Goal: Information Seeking & Learning: Learn about a topic

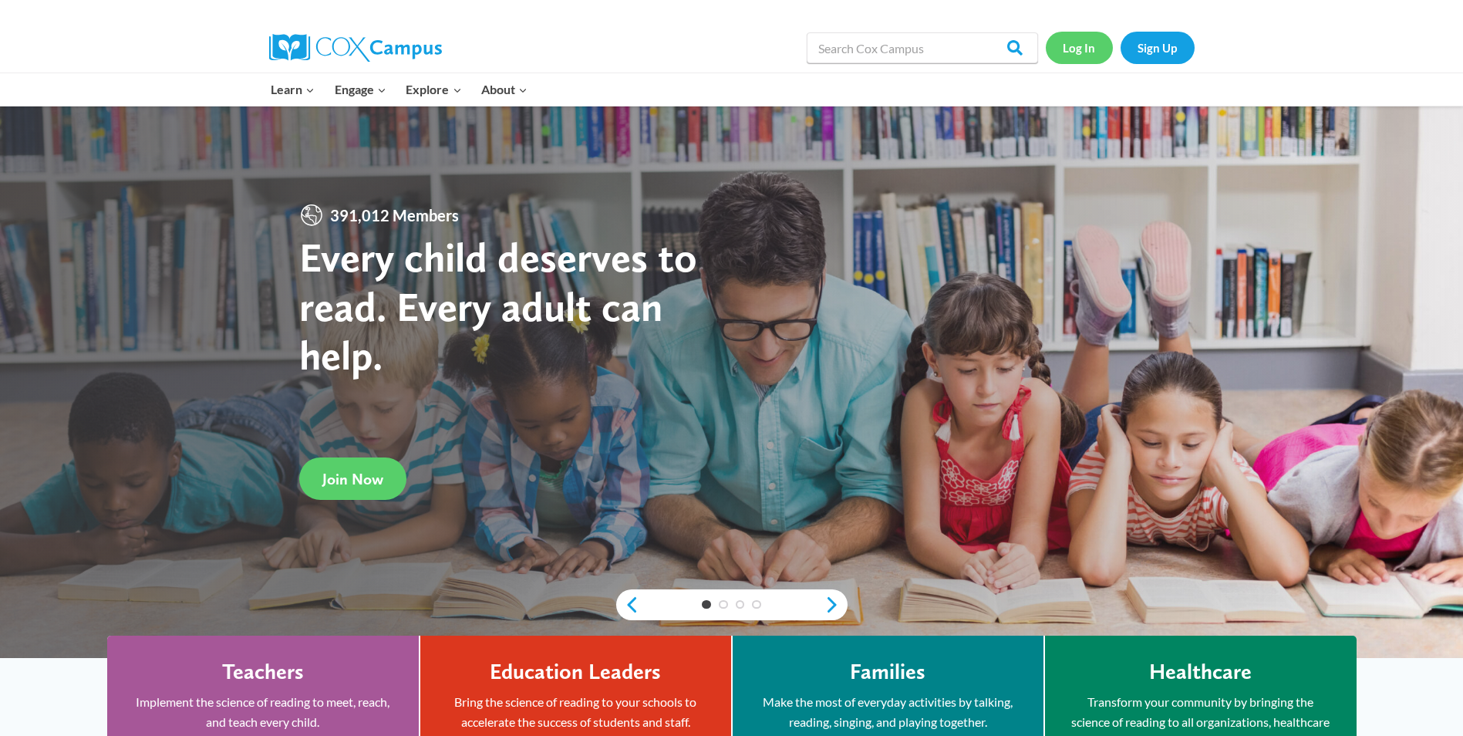
click at [1088, 49] on link "Log In" at bounding box center [1079, 48] width 67 height 32
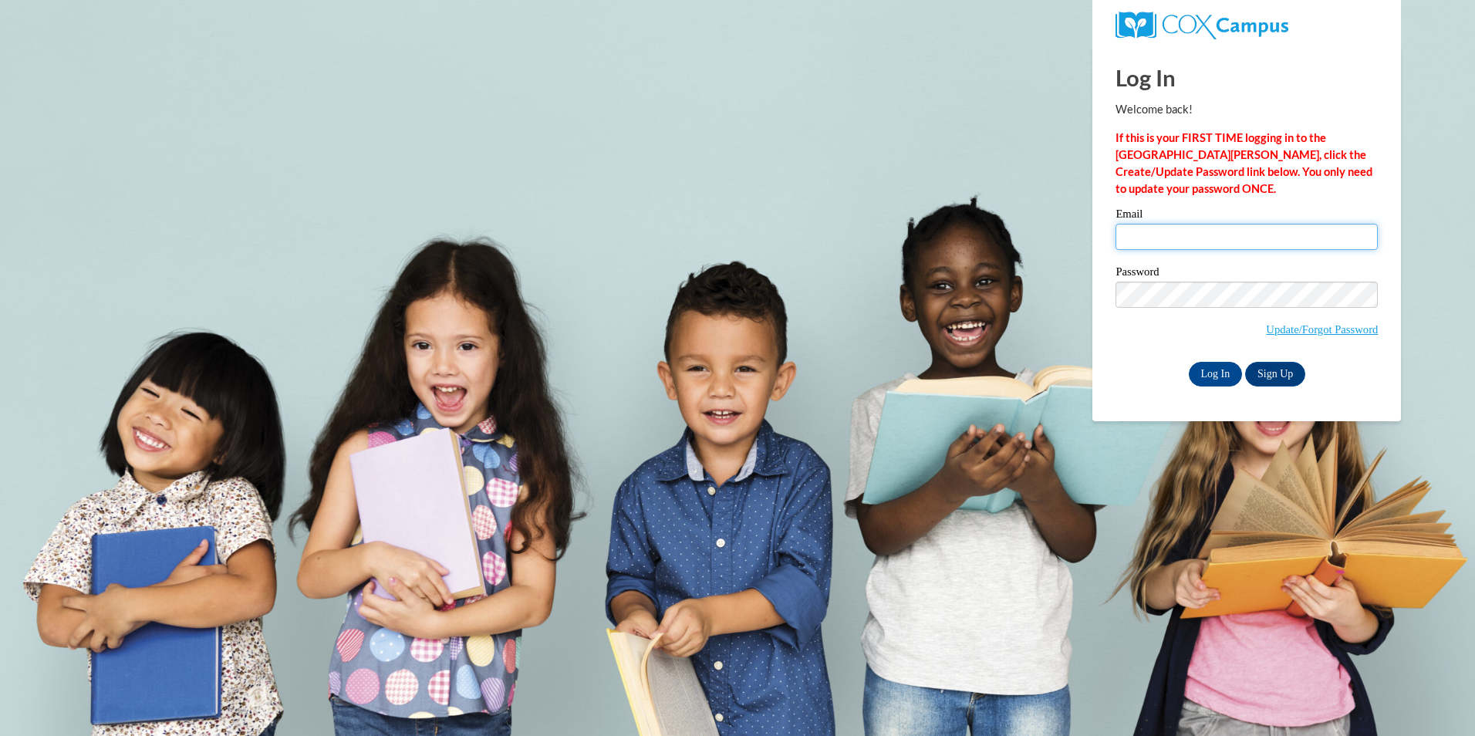
click at [1174, 234] on input "Email" at bounding box center [1246, 237] width 262 height 26
type input "emmaleeannb1016@icloud.com"
drag, startPoint x: 1281, startPoint y: 230, endPoint x: 977, endPoint y: 207, distance: 304.8
click at [977, 207] on body "Log In Welcome back! If this is your FIRST TIME logging in to the NEW Cox Campu…" at bounding box center [737, 368] width 1475 height 736
type input "tiffanyyoung09@yahoo.com"
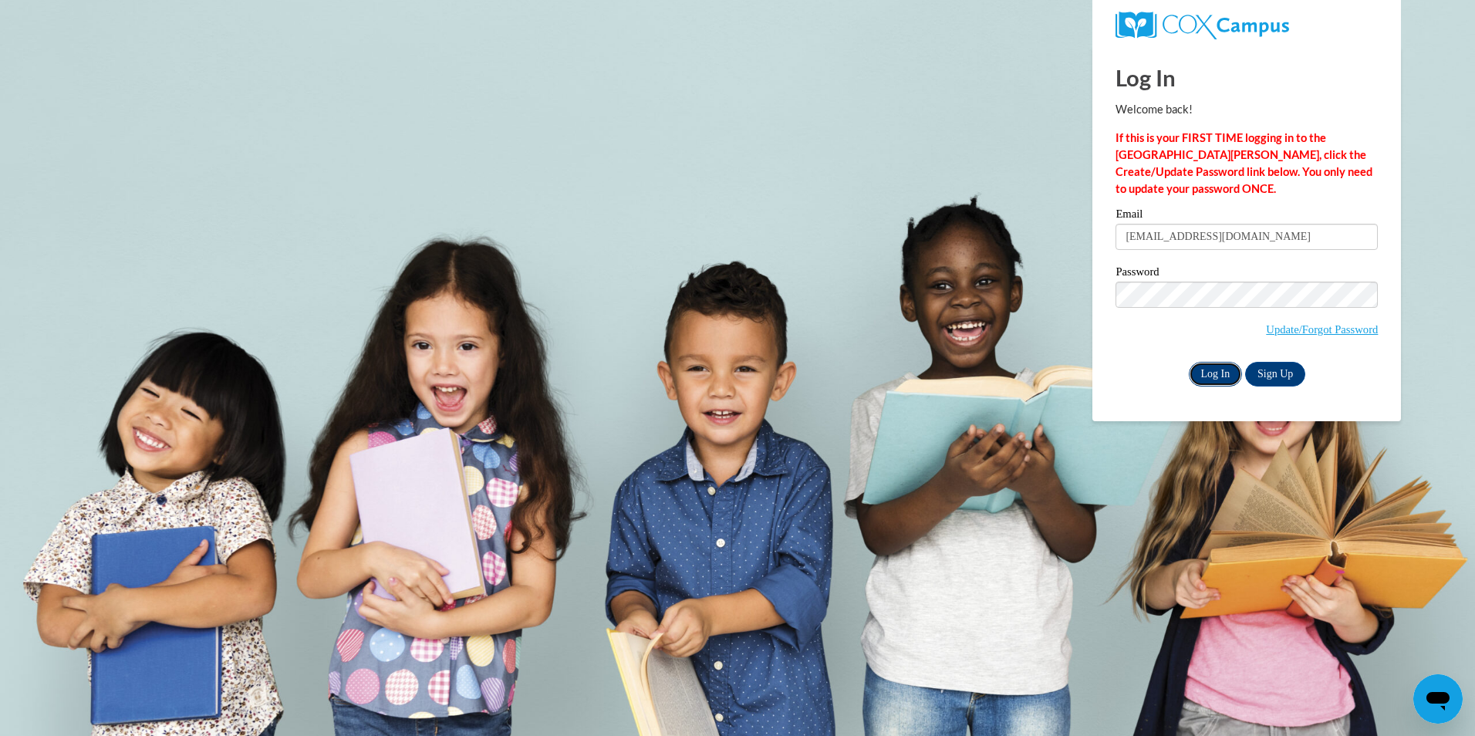
click at [1207, 365] on input "Log In" at bounding box center [1216, 374] width 54 height 25
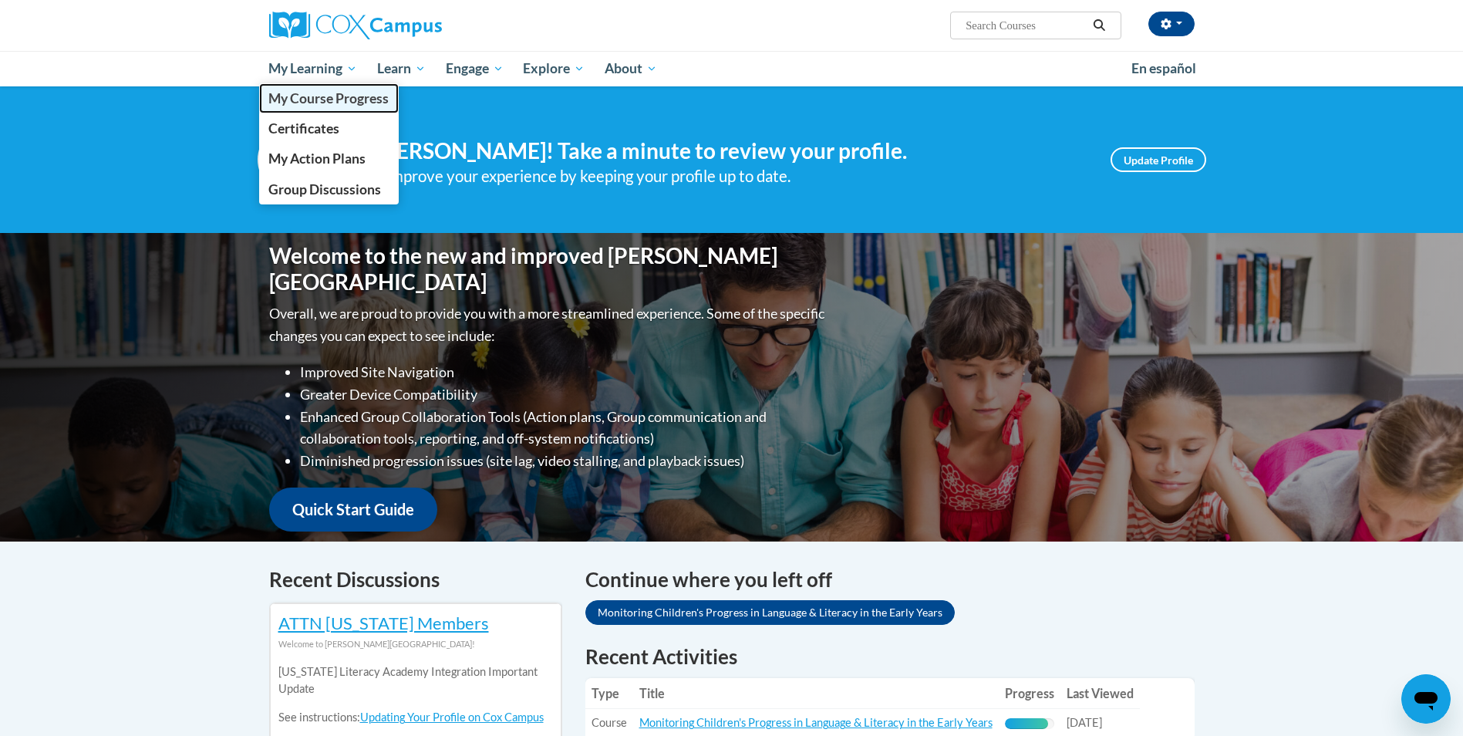
click at [321, 99] on span "My Course Progress" at bounding box center [328, 98] width 120 height 16
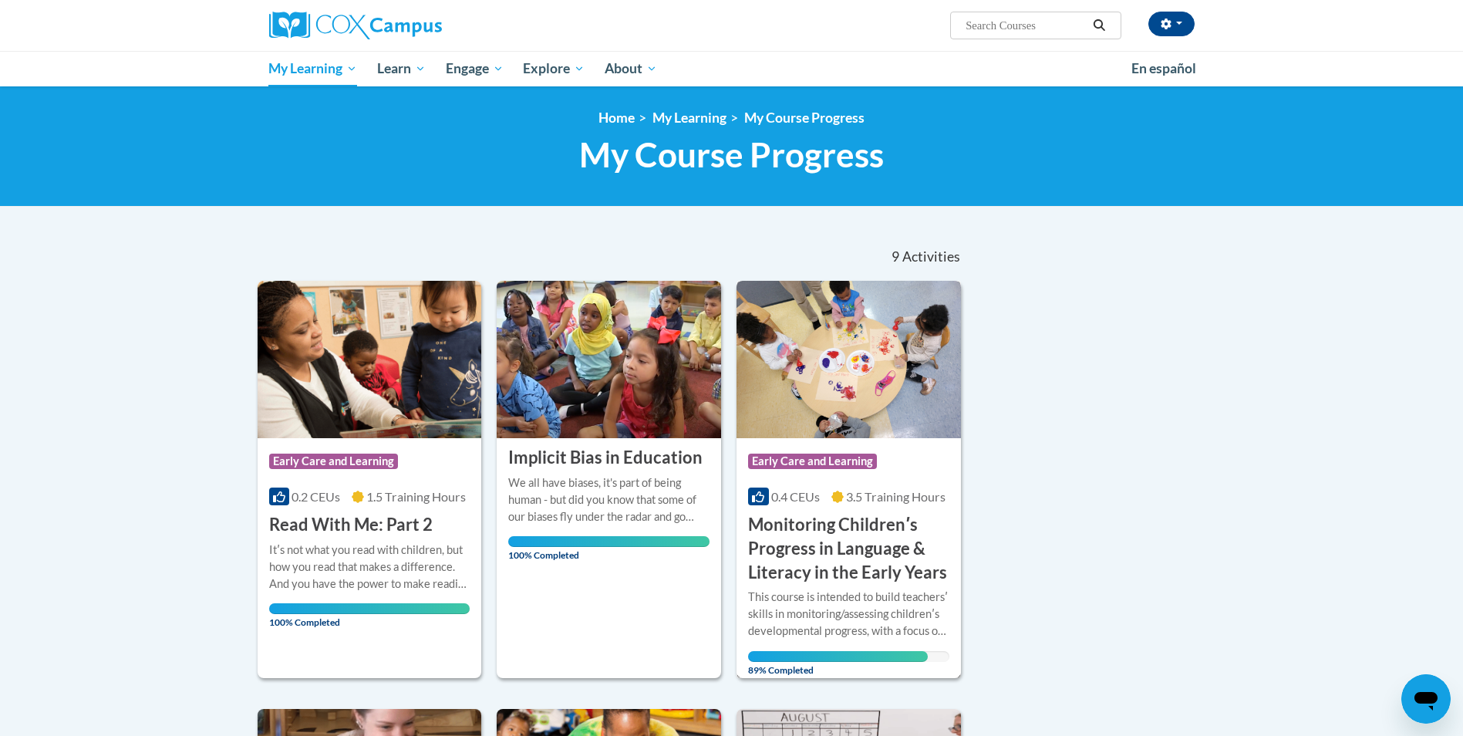
click at [847, 475] on div "Course Category: Early Care and Learning" at bounding box center [848, 463] width 201 height 35
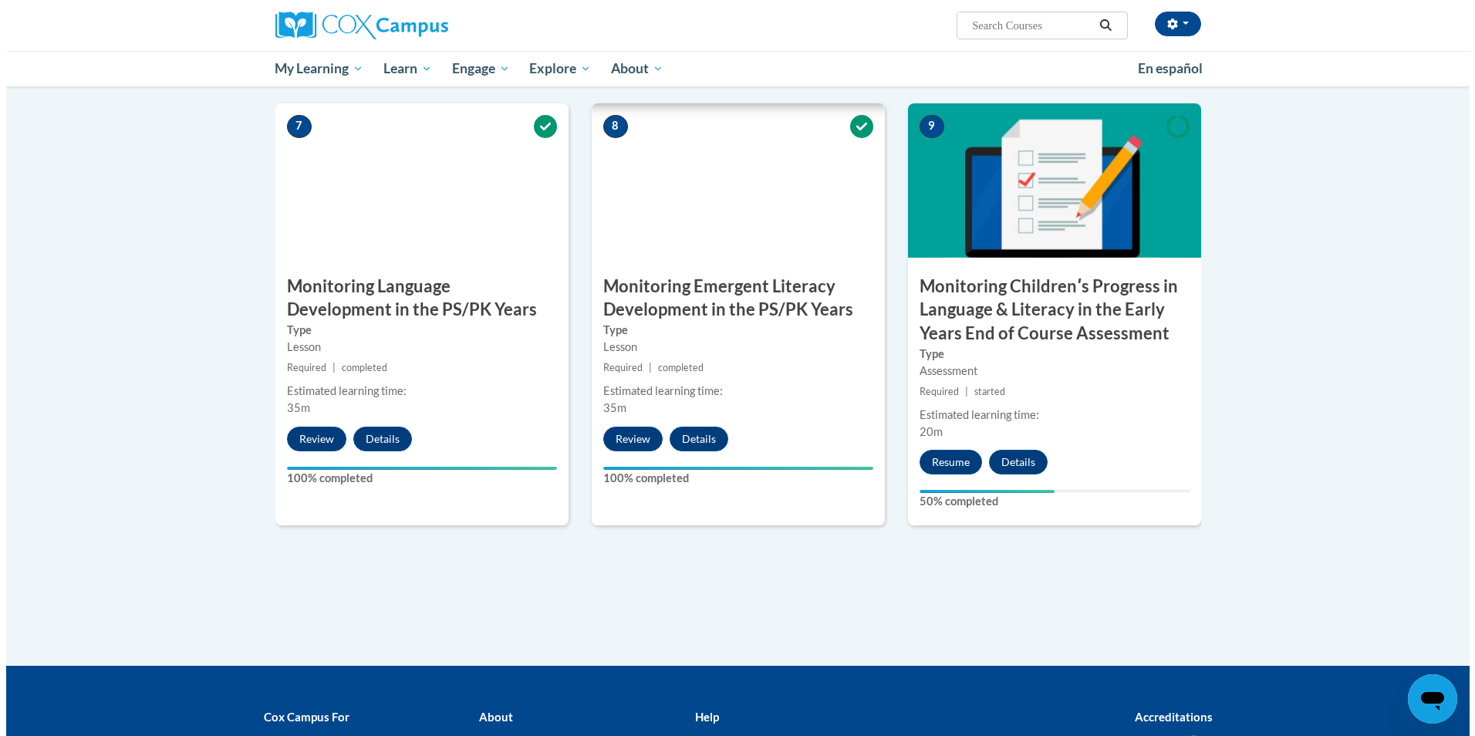
scroll to position [1311, 0]
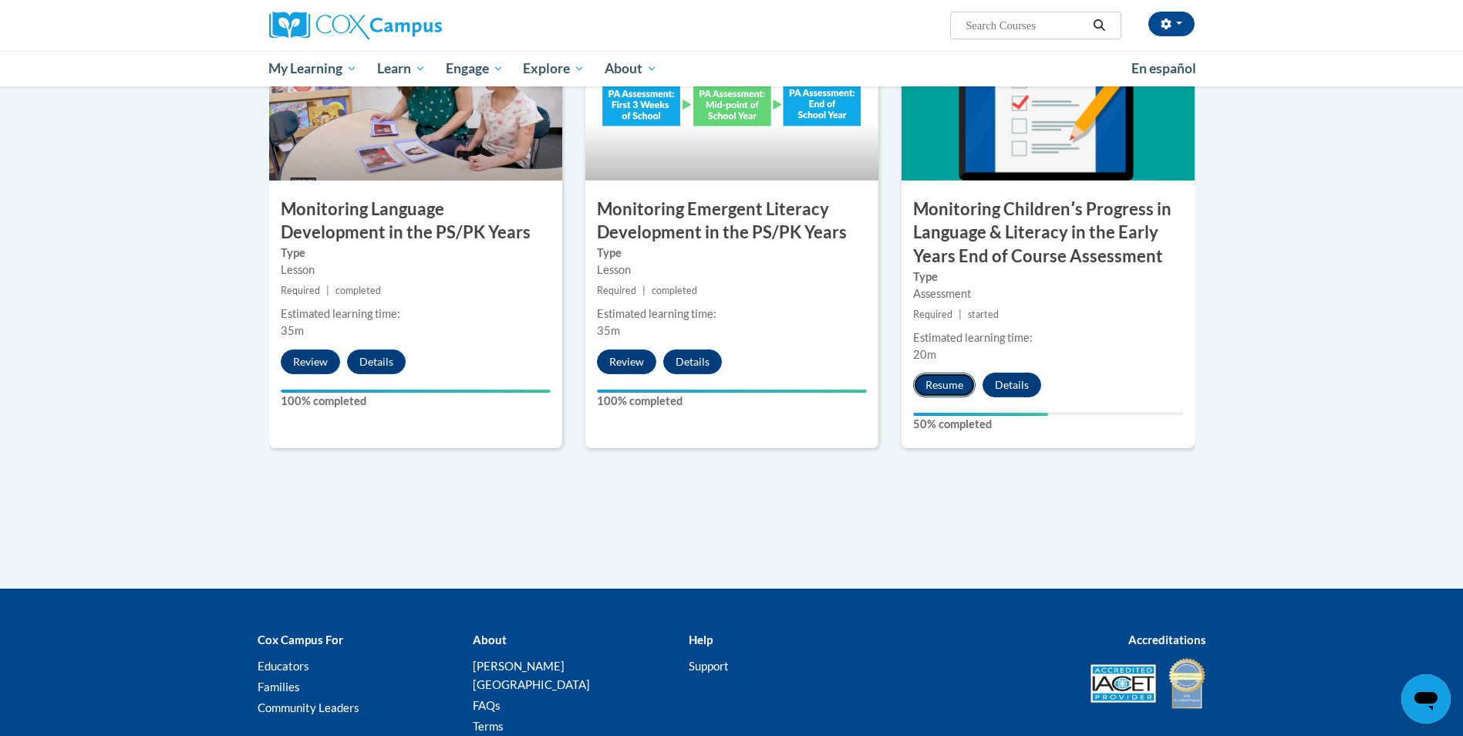
click at [947, 386] on button "Resume" at bounding box center [944, 385] width 62 height 25
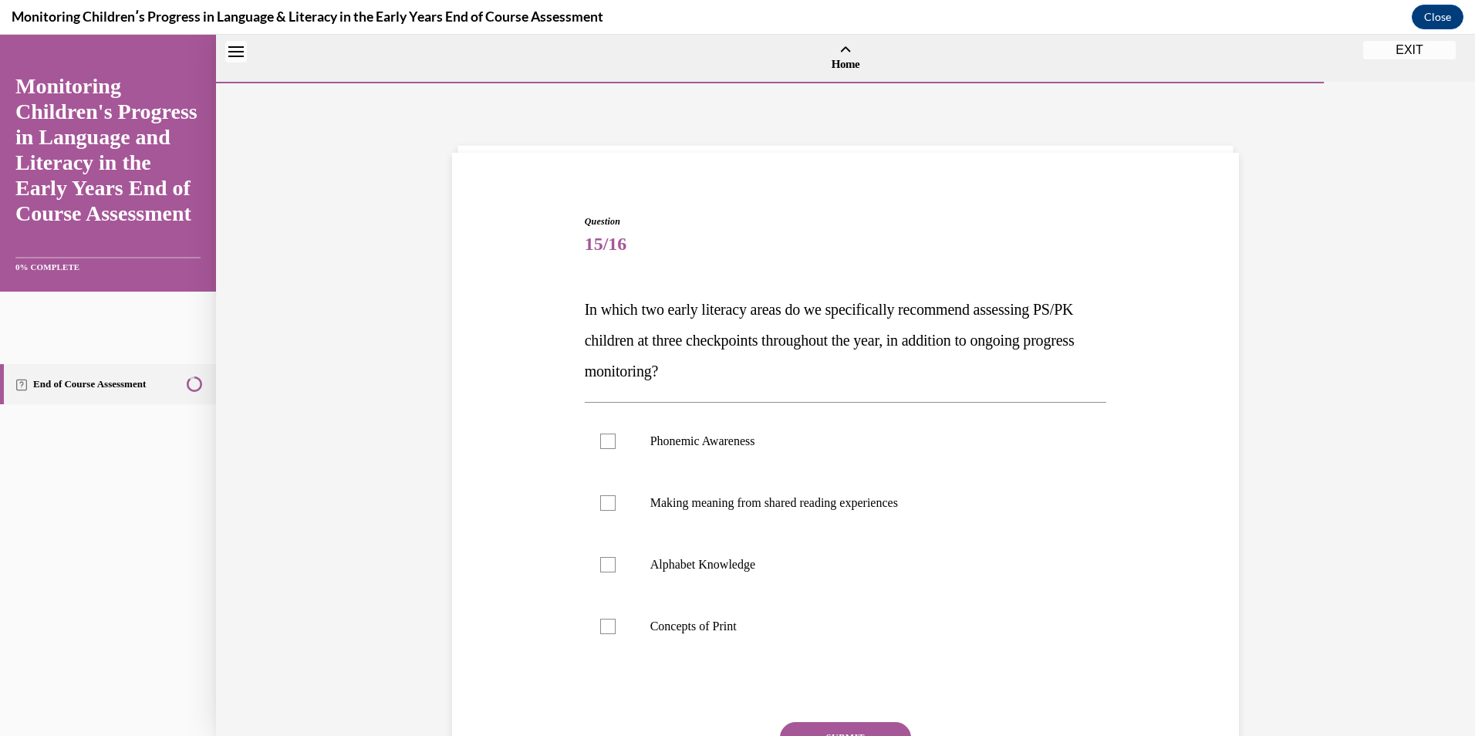
scroll to position [48, 0]
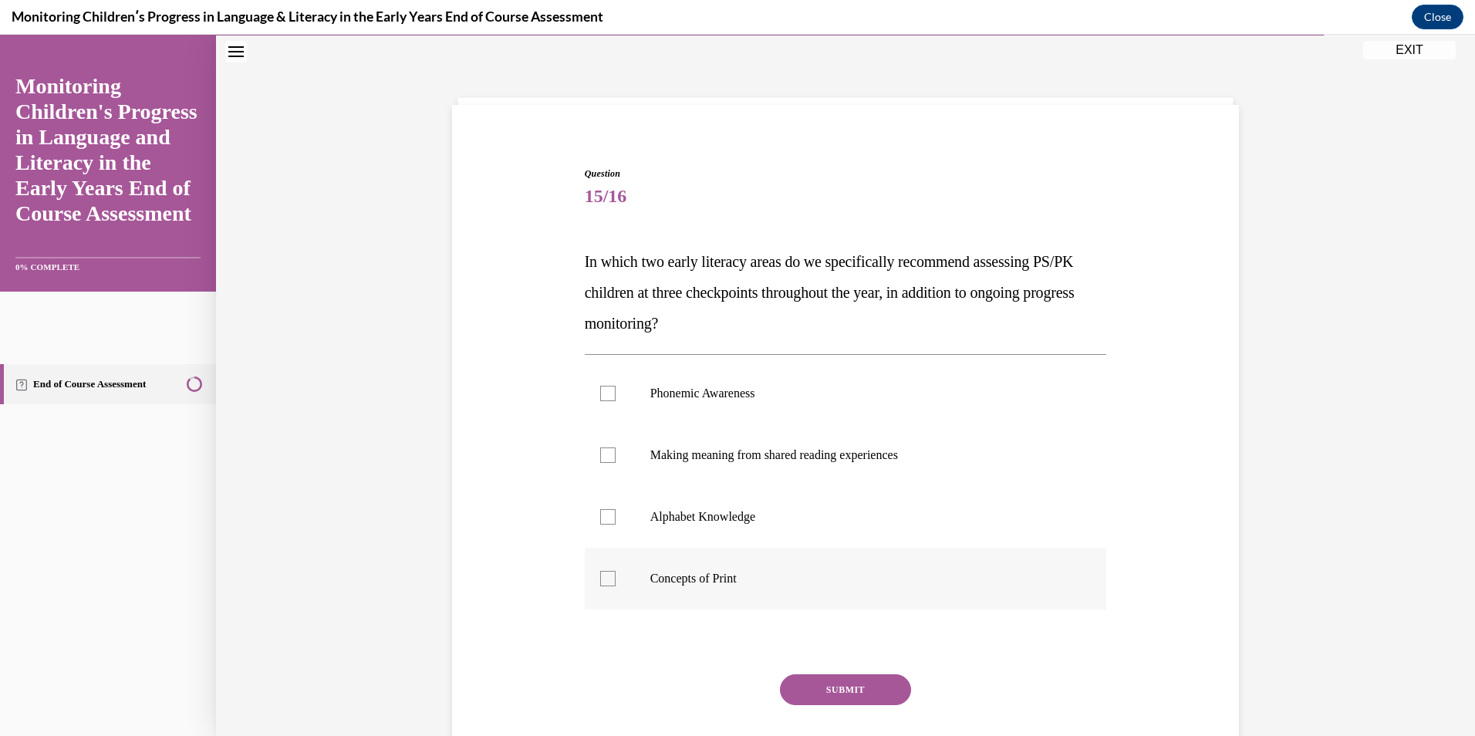
click at [600, 582] on div at bounding box center [607, 578] width 15 height 15
click at [600, 582] on input "Concepts of Print" at bounding box center [607, 578] width 15 height 15
checkbox input "true"
click at [602, 519] on div at bounding box center [607, 516] width 15 height 15
click at [602, 519] on input "Alphabet Knowledge" at bounding box center [607, 516] width 15 height 15
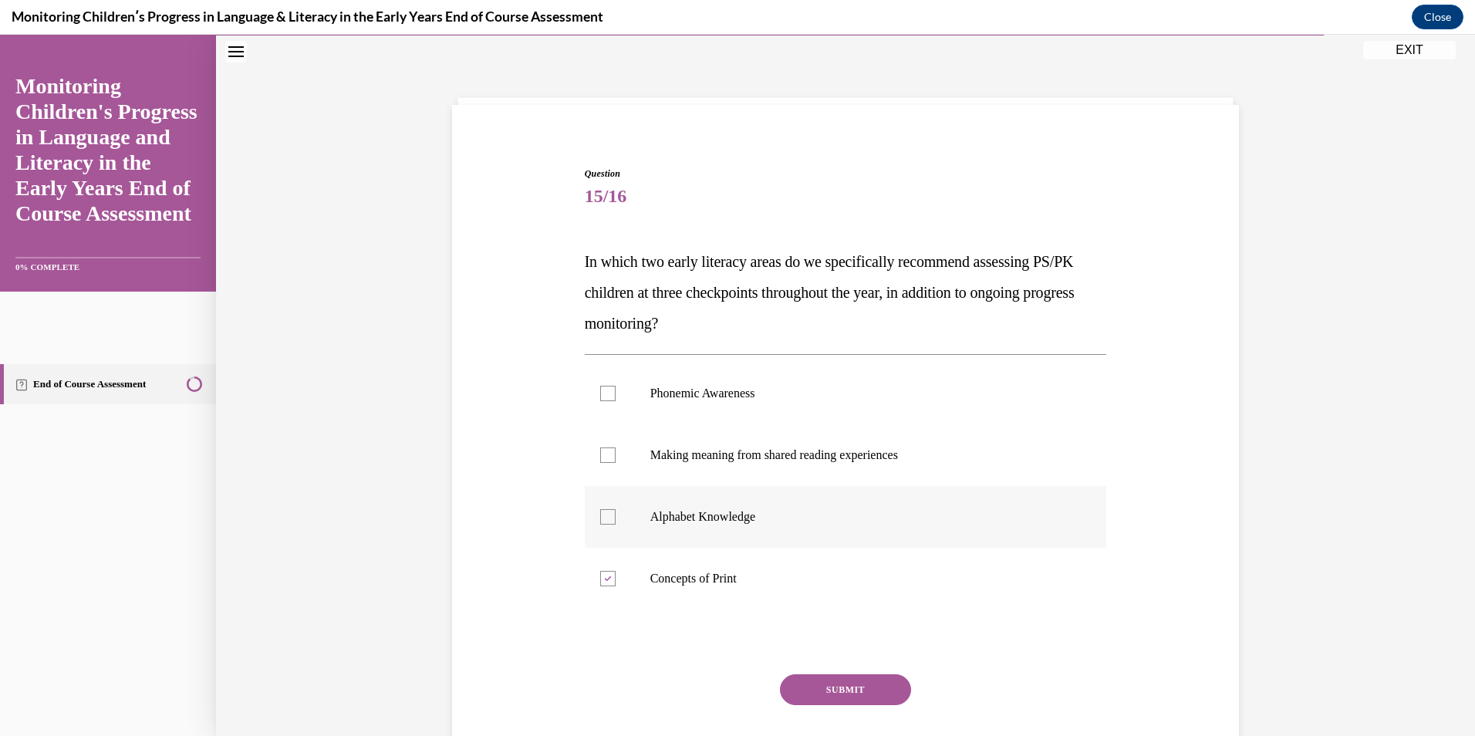
checkbox input "true"
click at [600, 393] on div at bounding box center [607, 393] width 15 height 15
click at [600, 393] on input "Phonemic Awareness" at bounding box center [607, 393] width 15 height 15
checkbox input "true"
click at [600, 579] on div at bounding box center [607, 578] width 15 height 15
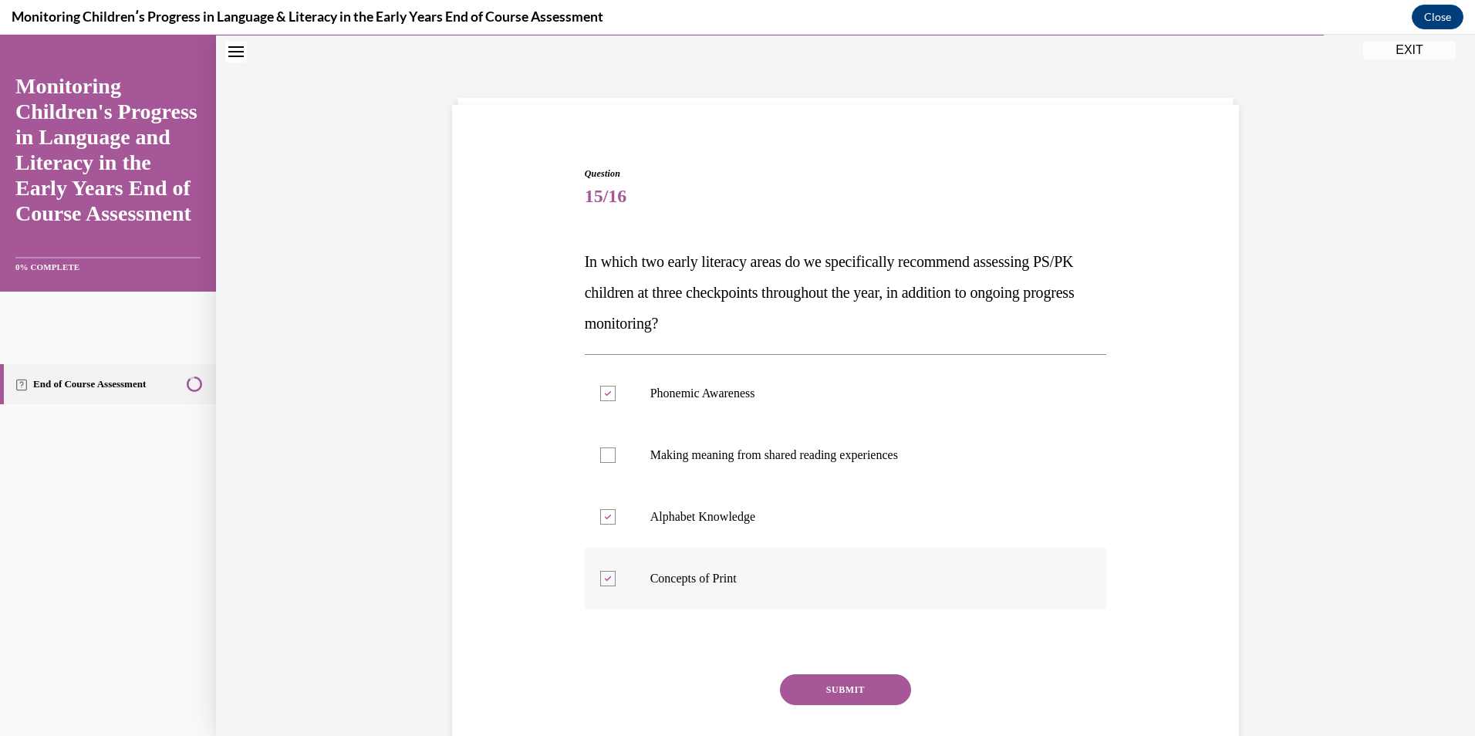
click at [600, 579] on input "Concepts of Print" at bounding box center [607, 578] width 15 height 15
checkbox input "false"
click at [800, 685] on button "SUBMIT" at bounding box center [845, 689] width 131 height 31
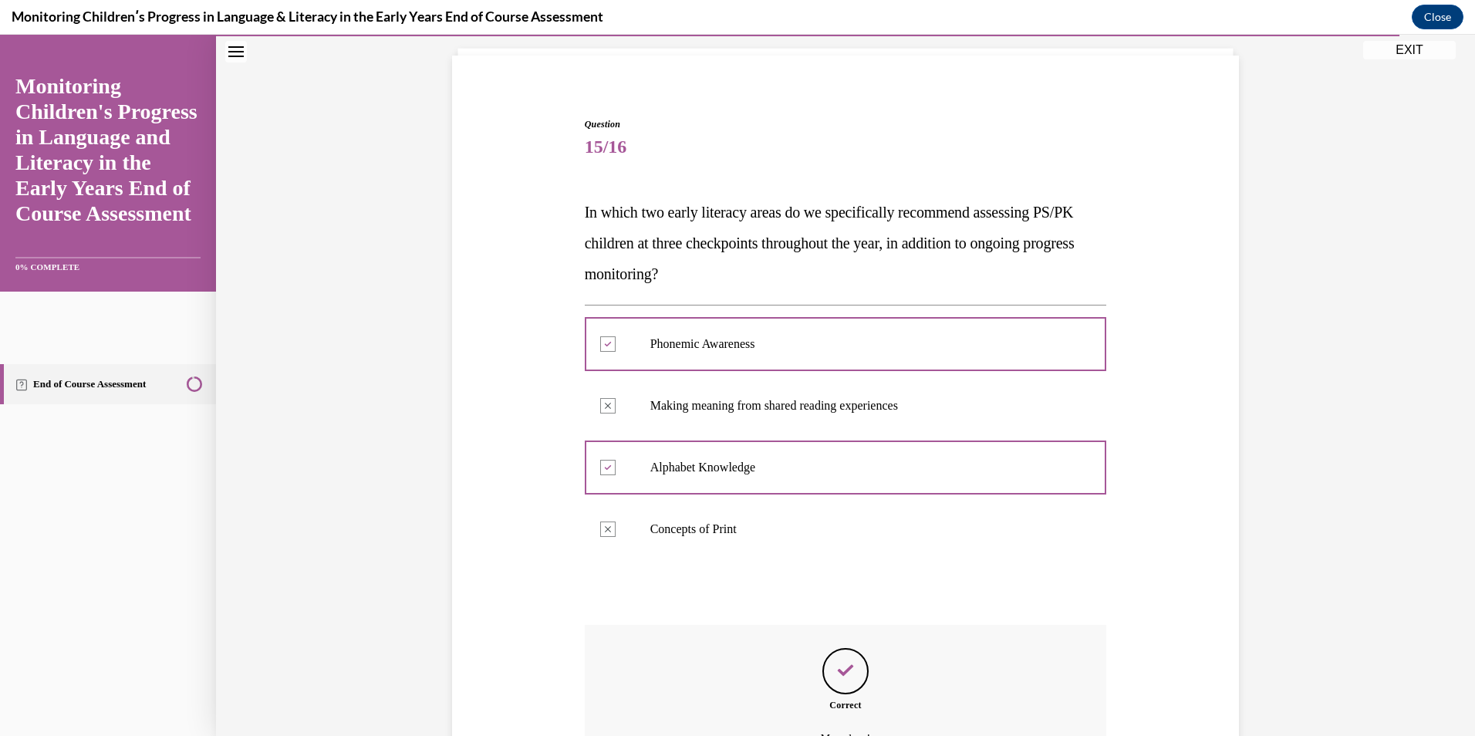
scroll to position [268, 0]
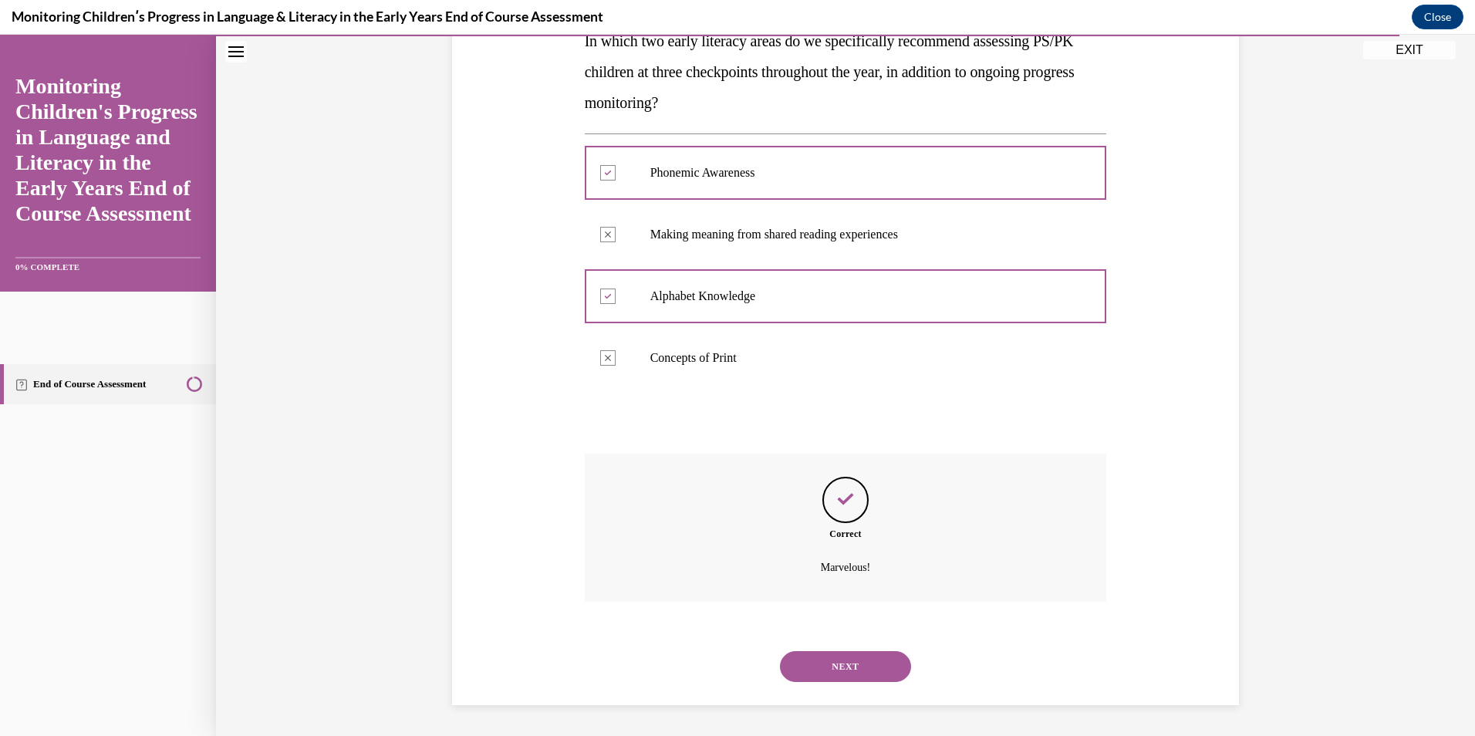
click at [815, 666] on button "NEXT" at bounding box center [845, 666] width 131 height 31
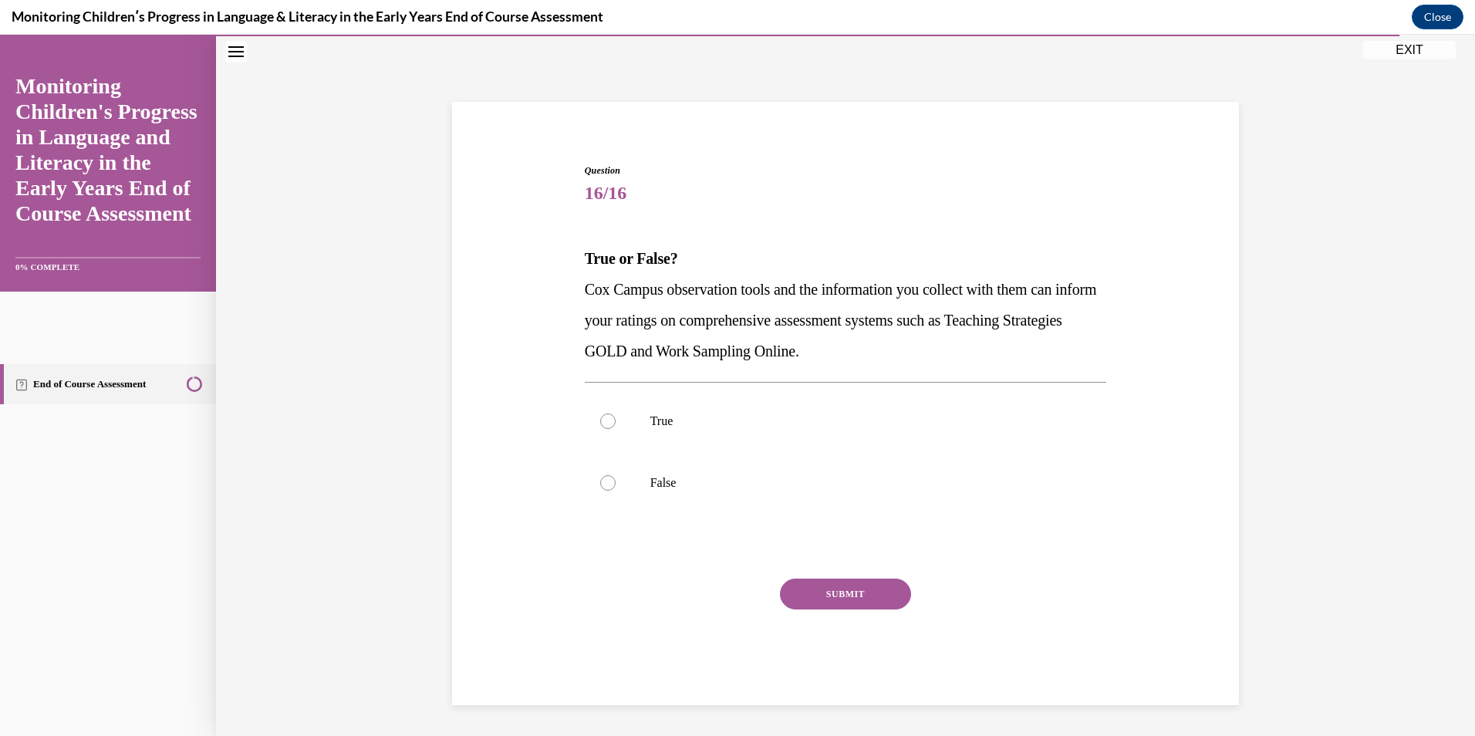
scroll to position [51, 0]
drag, startPoint x: 655, startPoint y: 437, endPoint x: 663, endPoint y: 438, distance: 8.5
click at [655, 437] on label "True" at bounding box center [846, 421] width 522 height 62
click at [616, 429] on input "True" at bounding box center [607, 420] width 15 height 15
radio input "true"
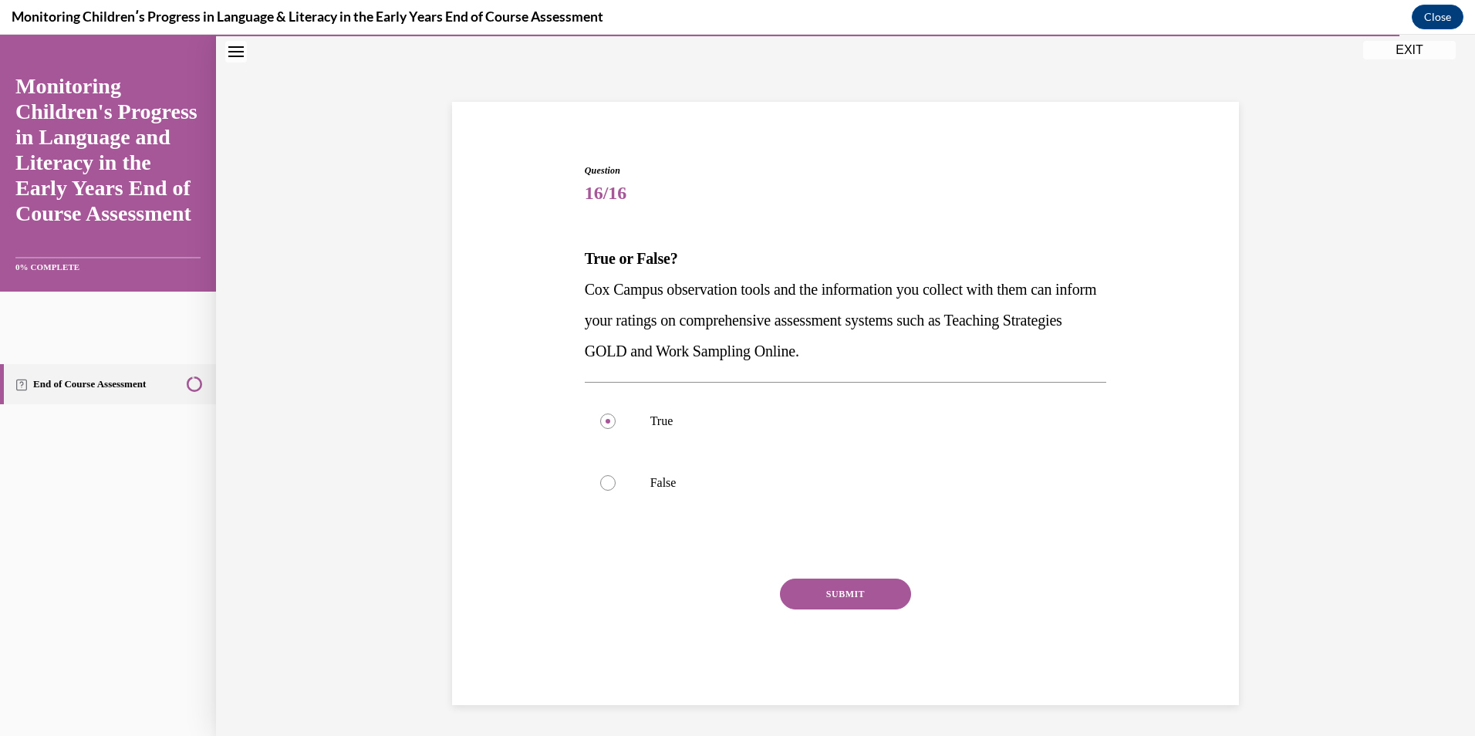
click at [825, 602] on button "SUBMIT" at bounding box center [845, 594] width 131 height 31
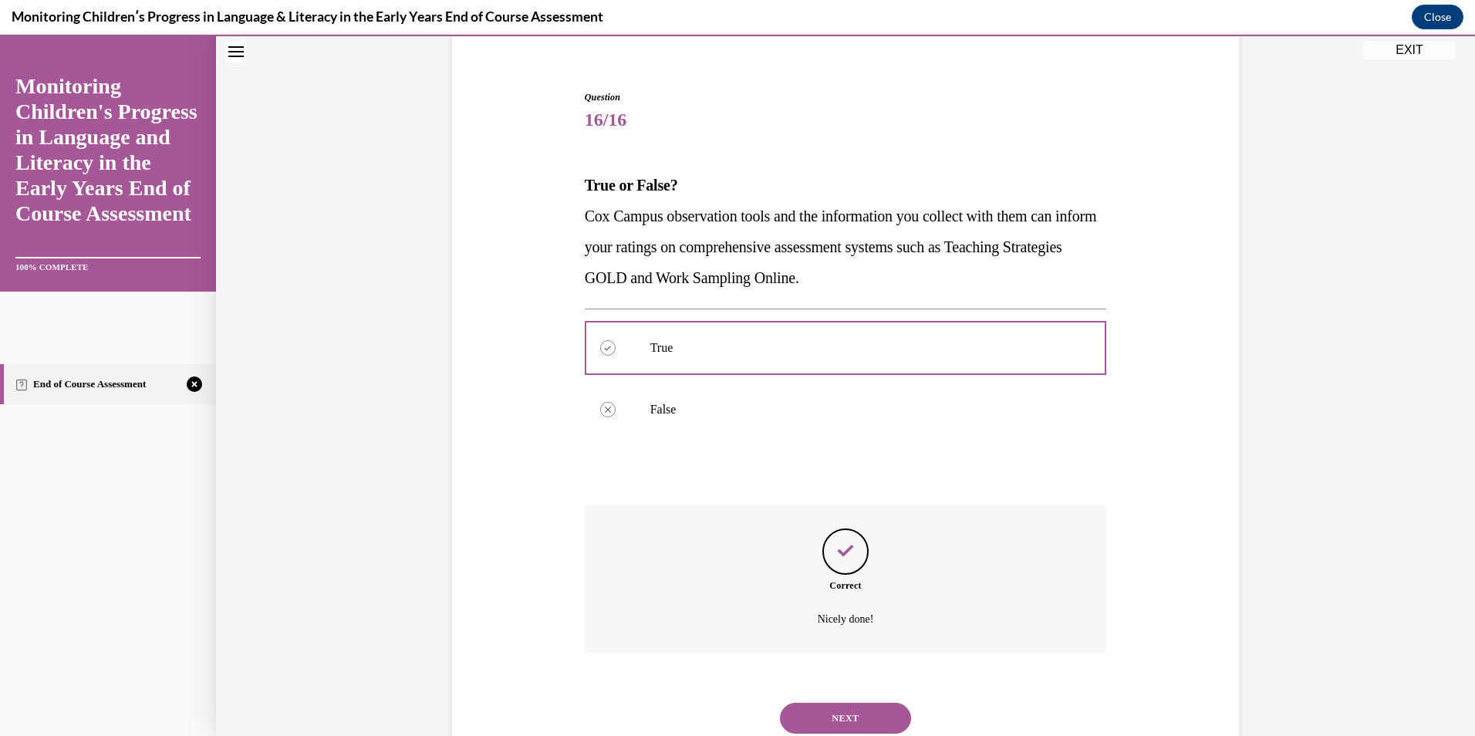
scroll to position [176, 0]
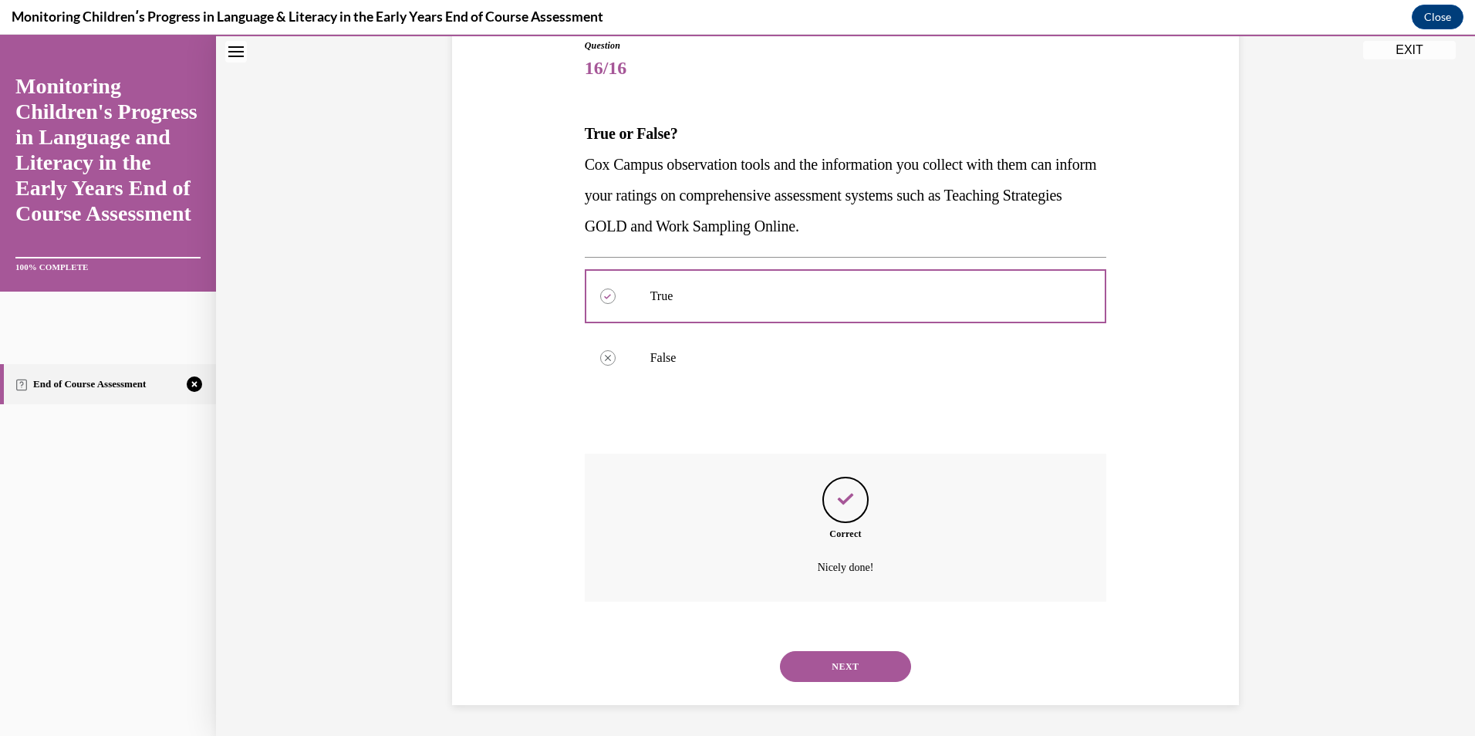
click at [845, 663] on button "NEXT" at bounding box center [845, 666] width 131 height 31
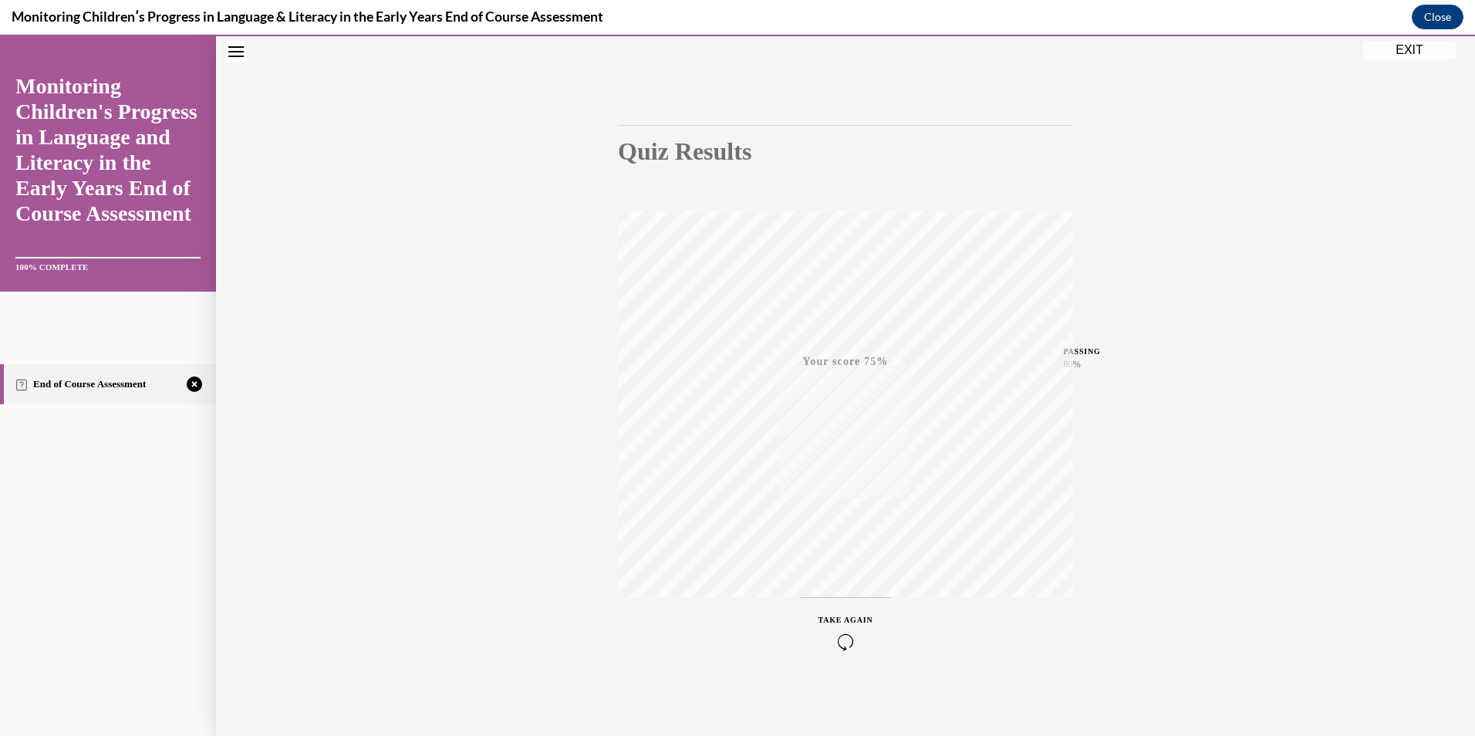
click at [837, 619] on span "TAKE AGAIN" at bounding box center [845, 620] width 55 height 8
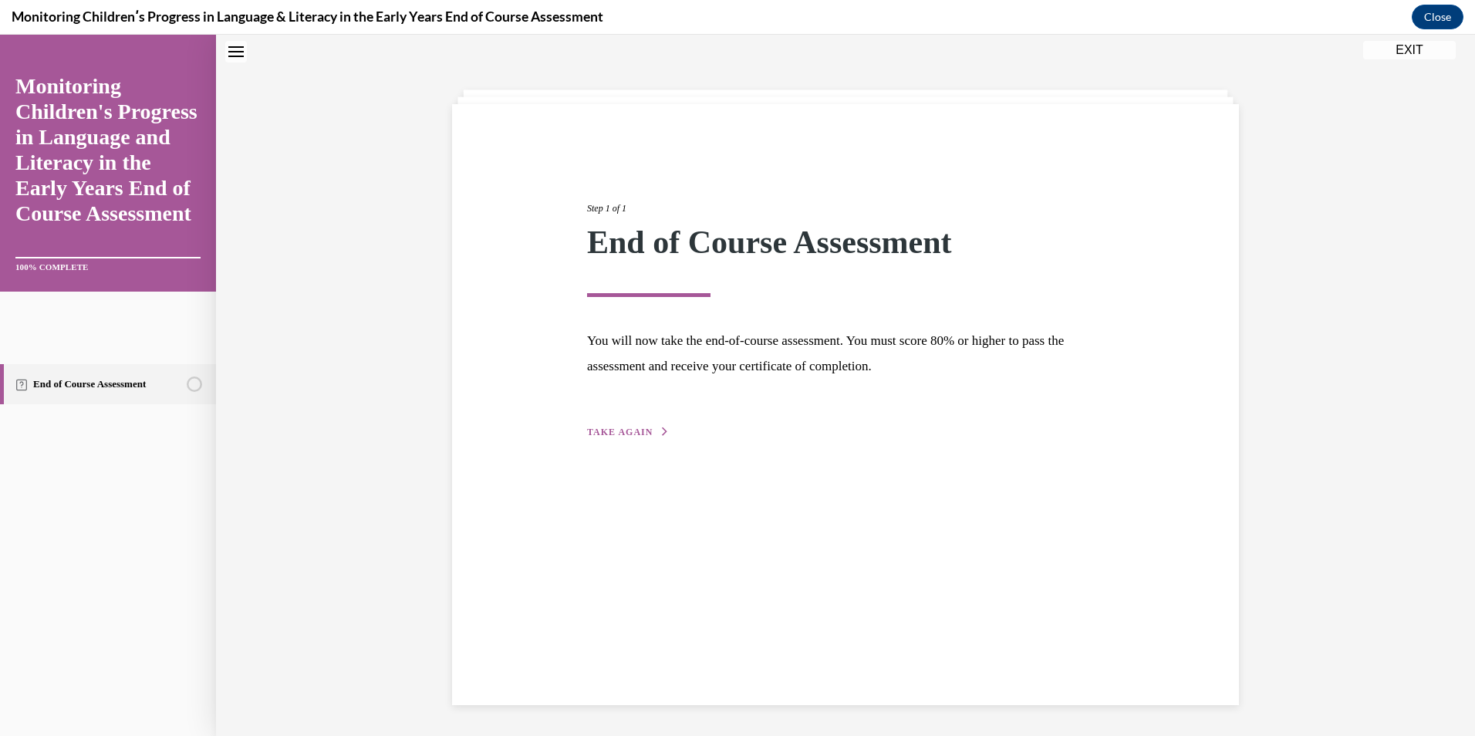
click at [622, 433] on span "TAKE AGAIN" at bounding box center [620, 432] width 66 height 11
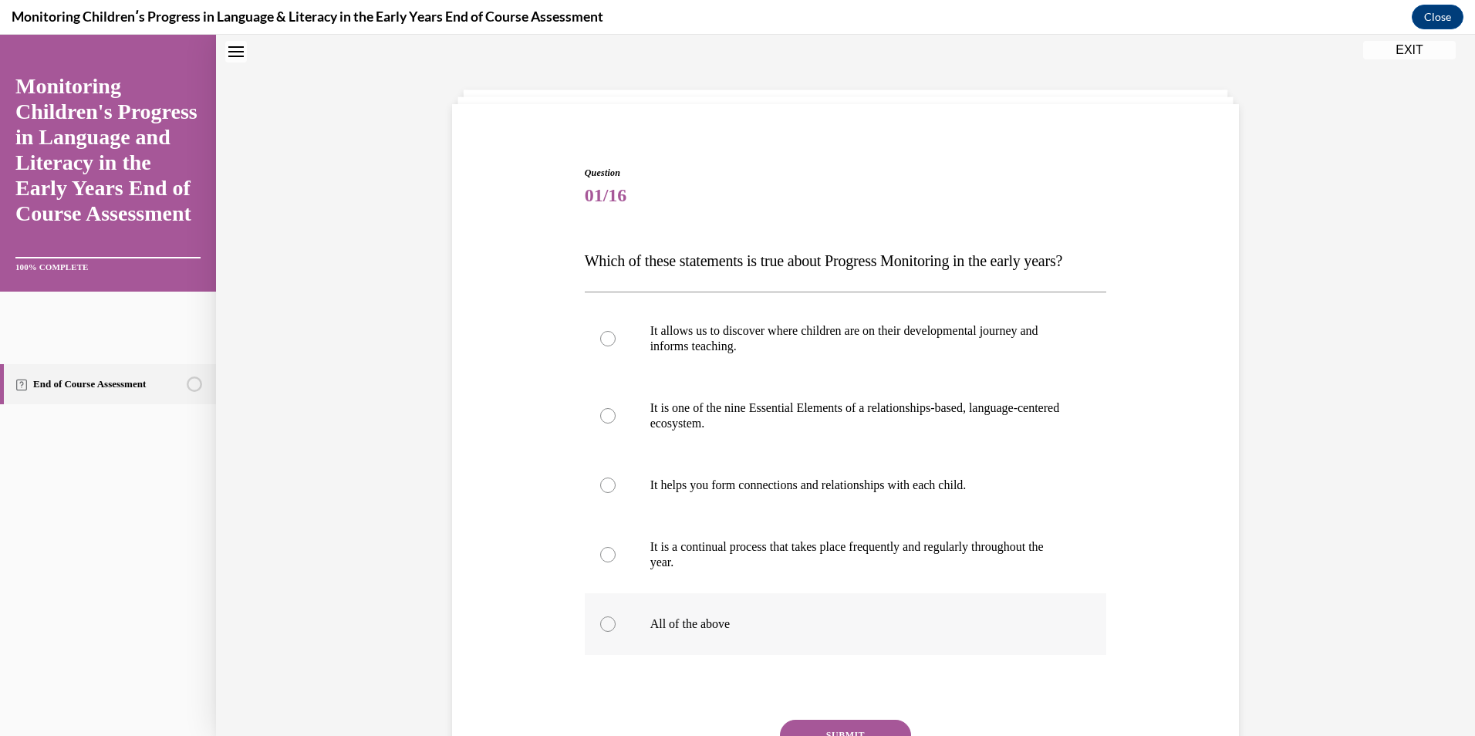
click at [620, 652] on label "All of the above" at bounding box center [846, 624] width 522 height 62
click at [616, 632] on input "All of the above" at bounding box center [607, 623] width 15 height 15
radio input "true"
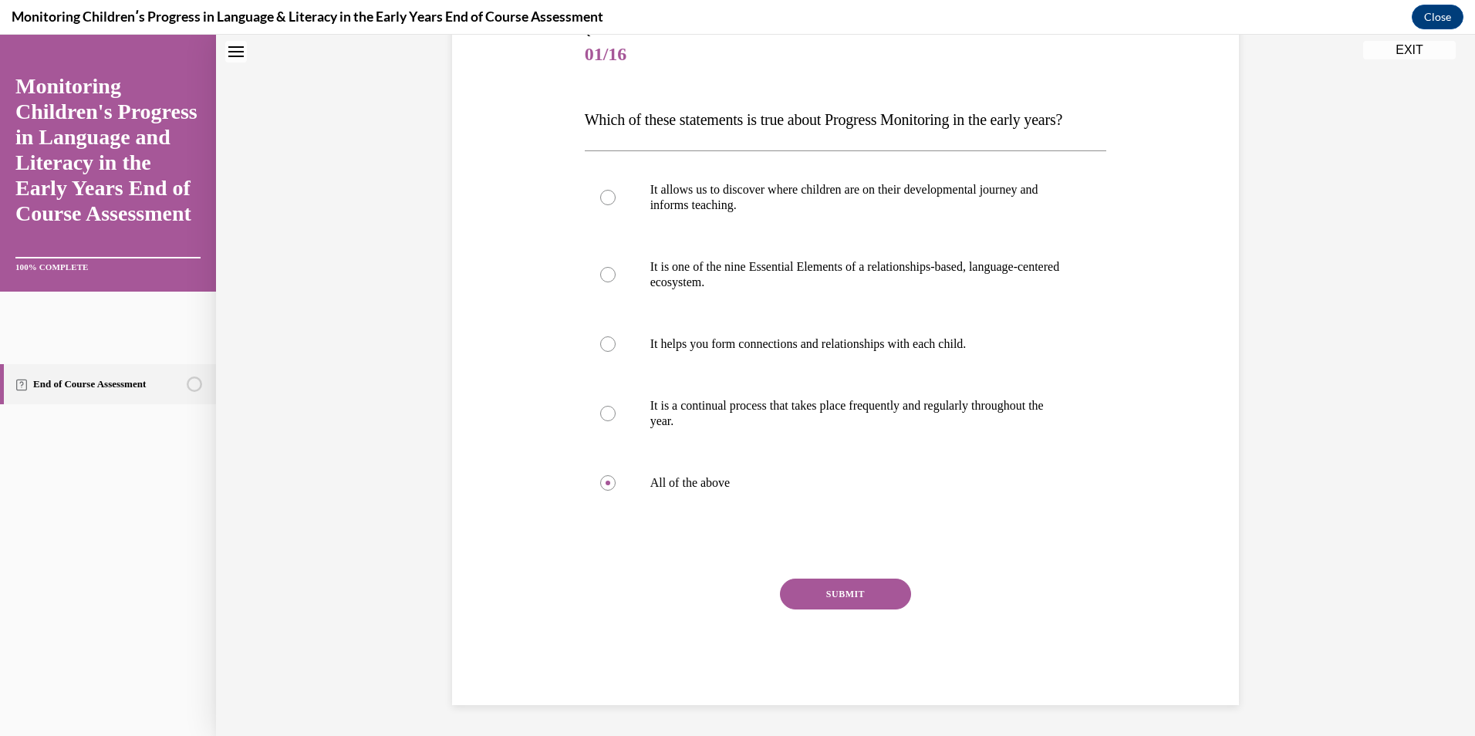
click at [810, 594] on button "SUBMIT" at bounding box center [845, 594] width 131 height 31
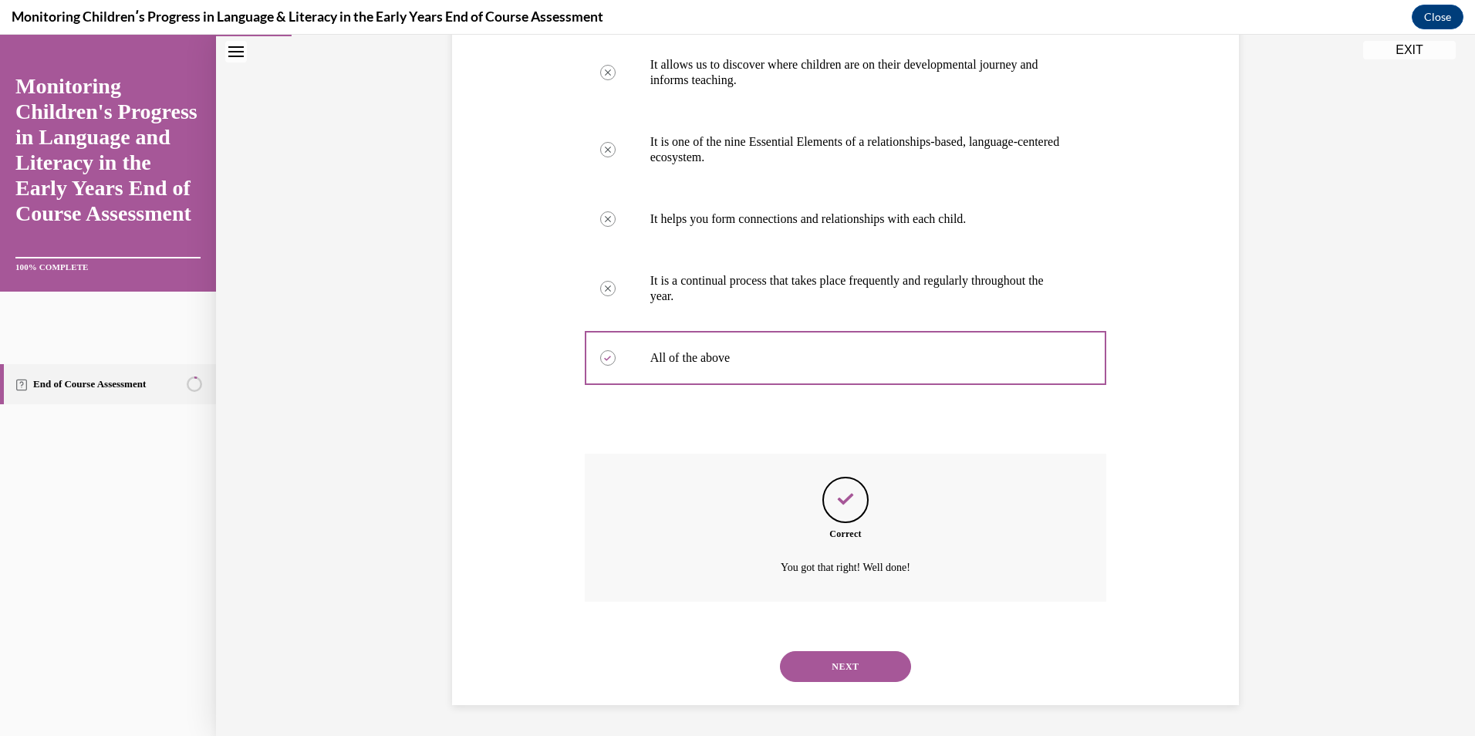
scroll to position [346, 0]
click at [820, 662] on button "NEXT" at bounding box center [845, 666] width 131 height 31
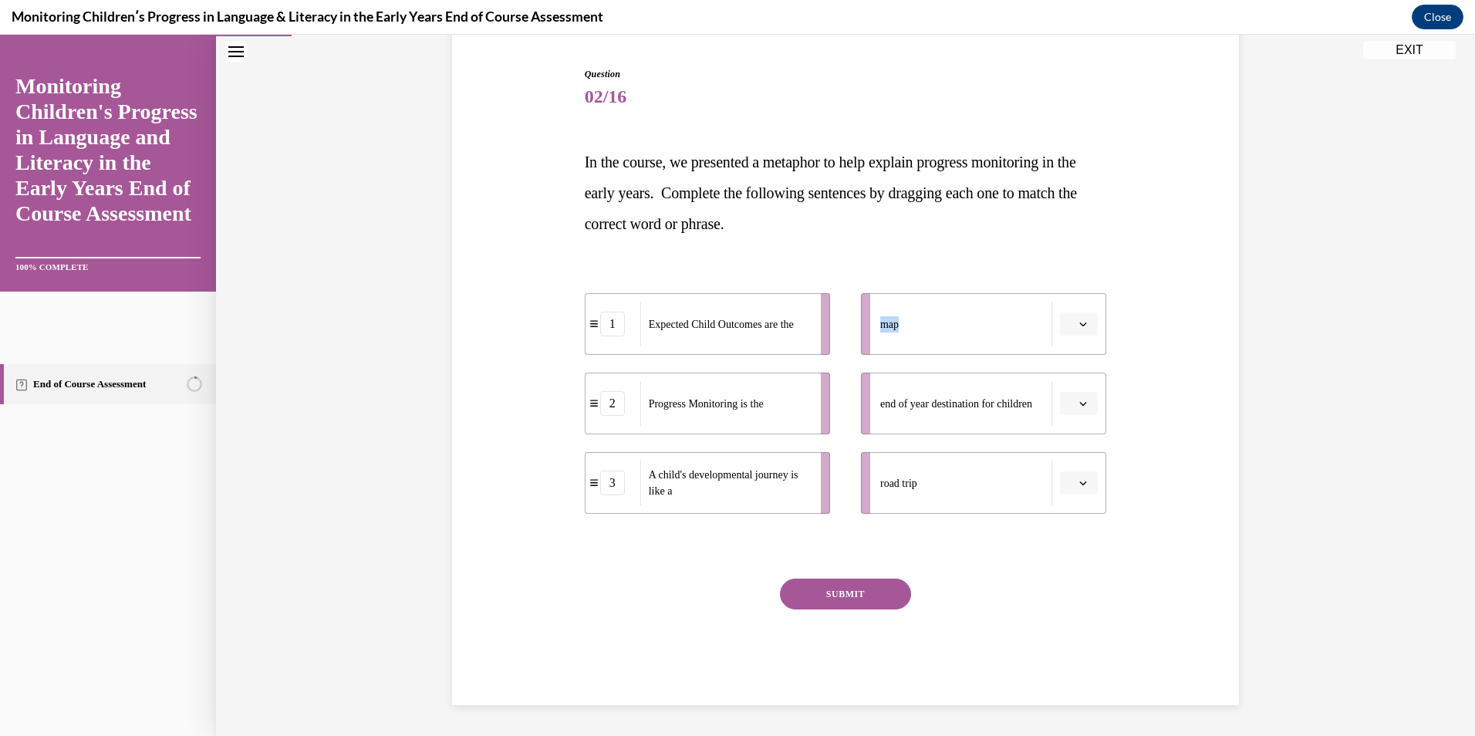
drag, startPoint x: 910, startPoint y: 338, endPoint x: 840, endPoint y: 326, distance: 71.1
click at [845, 326] on ul "map end of year destination for children road trip" at bounding box center [975, 403] width 261 height 221
click at [1079, 324] on icon "button" at bounding box center [1083, 324] width 8 height 8
click at [1059, 389] on div "1" at bounding box center [1071, 389] width 39 height 31
click at [1075, 395] on button "button" at bounding box center [1079, 403] width 38 height 23
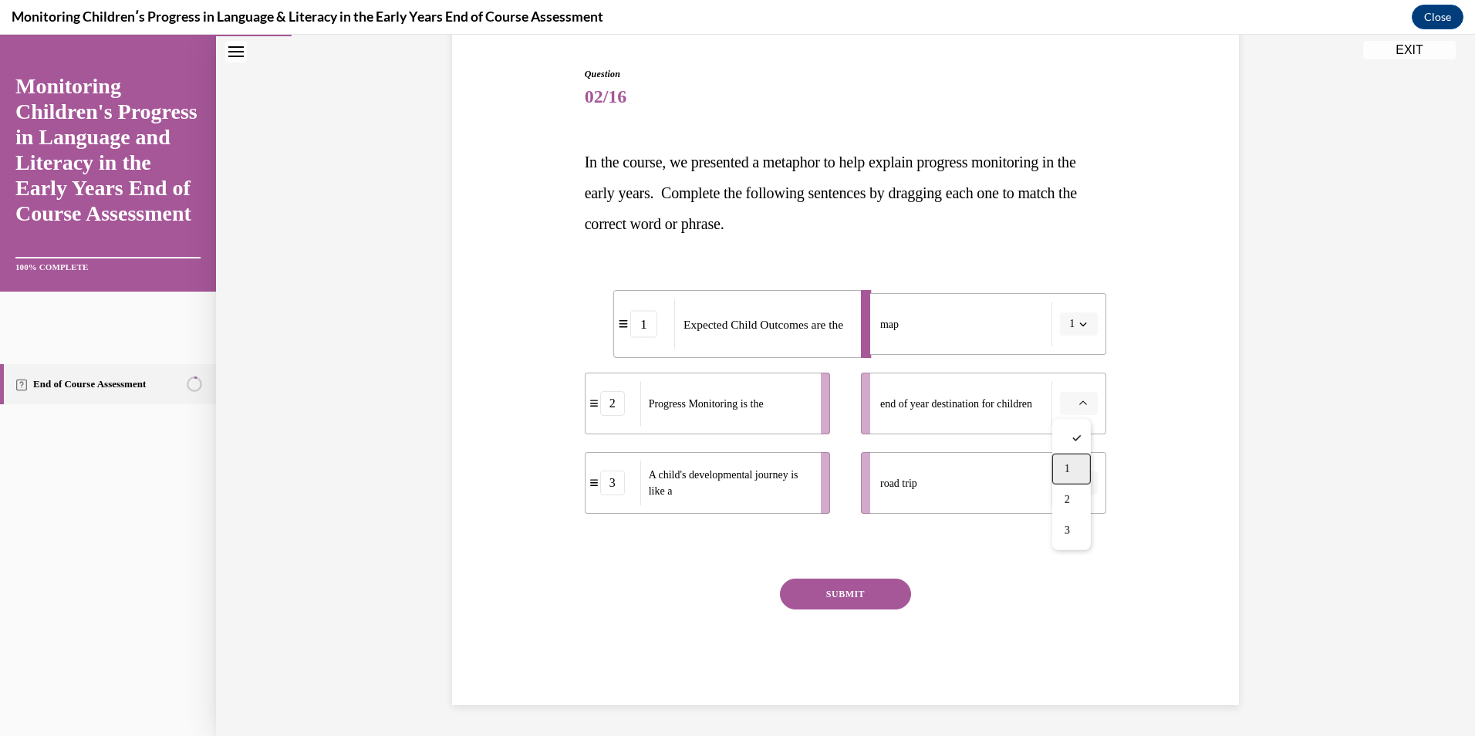
click at [1068, 472] on span "1" at bounding box center [1066, 469] width 5 height 12
click at [1078, 477] on span "button" at bounding box center [1083, 482] width 11 height 11
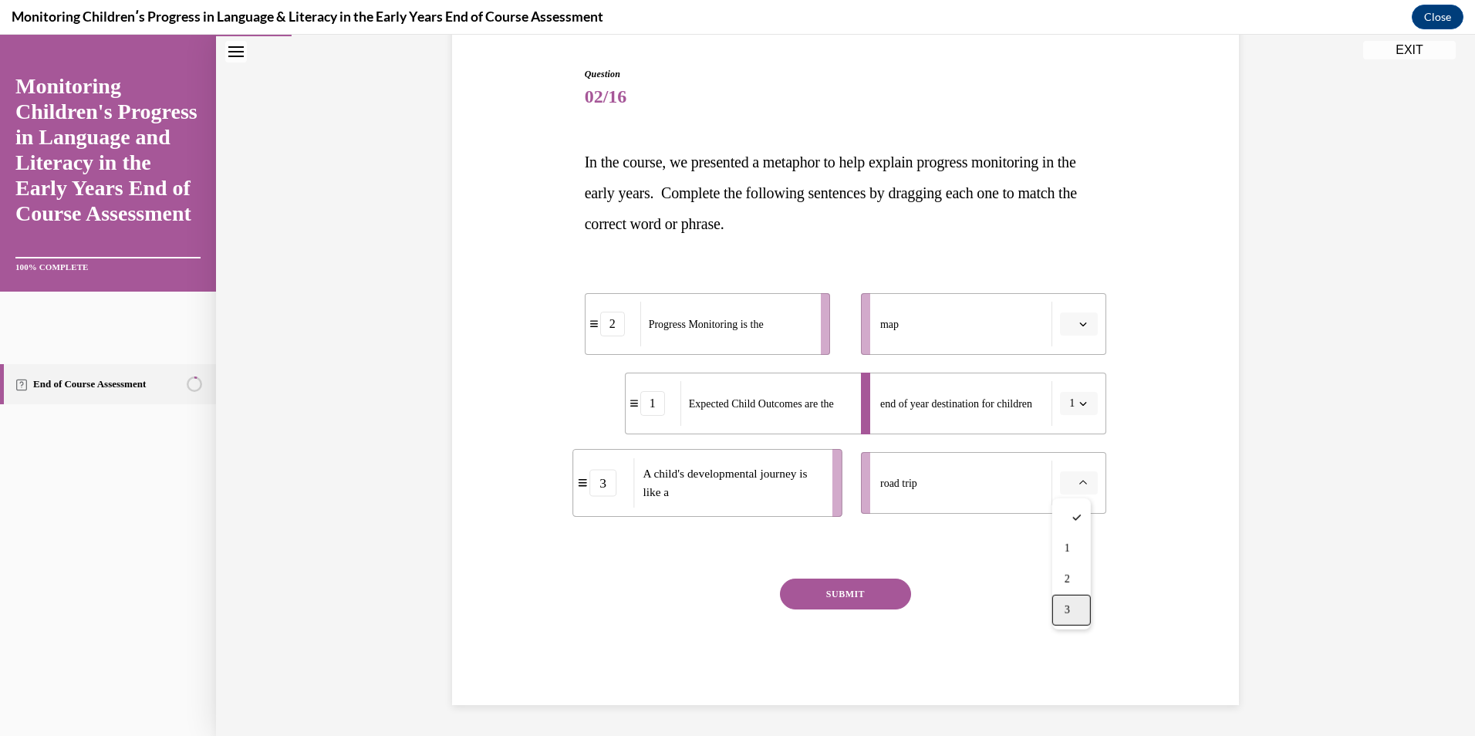
click at [1070, 611] on span "3" at bounding box center [1066, 610] width 5 height 12
click at [1081, 319] on span "button" at bounding box center [1083, 324] width 11 height 11
click at [1071, 419] on div "2" at bounding box center [1071, 420] width 39 height 31
click at [836, 597] on button "SUBMIT" at bounding box center [845, 594] width 131 height 31
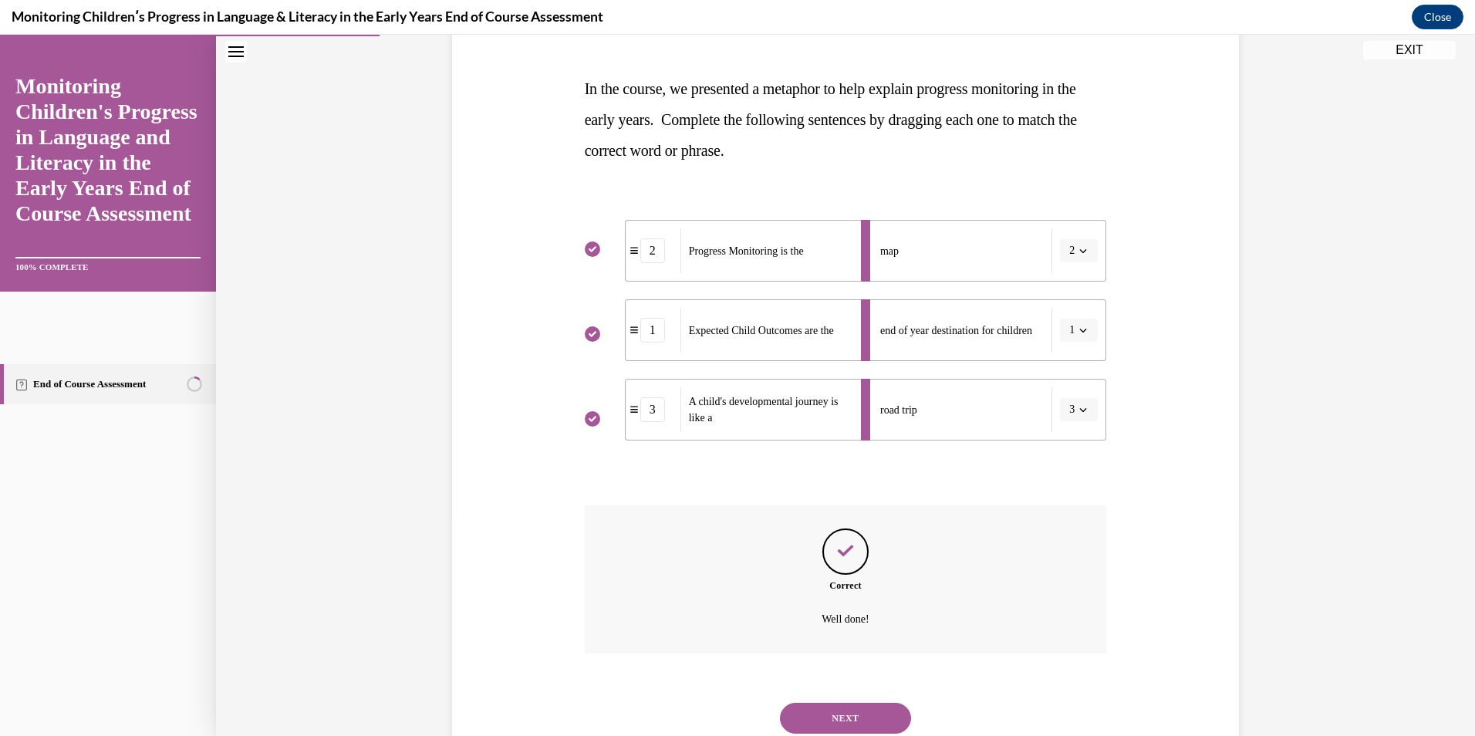
scroll to position [272, 0]
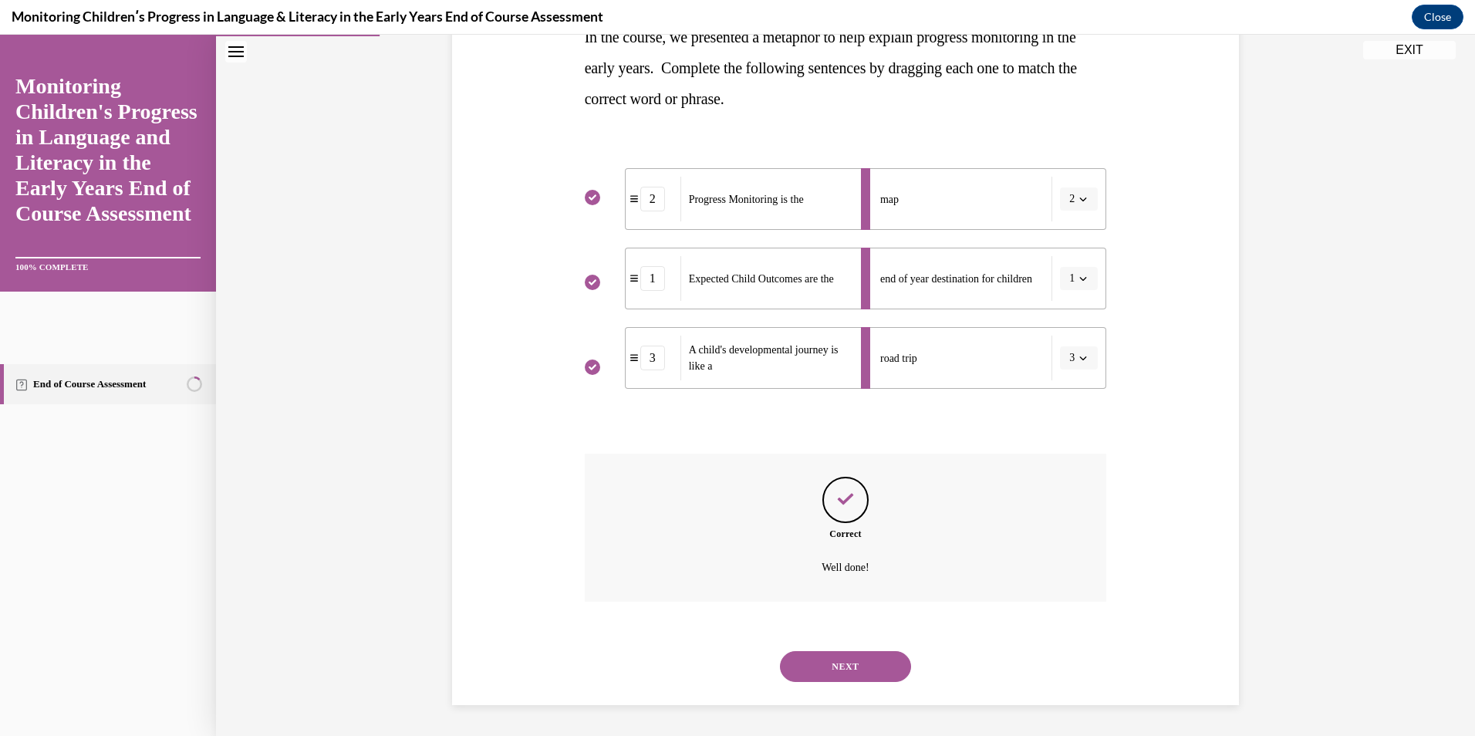
click at [845, 668] on button "NEXT" at bounding box center [845, 666] width 131 height 31
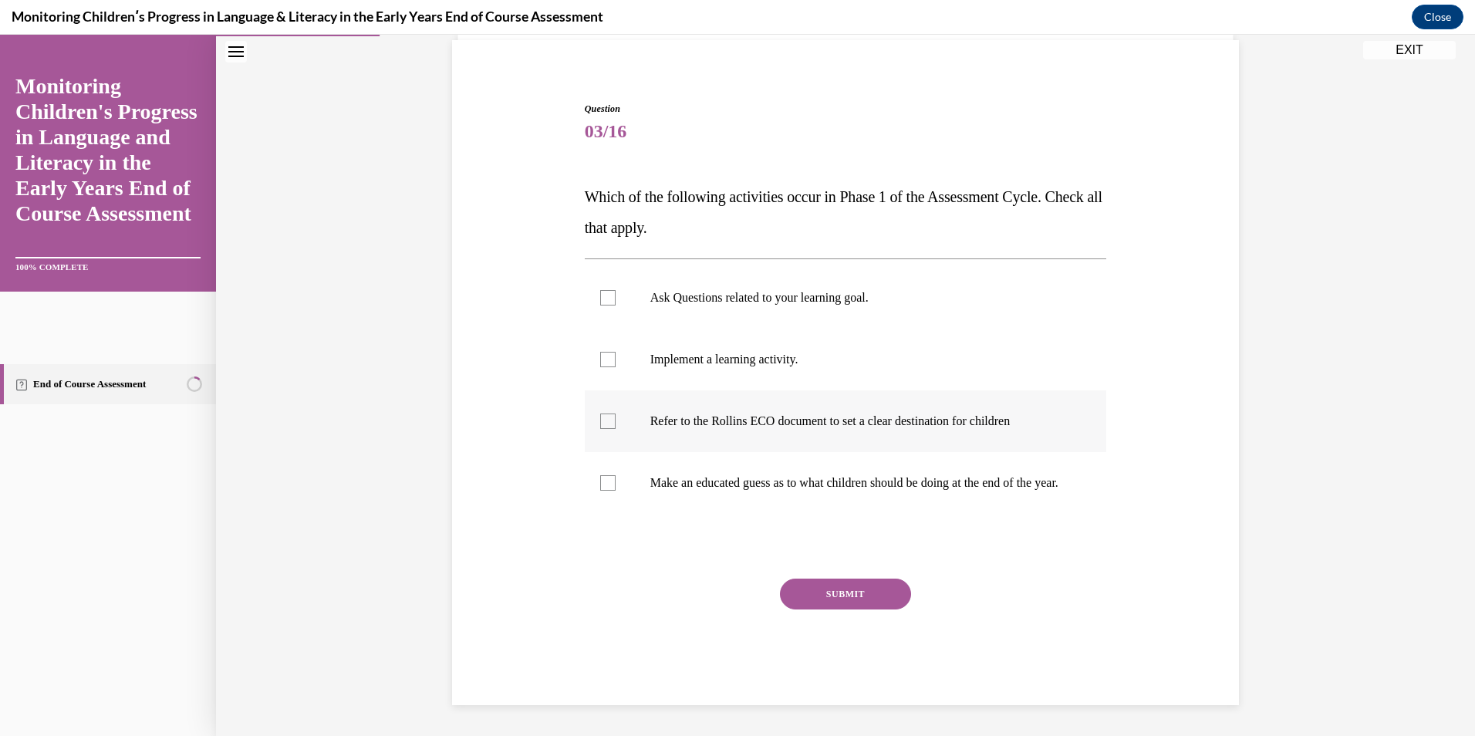
click at [697, 413] on p "Refer to the Rollins ECO document to set a clear destination for children" at bounding box center [859, 420] width 418 height 15
click at [616, 413] on input "Refer to the Rollins ECO document to set a clear destination for children" at bounding box center [607, 420] width 15 height 15
checkbox input "true"
click at [849, 589] on button "SUBMIT" at bounding box center [845, 594] width 131 height 31
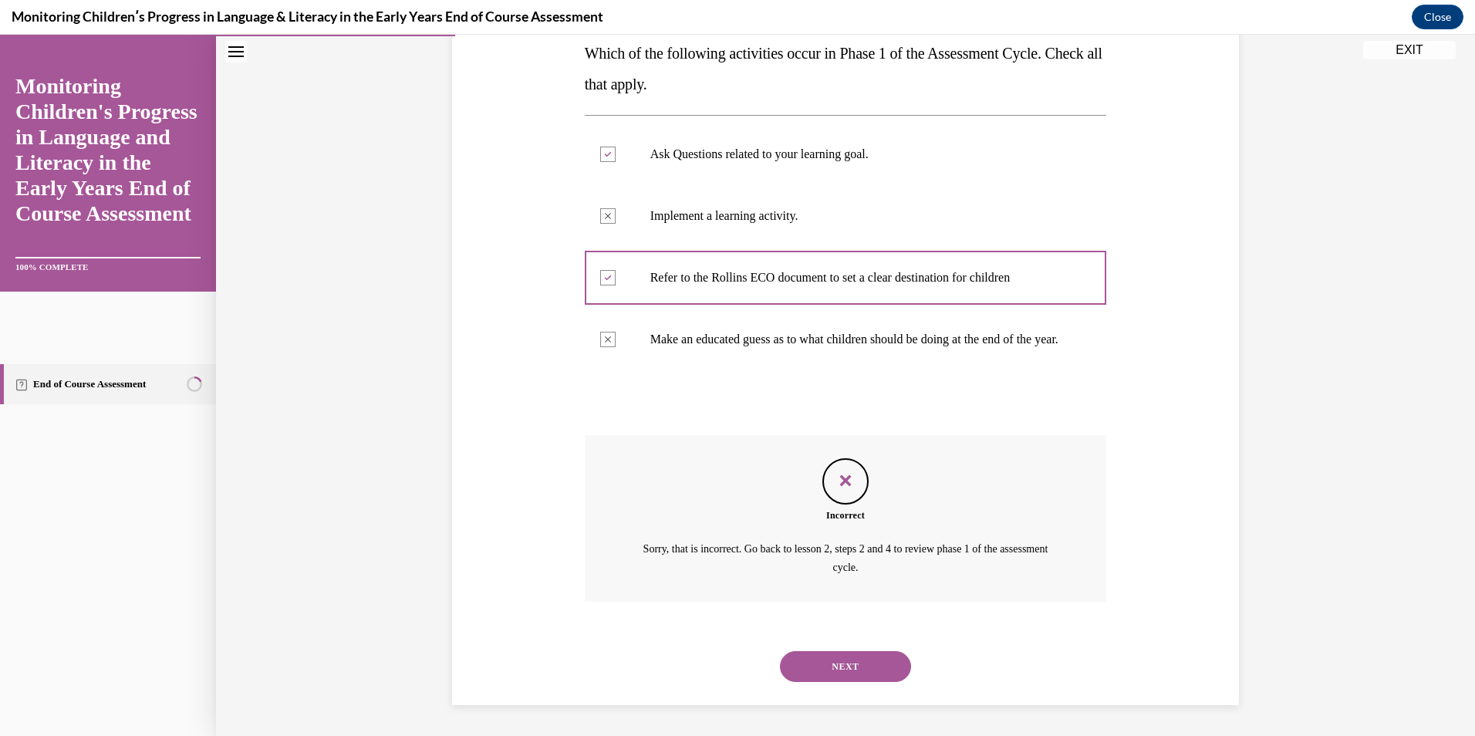
scroll to position [117, 0]
click at [864, 660] on button "NEXT" at bounding box center [845, 666] width 131 height 31
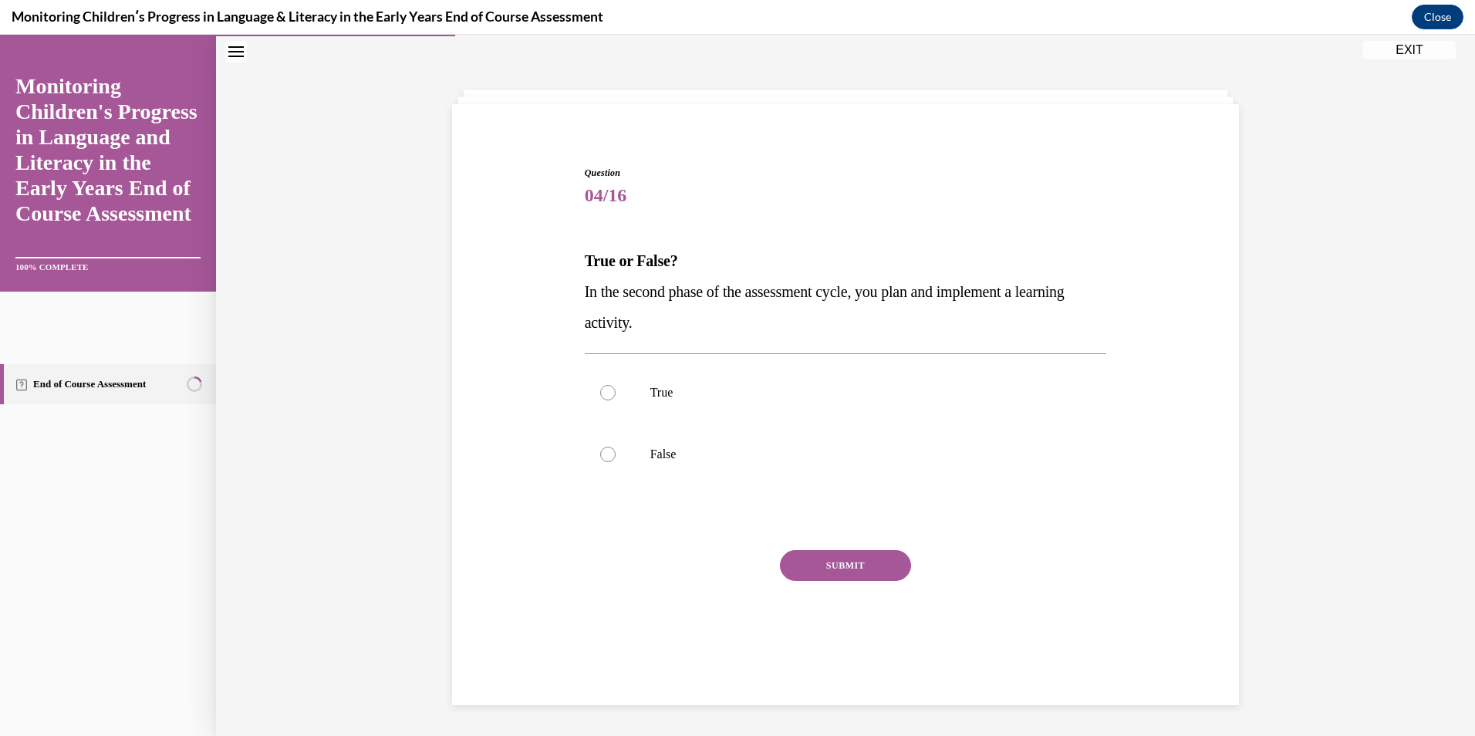
scroll to position [49, 0]
click at [650, 396] on p "True" at bounding box center [859, 392] width 418 height 15
click at [616, 396] on input "True" at bounding box center [607, 392] width 15 height 15
radio input "true"
click at [825, 564] on button "SUBMIT" at bounding box center [845, 565] width 131 height 31
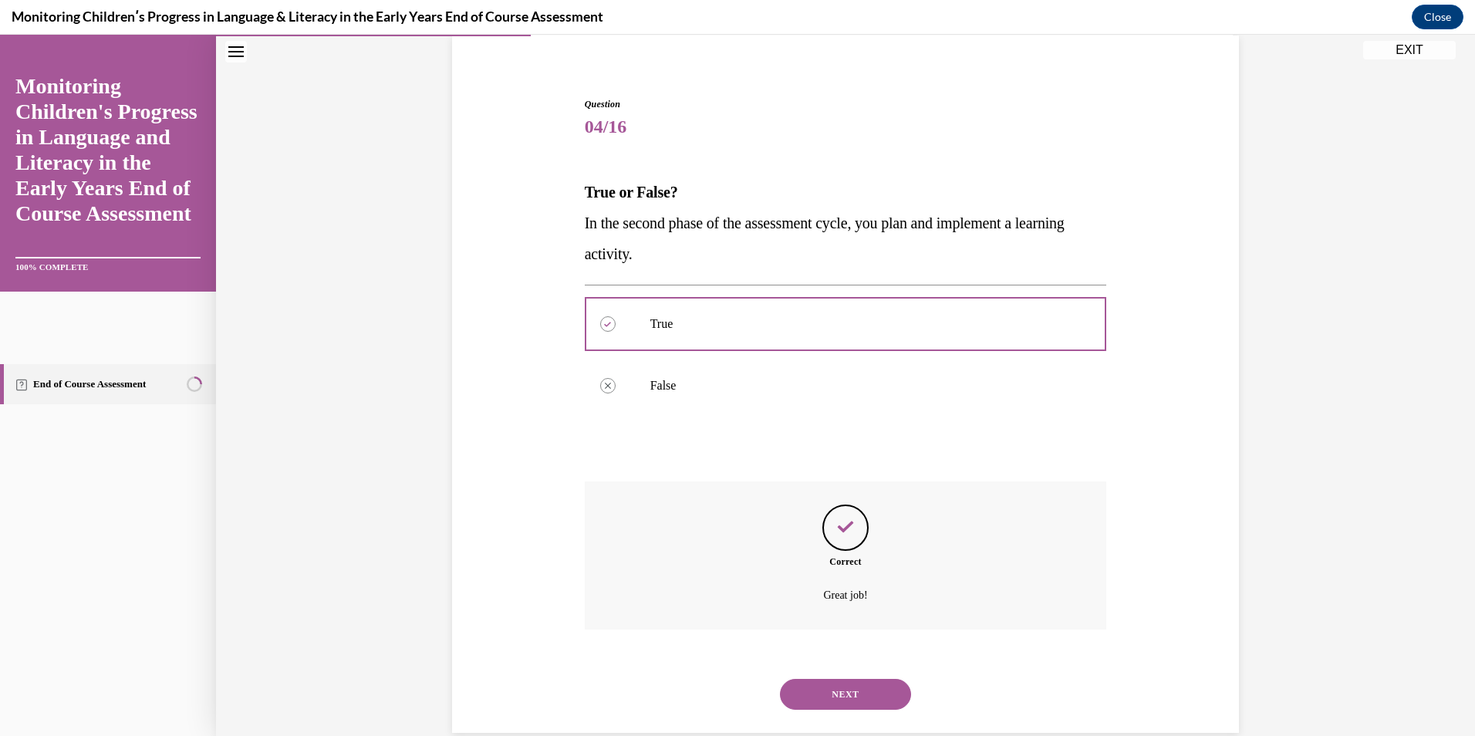
scroll to position [145, 0]
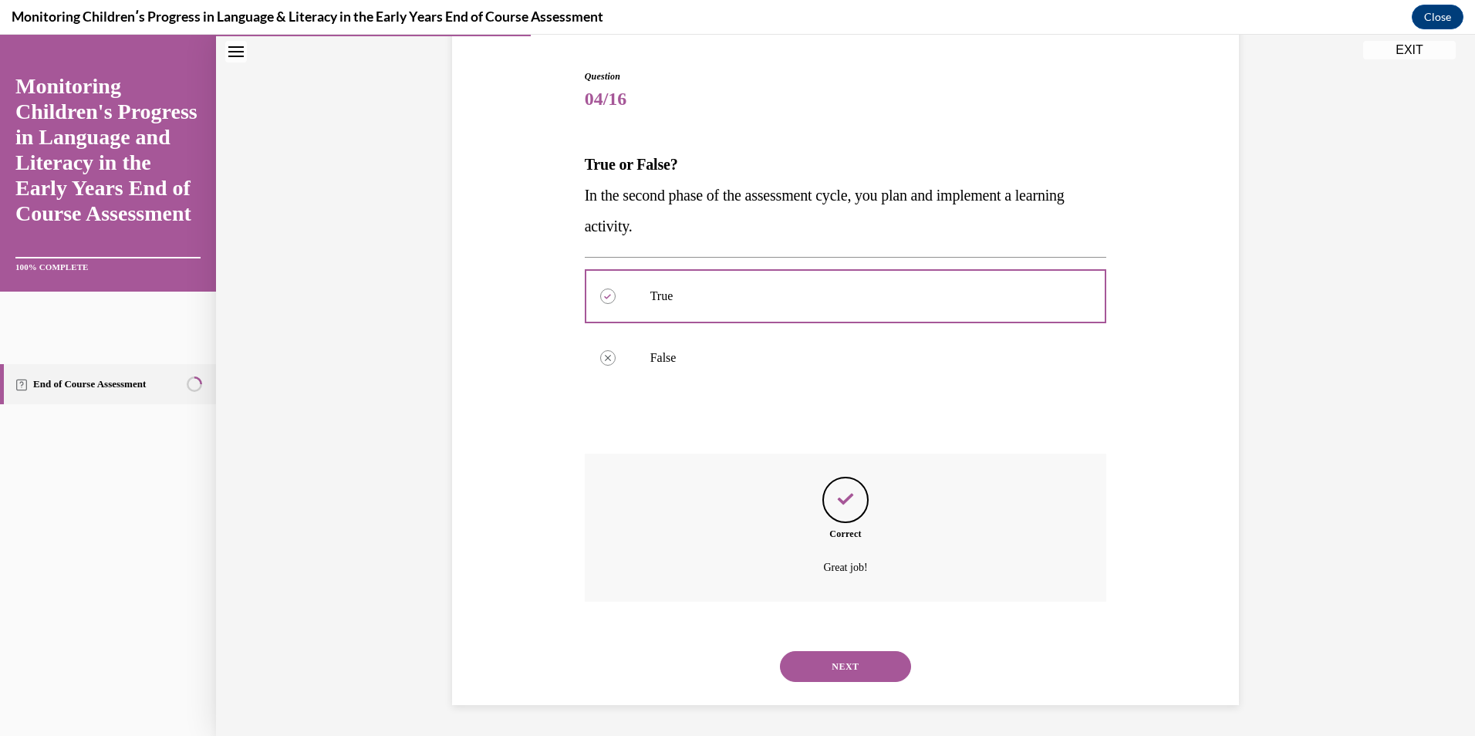
click at [835, 672] on button "NEXT" at bounding box center [845, 666] width 131 height 31
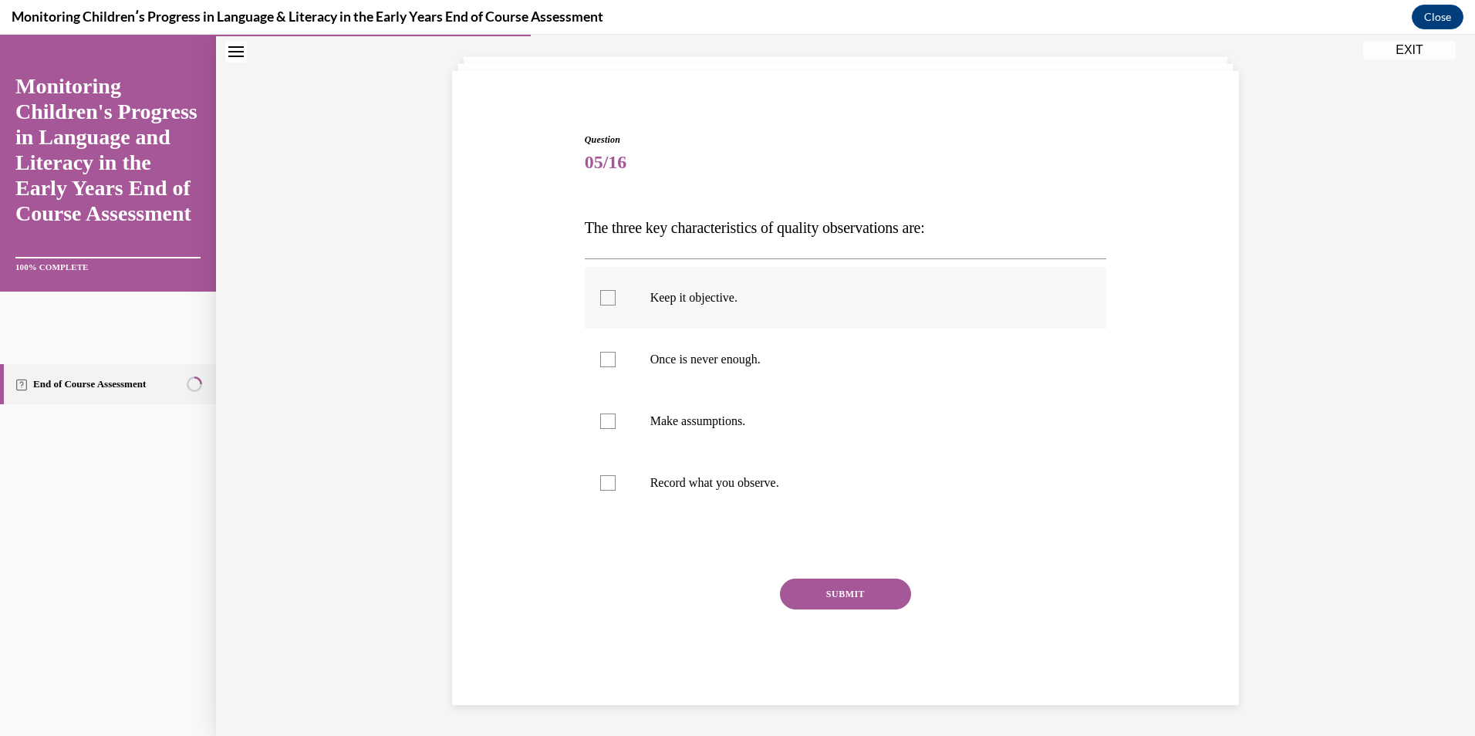
click at [716, 307] on label "Keep it objective." at bounding box center [846, 298] width 522 height 62
click at [616, 305] on input "Keep it objective." at bounding box center [607, 297] width 15 height 15
checkbox input "true"
click at [685, 484] on p "Record what you observe." at bounding box center [859, 482] width 418 height 15
click at [616, 484] on input "Record what you observe." at bounding box center [607, 482] width 15 height 15
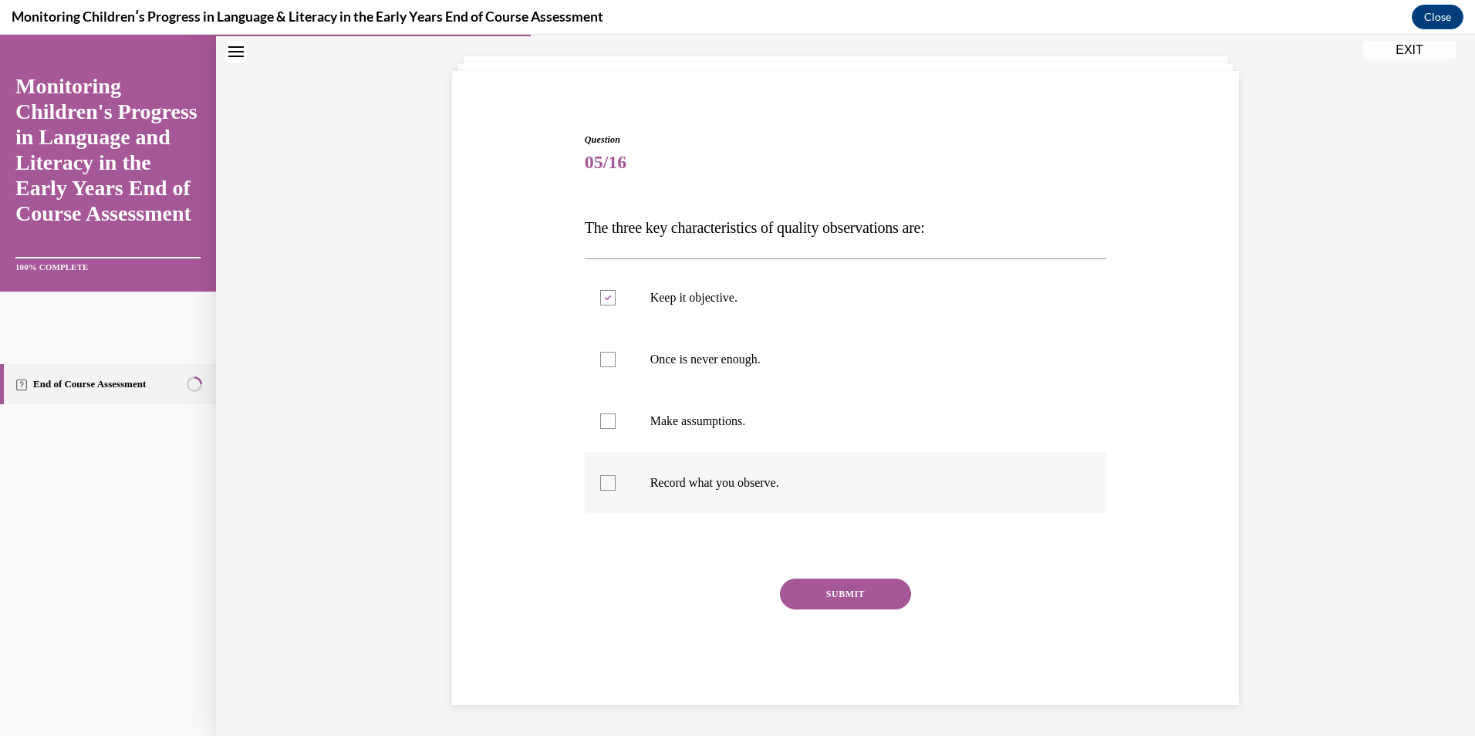
checkbox input "true"
click at [674, 363] on p "Once is never enough." at bounding box center [859, 359] width 418 height 15
click at [616, 363] on input "Once is never enough." at bounding box center [607, 359] width 15 height 15
checkbox input "true"
click at [810, 596] on button "SUBMIT" at bounding box center [845, 594] width 131 height 31
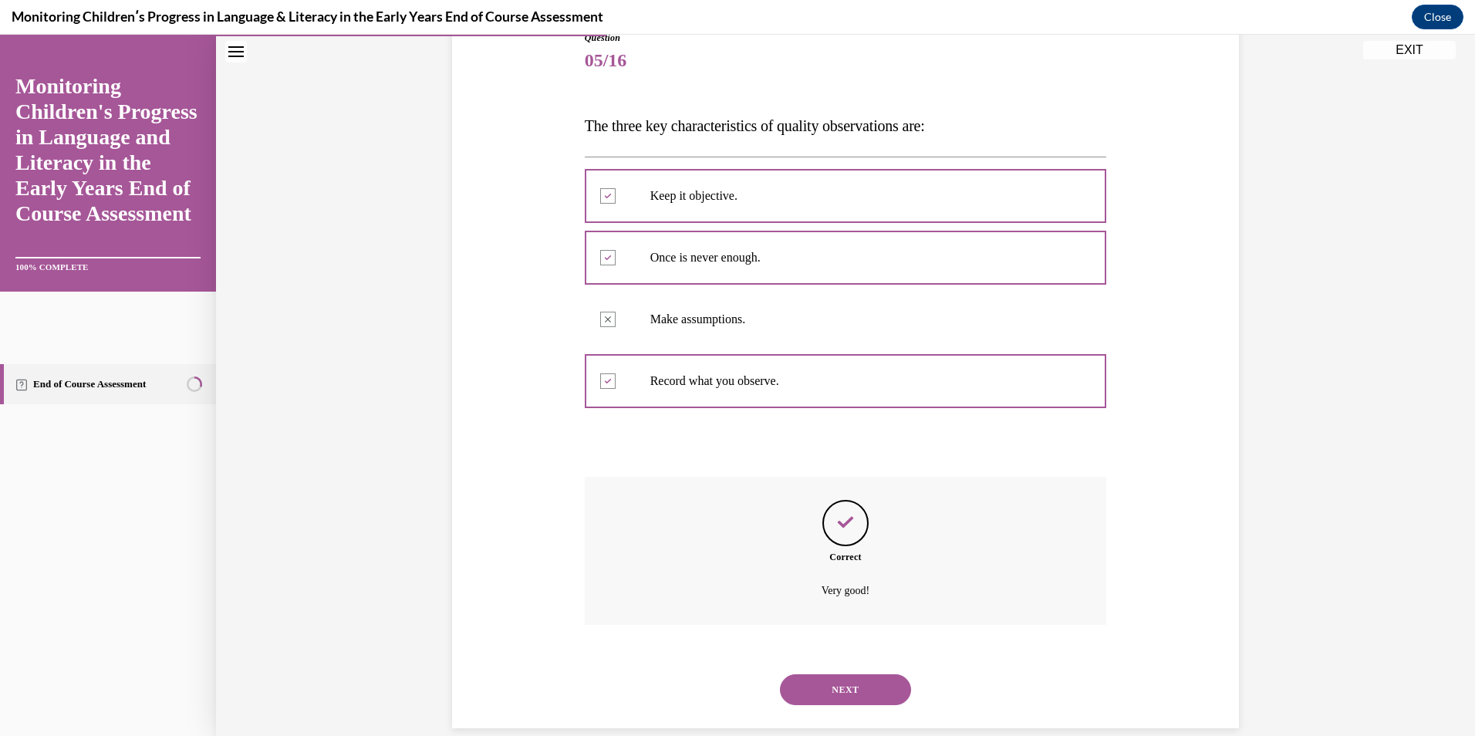
scroll to position [207, 0]
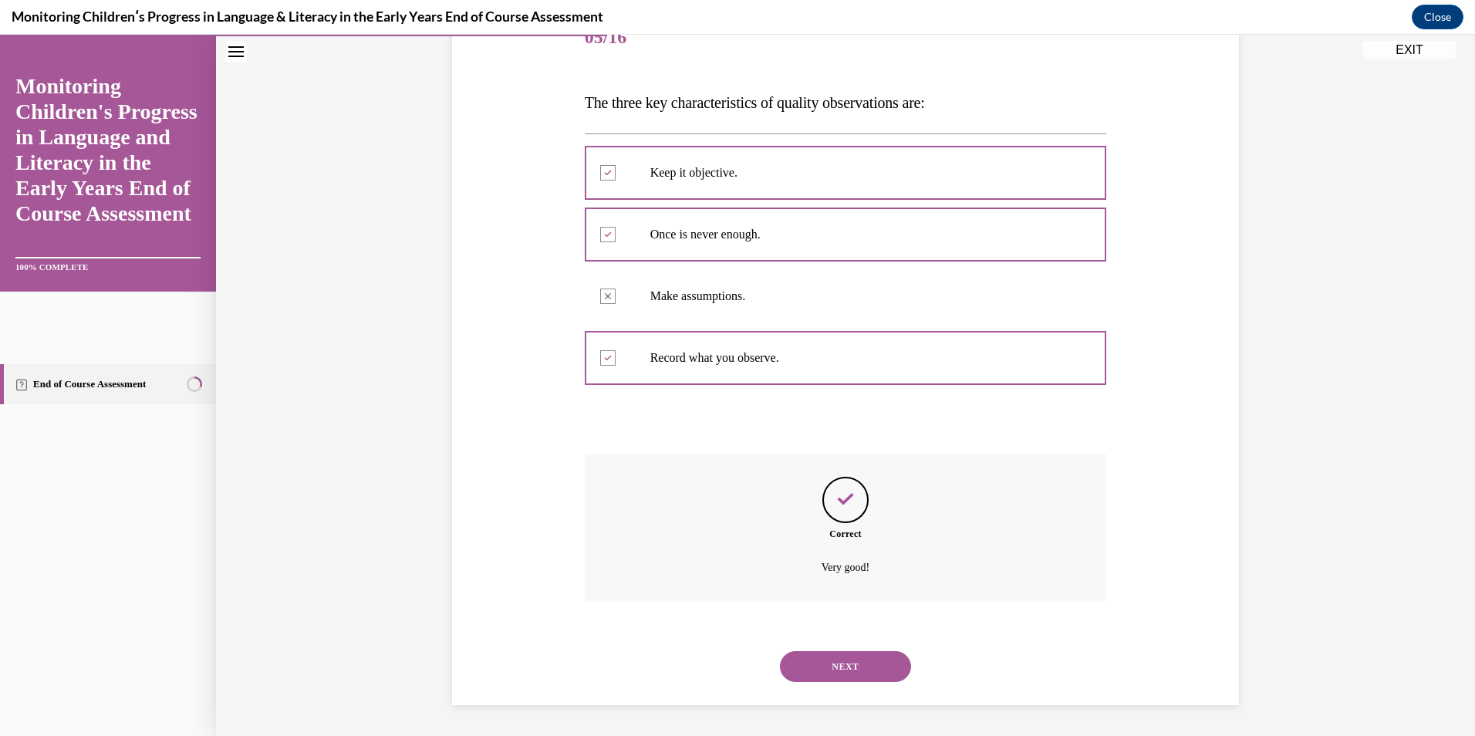
click at [841, 662] on button "NEXT" at bounding box center [845, 666] width 131 height 31
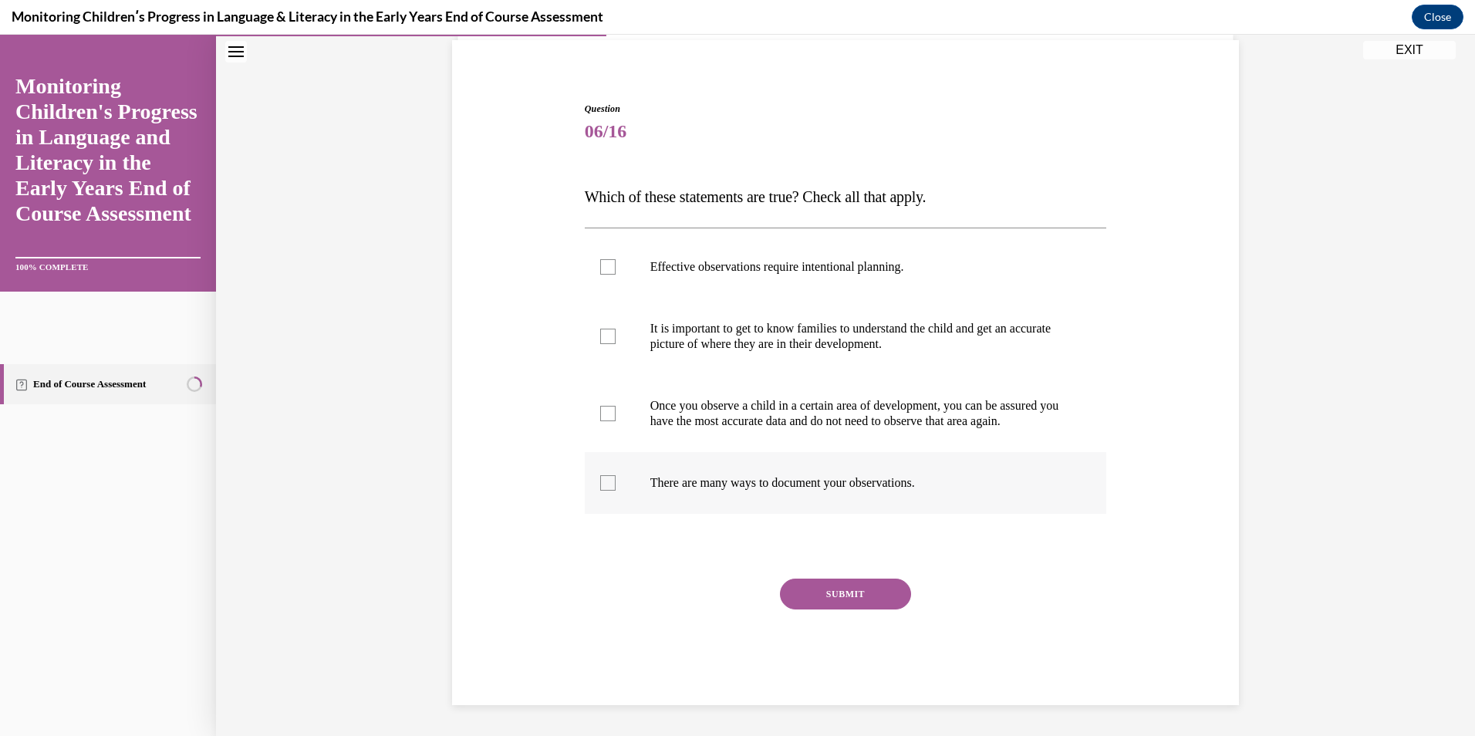
click at [717, 488] on p "There are many ways to document your observations." at bounding box center [859, 482] width 418 height 15
click at [616, 488] on input "There are many ways to document your observations." at bounding box center [607, 482] width 15 height 15
checkbox input "true"
click at [683, 326] on p "It is important to get to know families to understand the child and get an accu…" at bounding box center [859, 336] width 418 height 31
click at [616, 329] on input "It is important to get to know families to understand the child and get an accu…" at bounding box center [607, 336] width 15 height 15
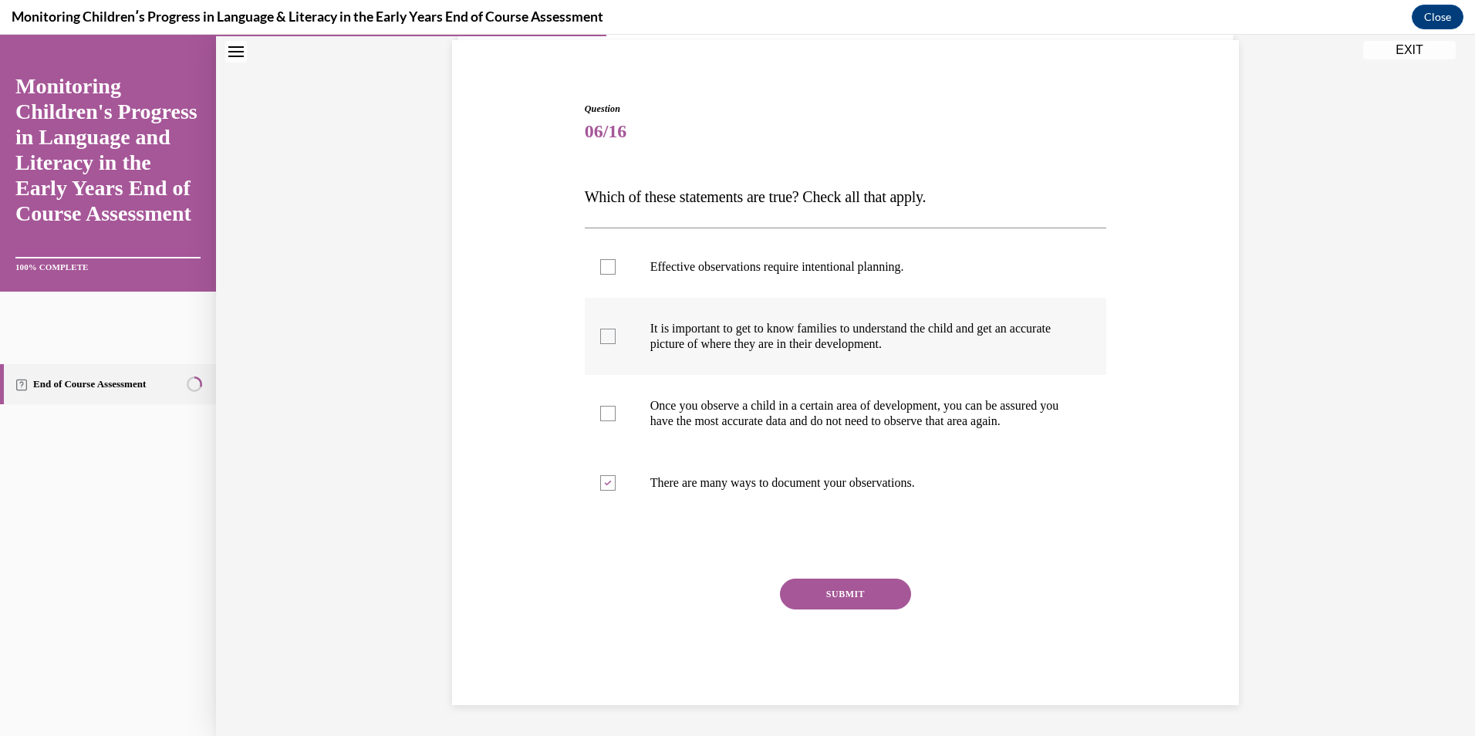
checkbox input "true"
click at [654, 259] on p "Effective observations require intentional planning." at bounding box center [859, 266] width 418 height 15
click at [616, 259] on input "Effective observations require intentional planning." at bounding box center [607, 266] width 15 height 15
checkbox input "true"
click at [809, 594] on button "SUBMIT" at bounding box center [845, 594] width 131 height 31
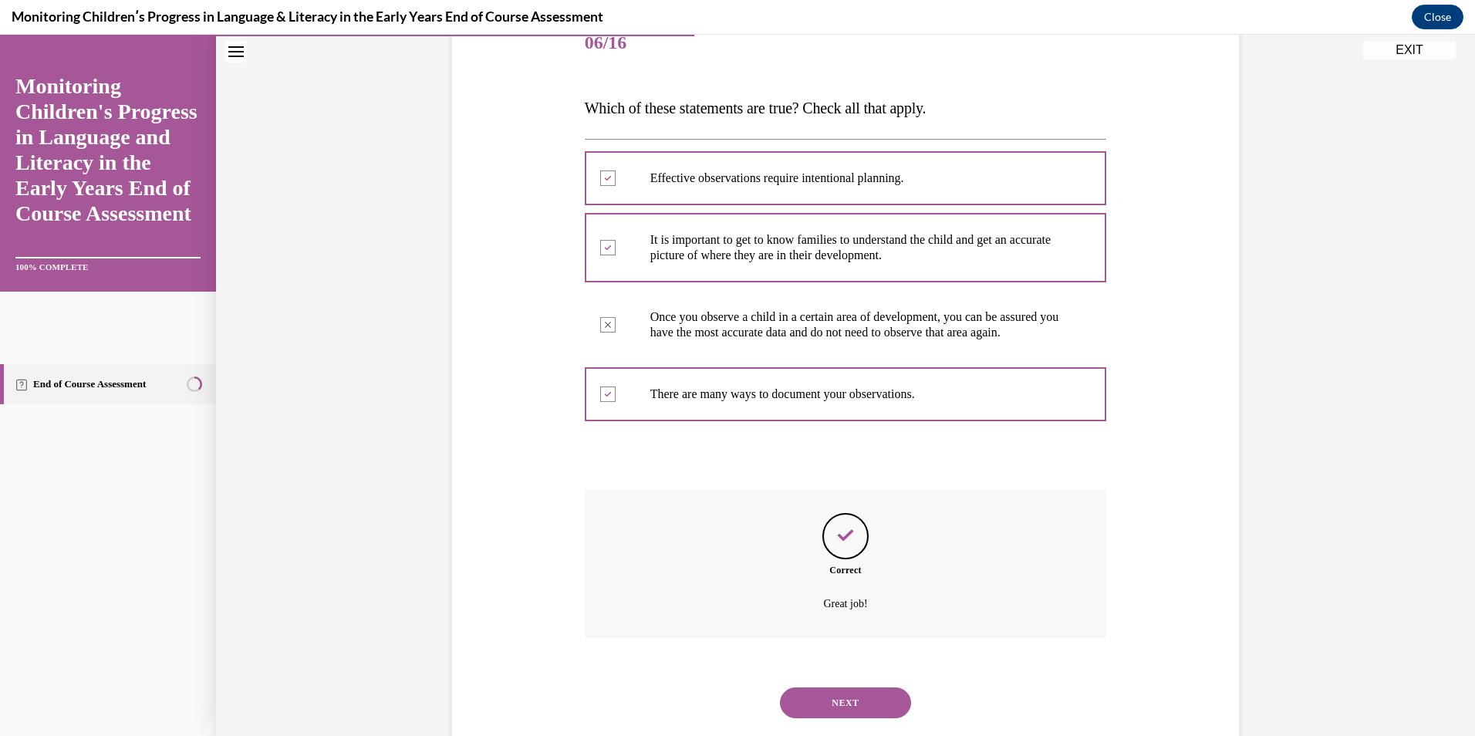
scroll to position [253, 0]
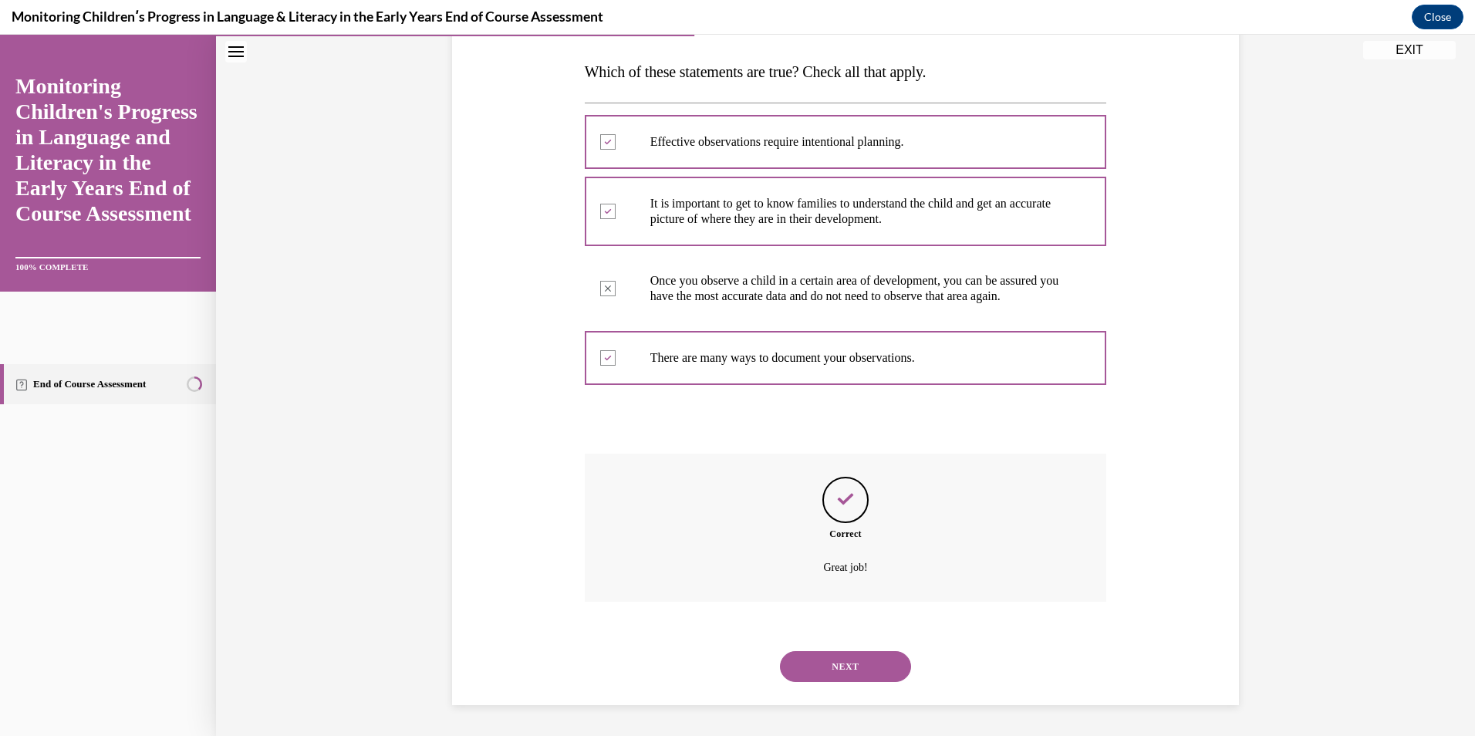
click at [821, 663] on button "NEXT" at bounding box center [845, 666] width 131 height 31
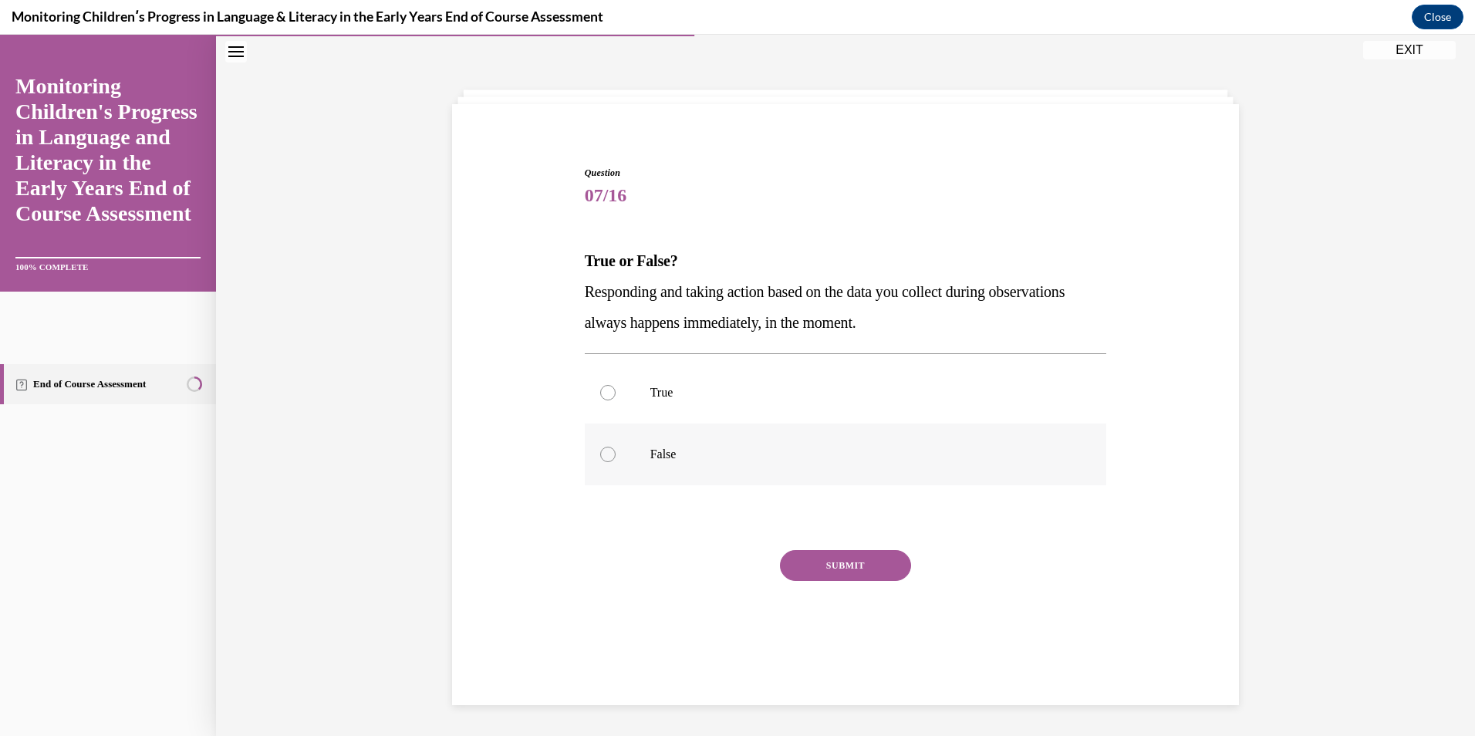
click at [610, 439] on label "False" at bounding box center [846, 454] width 522 height 62
click at [610, 447] on input "False" at bounding box center [607, 454] width 15 height 15
radio input "true"
click at [822, 567] on button "SUBMIT" at bounding box center [845, 565] width 131 height 31
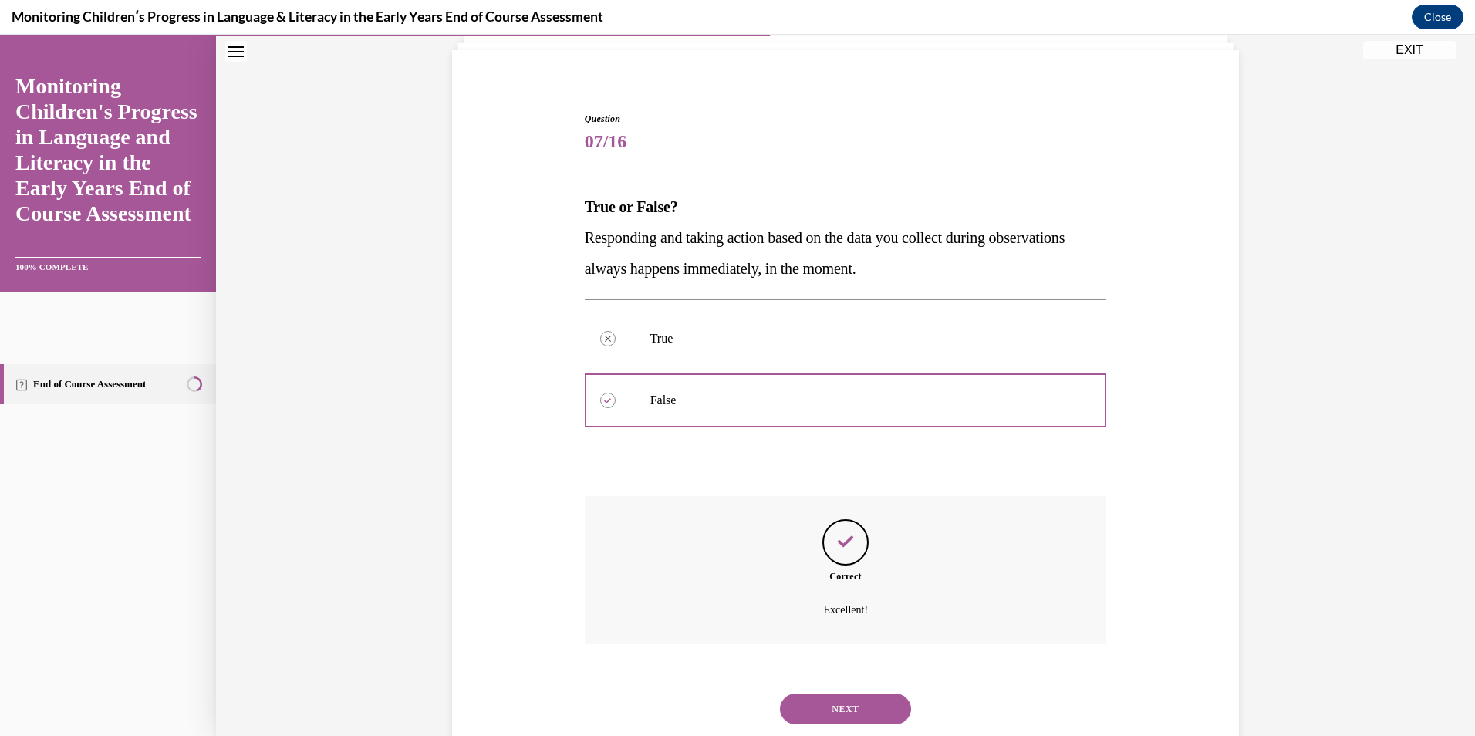
scroll to position [145, 0]
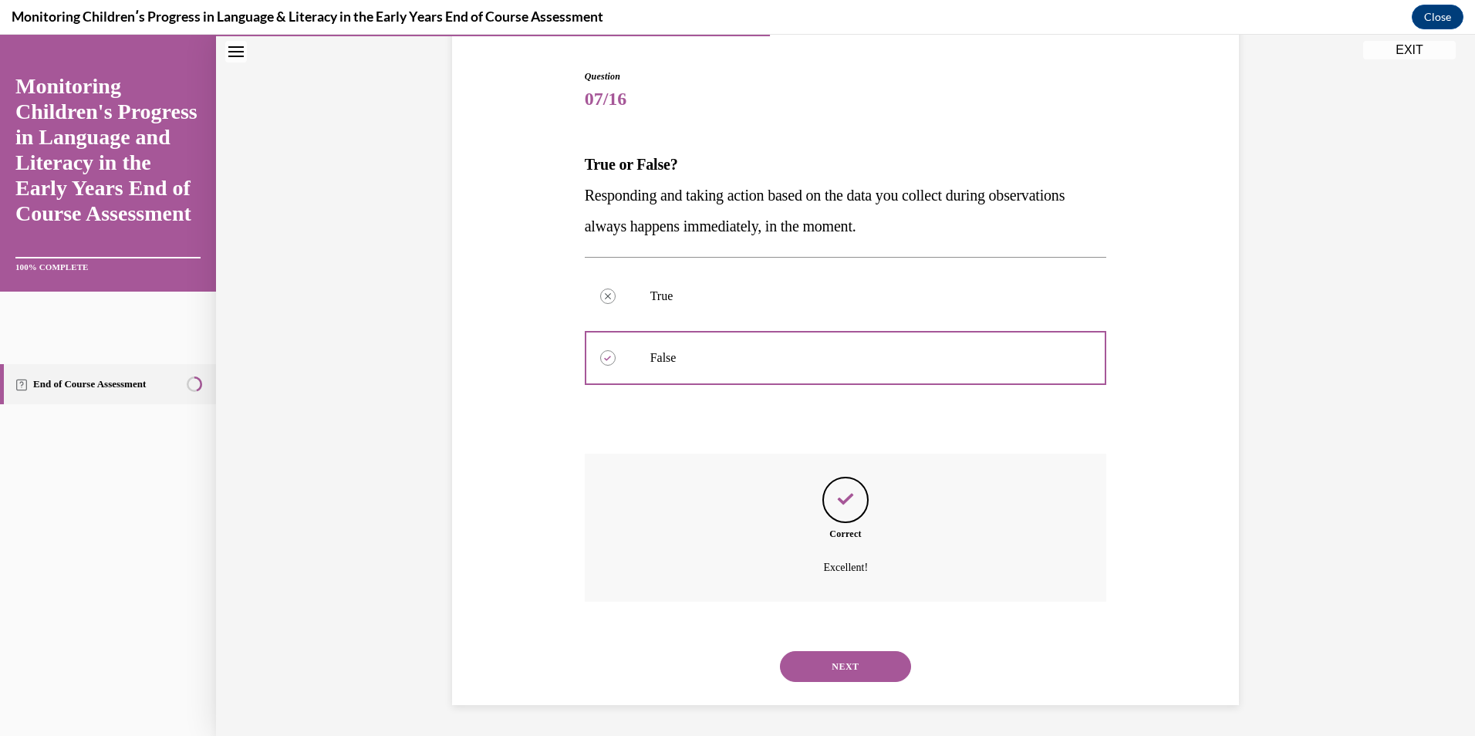
click at [826, 660] on button "NEXT" at bounding box center [845, 666] width 131 height 31
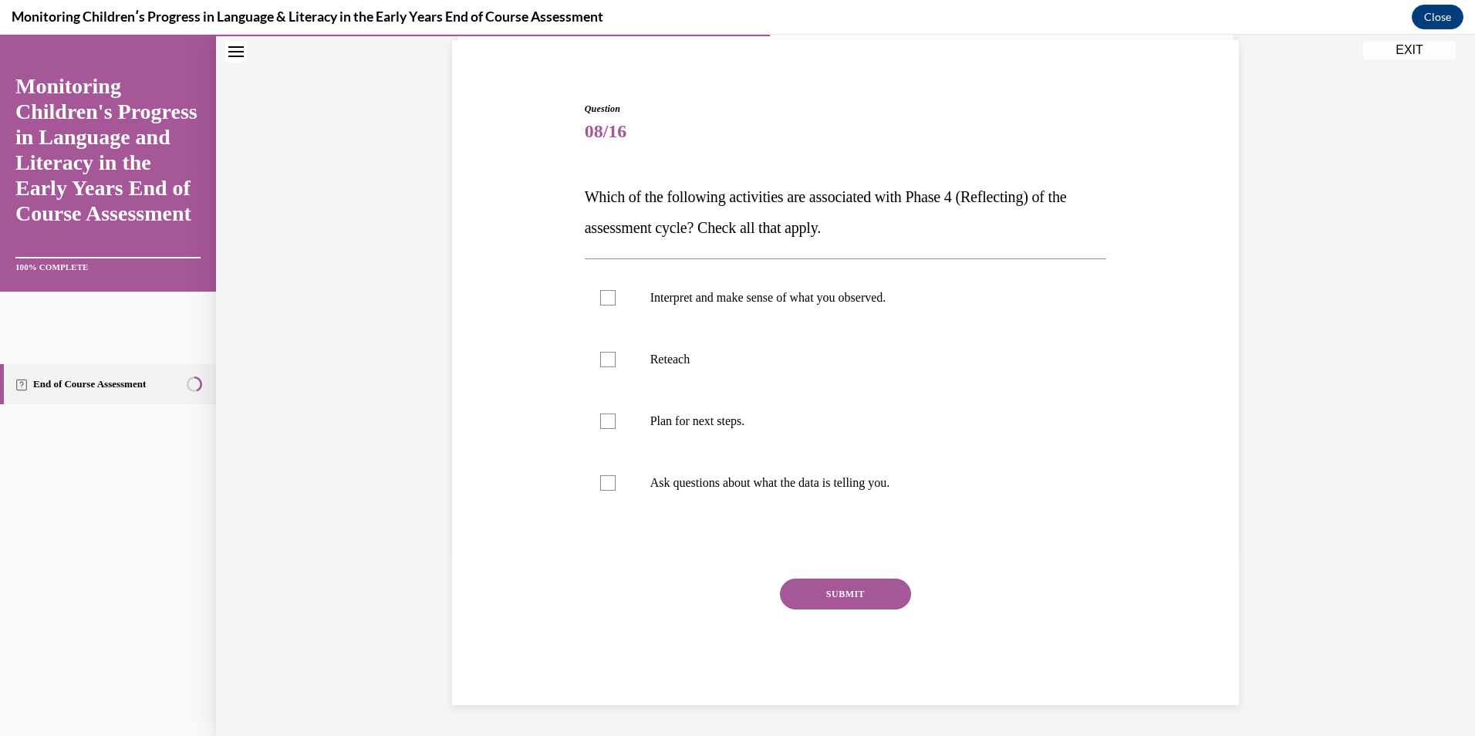
scroll to position [49, 0]
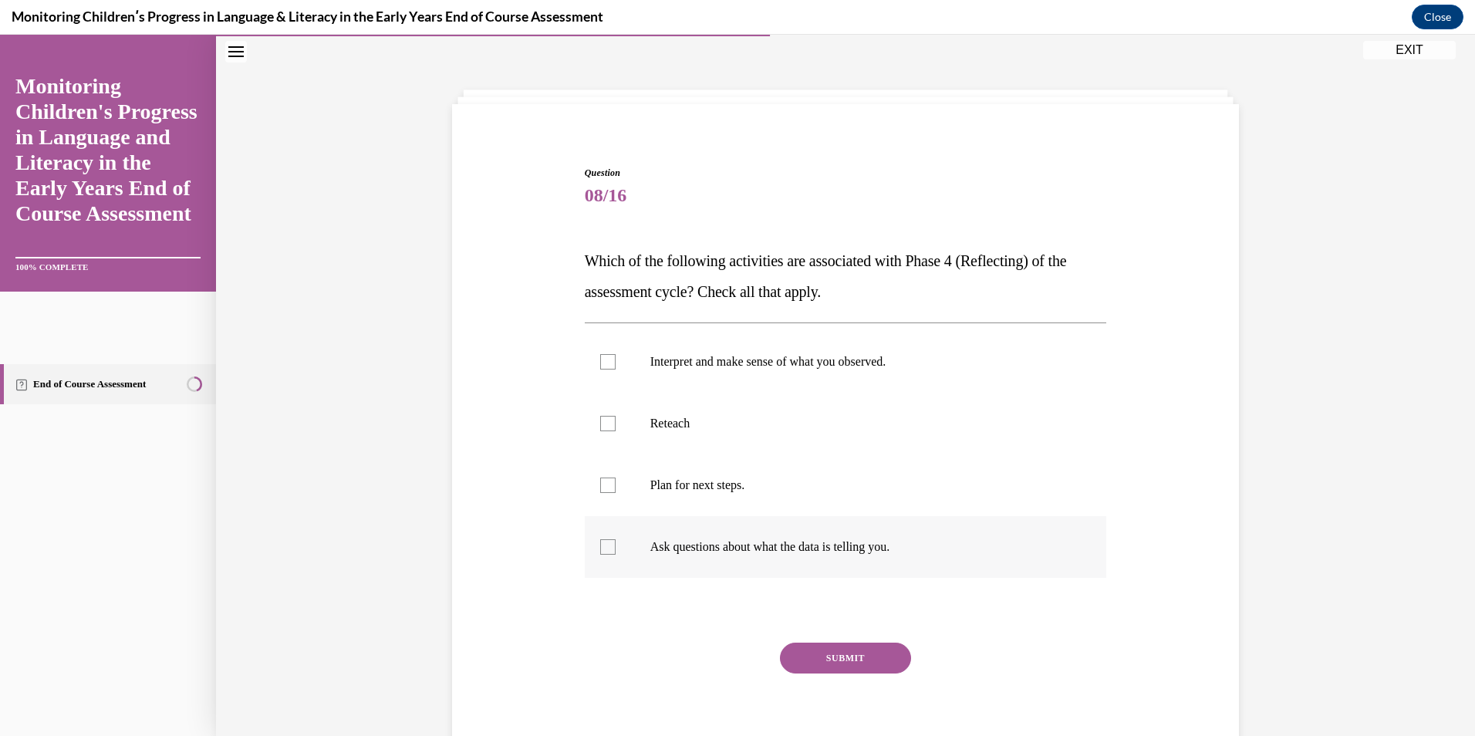
click at [754, 554] on p "Ask questions about what the data is telling you." at bounding box center [859, 546] width 418 height 15
click at [616, 554] on input "Ask questions about what the data is telling you." at bounding box center [607, 546] width 15 height 15
checkbox input "true"
click at [682, 365] on p "Interpret and make sense of what you observed." at bounding box center [859, 361] width 418 height 15
click at [616, 365] on input "Interpret and make sense of what you observed." at bounding box center [607, 361] width 15 height 15
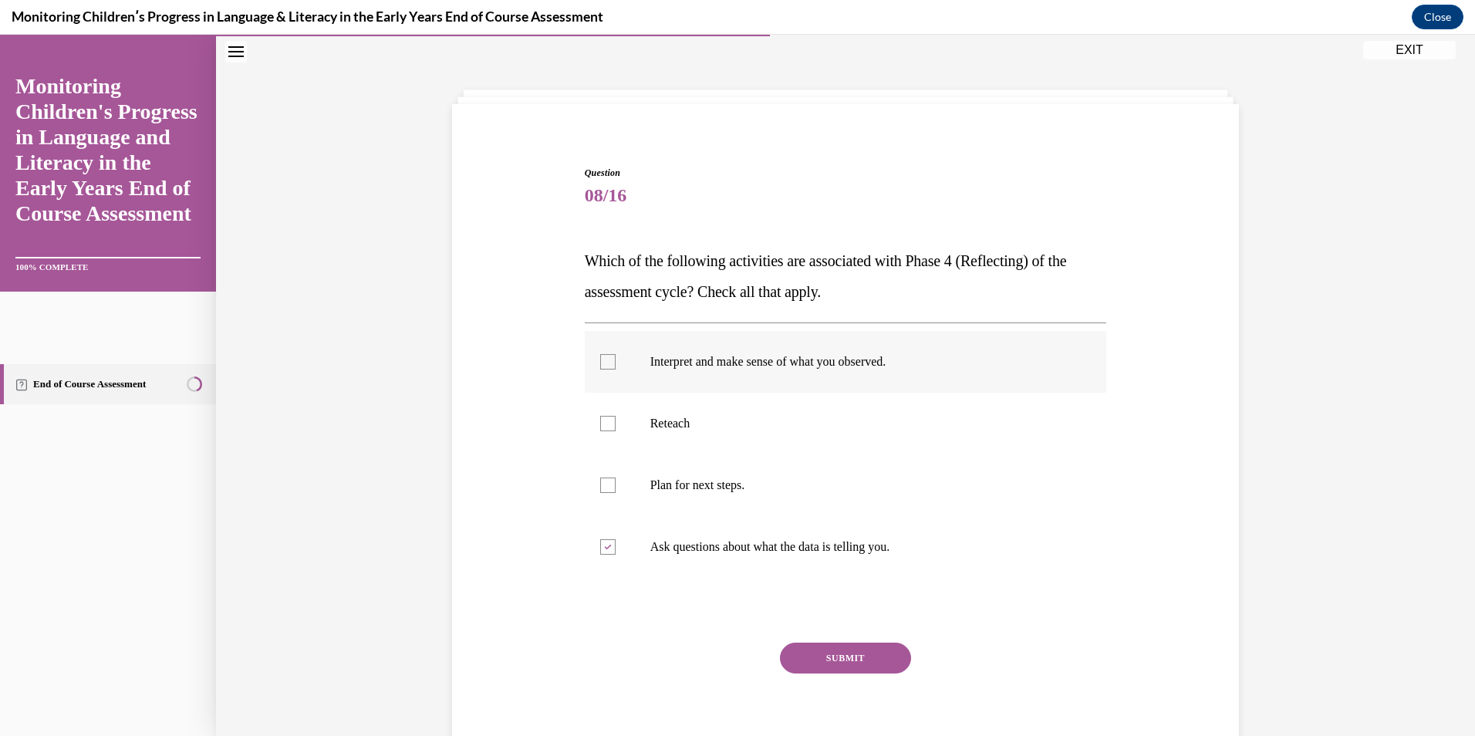
checkbox input "true"
click at [693, 485] on p "Plan for next steps." at bounding box center [859, 484] width 418 height 15
click at [616, 485] on input "Plan for next steps." at bounding box center [607, 484] width 15 height 15
checkbox input "true"
click at [826, 665] on button "SUBMIT" at bounding box center [845, 658] width 131 height 31
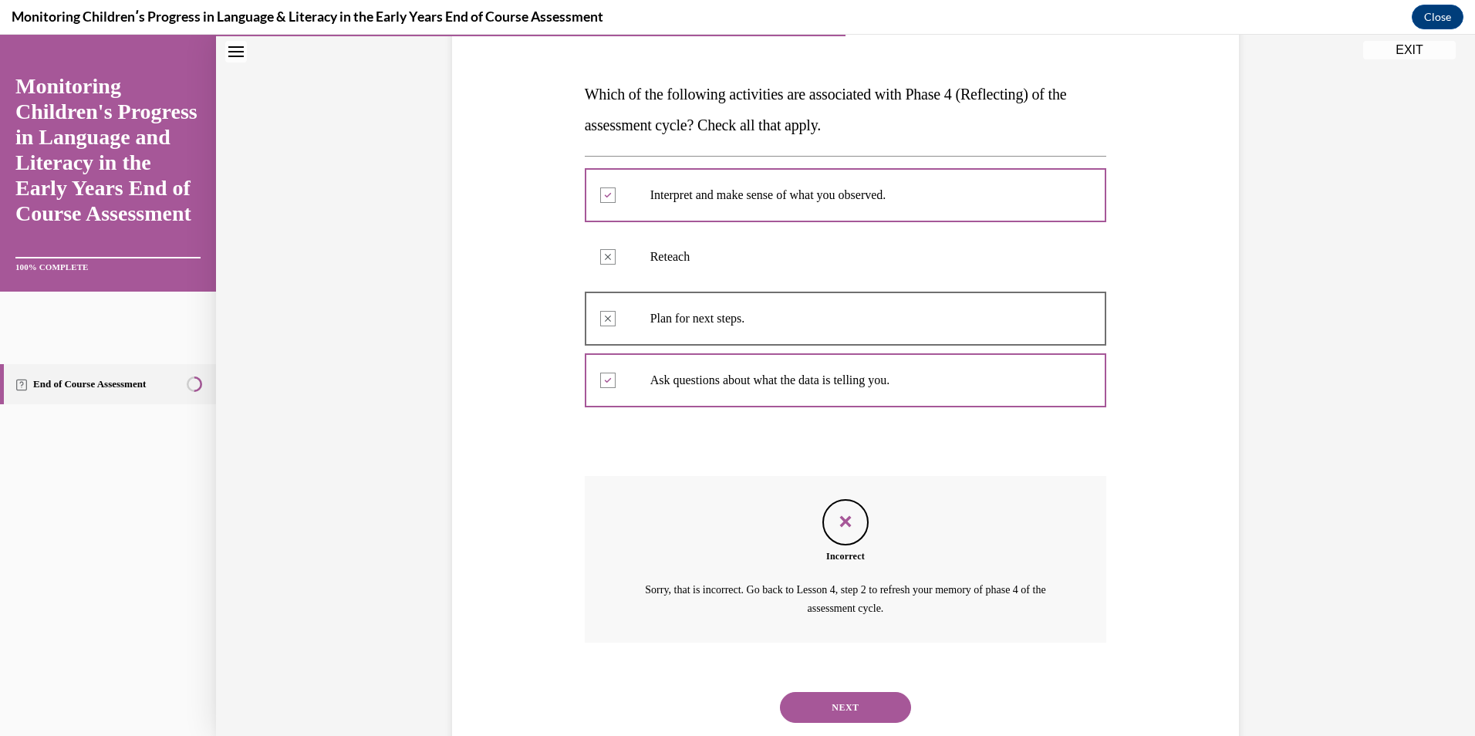
scroll to position [256, 0]
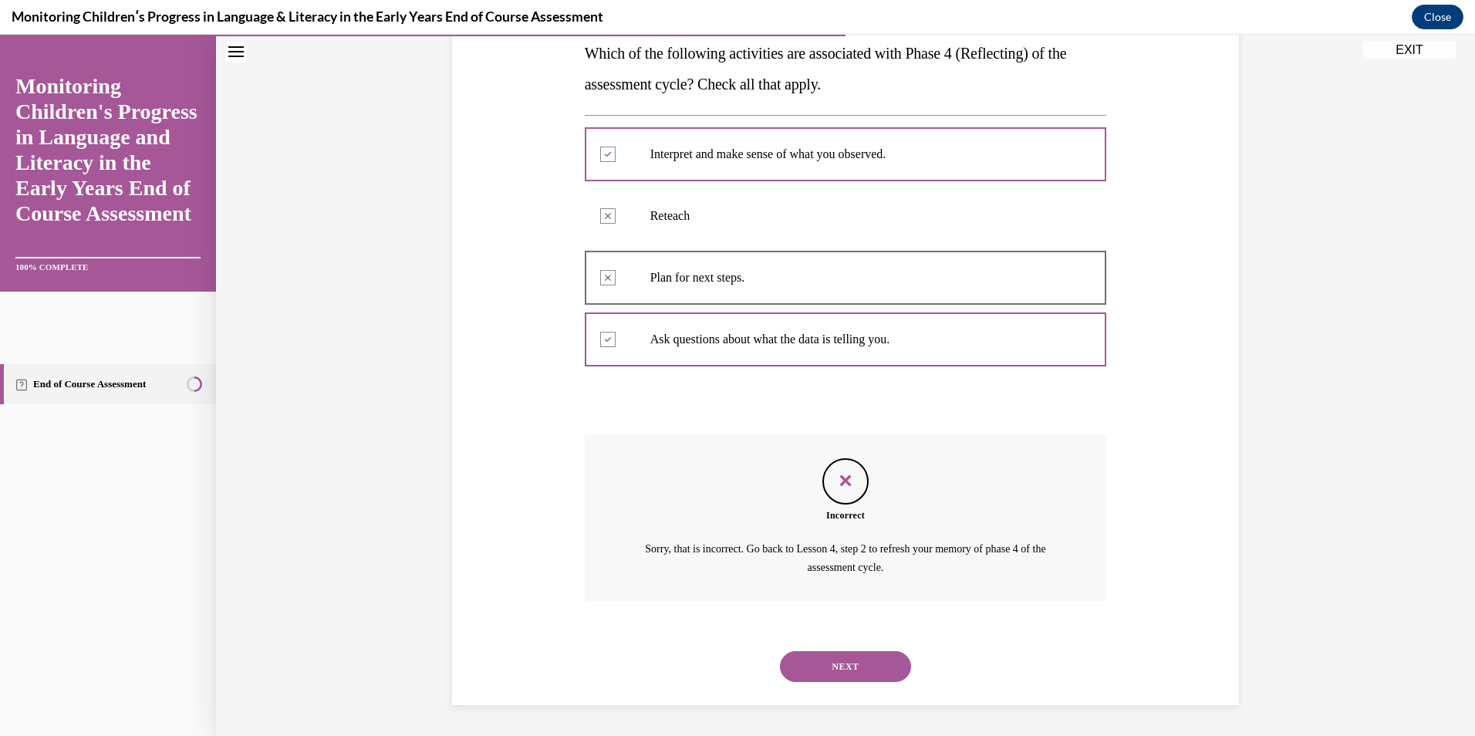
click at [828, 668] on button "NEXT" at bounding box center [845, 666] width 131 height 31
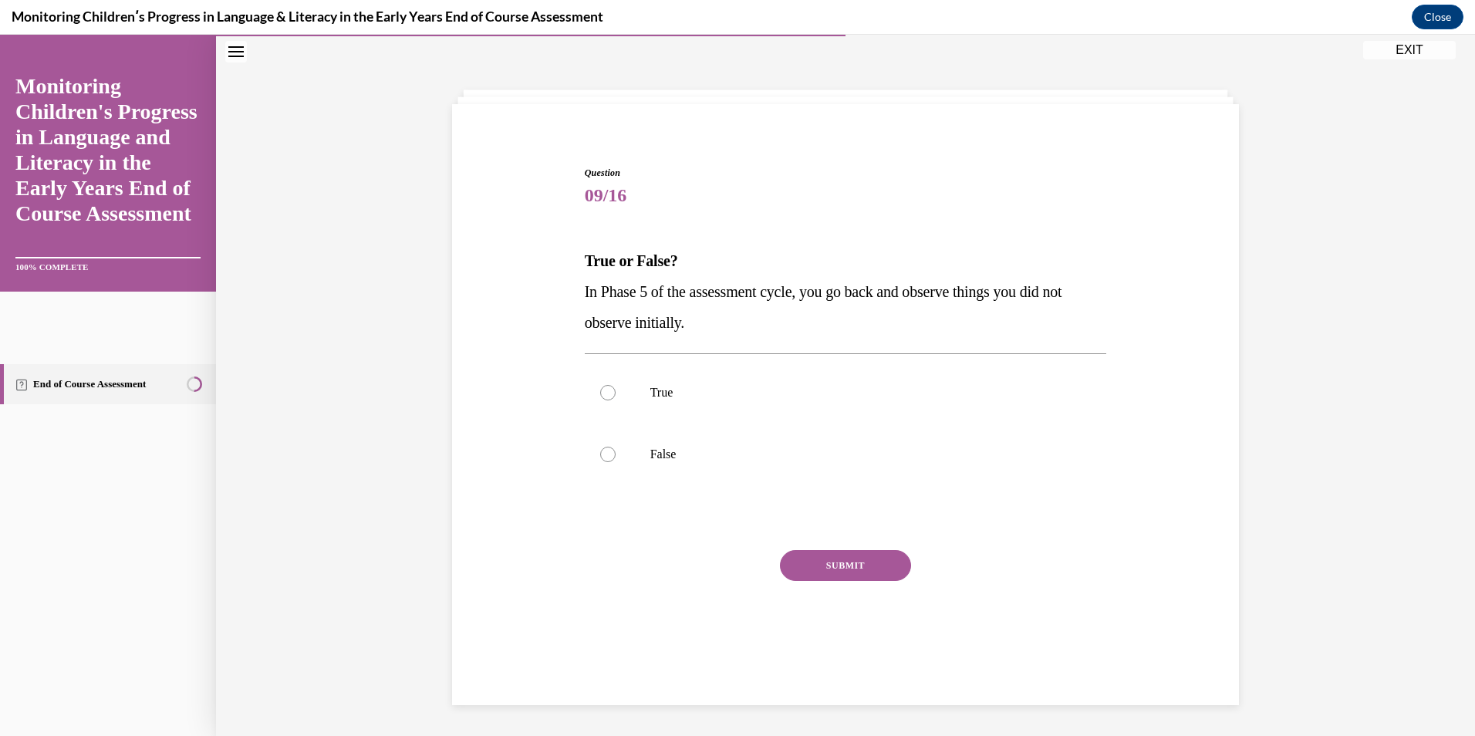
scroll to position [49, 0]
click at [634, 400] on label "True" at bounding box center [846, 393] width 522 height 62
click at [616, 400] on input "True" at bounding box center [607, 392] width 15 height 15
radio input "true"
drag, startPoint x: 818, startPoint y: 589, endPoint x: 823, endPoint y: 562, distance: 27.5
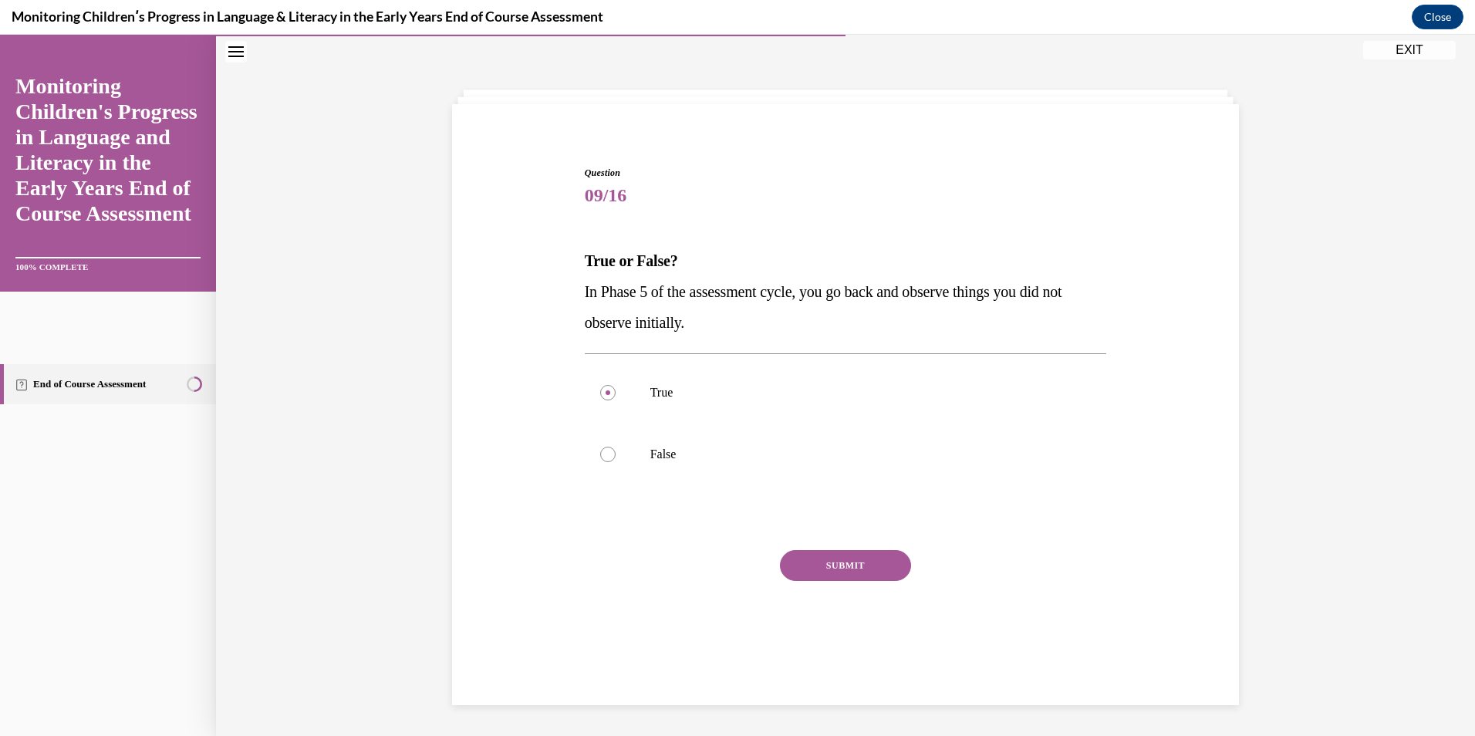
click at [821, 582] on div "SUBMIT" at bounding box center [846, 588] width 522 height 77
click at [823, 562] on button "SUBMIT" at bounding box center [845, 565] width 131 height 31
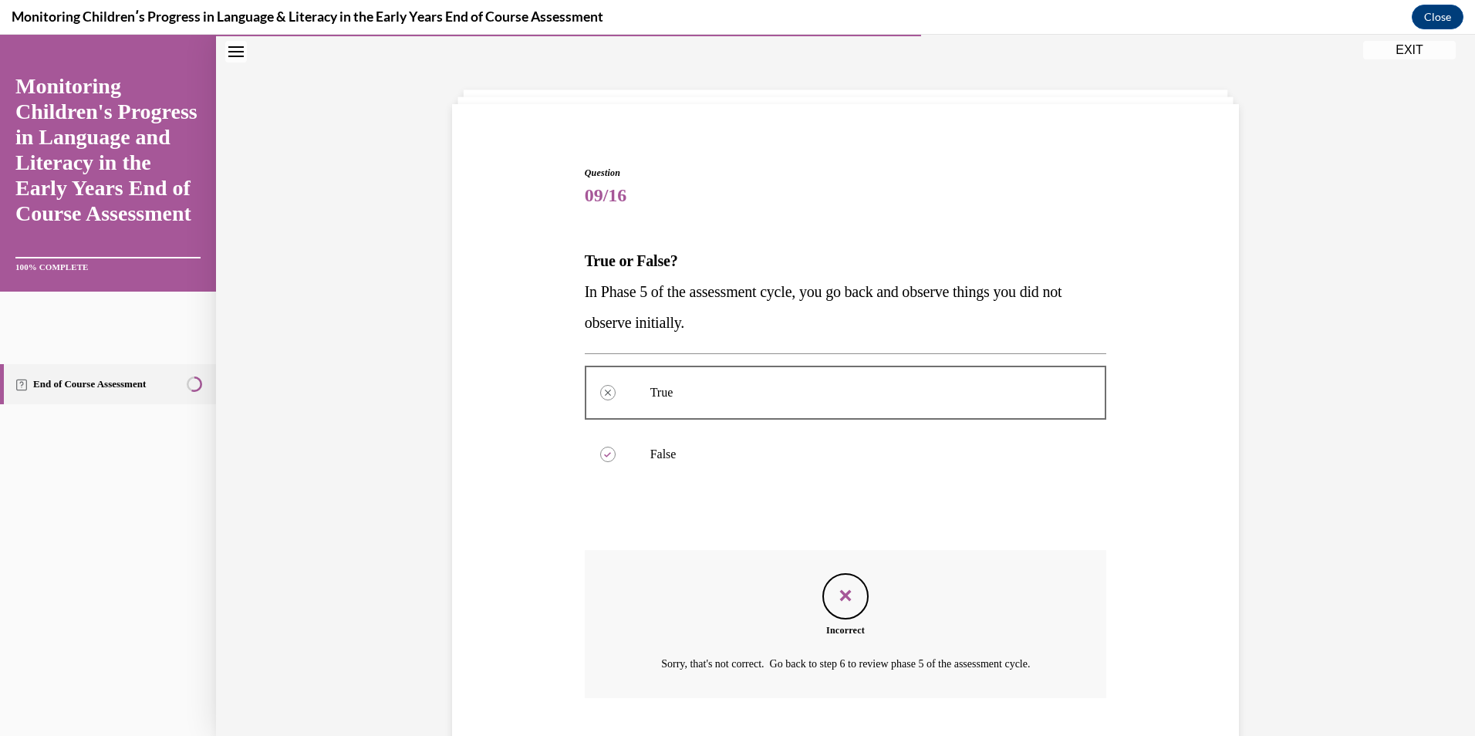
scroll to position [145, 0]
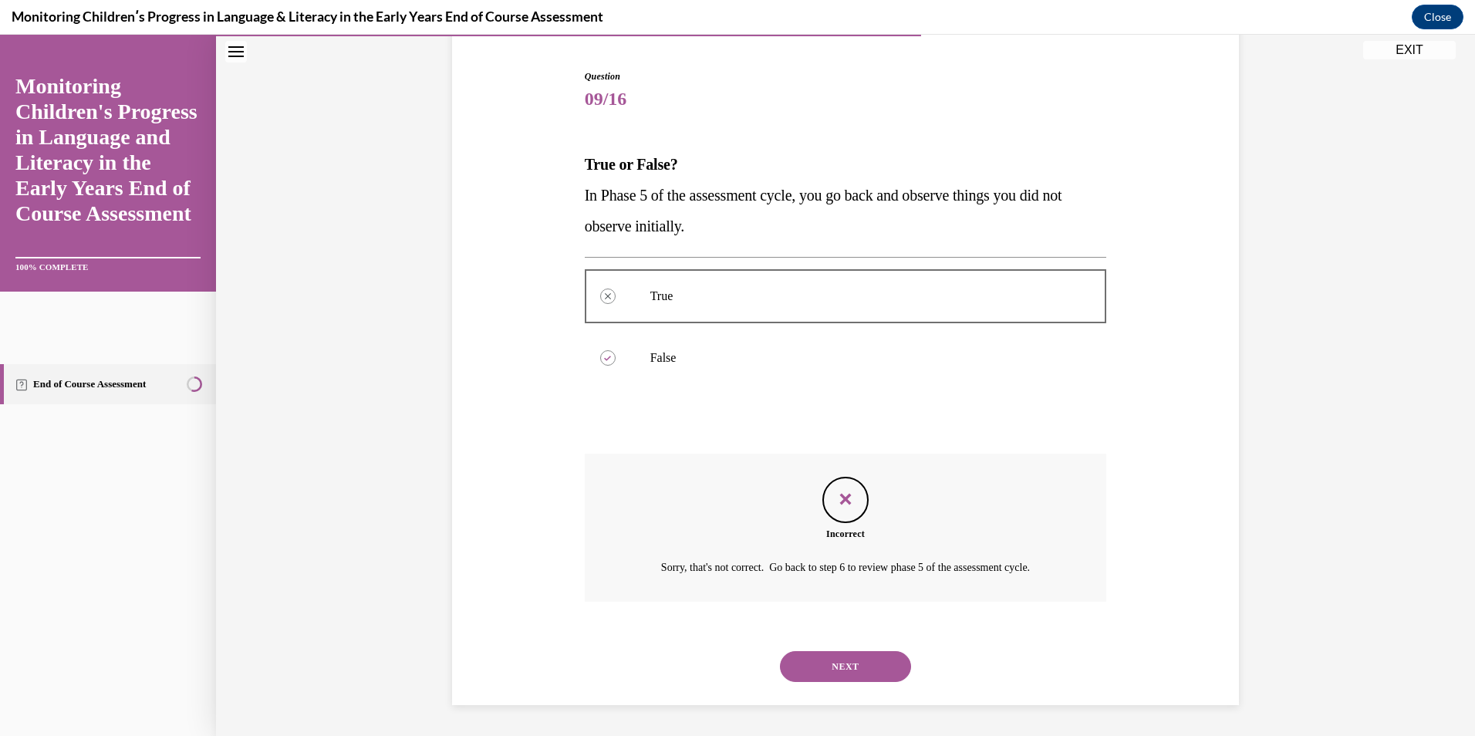
click at [864, 659] on button "NEXT" at bounding box center [845, 666] width 131 height 31
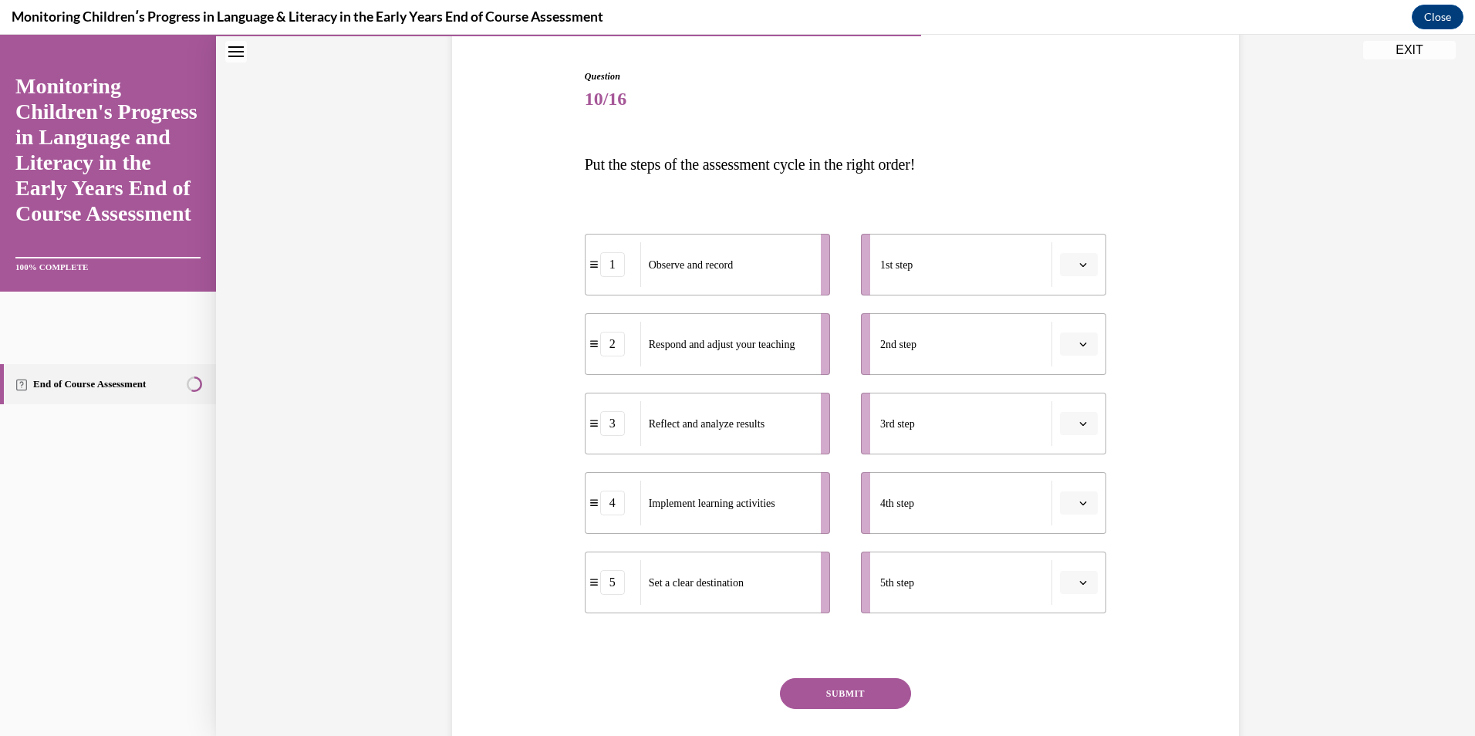
scroll to position [81, 0]
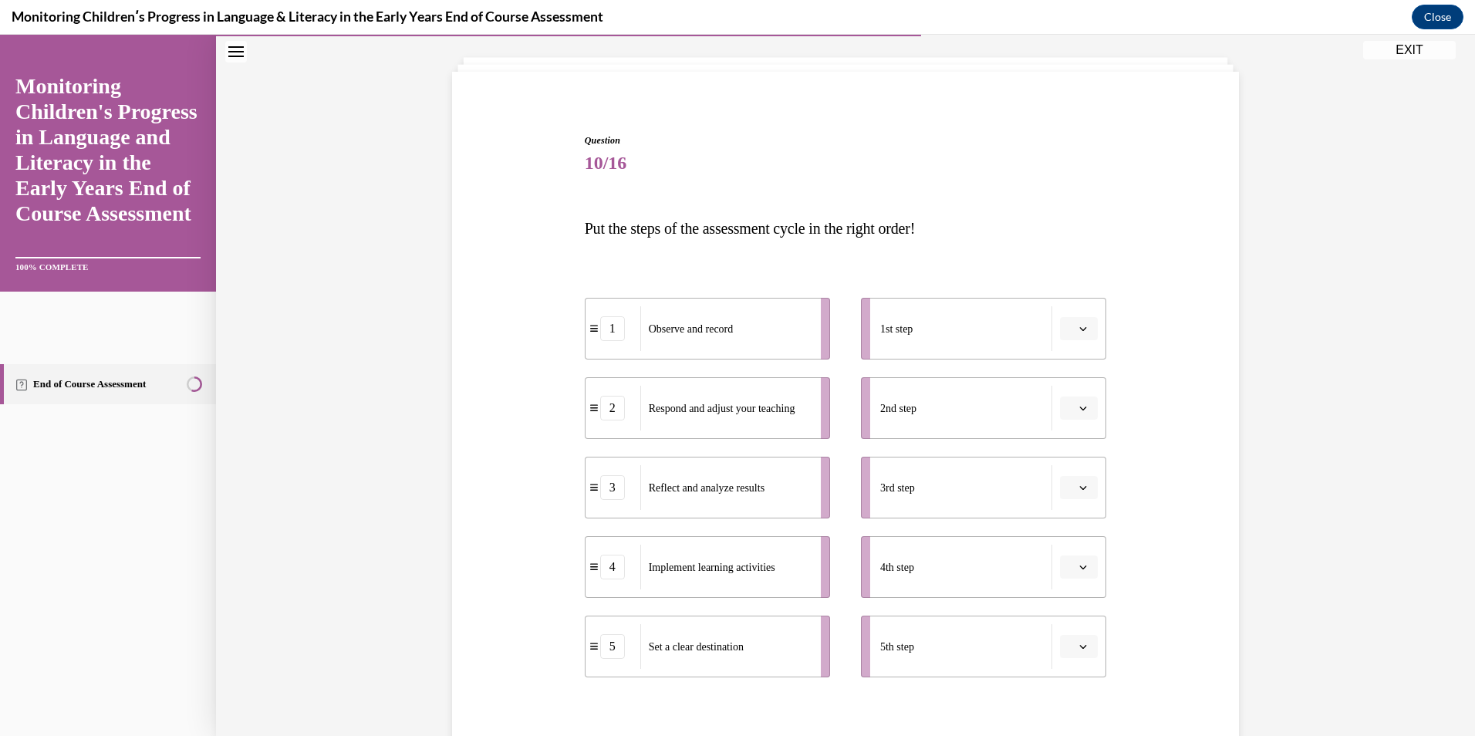
click at [1083, 567] on button "button" at bounding box center [1079, 566] width 38 height 23
click at [1067, 465] on span "3" at bounding box center [1066, 470] width 5 height 12
click at [1071, 648] on button "button" at bounding box center [1079, 646] width 38 height 23
click at [1078, 515] on div "2" at bounding box center [1071, 519] width 39 height 31
click at [1079, 326] on icon "button" at bounding box center [1083, 329] width 8 height 8
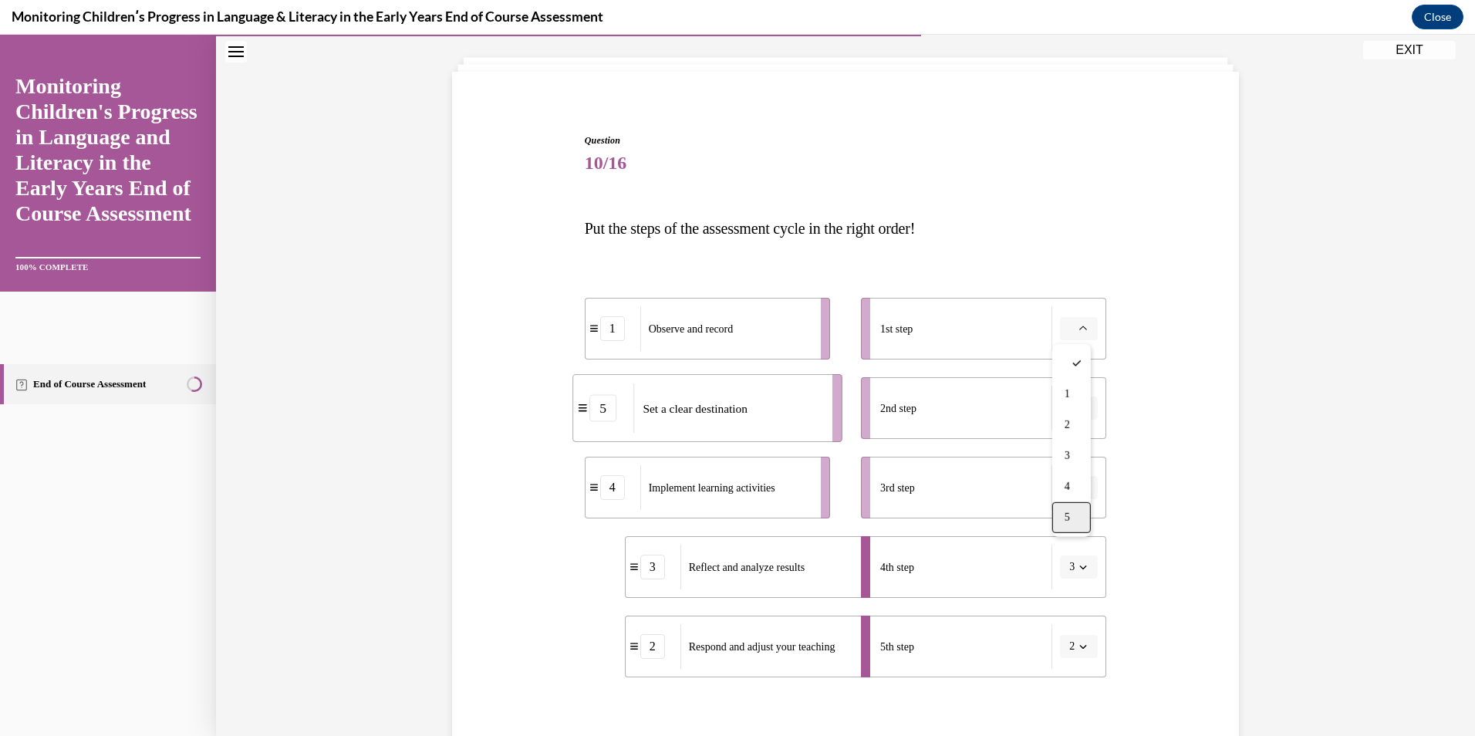
click at [1070, 515] on span "5" at bounding box center [1066, 517] width 5 height 12
click at [1078, 403] on span "button" at bounding box center [1083, 408] width 11 height 11
click at [1074, 480] on div "1" at bounding box center [1071, 473] width 39 height 31
click at [1081, 489] on icon "button" at bounding box center [1083, 488] width 8 height 8
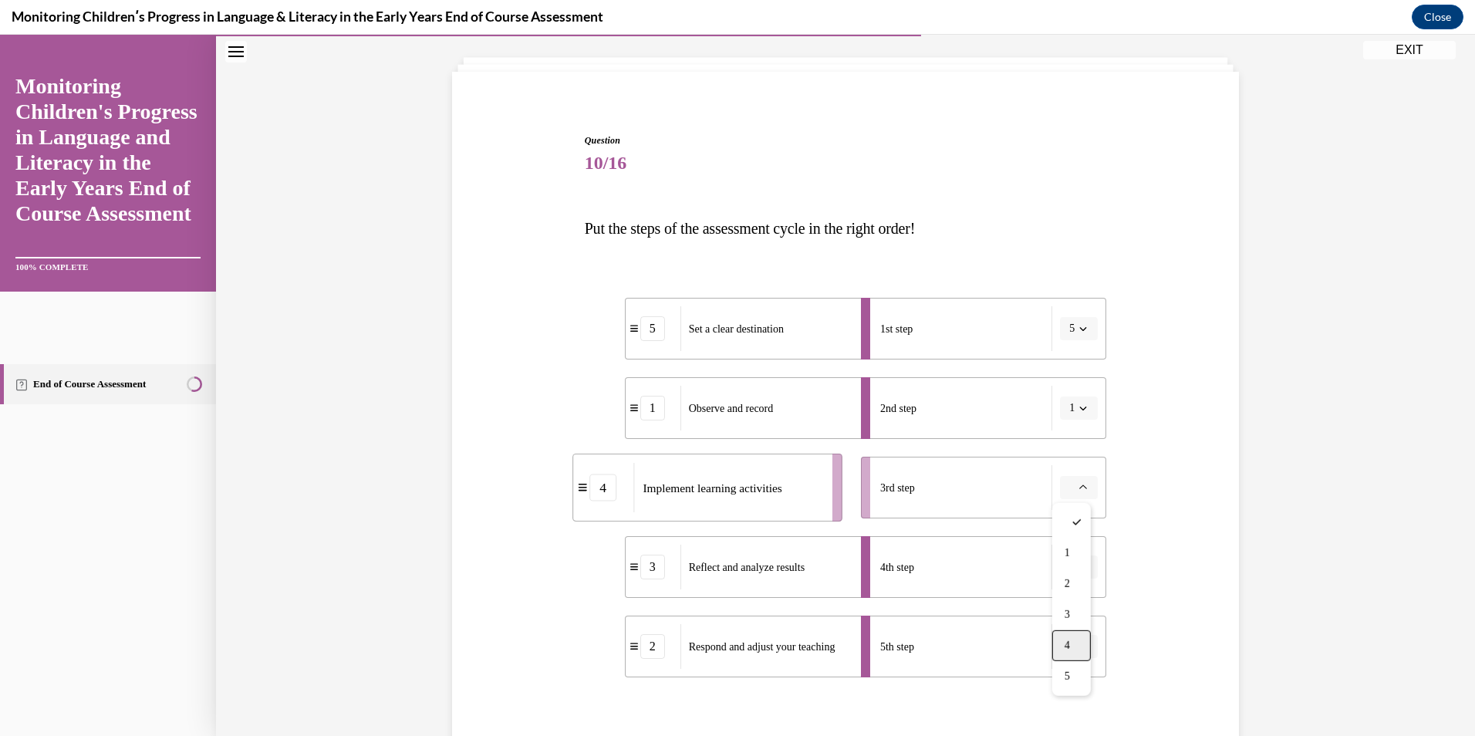
click at [1061, 640] on div "4" at bounding box center [1071, 645] width 39 height 31
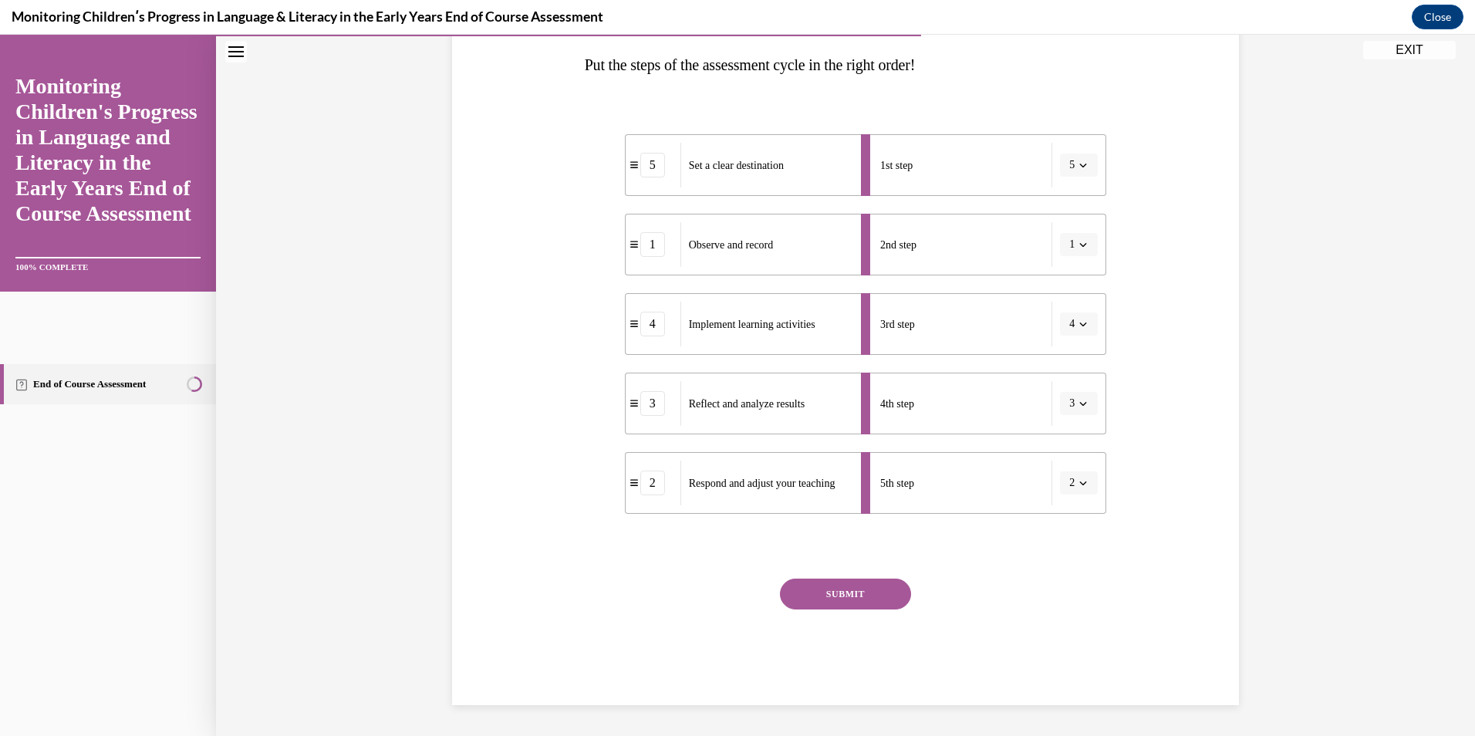
click at [855, 595] on button "SUBMIT" at bounding box center [845, 594] width 131 height 31
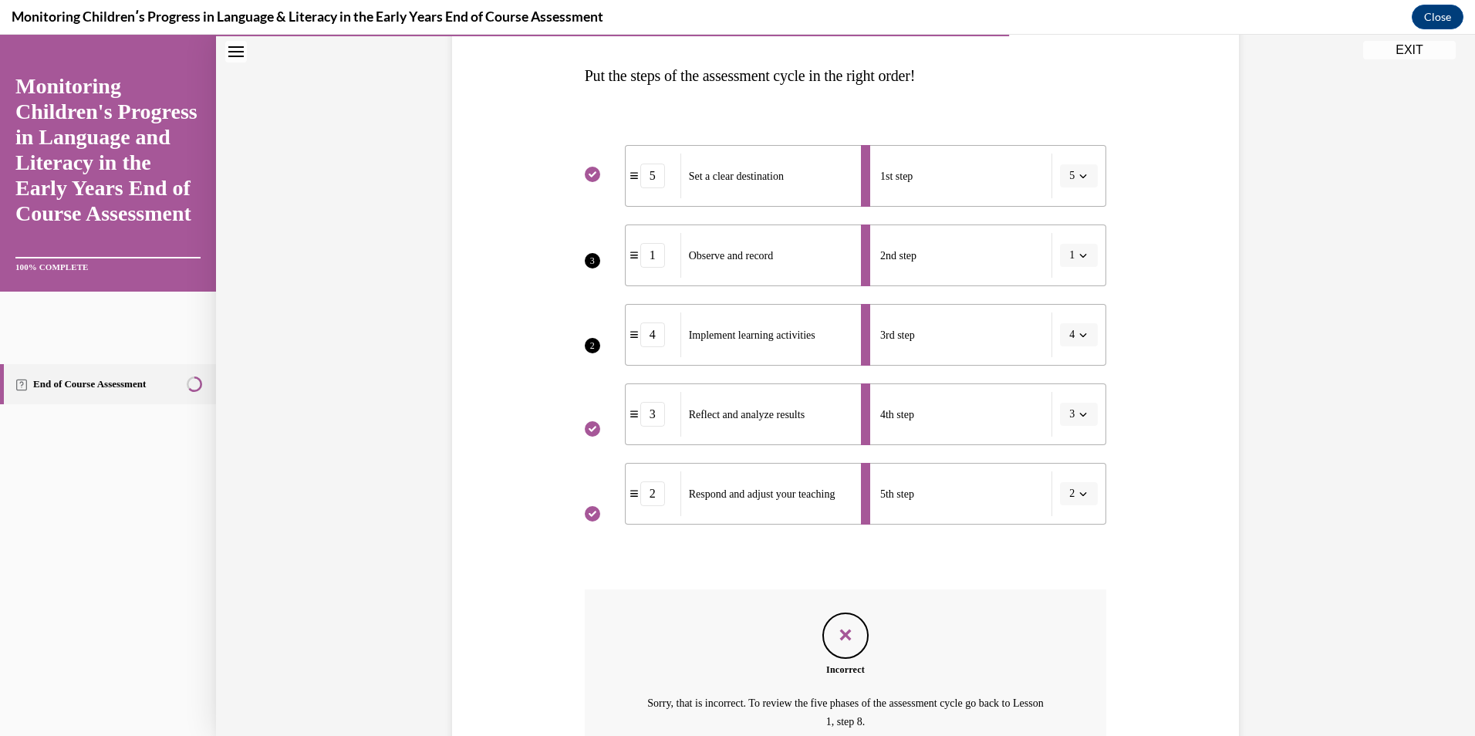
scroll to position [157, 0]
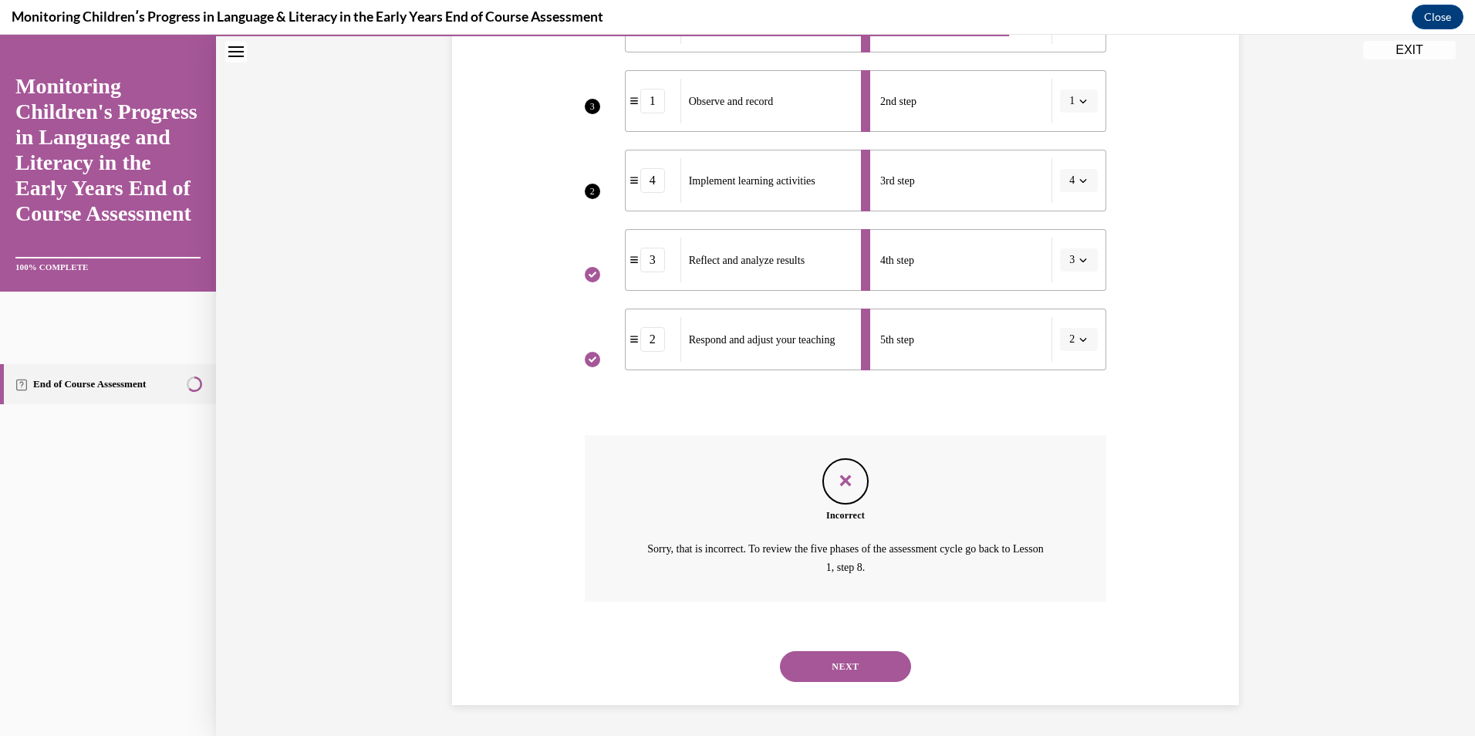
click at [848, 671] on button "NEXT" at bounding box center [845, 666] width 131 height 31
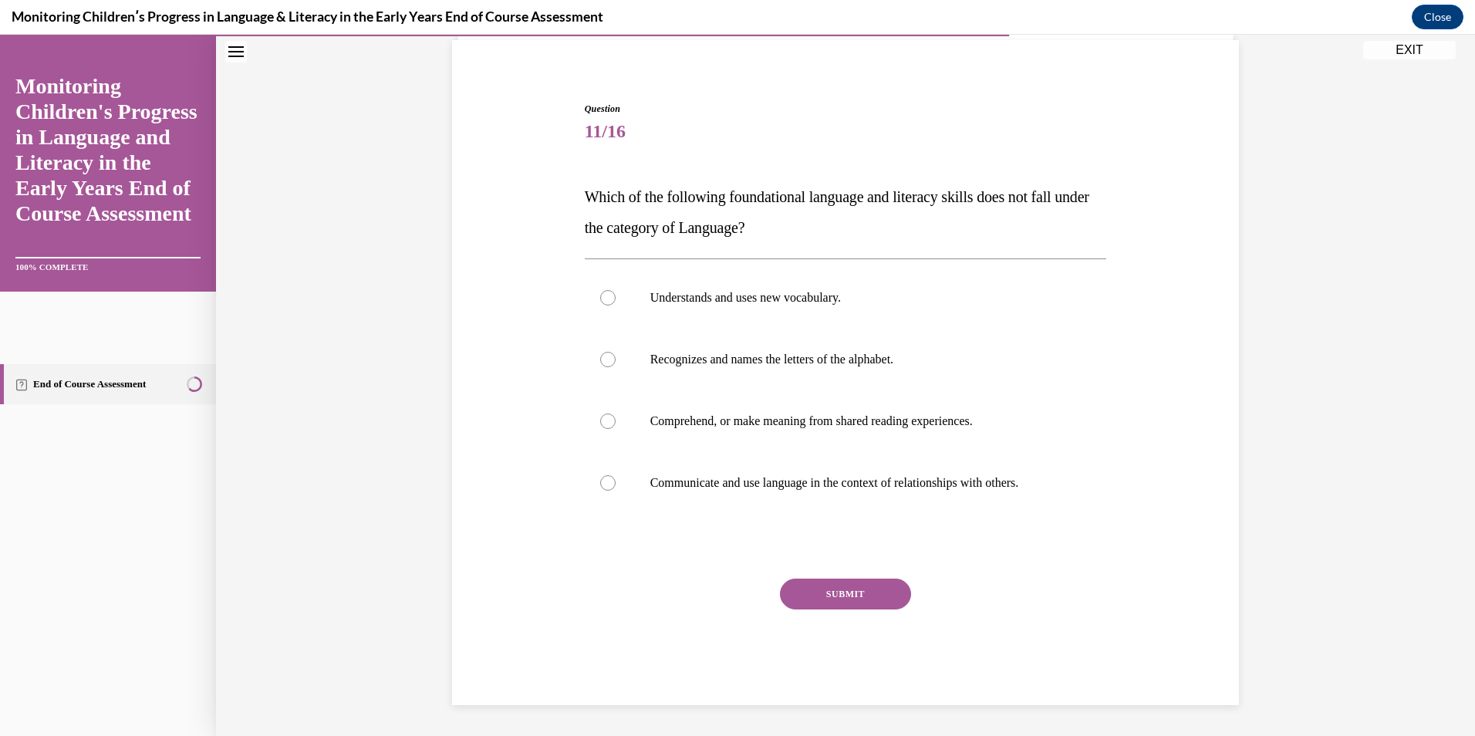
scroll to position [113, 0]
click at [720, 417] on p "Comprehend, or make meaning from shared reading experiences." at bounding box center [859, 420] width 418 height 15
click at [616, 417] on input "Comprehend, or make meaning from shared reading experiences." at bounding box center [607, 420] width 15 height 15
radio input "true"
click at [838, 592] on button "SUBMIT" at bounding box center [845, 594] width 131 height 31
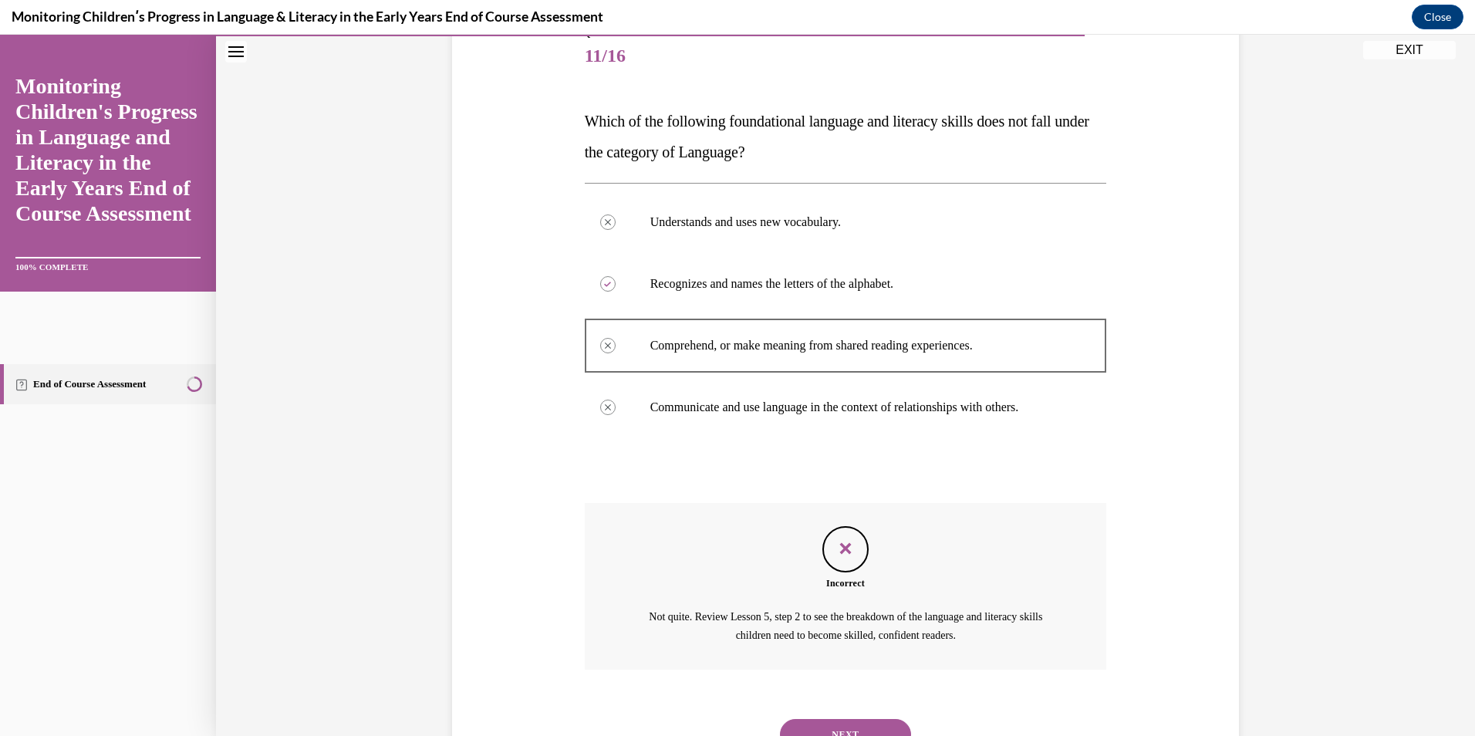
scroll to position [256, 0]
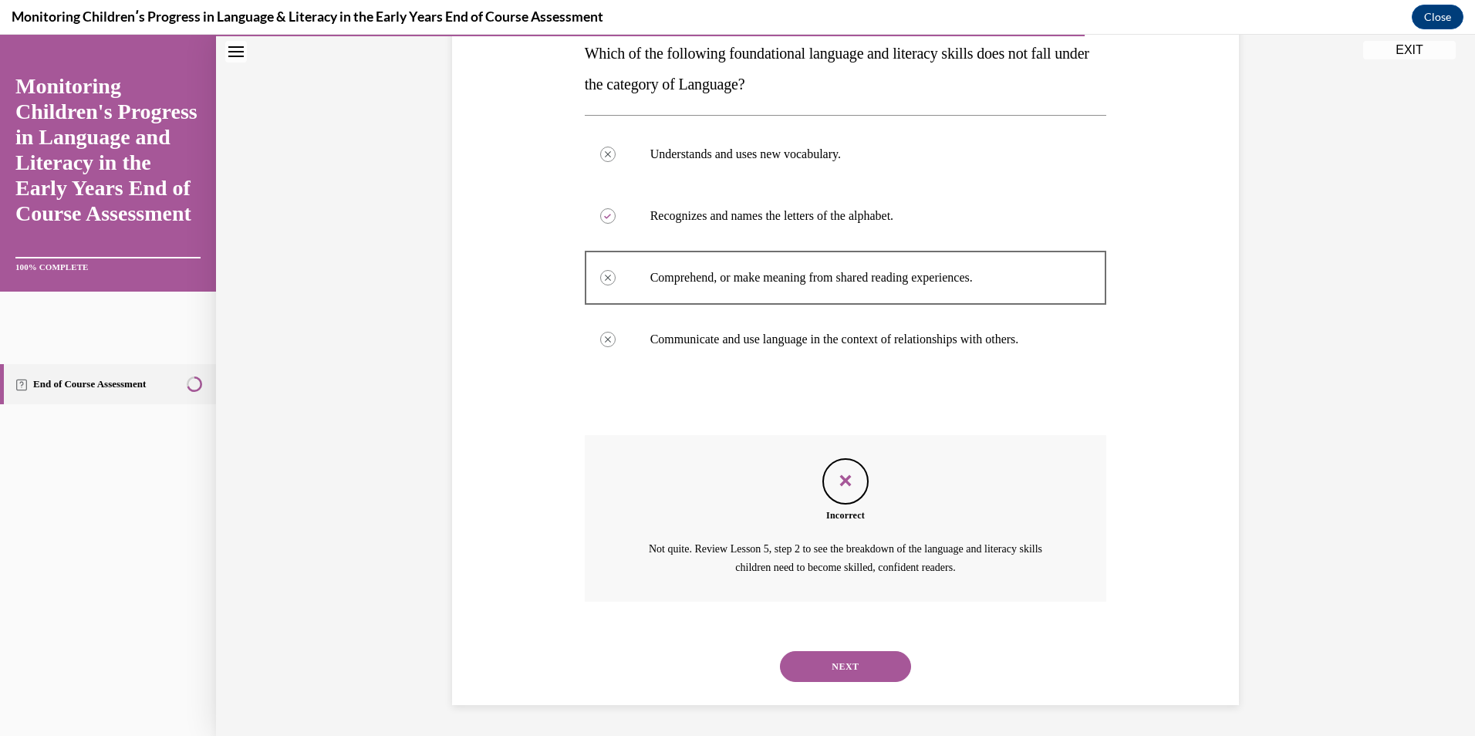
click at [827, 671] on button "NEXT" at bounding box center [845, 666] width 131 height 31
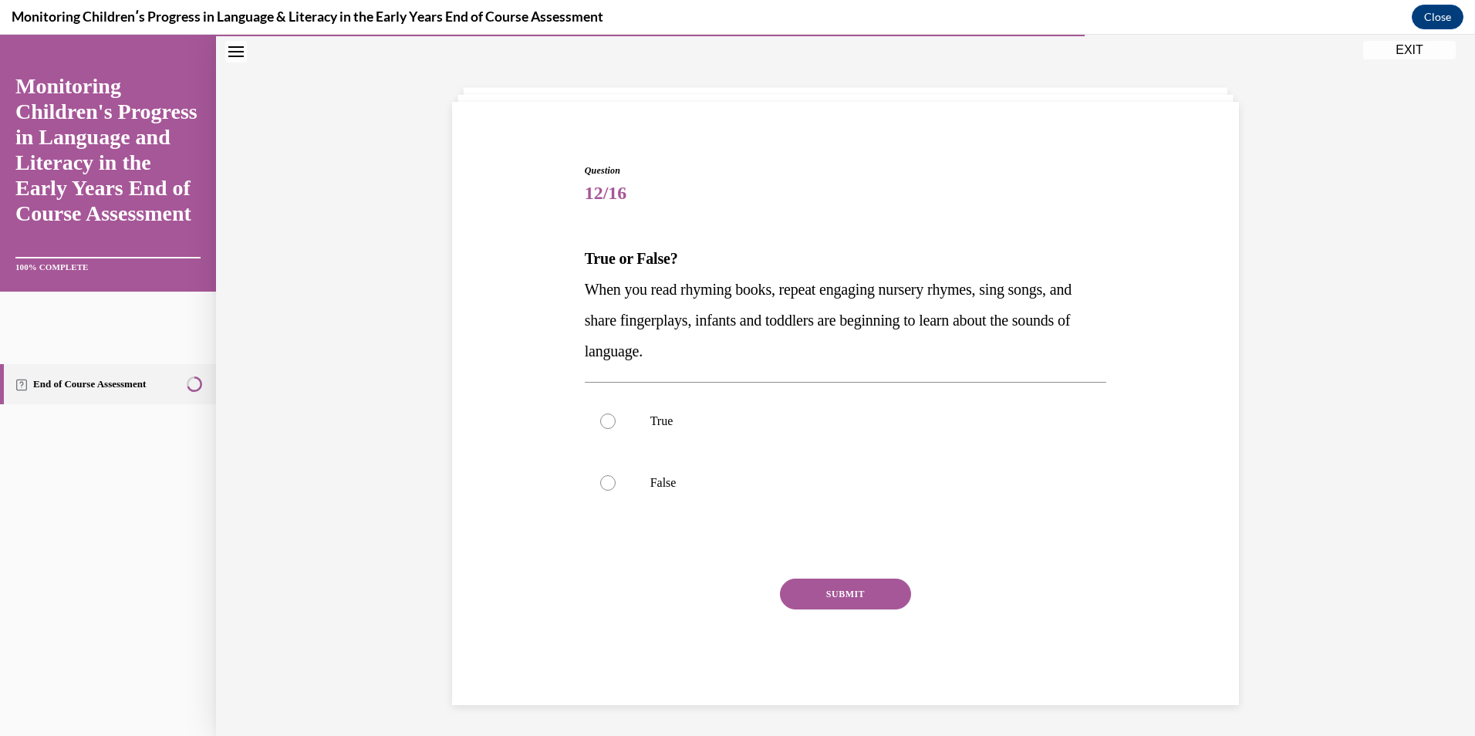
scroll to position [51, 0]
click at [629, 421] on label "True" at bounding box center [846, 421] width 522 height 62
click at [616, 421] on input "True" at bounding box center [607, 420] width 15 height 15
radio input "true"
click at [811, 590] on button "SUBMIT" at bounding box center [845, 594] width 131 height 31
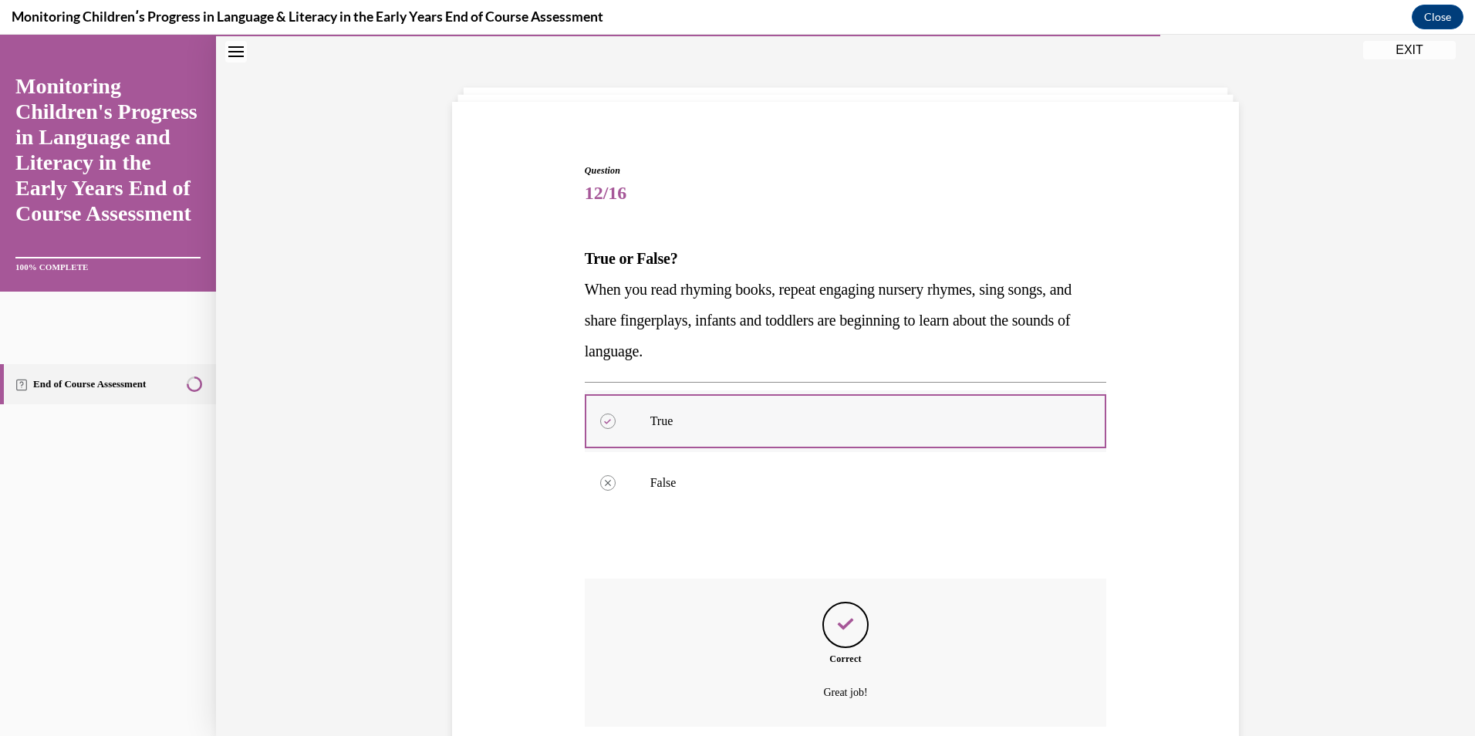
scroll to position [176, 0]
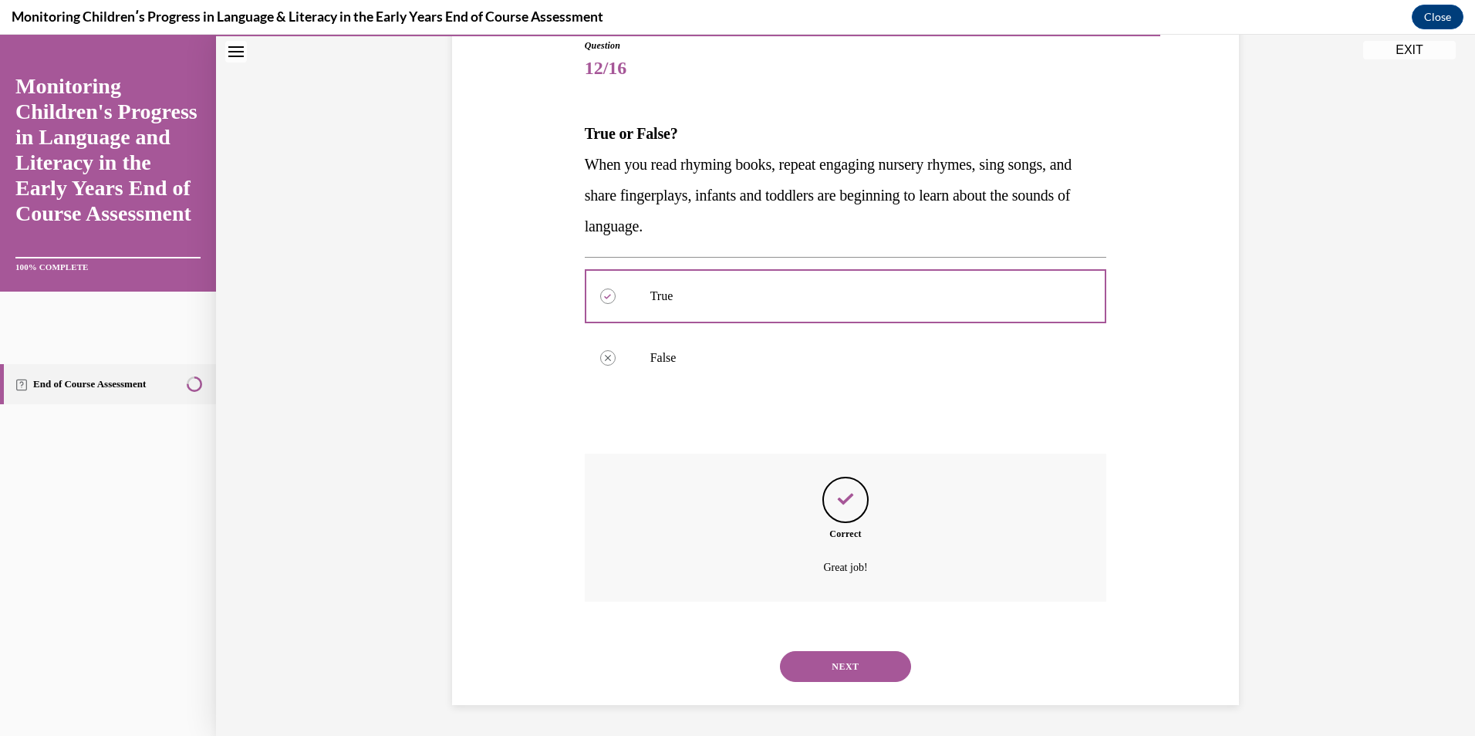
click at [821, 669] on button "NEXT" at bounding box center [845, 666] width 131 height 31
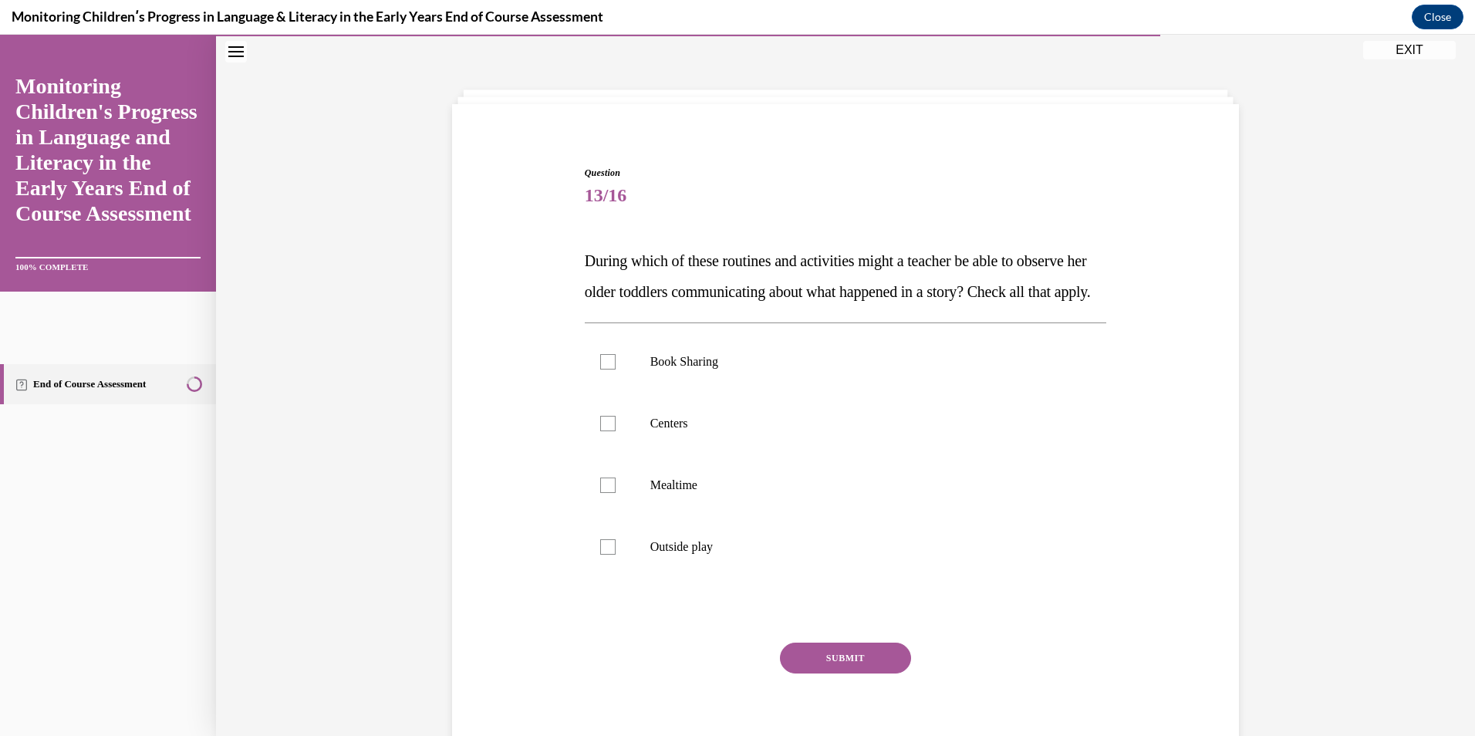
scroll to position [51, 0]
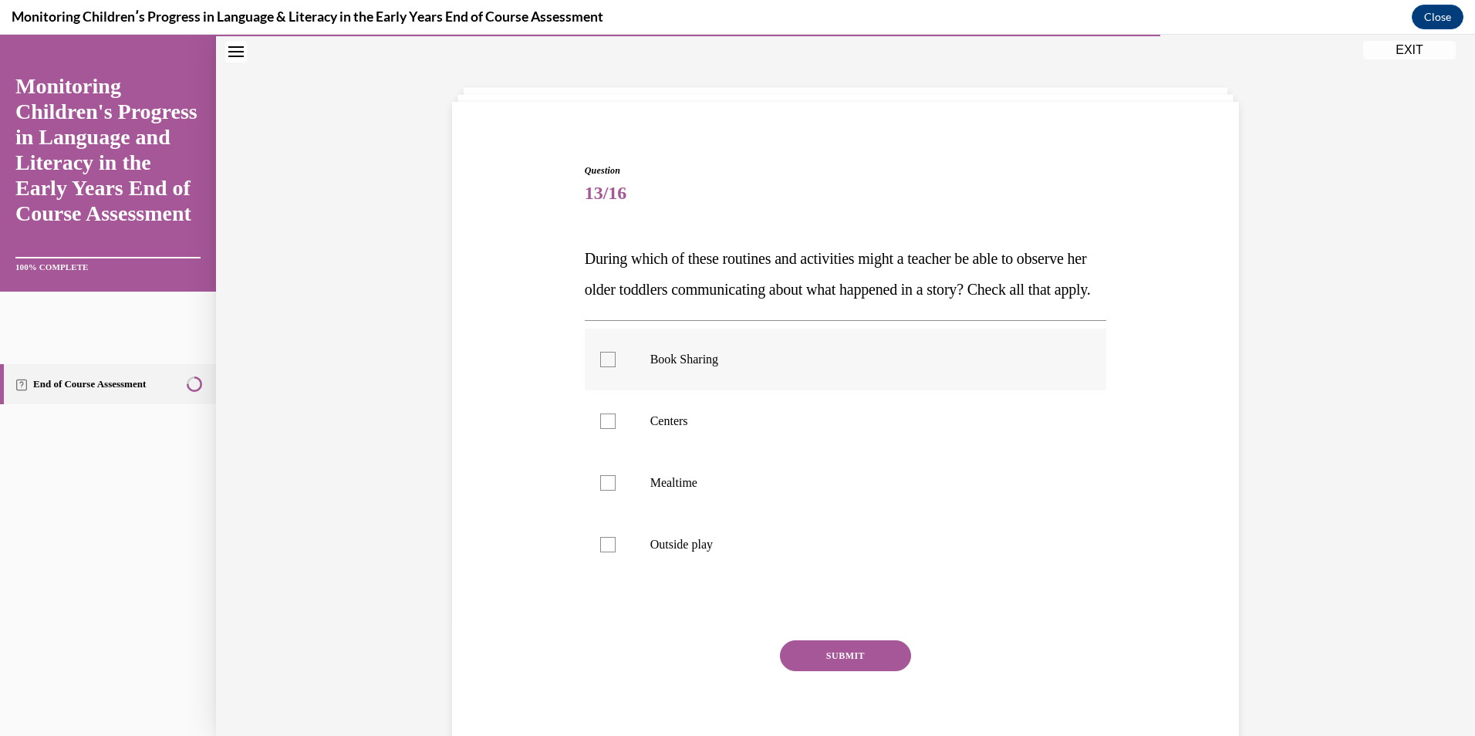
click at [653, 367] on p "Book Sharing" at bounding box center [859, 359] width 418 height 15
click at [616, 367] on input "Book Sharing" at bounding box center [607, 359] width 15 height 15
checkbox input "true"
click at [650, 429] on p "Centers" at bounding box center [859, 420] width 418 height 15
click at [616, 429] on input "Centers" at bounding box center [607, 420] width 15 height 15
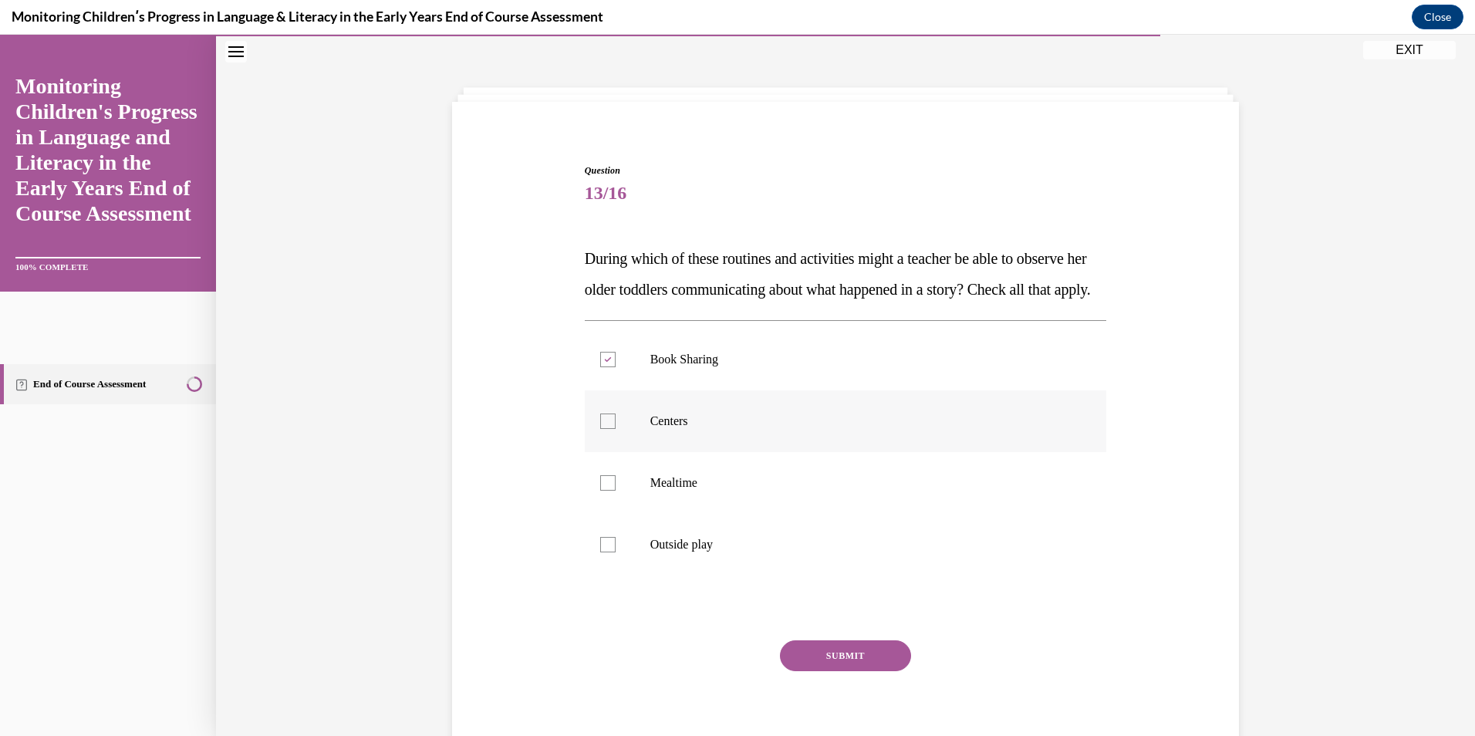
checkbox input "true"
click at [668, 491] on p "Mealtime" at bounding box center [859, 482] width 418 height 15
click at [616, 491] on input "Mealtime" at bounding box center [607, 482] width 15 height 15
checkbox input "true"
click at [670, 575] on label "Outside play" at bounding box center [846, 545] width 522 height 62
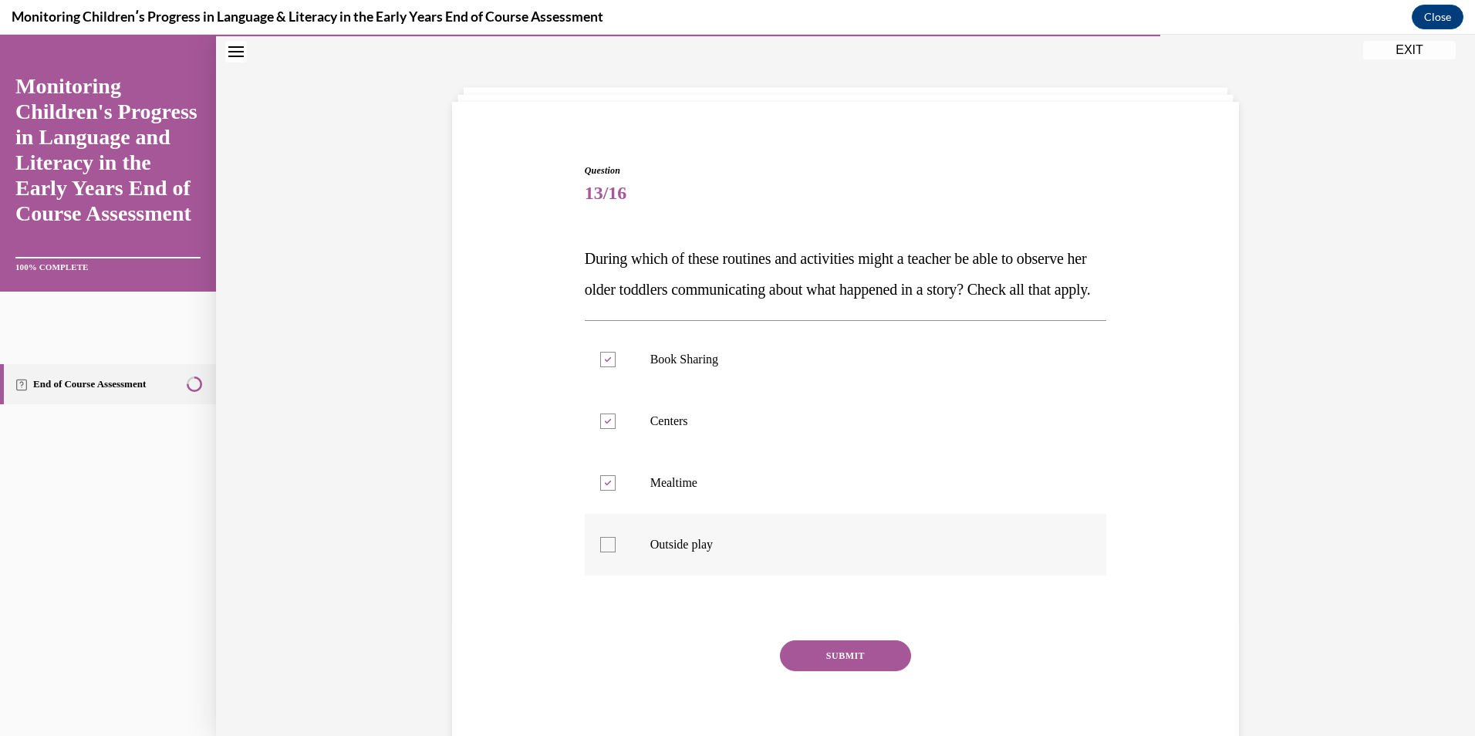
click at [616, 552] on input "Outside play" at bounding box center [607, 544] width 15 height 15
checkbox input "true"
click at [834, 671] on button "SUBMIT" at bounding box center [845, 655] width 131 height 31
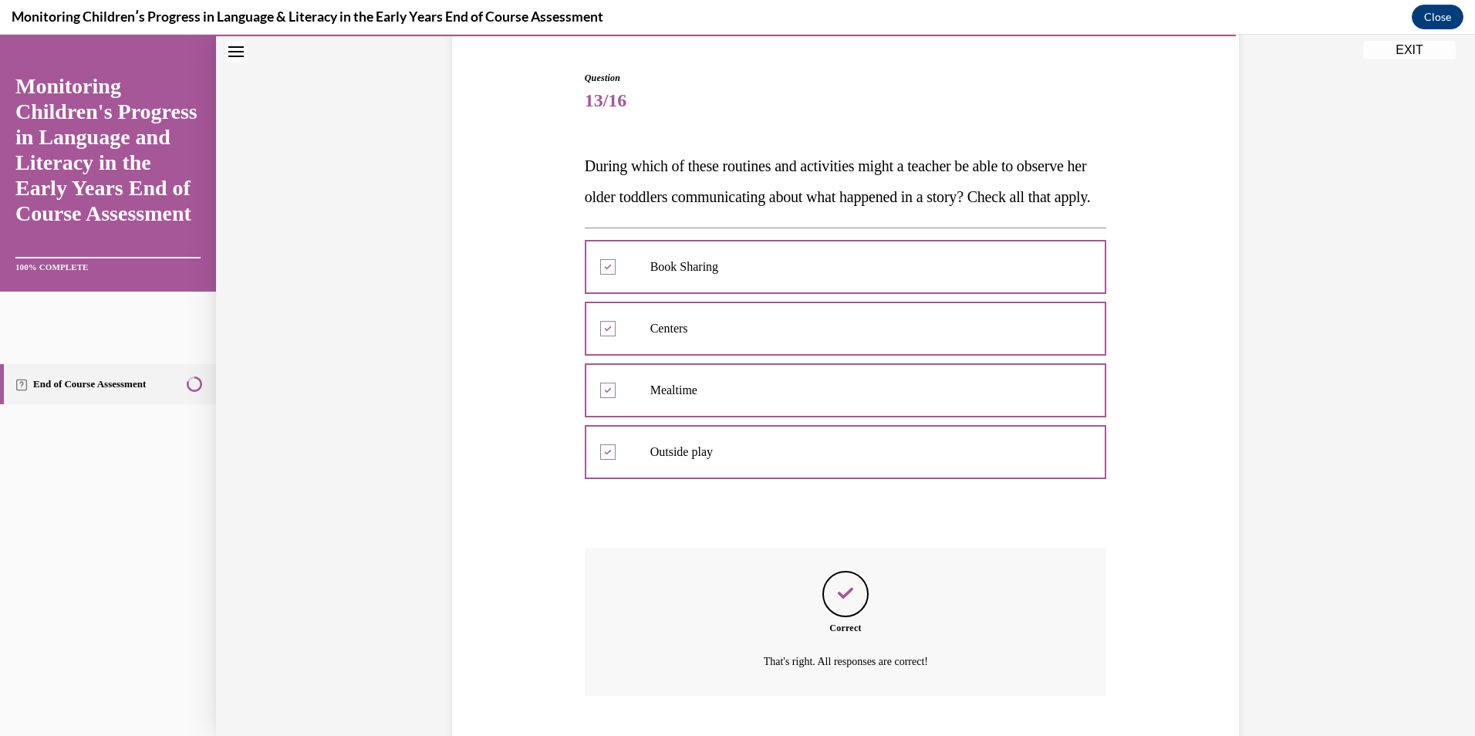
scroll to position [268, 0]
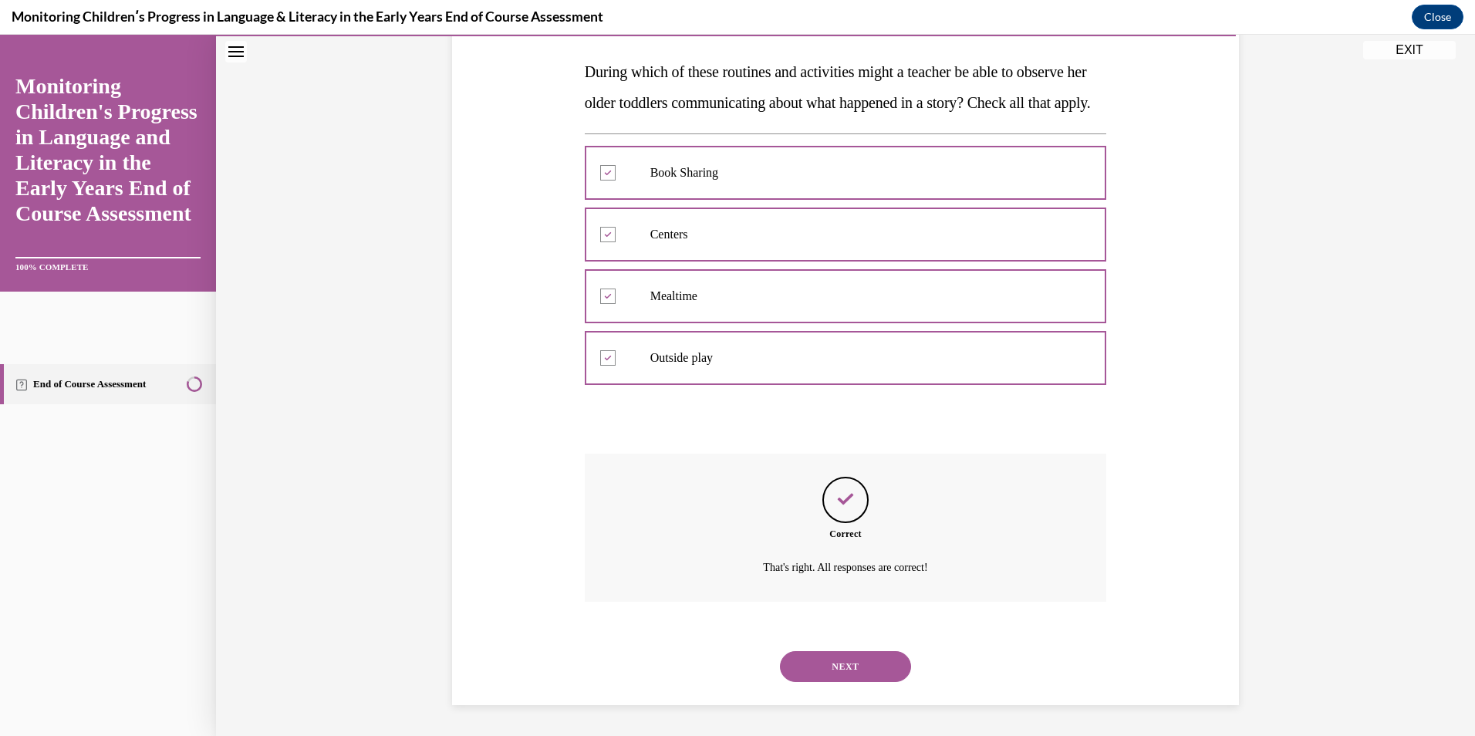
click at [822, 659] on button "NEXT" at bounding box center [845, 666] width 131 height 31
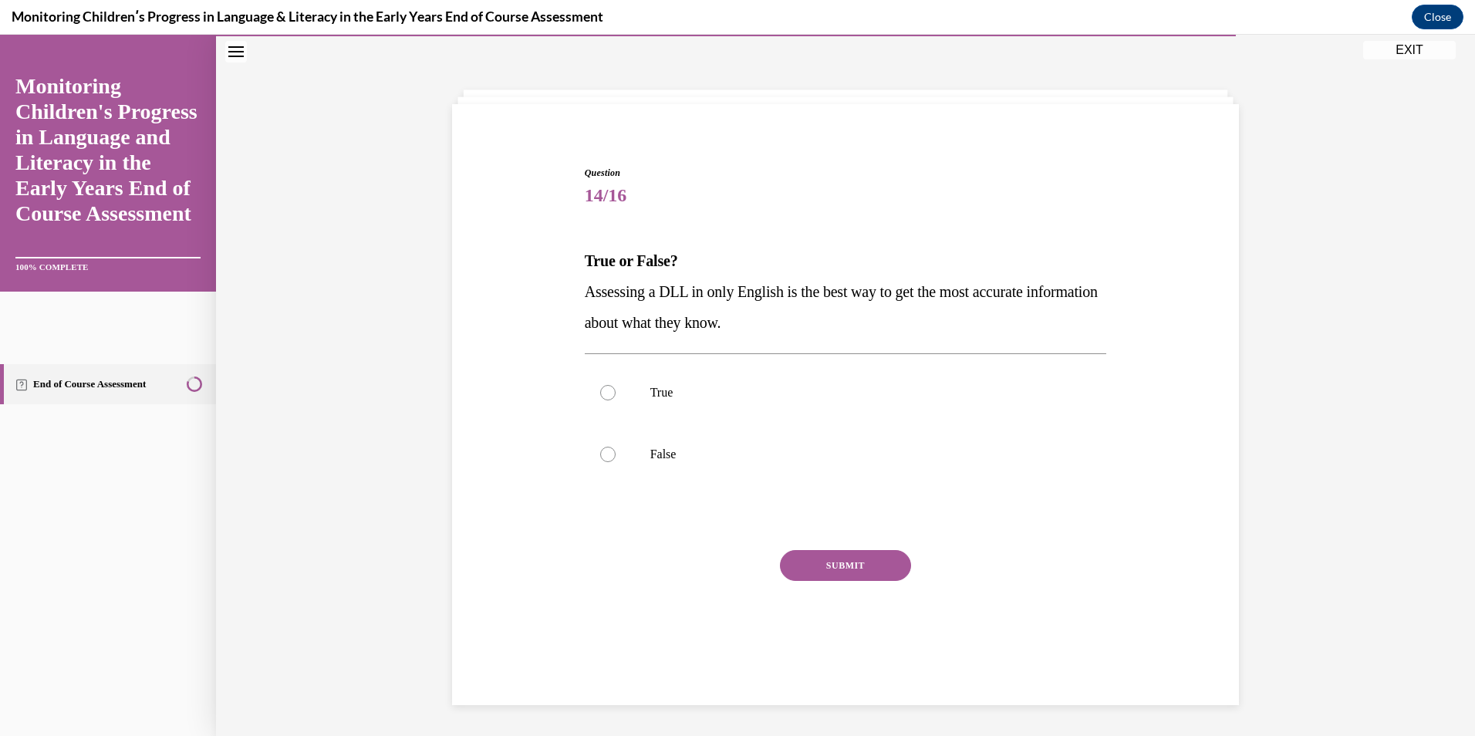
scroll to position [49, 0]
click at [656, 464] on label "False" at bounding box center [846, 454] width 522 height 62
click at [616, 462] on input "False" at bounding box center [607, 454] width 15 height 15
radio input "true"
click at [832, 572] on button "SUBMIT" at bounding box center [845, 565] width 131 height 31
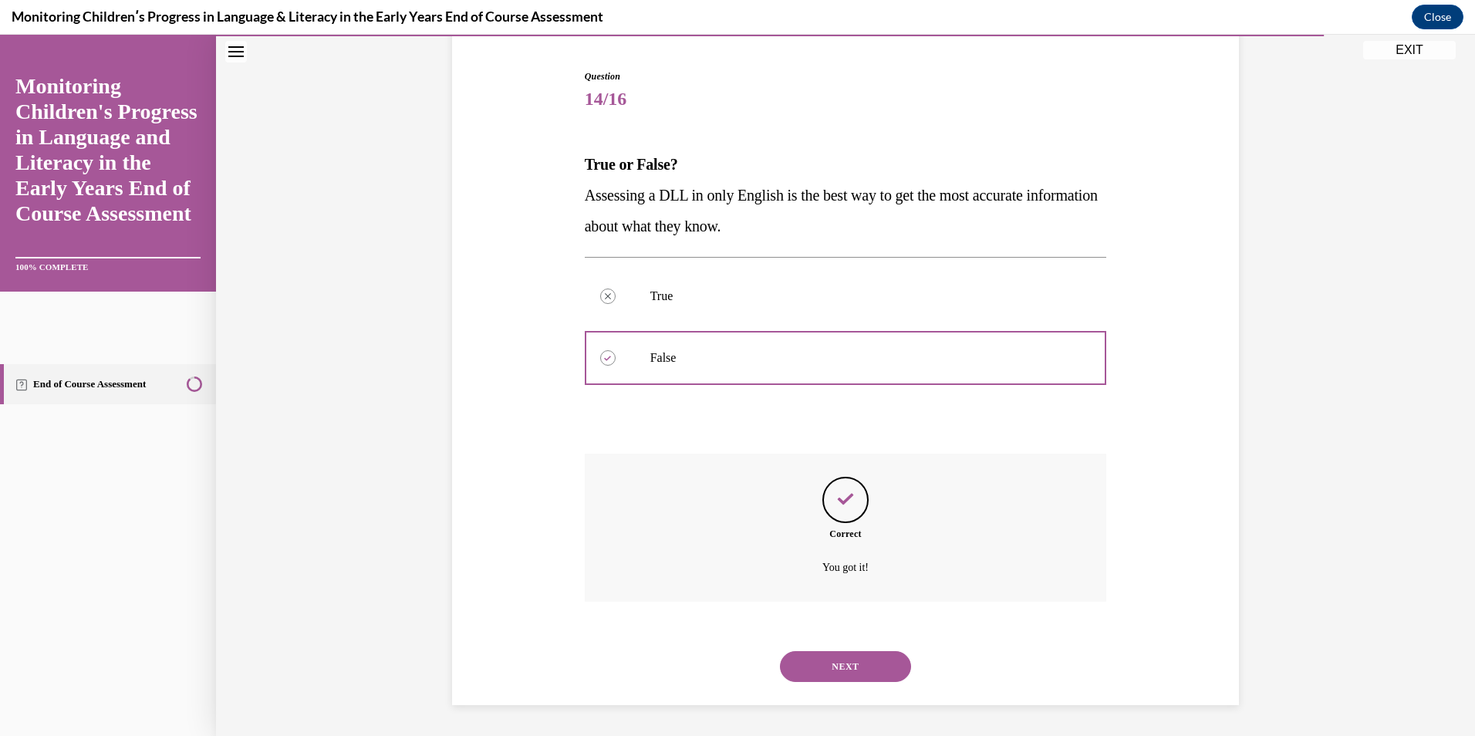
click at [862, 676] on button "NEXT" at bounding box center [845, 666] width 131 height 31
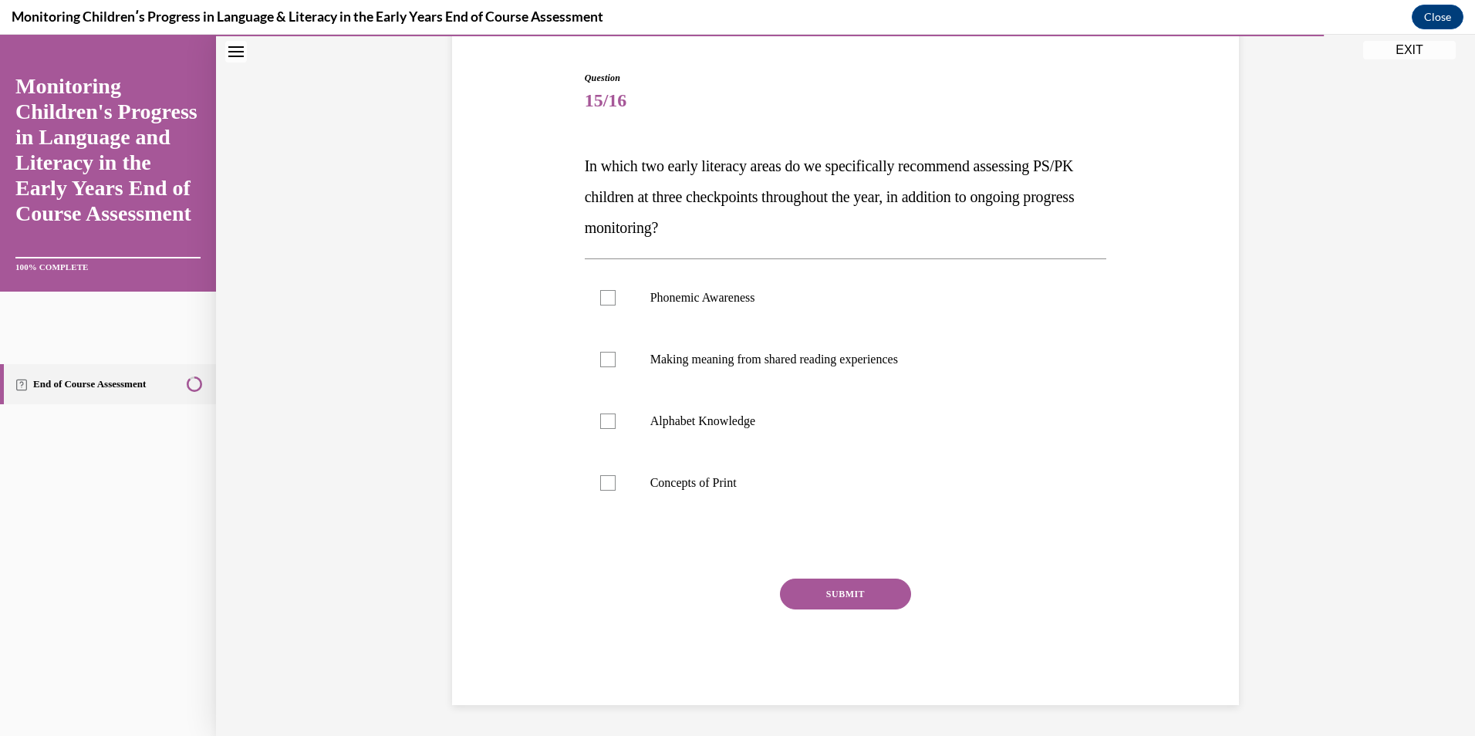
scroll to position [79, 0]
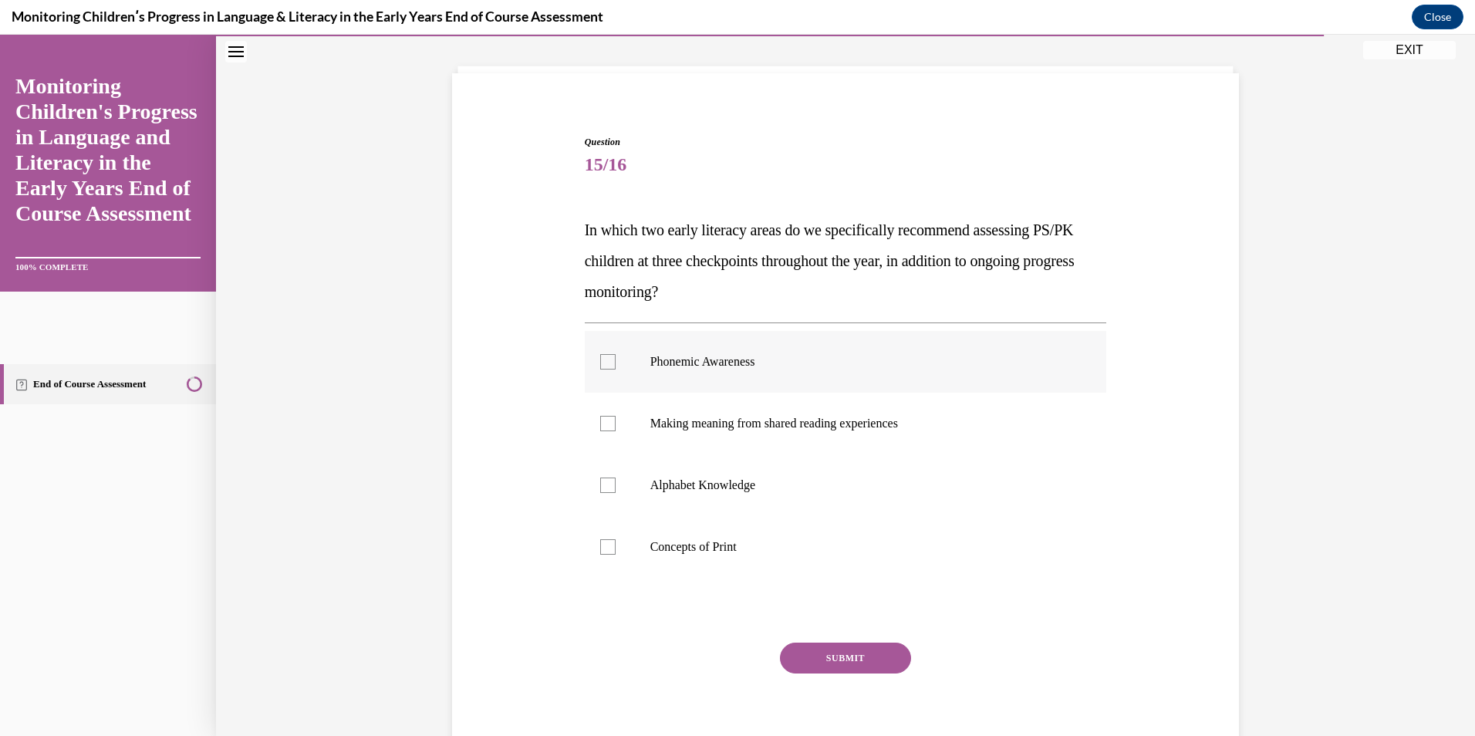
click at [704, 359] on p "Phonemic Awareness" at bounding box center [859, 361] width 418 height 15
click at [616, 359] on input "Phonemic Awareness" at bounding box center [607, 361] width 15 height 15
checkbox input "true"
click at [690, 489] on p "Alphabet Knowledge" at bounding box center [859, 484] width 418 height 15
click at [616, 489] on input "Alphabet Knowledge" at bounding box center [607, 484] width 15 height 15
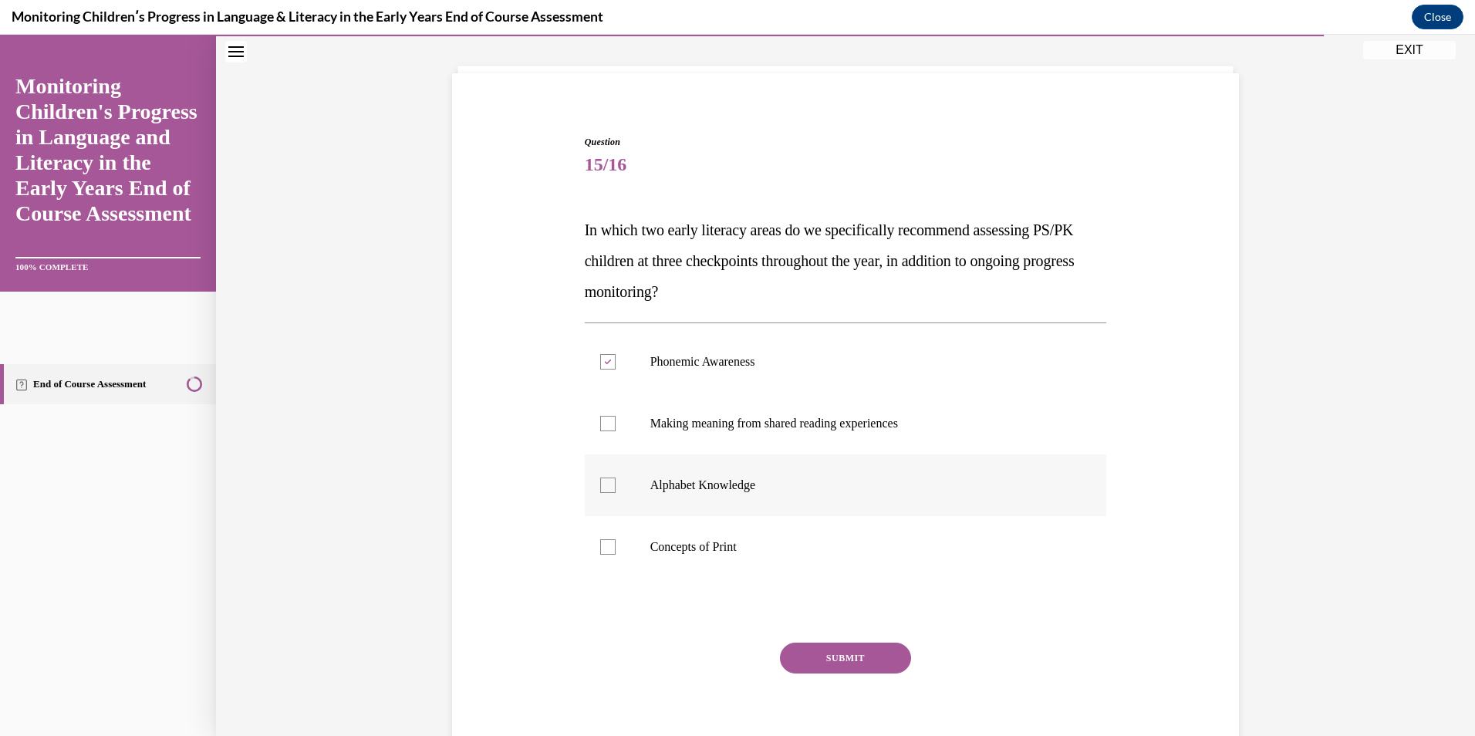
checkbox input "true"
click at [824, 658] on button "SUBMIT" at bounding box center [845, 658] width 131 height 31
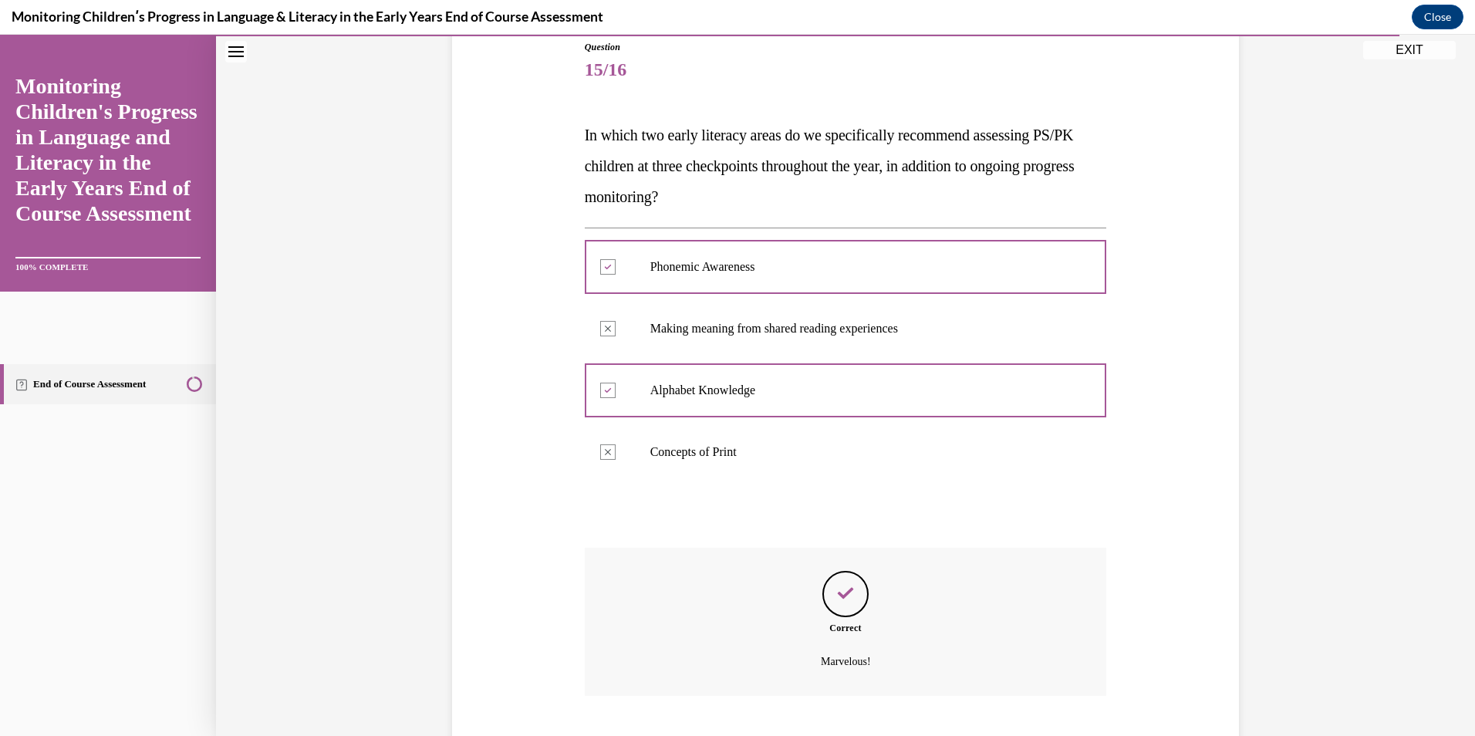
scroll to position [268, 0]
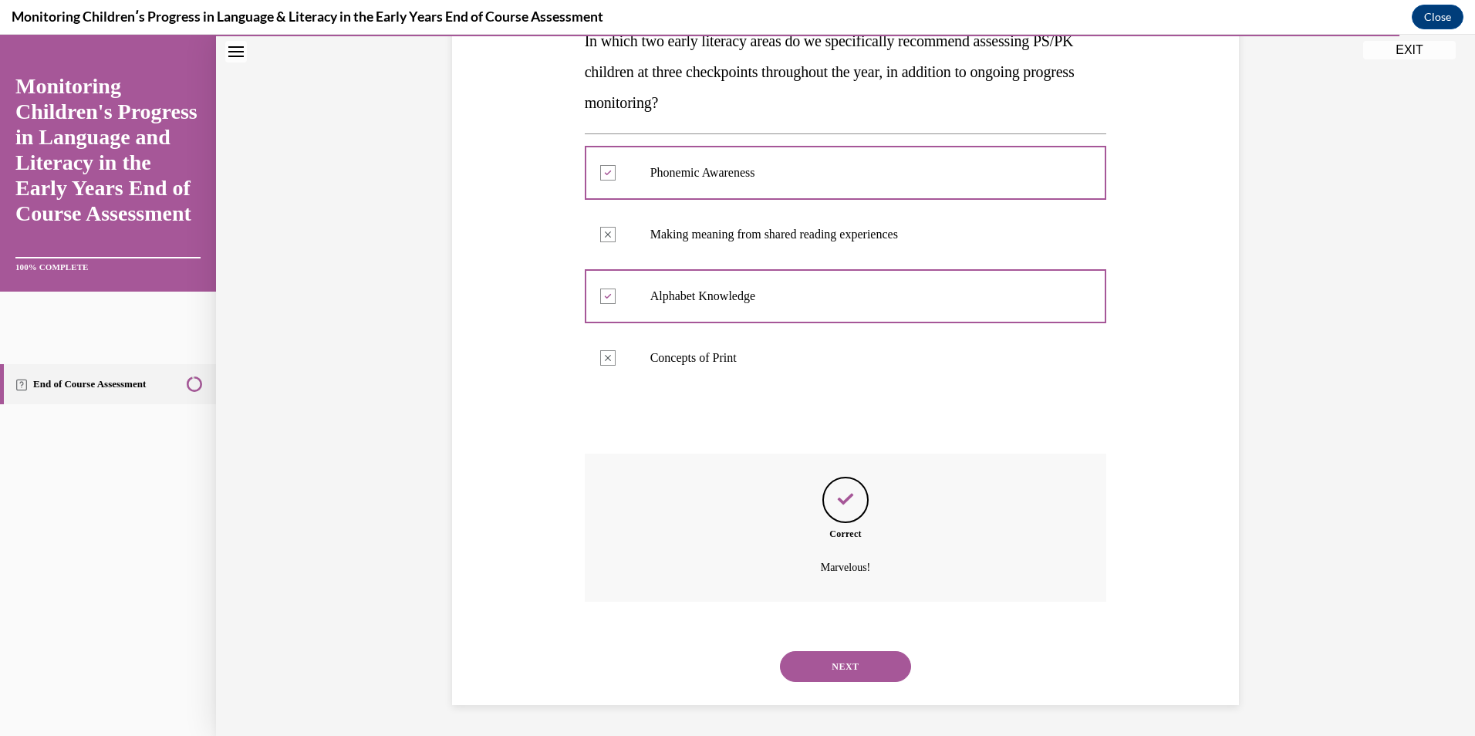
click at [835, 660] on button "NEXT" at bounding box center [845, 666] width 131 height 31
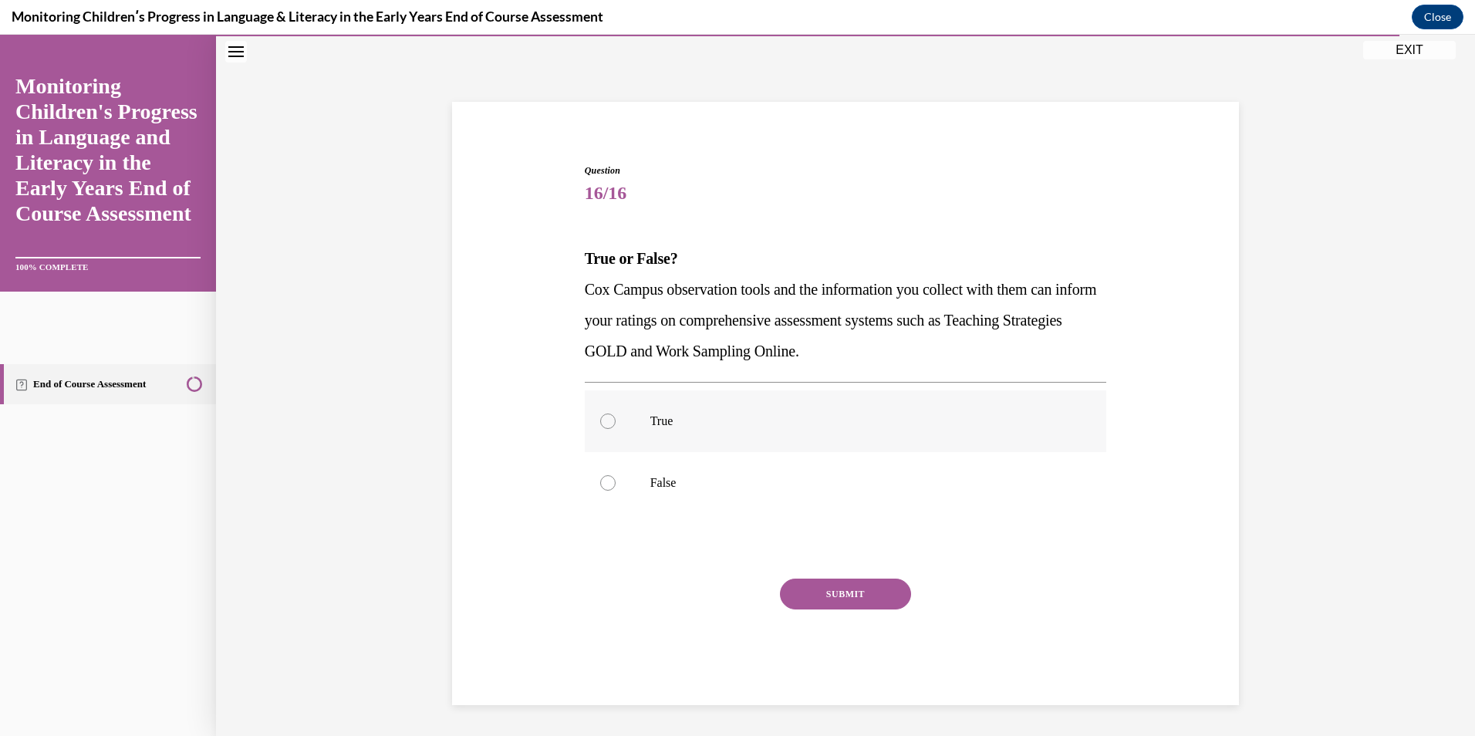
click at [650, 423] on p "True" at bounding box center [859, 420] width 418 height 15
click at [616, 423] on input "True" at bounding box center [607, 420] width 15 height 15
radio input "true"
click at [845, 595] on button "SUBMIT" at bounding box center [845, 594] width 131 height 31
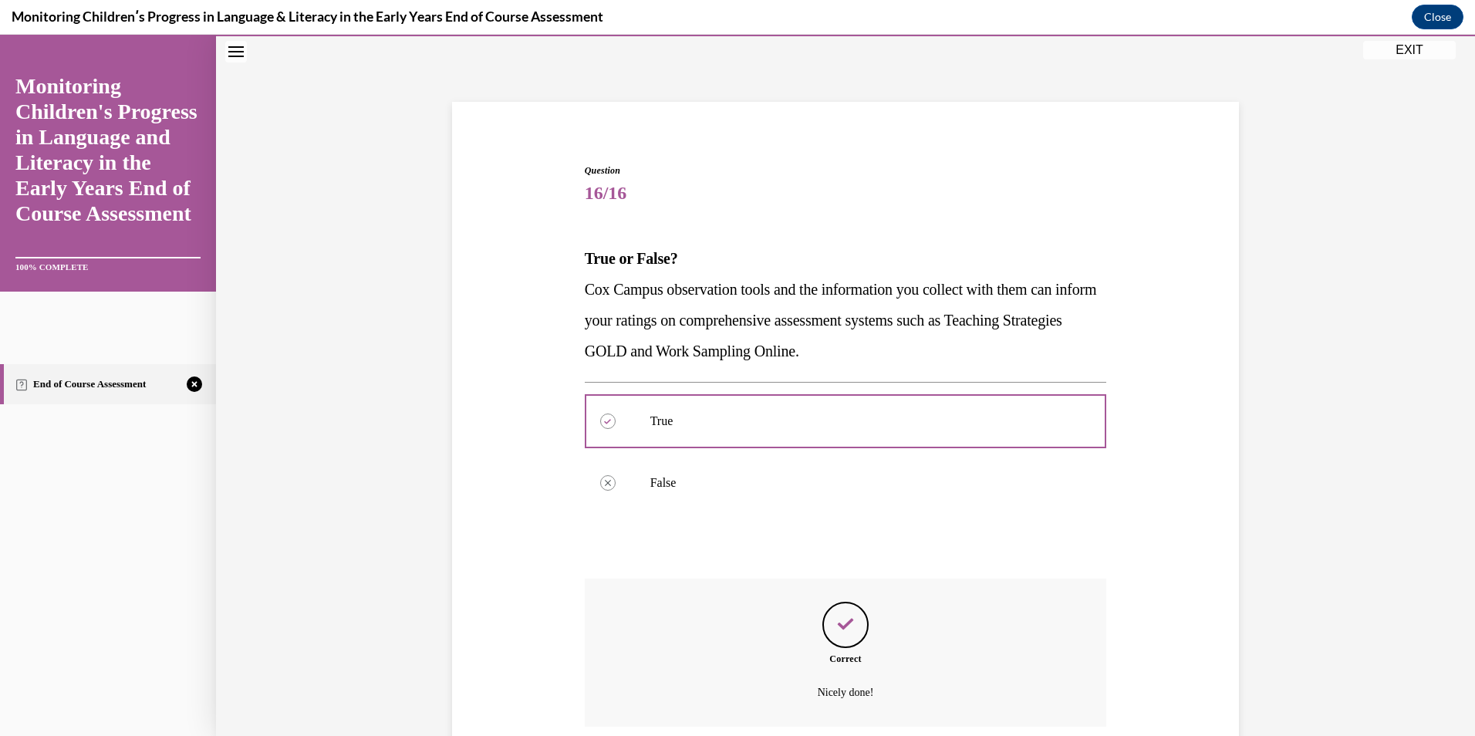
scroll to position [176, 0]
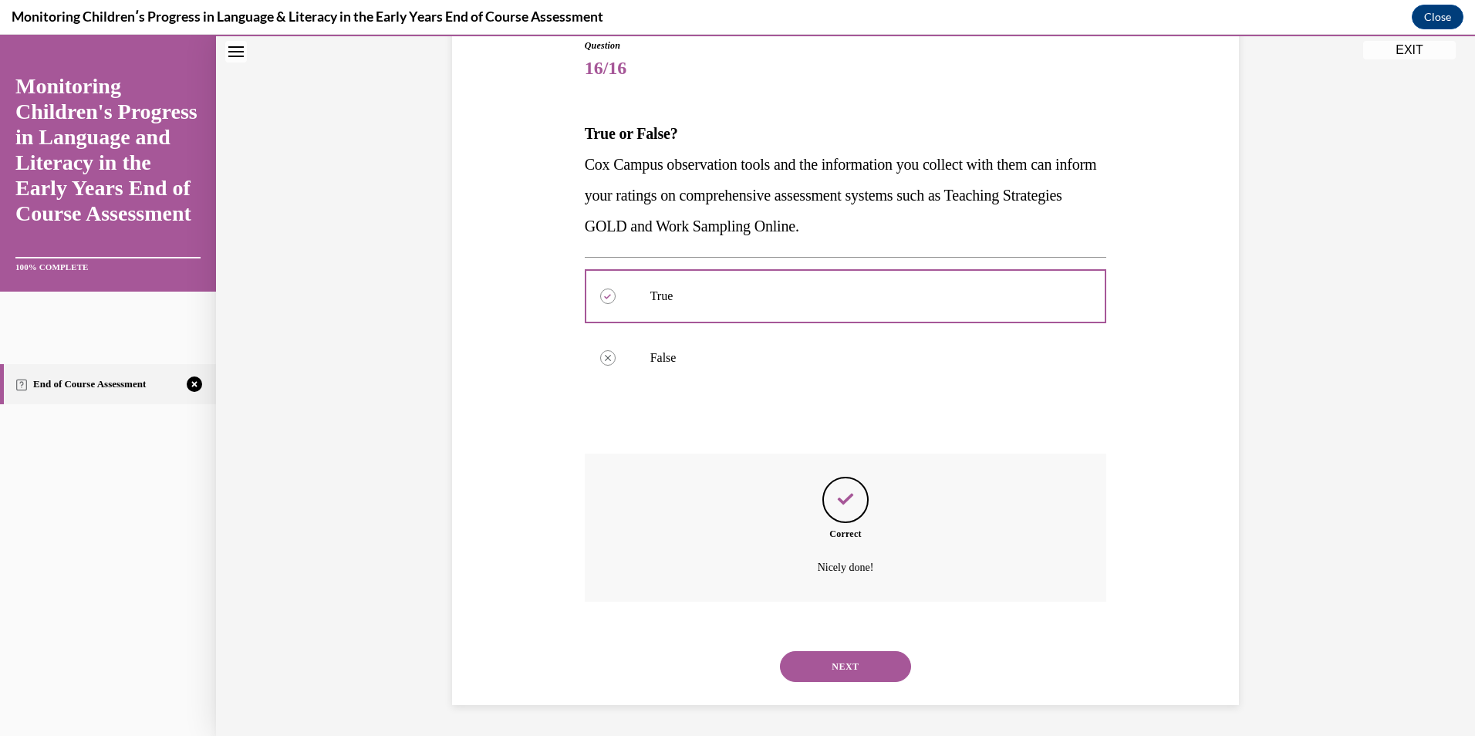
click at [827, 665] on button "NEXT" at bounding box center [845, 666] width 131 height 31
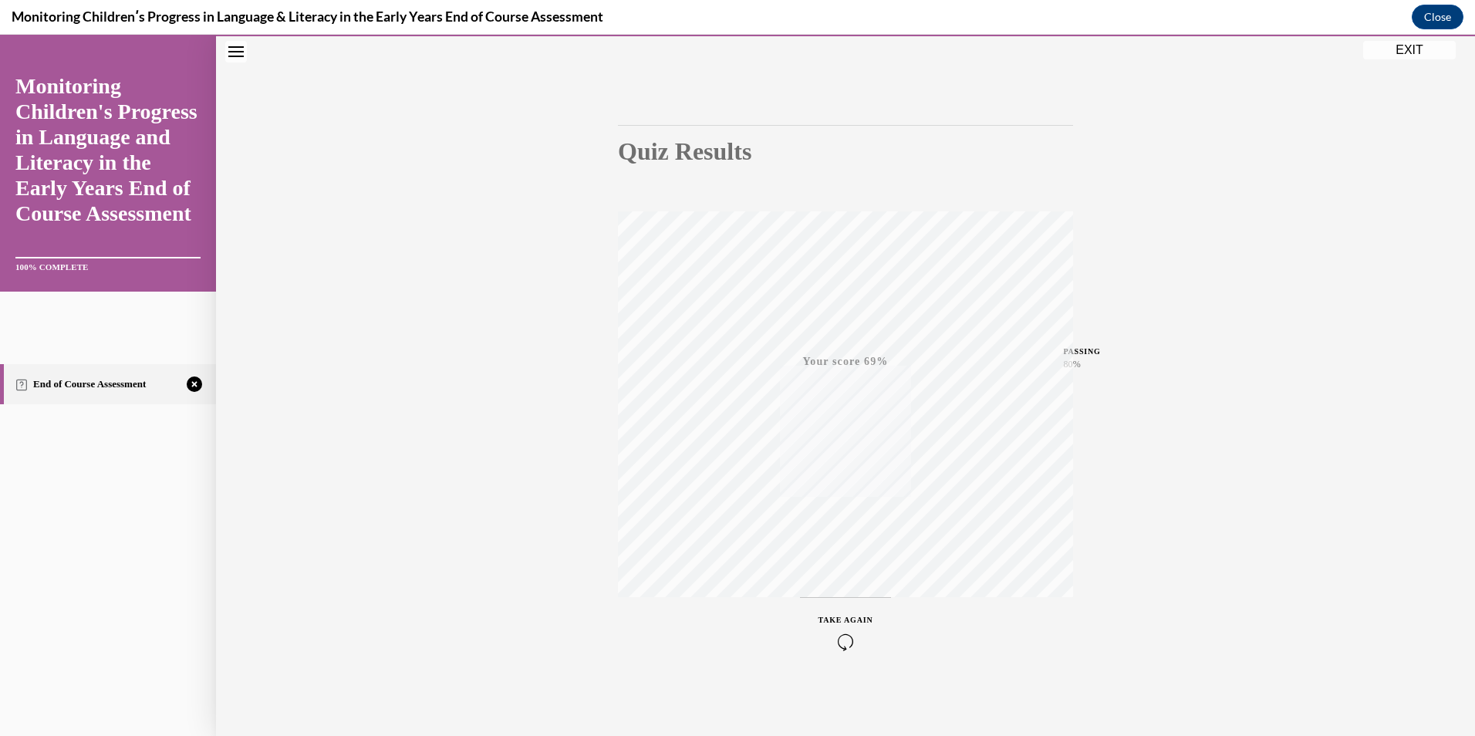
click at [848, 621] on span "TAKE AGAIN" at bounding box center [845, 620] width 55 height 8
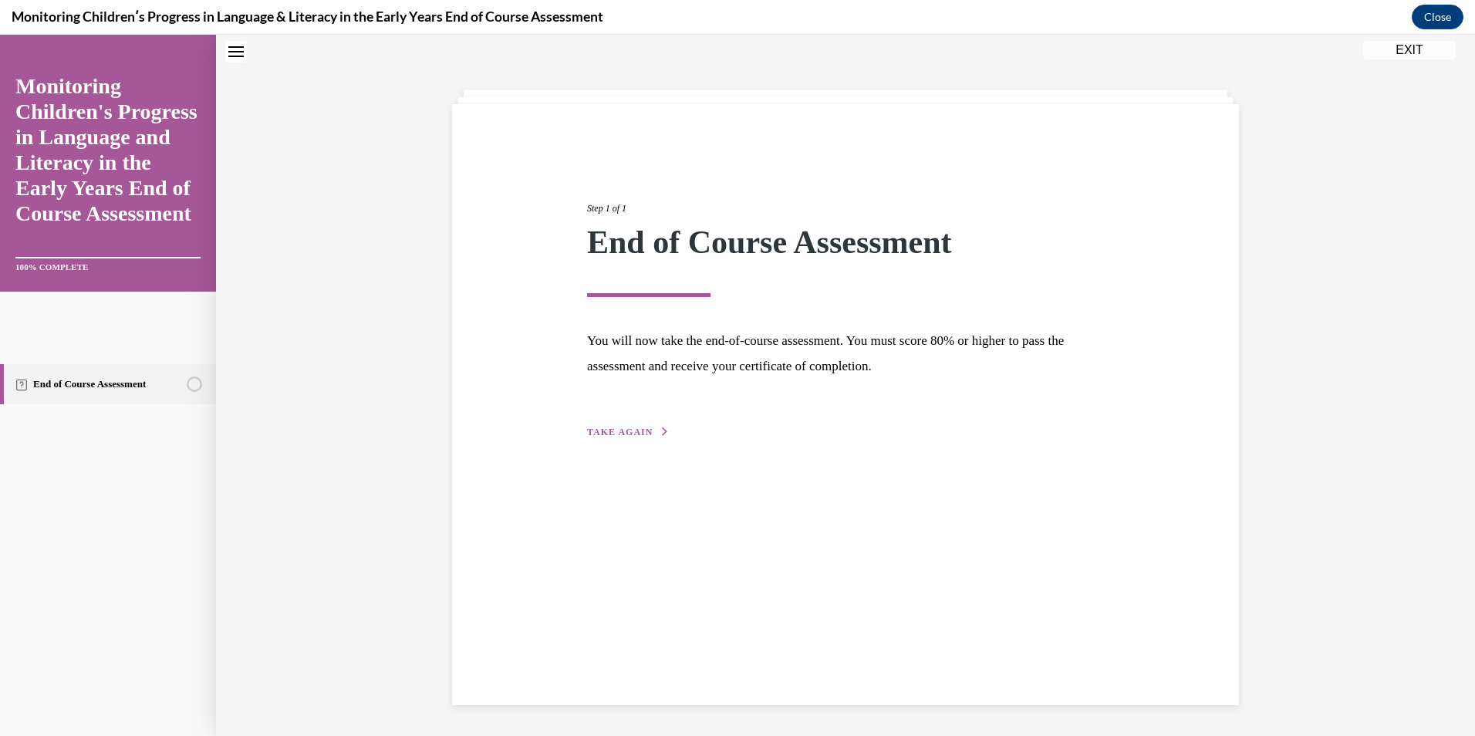
scroll to position [49, 0]
click at [602, 433] on span "TAKE AGAIN" at bounding box center [620, 432] width 66 height 11
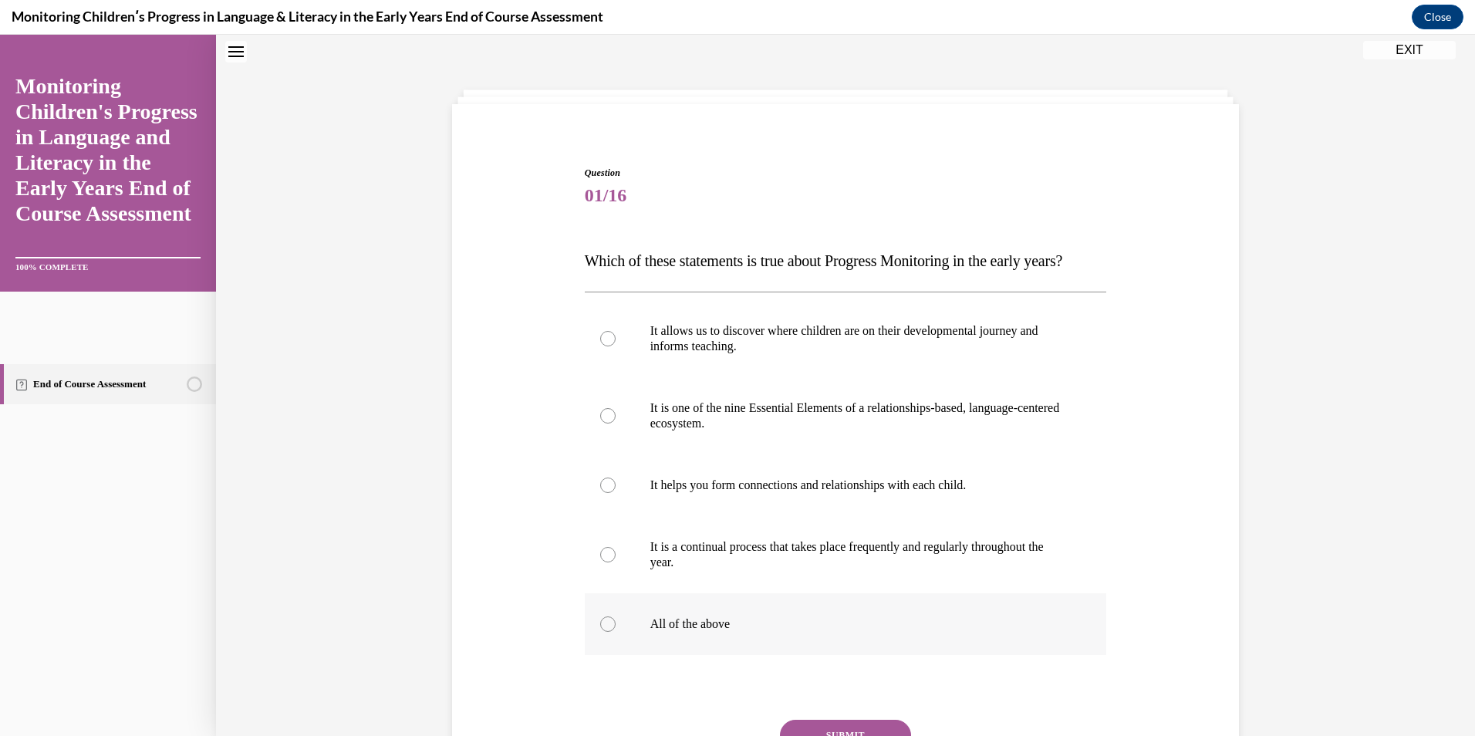
click at [622, 655] on label "All of the above" at bounding box center [846, 624] width 522 height 62
click at [616, 632] on input "All of the above" at bounding box center [607, 623] width 15 height 15
radio input "true"
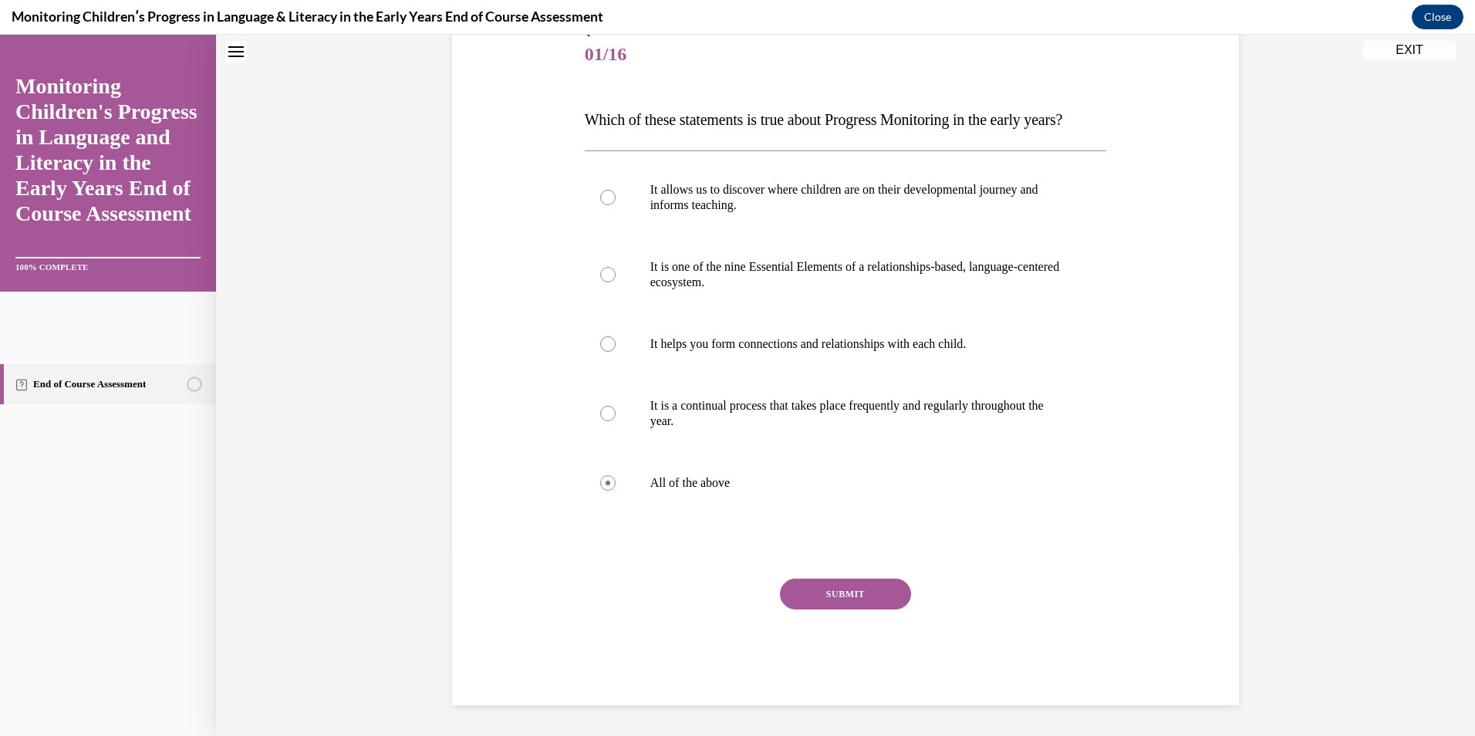
click at [815, 602] on button "SUBMIT" at bounding box center [845, 594] width 131 height 31
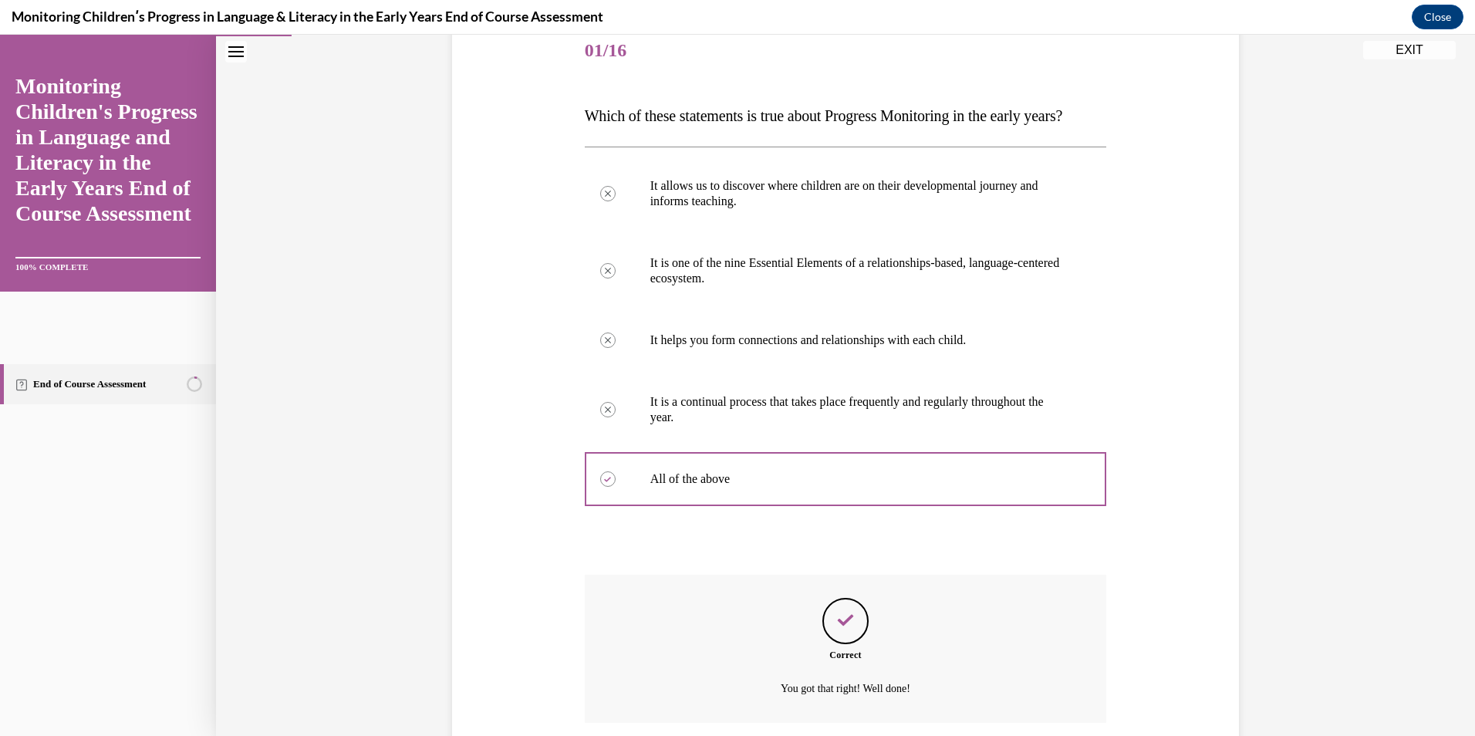
scroll to position [346, 0]
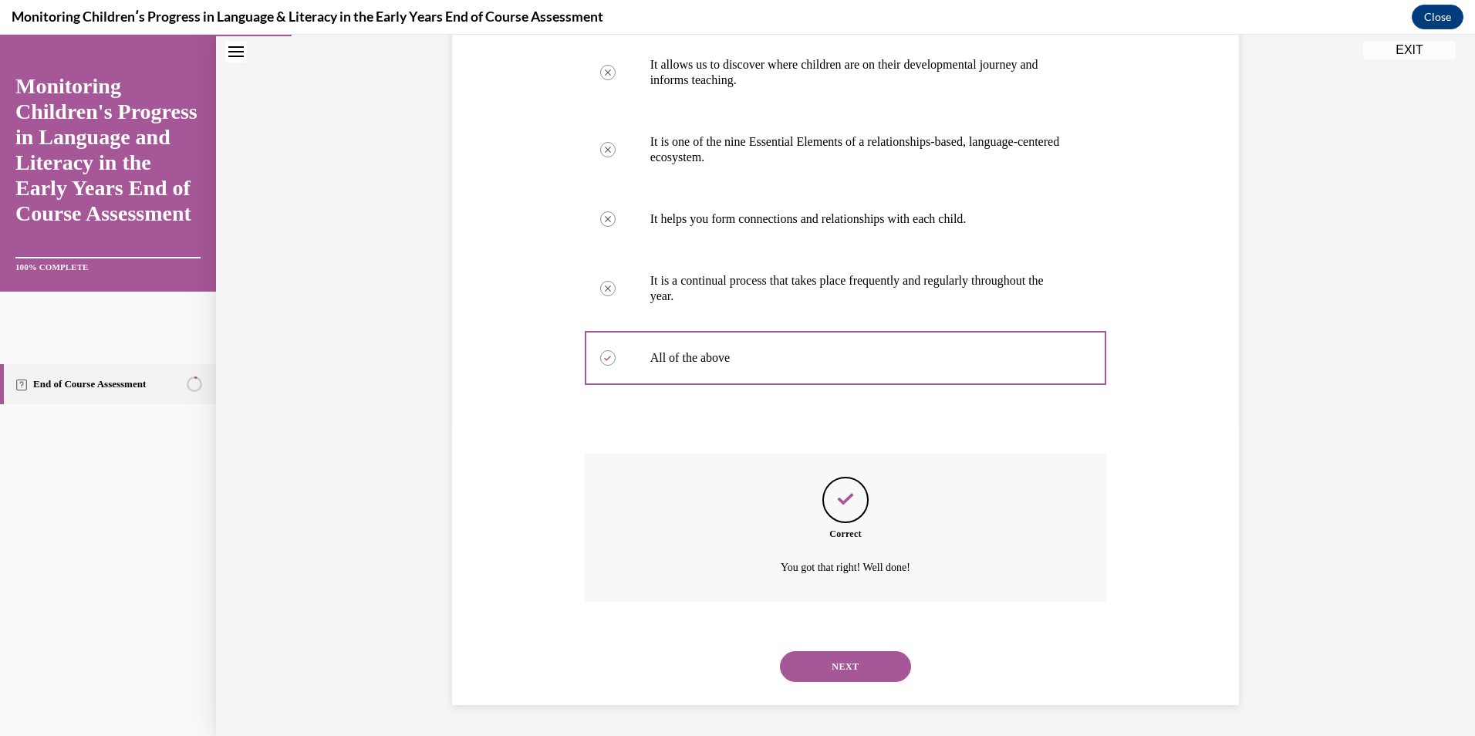
click at [819, 665] on button "NEXT" at bounding box center [845, 666] width 131 height 31
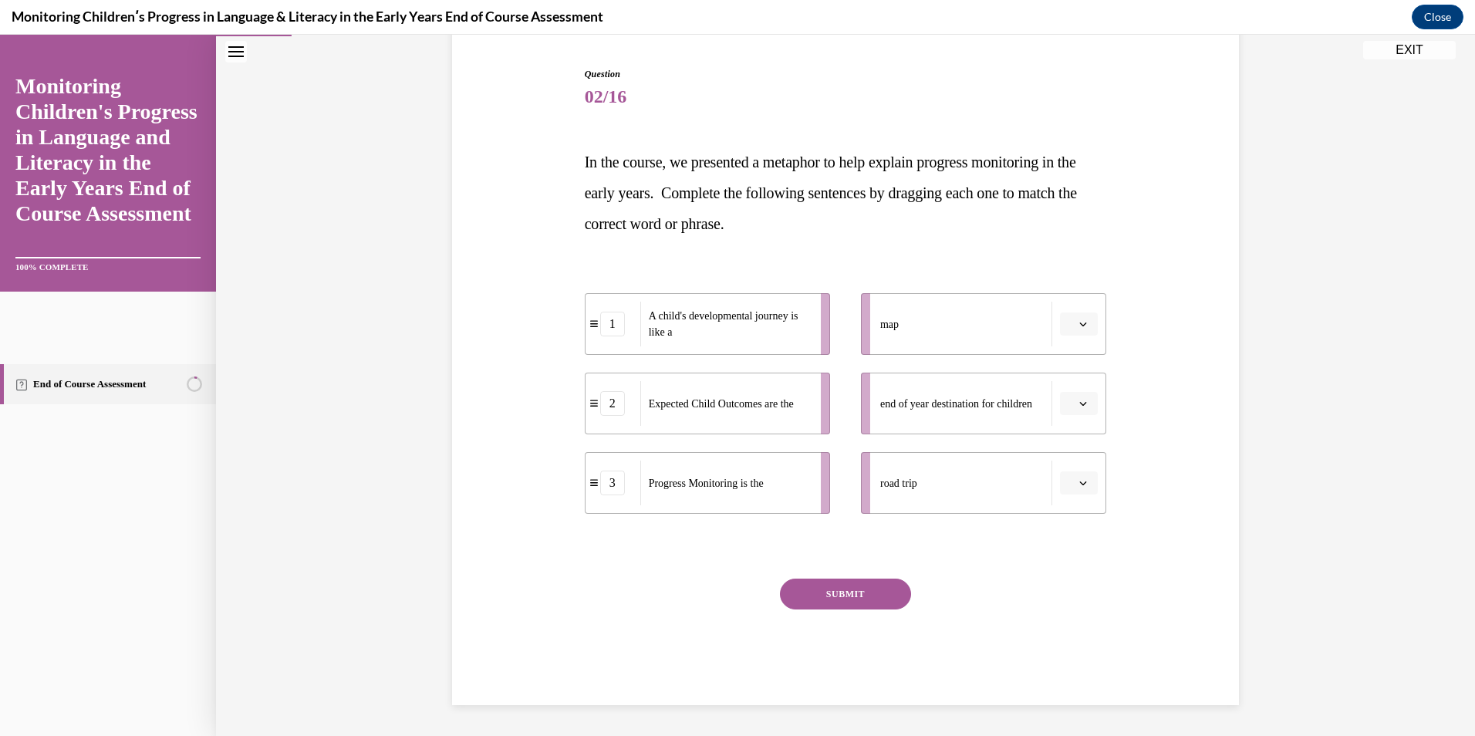
click at [1081, 400] on icon "button" at bounding box center [1083, 404] width 8 height 8
click at [1068, 498] on span "2" at bounding box center [1066, 500] width 5 height 12
click at [1079, 481] on icon "button" at bounding box center [1083, 483] width 8 height 8
click at [1065, 542] on span "1" at bounding box center [1066, 548] width 5 height 12
click at [1080, 325] on icon "button" at bounding box center [1083, 324] width 7 height 4
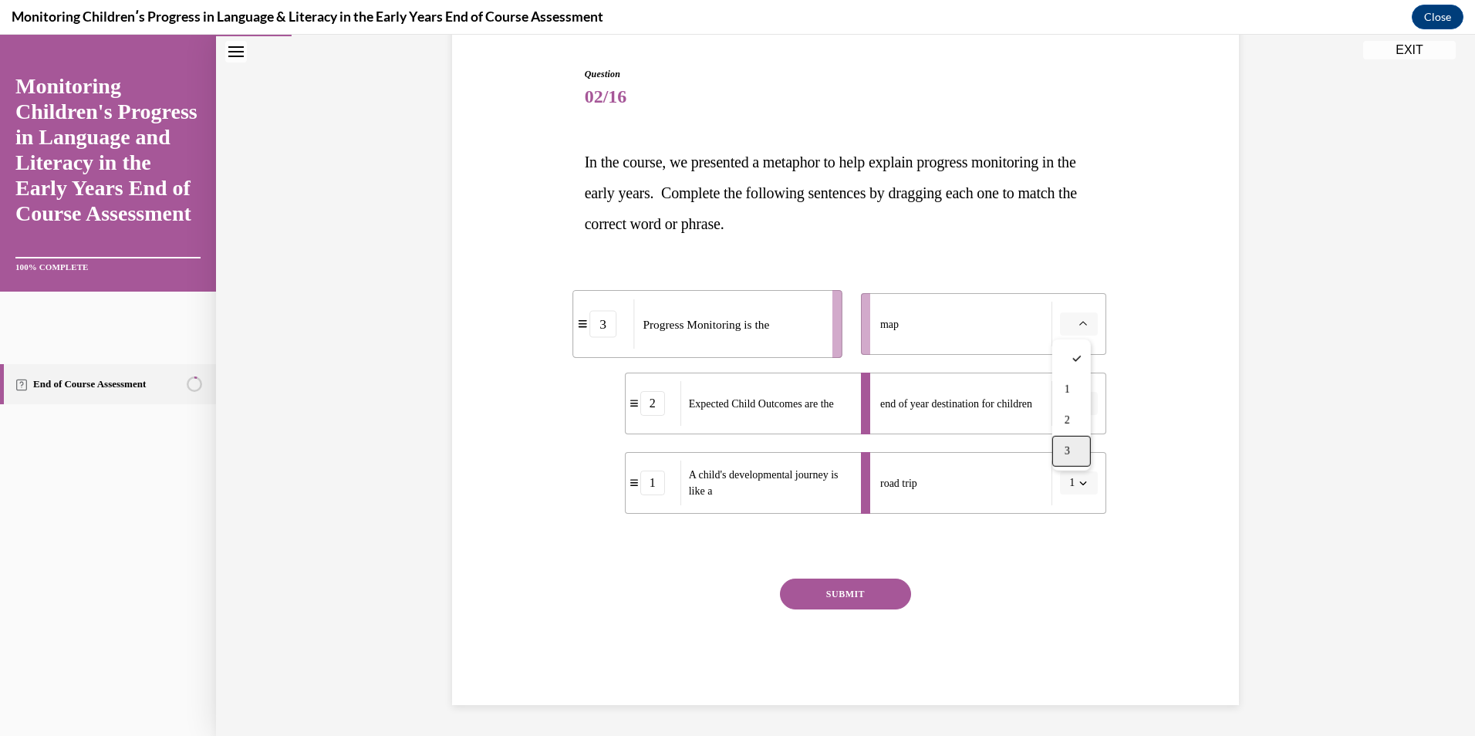
click at [1062, 452] on div "3" at bounding box center [1071, 451] width 39 height 31
click at [833, 594] on button "SUBMIT" at bounding box center [845, 594] width 131 height 31
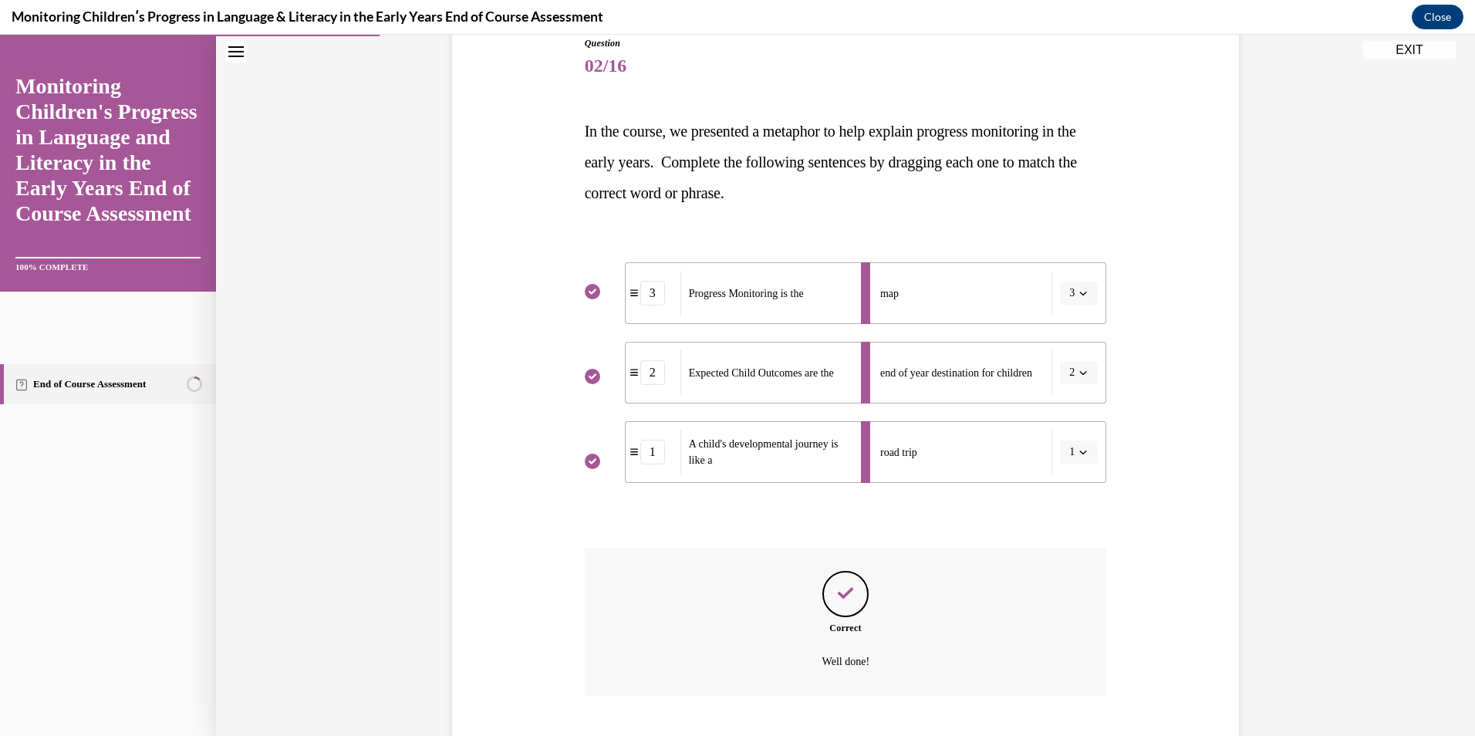
scroll to position [272, 0]
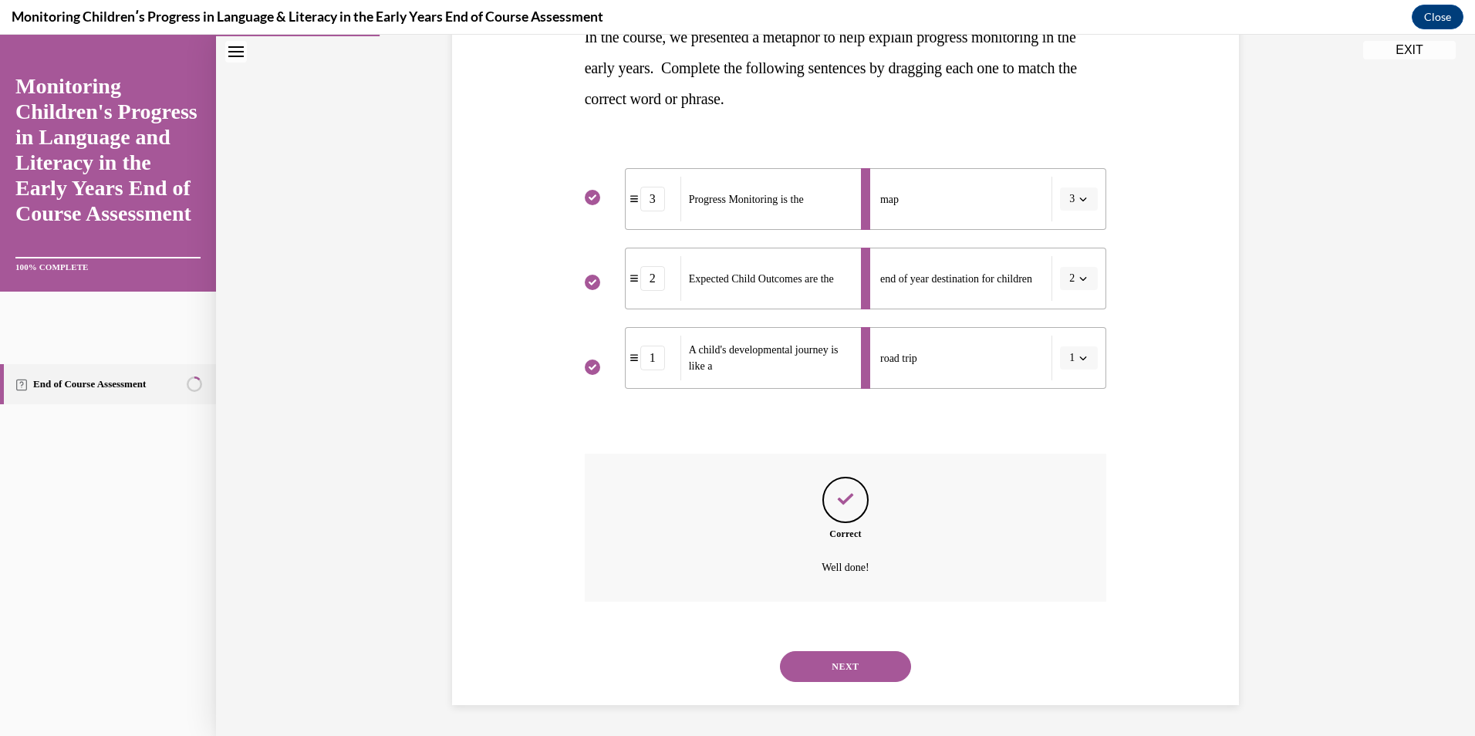
click at [828, 658] on button "NEXT" at bounding box center [845, 666] width 131 height 31
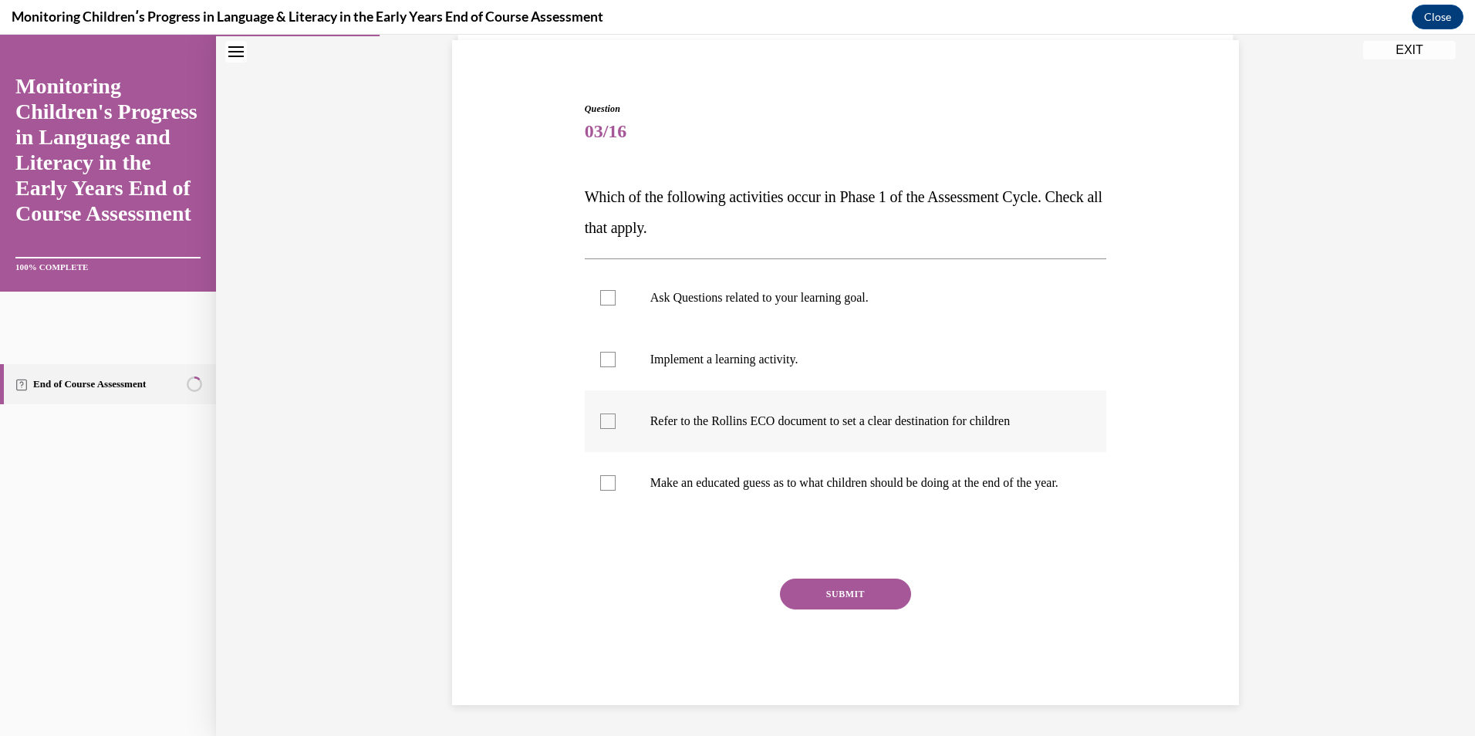
click at [692, 413] on p "Refer to the Rollins ECO document to set a clear destination for children" at bounding box center [859, 420] width 418 height 15
click at [616, 413] on input "Refer to the Rollins ECO document to set a clear destination for children" at bounding box center [607, 420] width 15 height 15
checkbox input "true"
click at [622, 284] on label "Ask Questions related to your learning goal." at bounding box center [846, 298] width 522 height 62
click at [616, 290] on input "Ask Questions related to your learning goal." at bounding box center [607, 297] width 15 height 15
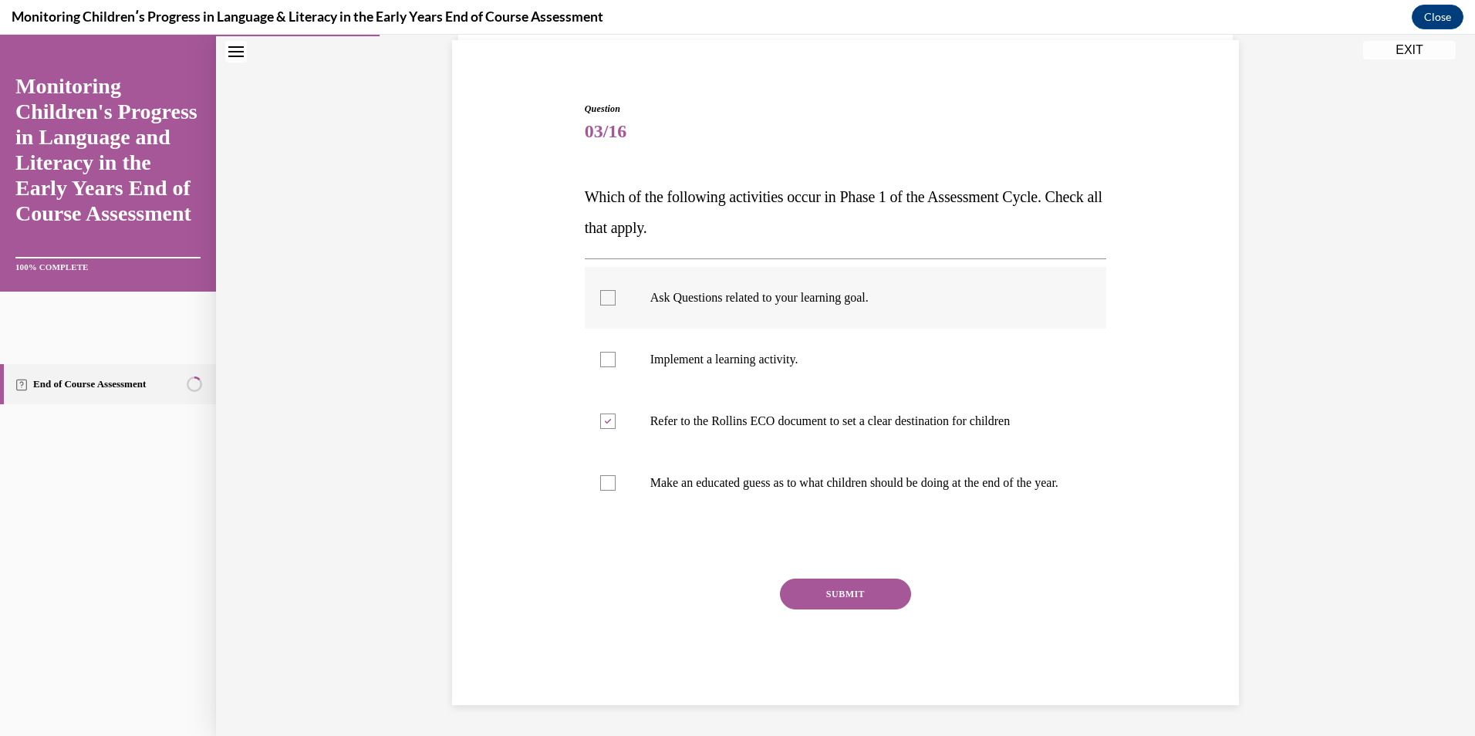
checkbox input "true"
click at [834, 593] on button "SUBMIT" at bounding box center [845, 594] width 131 height 31
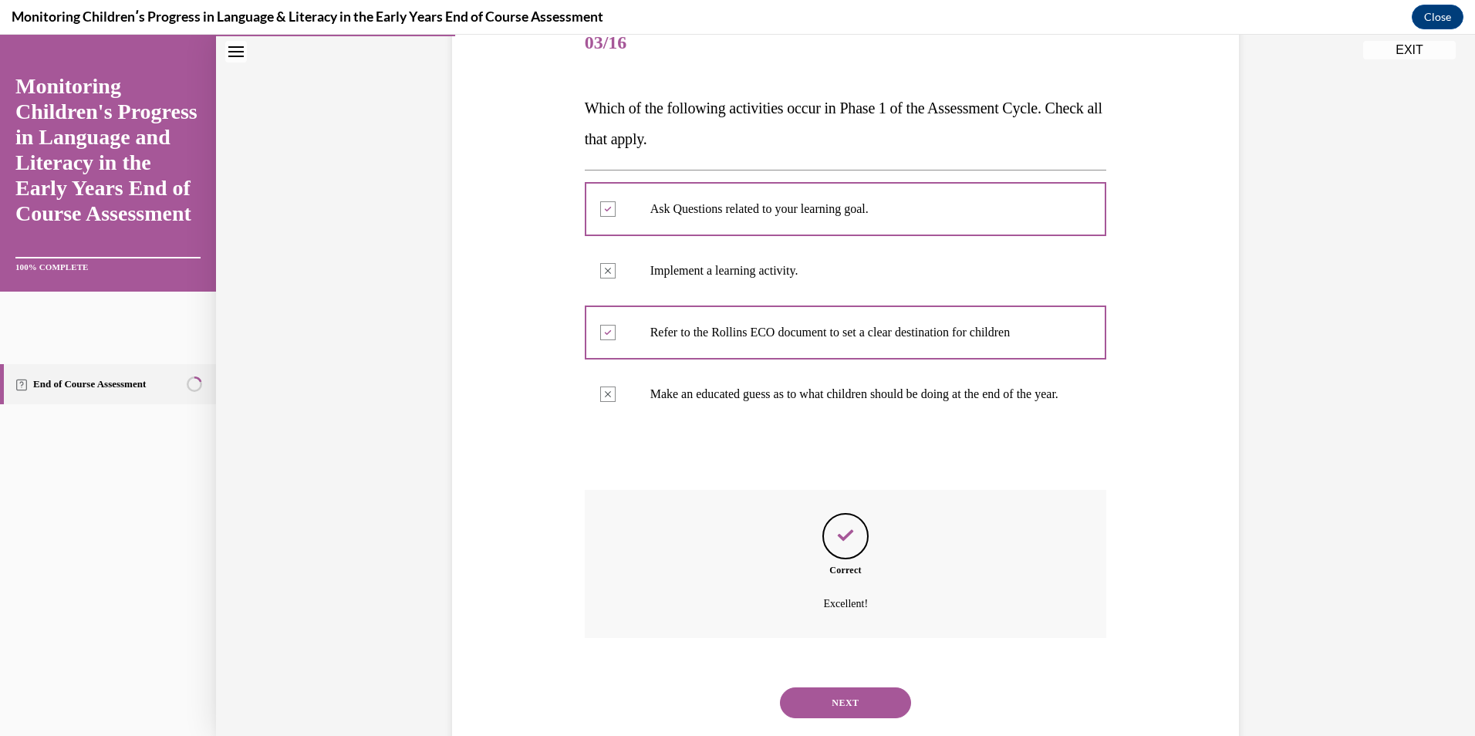
scroll to position [253, 0]
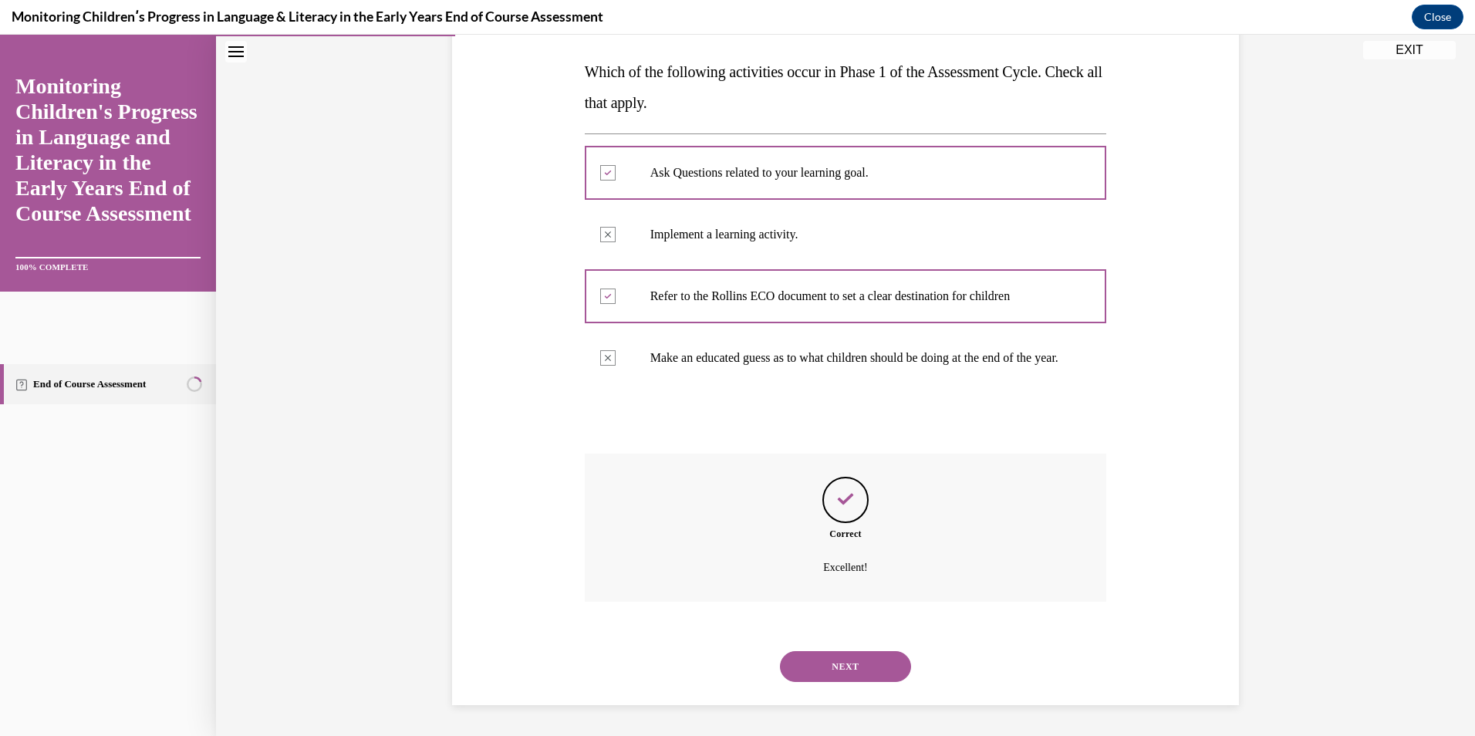
click at [845, 663] on button "NEXT" at bounding box center [845, 666] width 131 height 31
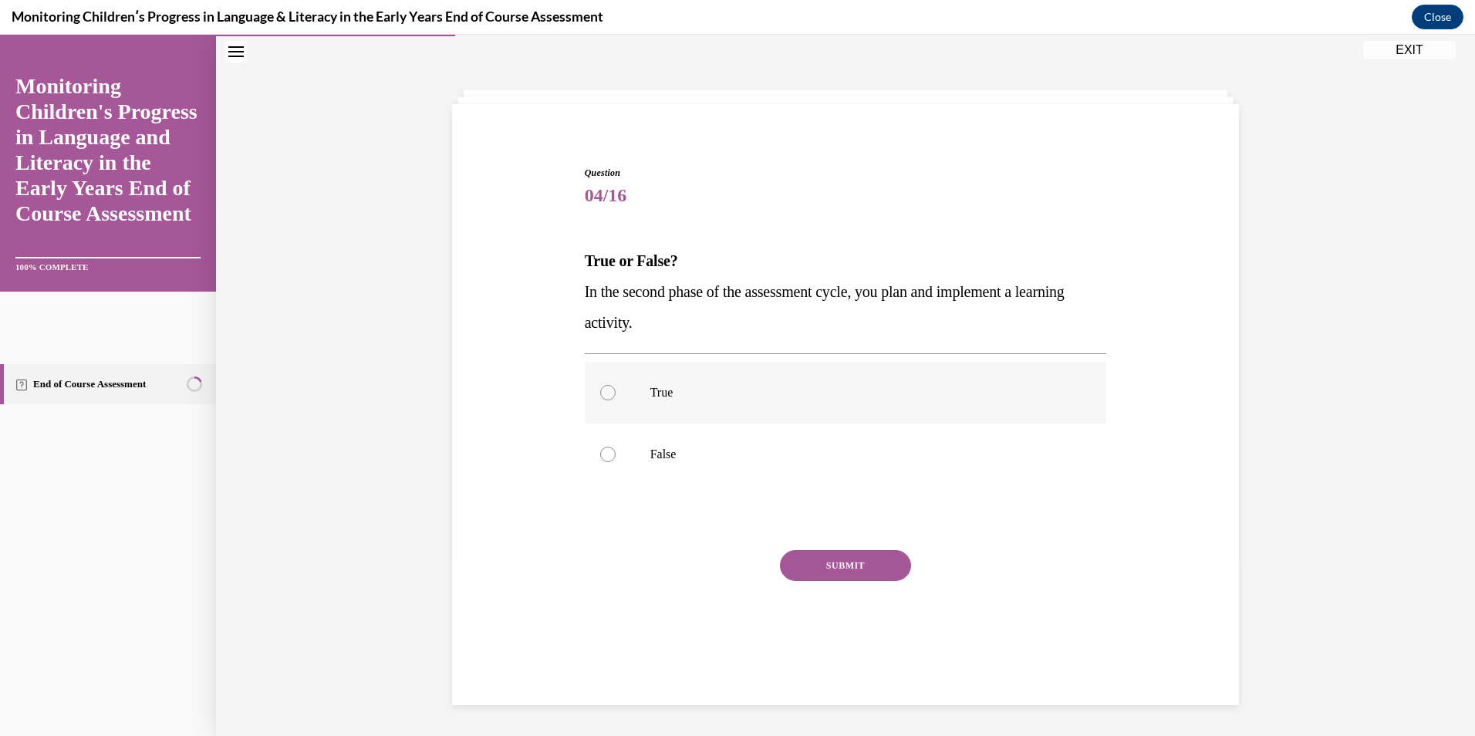
click at [643, 397] on label "True" at bounding box center [846, 393] width 522 height 62
click at [616, 397] on input "True" at bounding box center [607, 392] width 15 height 15
radio input "true"
click at [815, 571] on button "SUBMIT" at bounding box center [845, 565] width 131 height 31
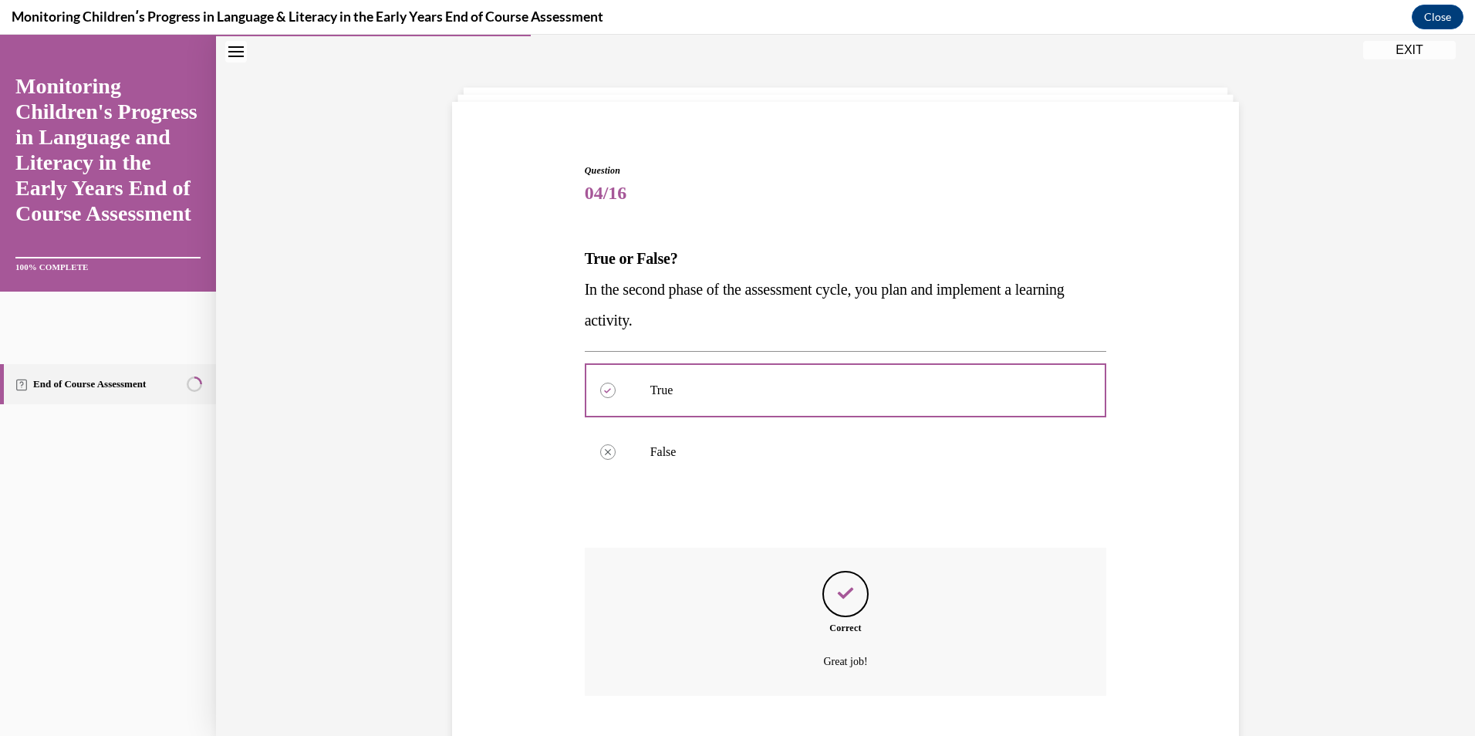
scroll to position [145, 0]
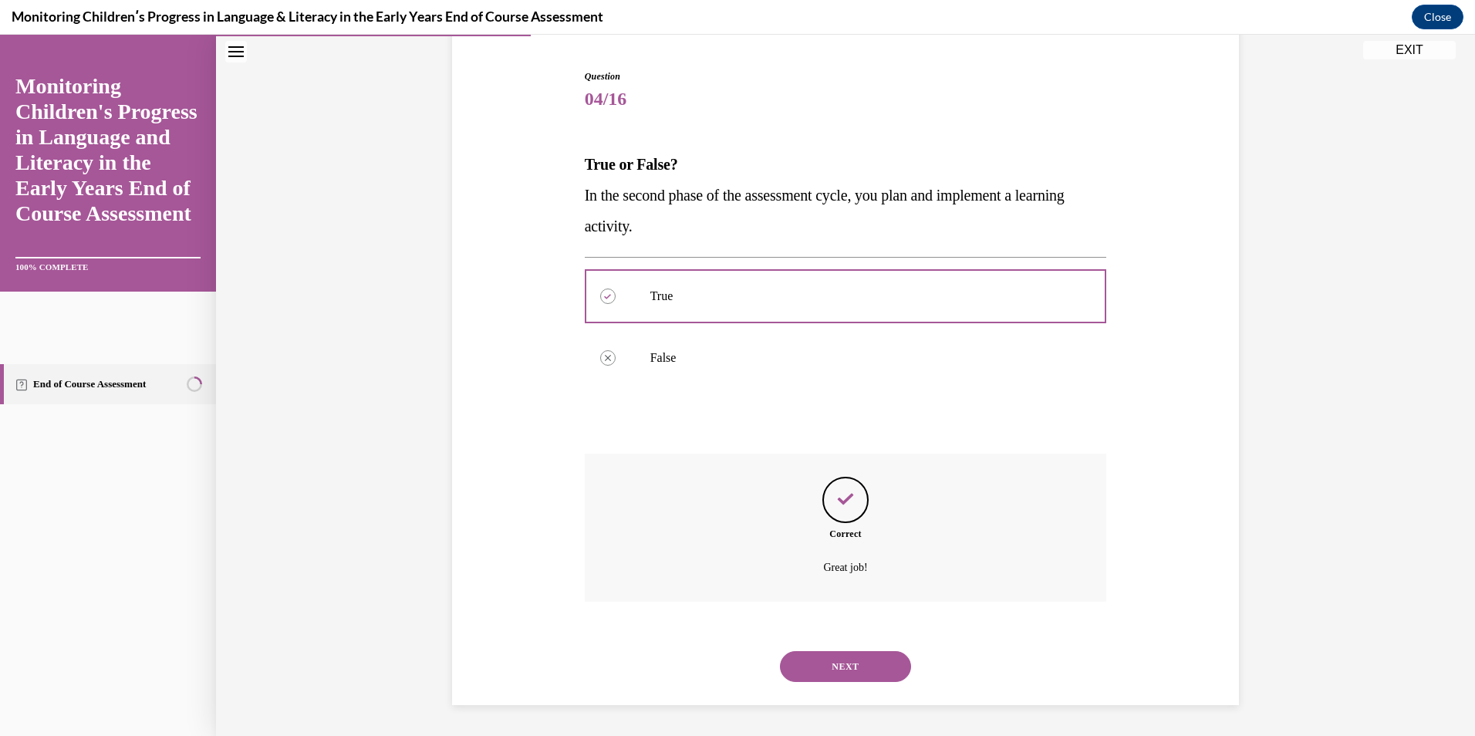
click at [848, 674] on button "NEXT" at bounding box center [845, 666] width 131 height 31
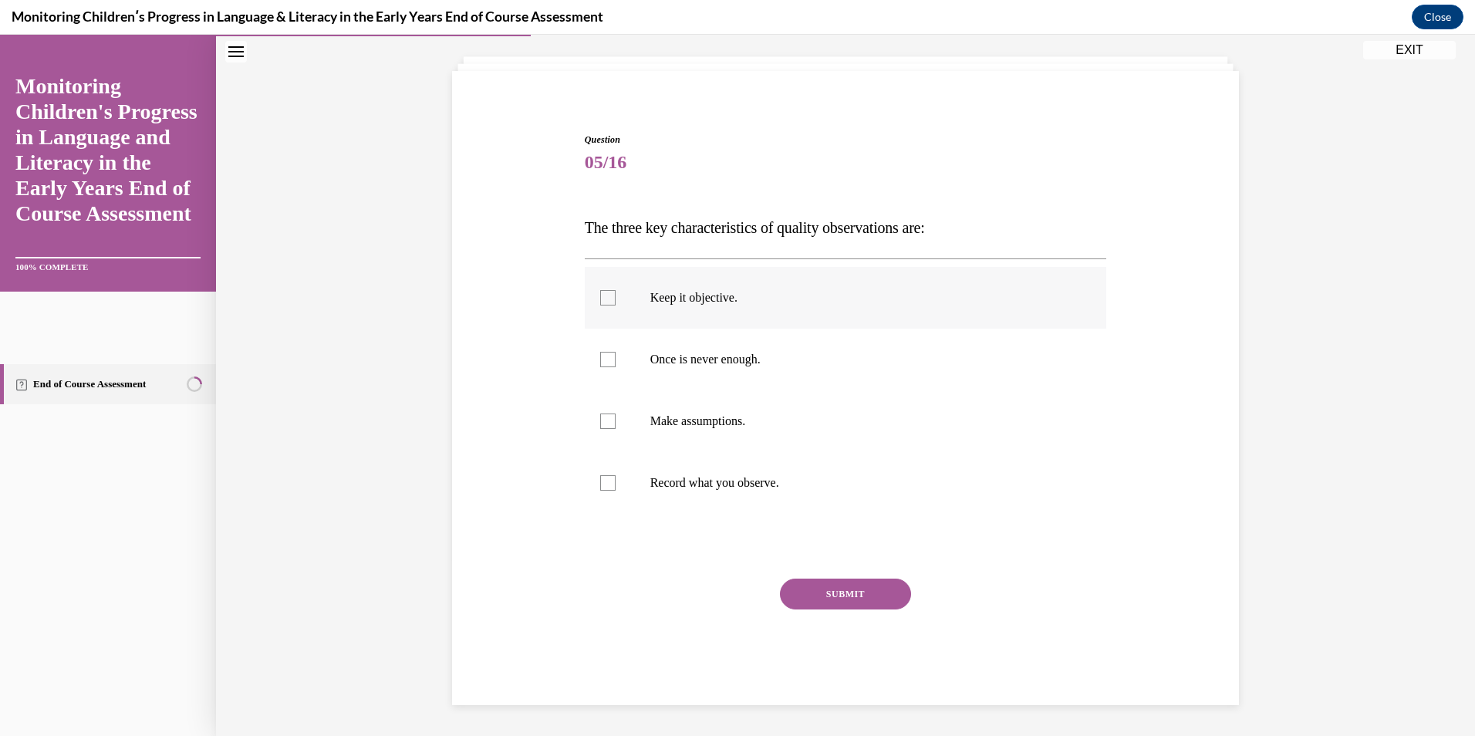
click at [688, 309] on label "Keep it objective." at bounding box center [846, 298] width 522 height 62
click at [616, 305] on input "Keep it objective." at bounding box center [607, 297] width 15 height 15
checkbox input "true"
click at [692, 369] on label "Once is never enough." at bounding box center [846, 360] width 522 height 62
click at [616, 367] on input "Once is never enough." at bounding box center [607, 359] width 15 height 15
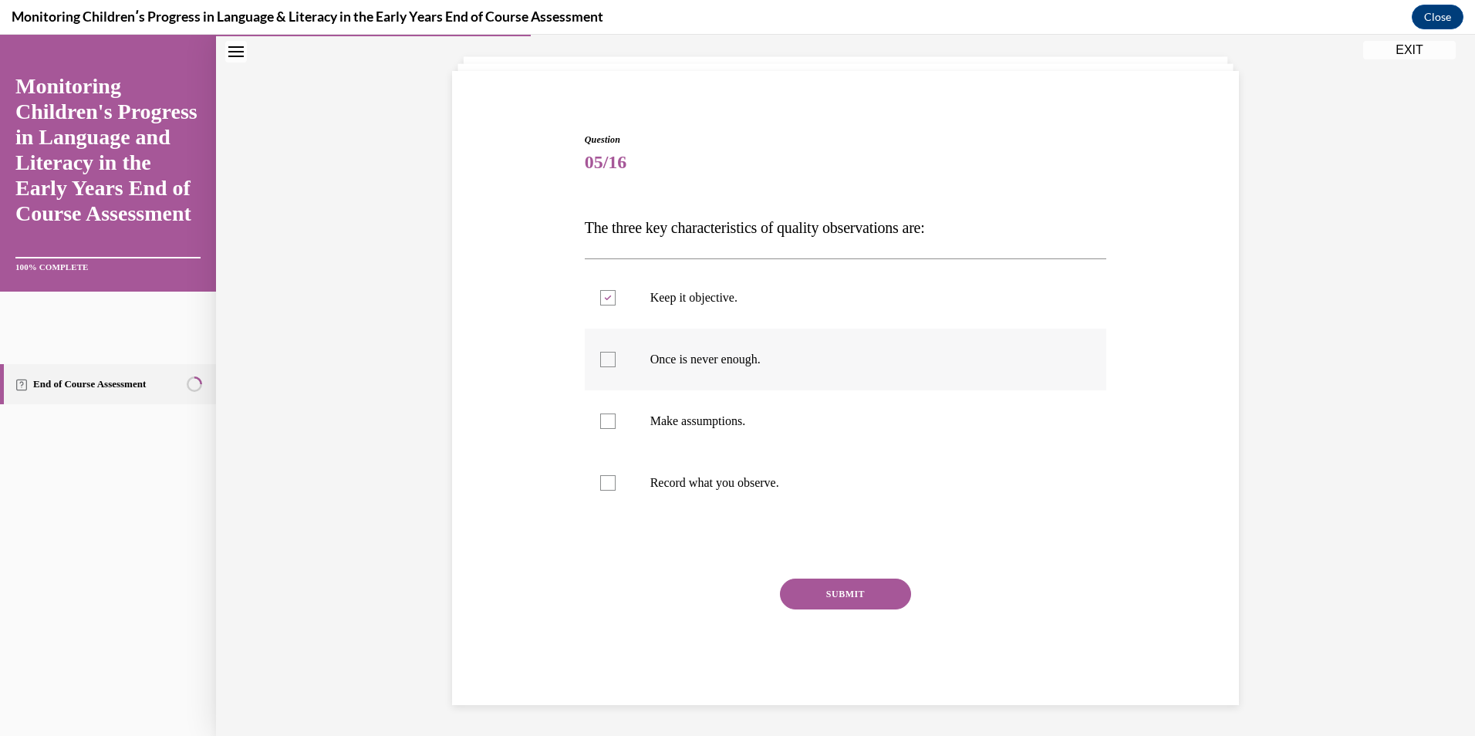
checkbox input "true"
click at [697, 495] on label "Record what you observe." at bounding box center [846, 483] width 522 height 62
click at [616, 491] on input "Record what you observe." at bounding box center [607, 482] width 15 height 15
checkbox input "true"
click at [831, 606] on button "SUBMIT" at bounding box center [845, 594] width 131 height 31
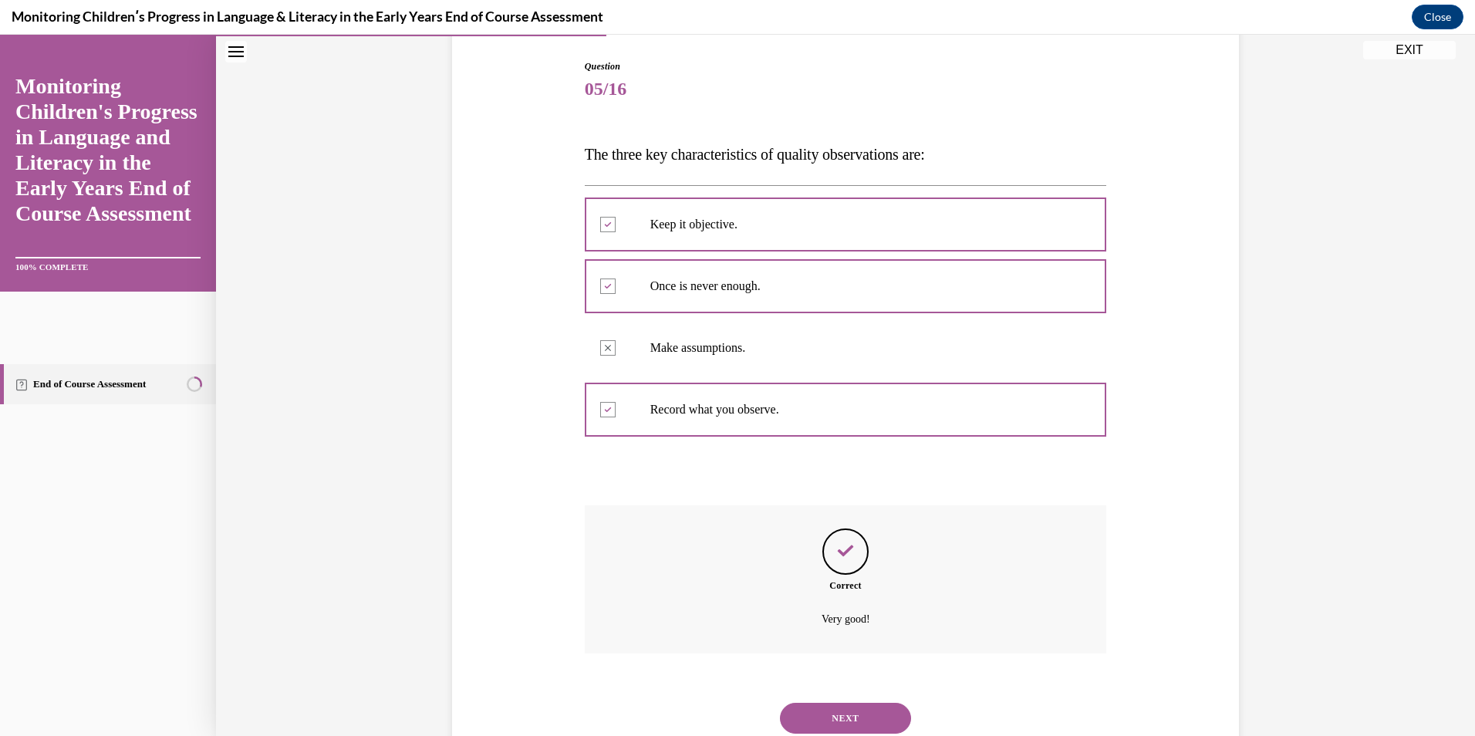
scroll to position [207, 0]
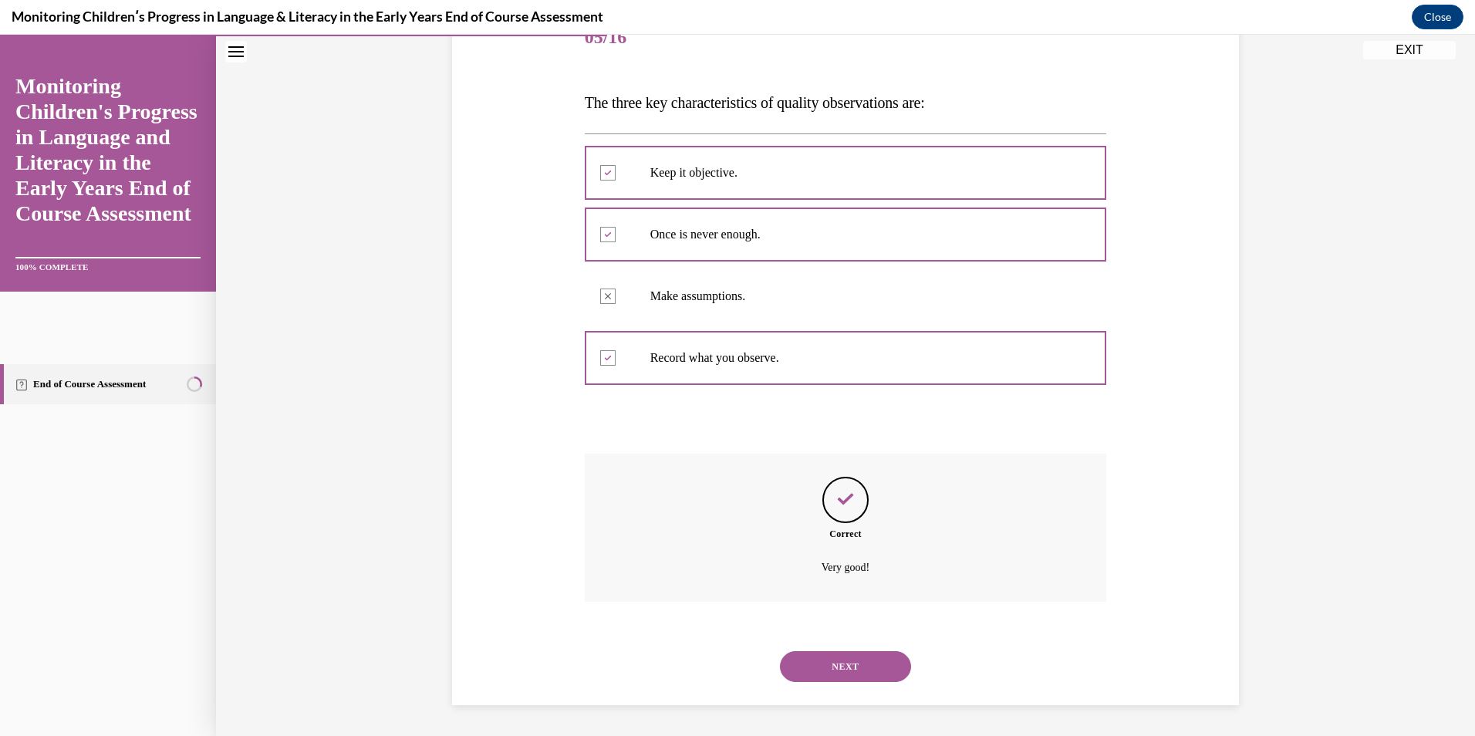
click at [847, 670] on button "NEXT" at bounding box center [845, 666] width 131 height 31
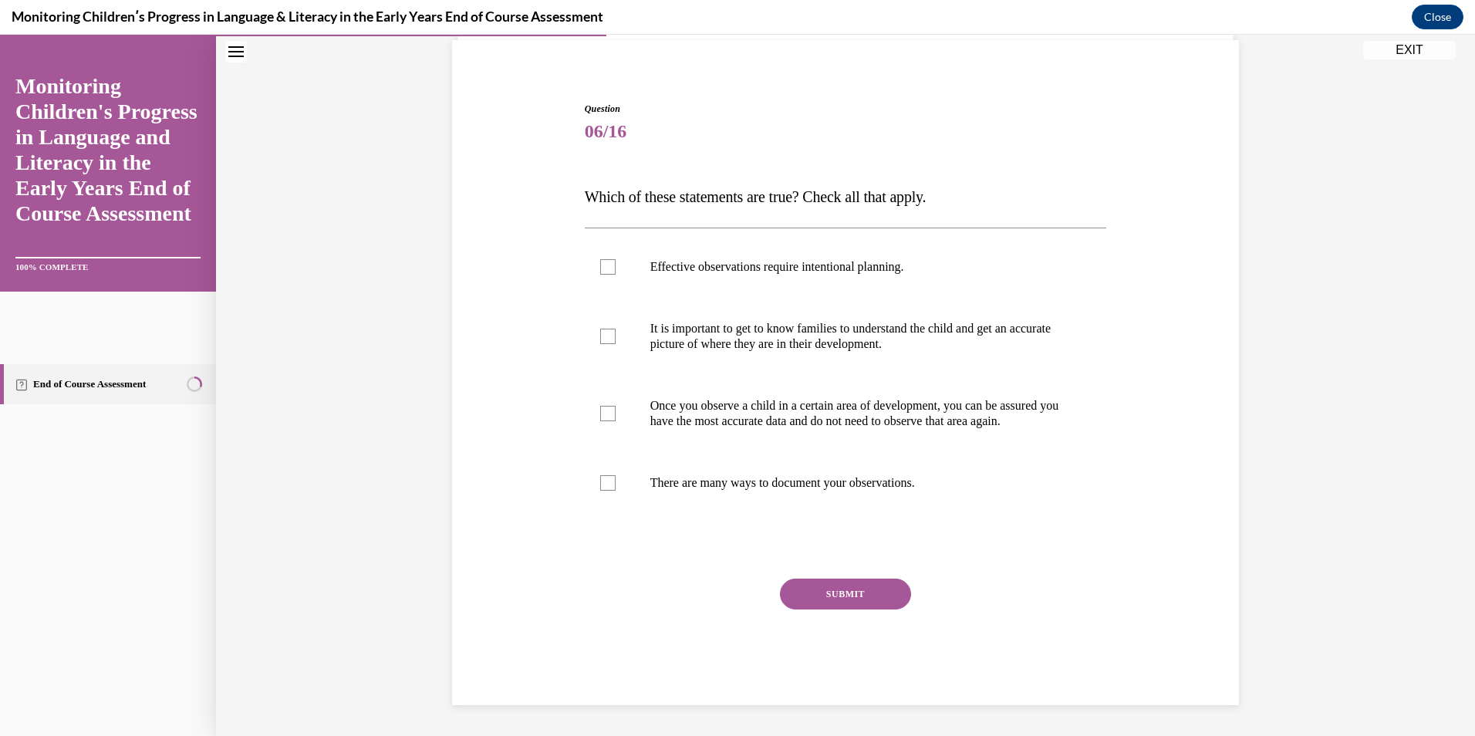
scroll to position [128, 0]
click at [636, 244] on label "Effective observations require intentional planning." at bounding box center [846, 267] width 522 height 62
click at [616, 259] on input "Effective observations require intentional planning." at bounding box center [607, 266] width 15 height 15
checkbox input "true"
click at [640, 329] on label "It is important to get to know families to understand the child and get an accu…" at bounding box center [846, 336] width 522 height 77
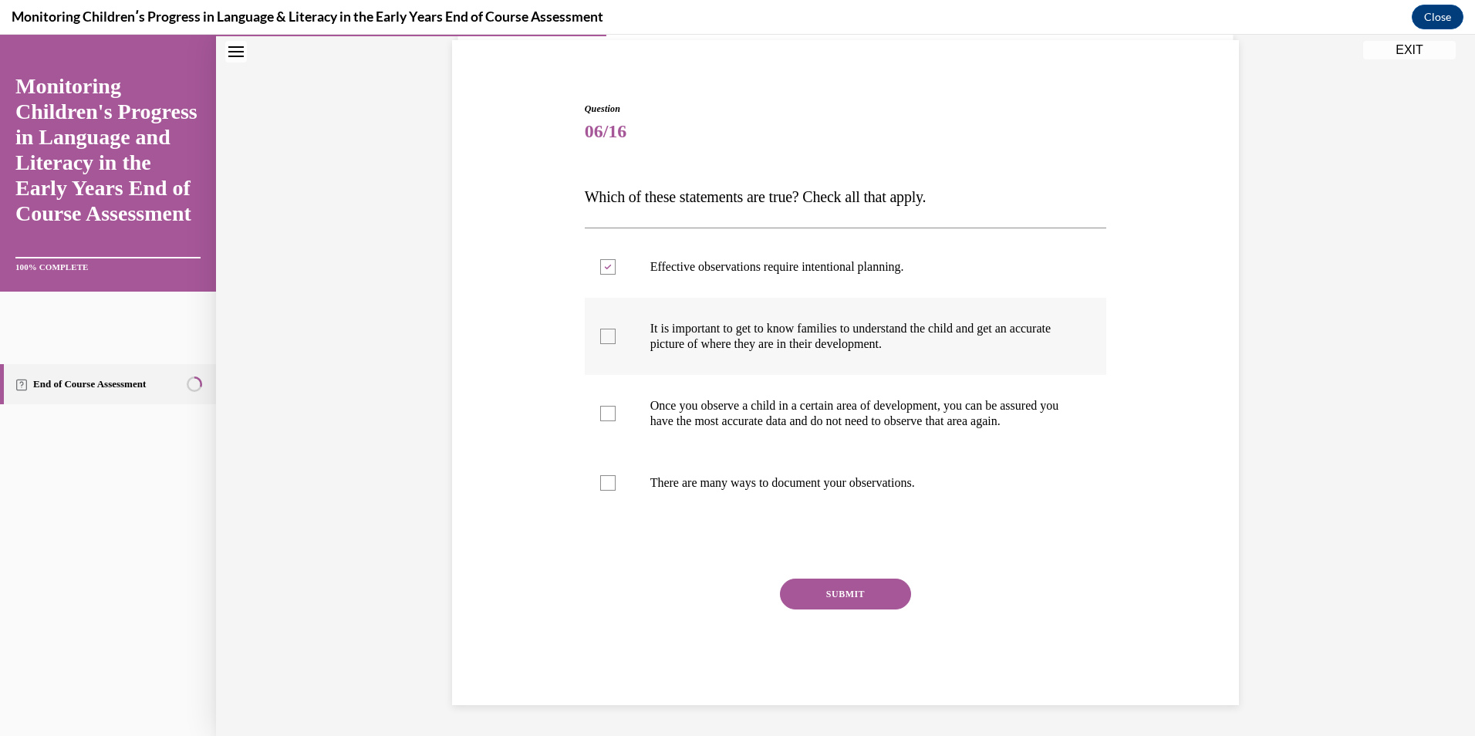
click at [616, 329] on input "It is important to get to know families to understand the child and get an accu…" at bounding box center [607, 336] width 15 height 15
checkbox input "true"
click at [705, 484] on p "There are many ways to document your observations." at bounding box center [859, 482] width 418 height 15
click at [616, 484] on input "There are many ways to document your observations." at bounding box center [607, 482] width 15 height 15
checkbox input "true"
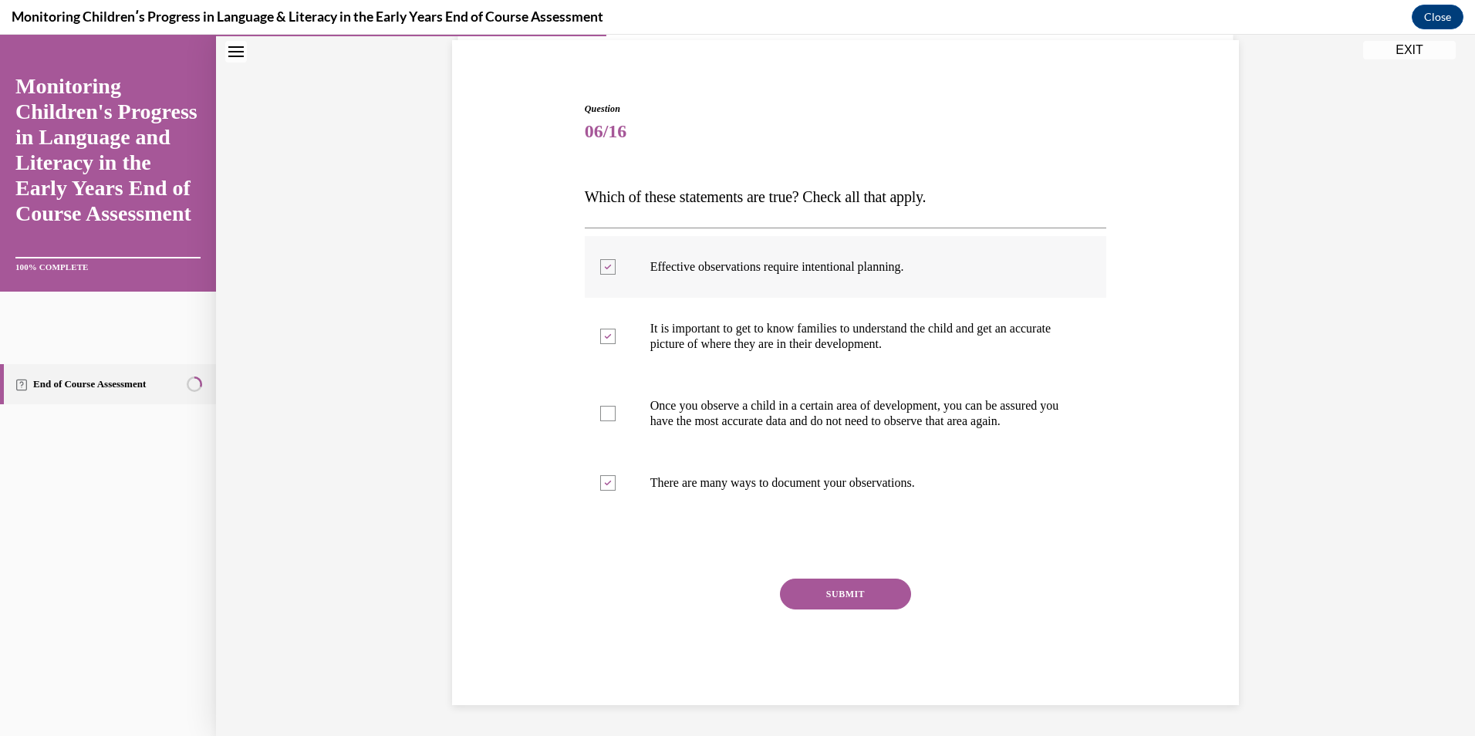
click at [605, 259] on div at bounding box center [607, 266] width 15 height 15
click at [605, 259] on input "Effective observations require intentional planning." at bounding box center [607, 266] width 15 height 15
checkbox input "false"
click at [834, 595] on button "SUBMIT" at bounding box center [845, 594] width 131 height 31
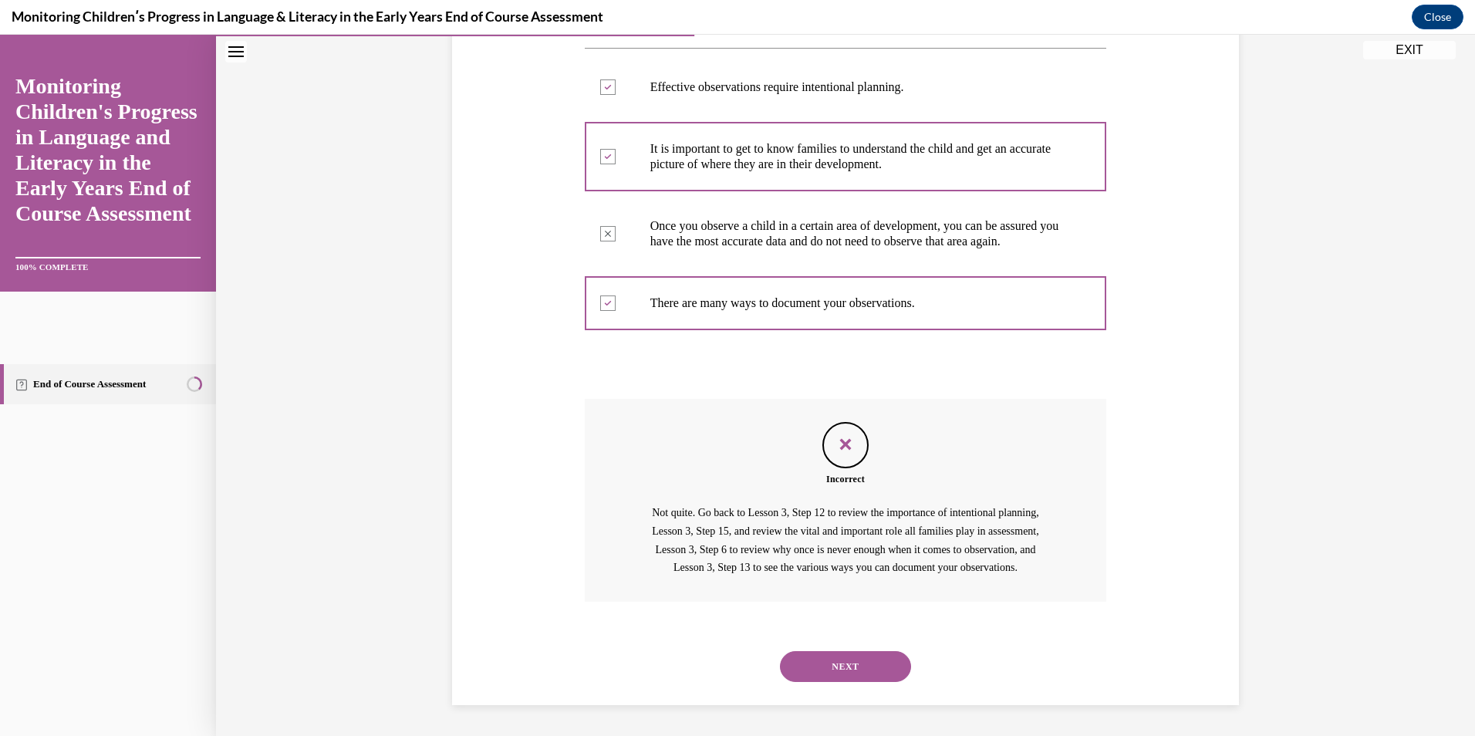
scroll to position [326, 0]
click at [838, 665] on button "NEXT" at bounding box center [845, 666] width 131 height 31
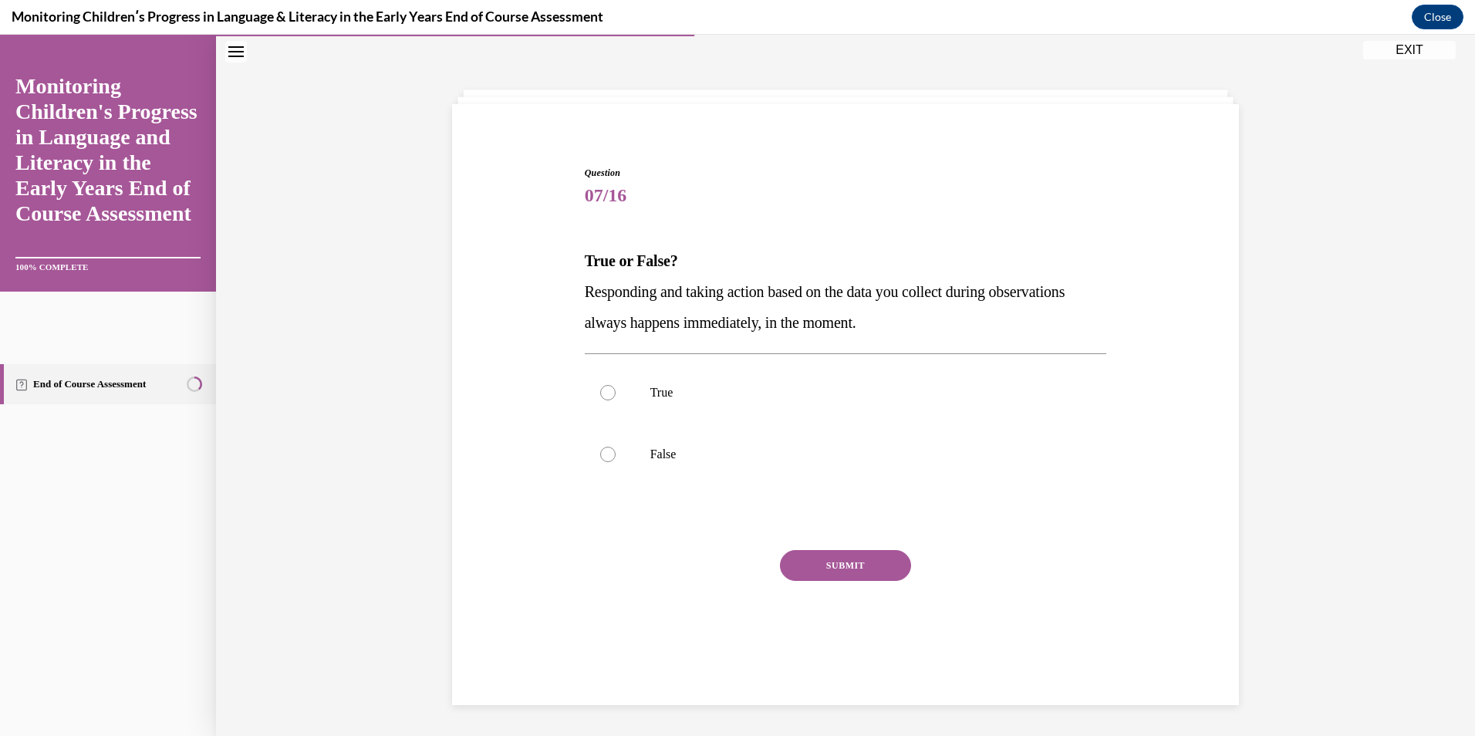
drag, startPoint x: 673, startPoint y: 447, endPoint x: 707, endPoint y: 489, distance: 53.2
click at [673, 448] on p "False" at bounding box center [859, 454] width 418 height 15
click at [616, 448] on input "False" at bounding box center [607, 454] width 15 height 15
radio input "true"
click at [849, 571] on button "SUBMIT" at bounding box center [845, 565] width 131 height 31
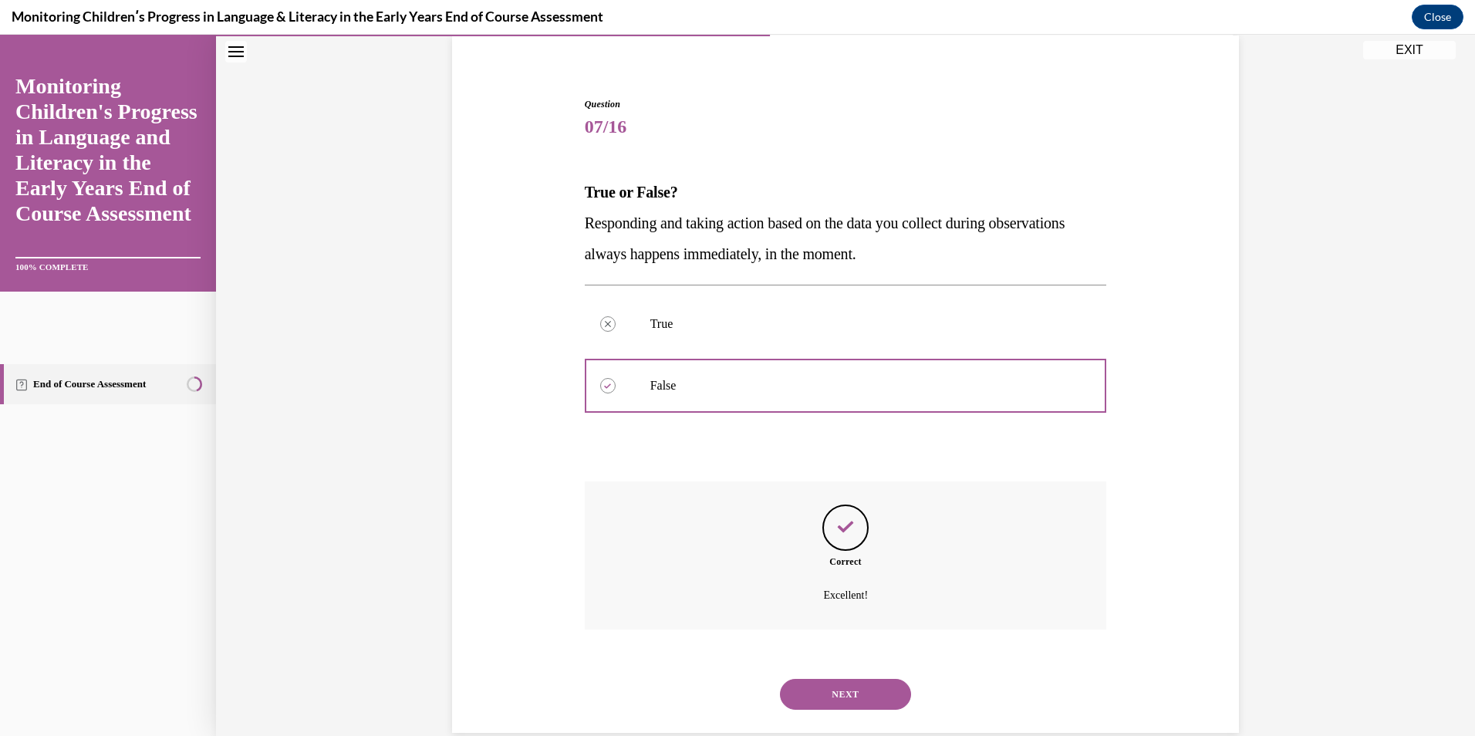
scroll to position [145, 0]
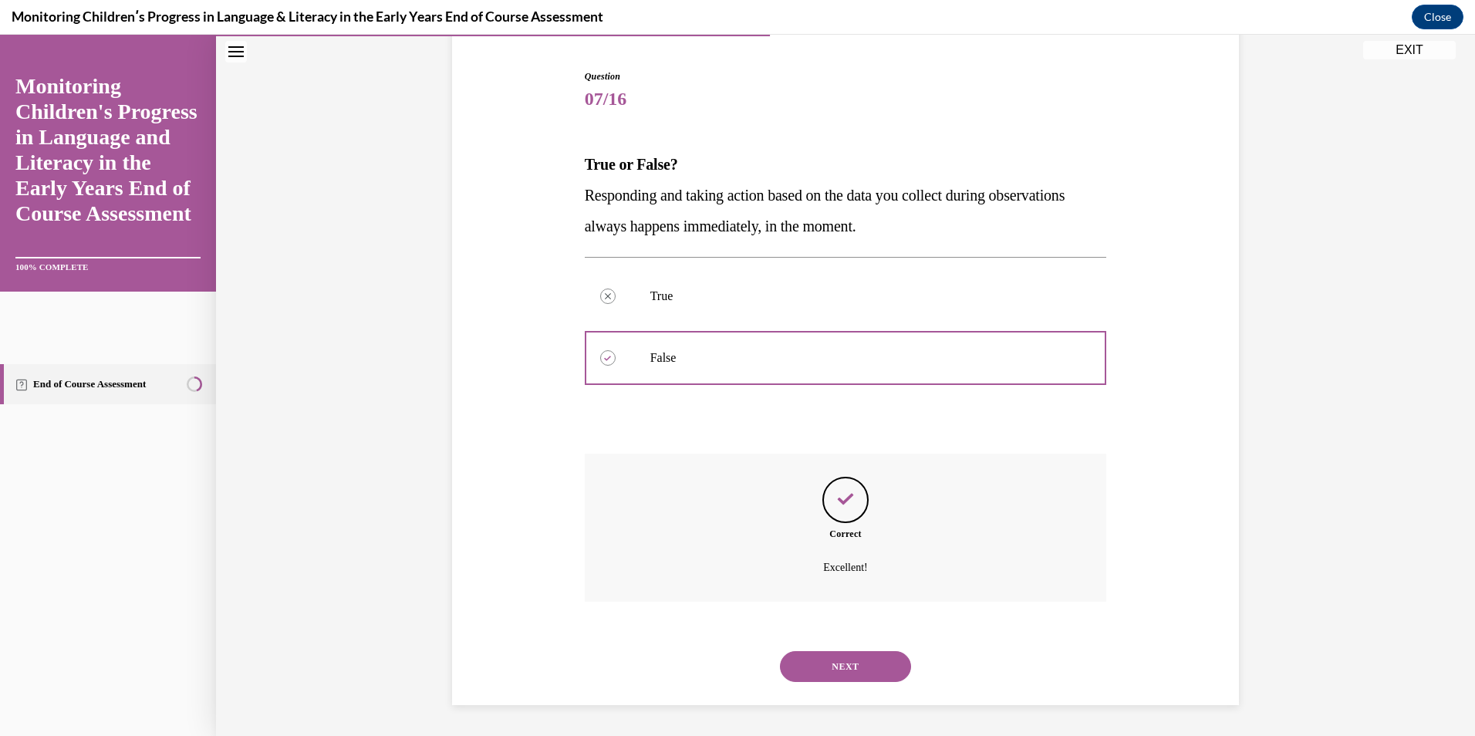
click at [831, 661] on button "NEXT" at bounding box center [845, 666] width 131 height 31
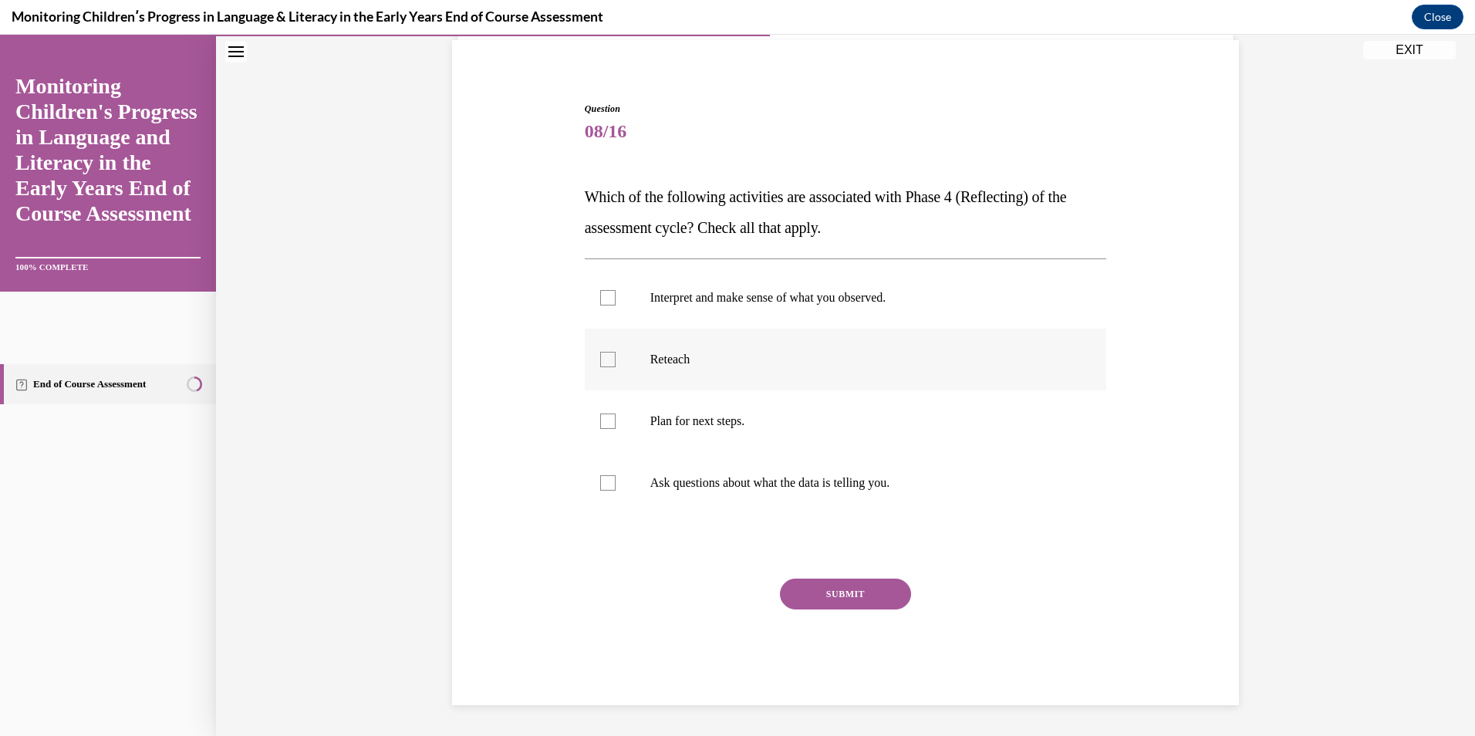
scroll to position [49, 0]
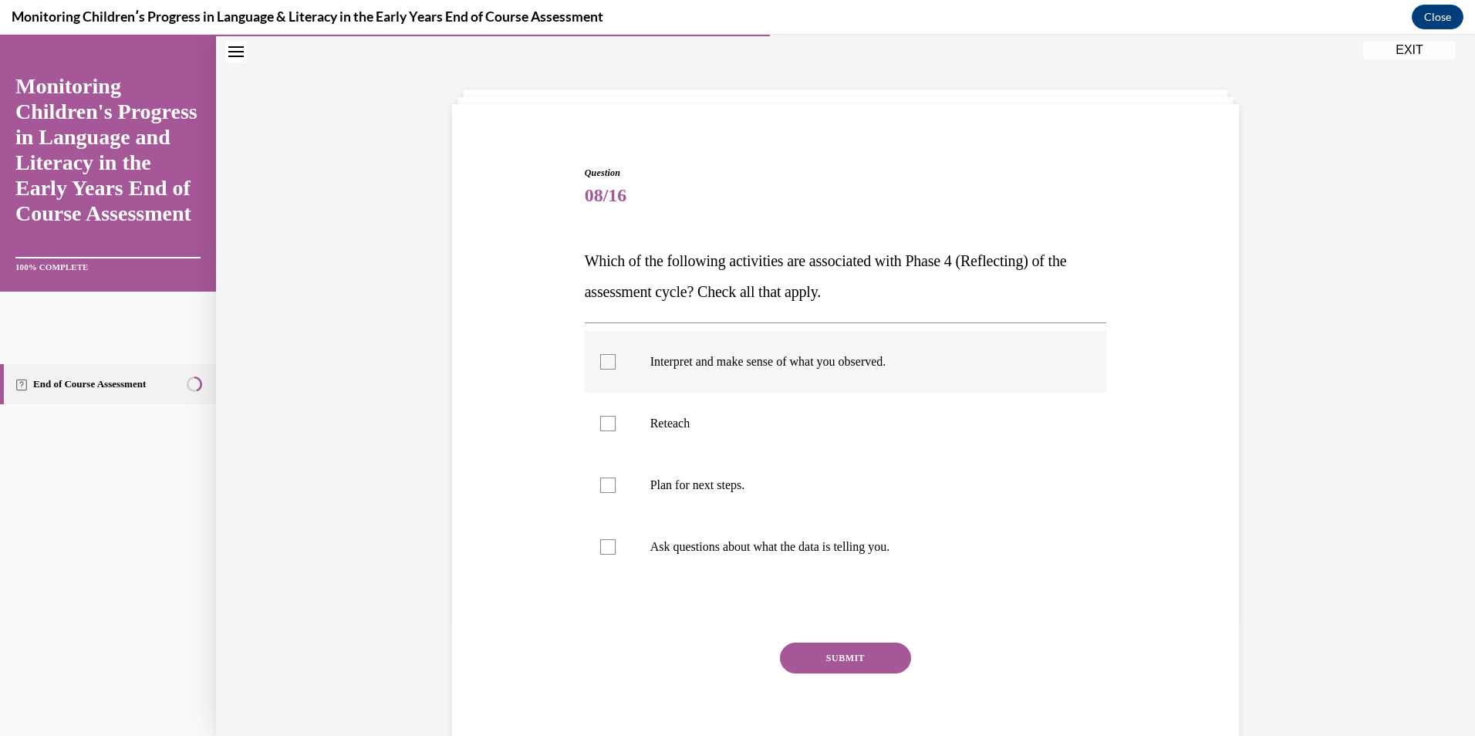
click at [650, 353] on label "Interpret and make sense of what you observed." at bounding box center [846, 362] width 522 height 62
click at [616, 354] on input "Interpret and make sense of what you observed." at bounding box center [607, 361] width 15 height 15
checkbox input "true"
click at [666, 541] on p "Ask questions about what the data is telling you." at bounding box center [859, 546] width 418 height 15
click at [616, 541] on input "Ask questions about what the data is telling you." at bounding box center [607, 546] width 15 height 15
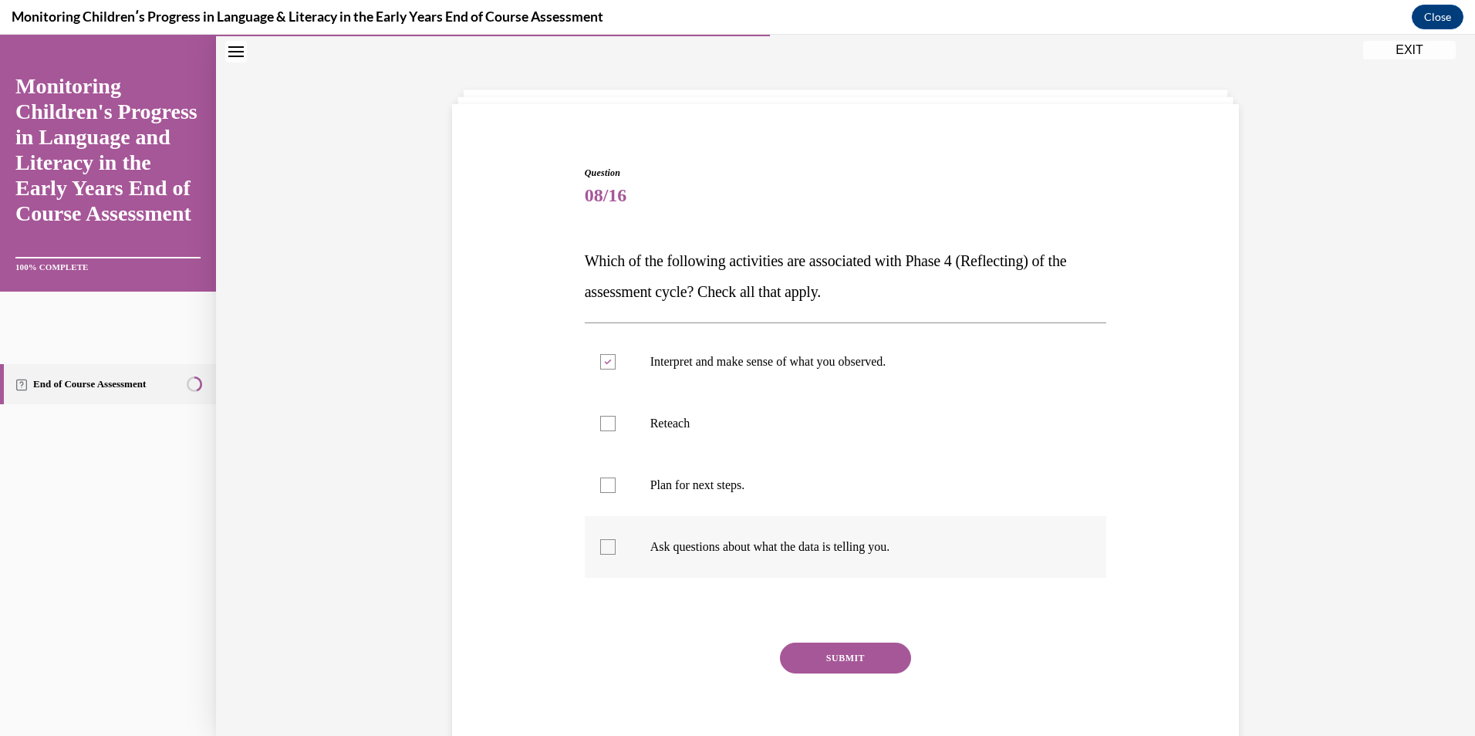
checkbox input "true"
click at [803, 654] on button "SUBMIT" at bounding box center [845, 658] width 131 height 31
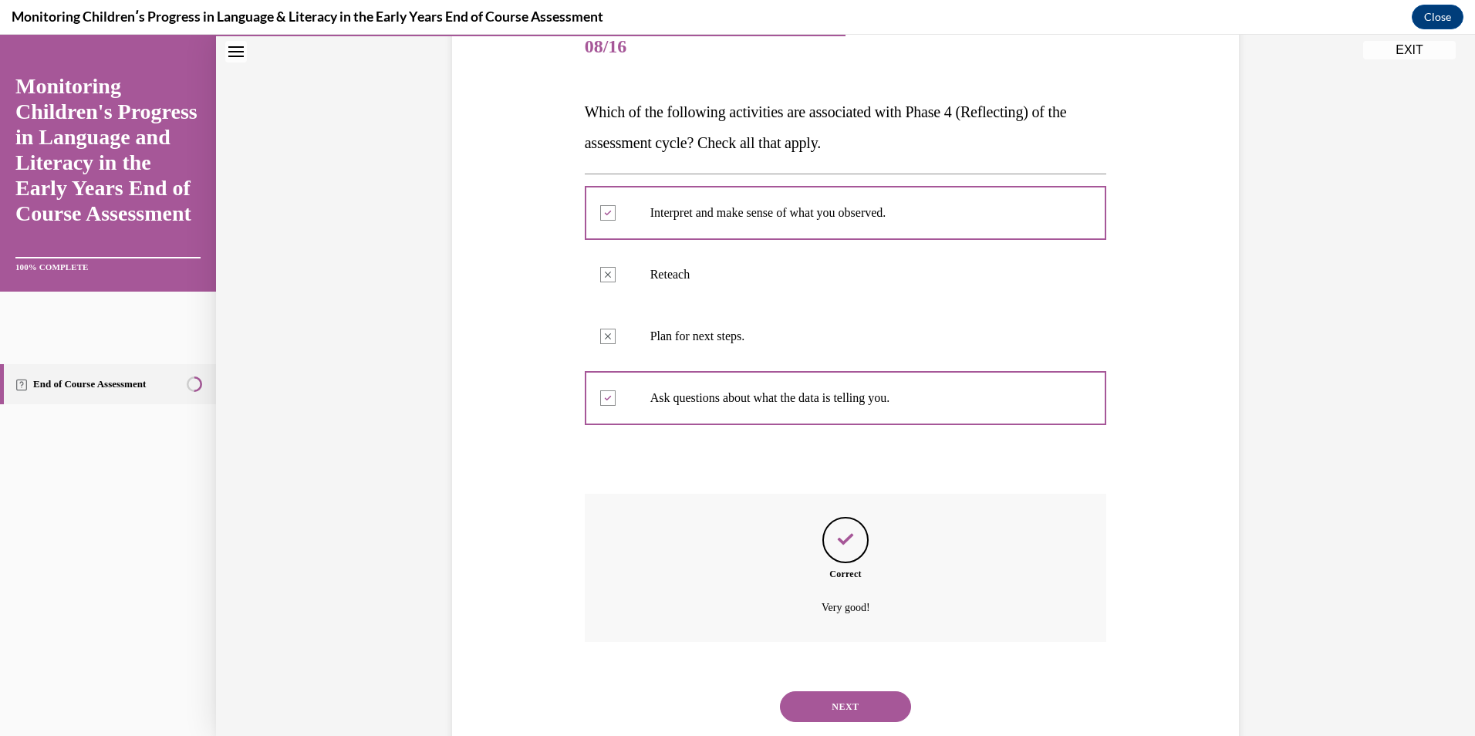
scroll to position [238, 0]
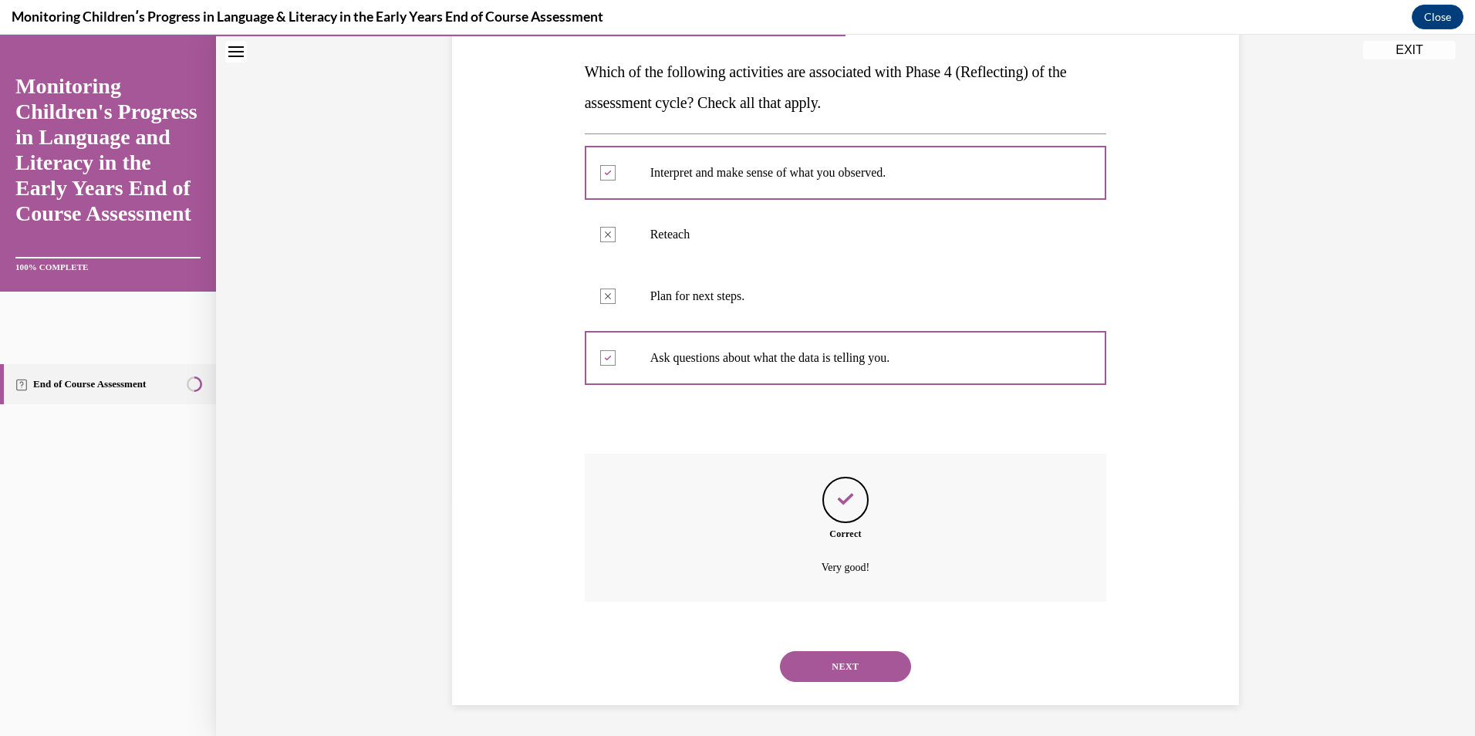
click at [828, 670] on button "NEXT" at bounding box center [845, 666] width 131 height 31
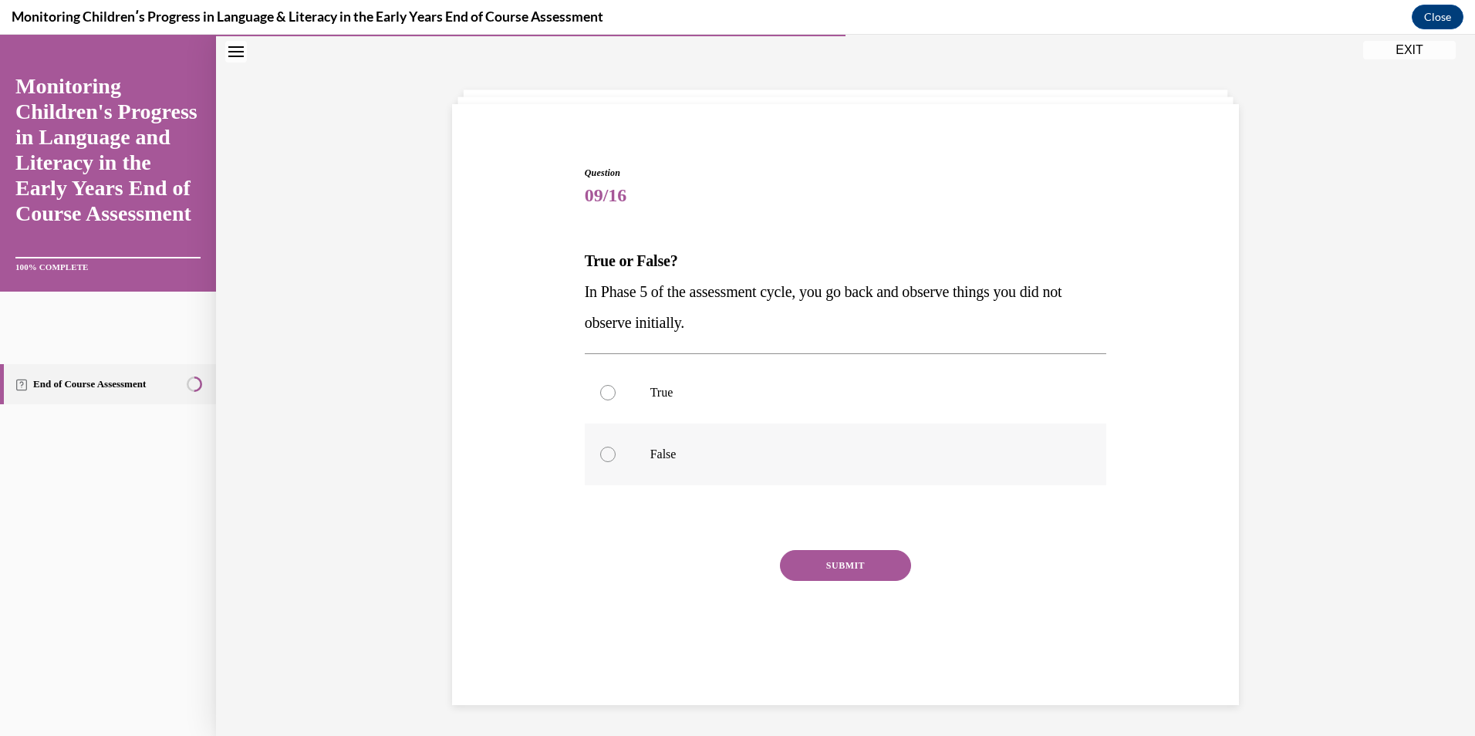
click at [636, 451] on label "False" at bounding box center [846, 454] width 522 height 62
click at [616, 451] on input "False" at bounding box center [607, 454] width 15 height 15
radio input "true"
click at [857, 565] on button "SUBMIT" at bounding box center [845, 565] width 131 height 31
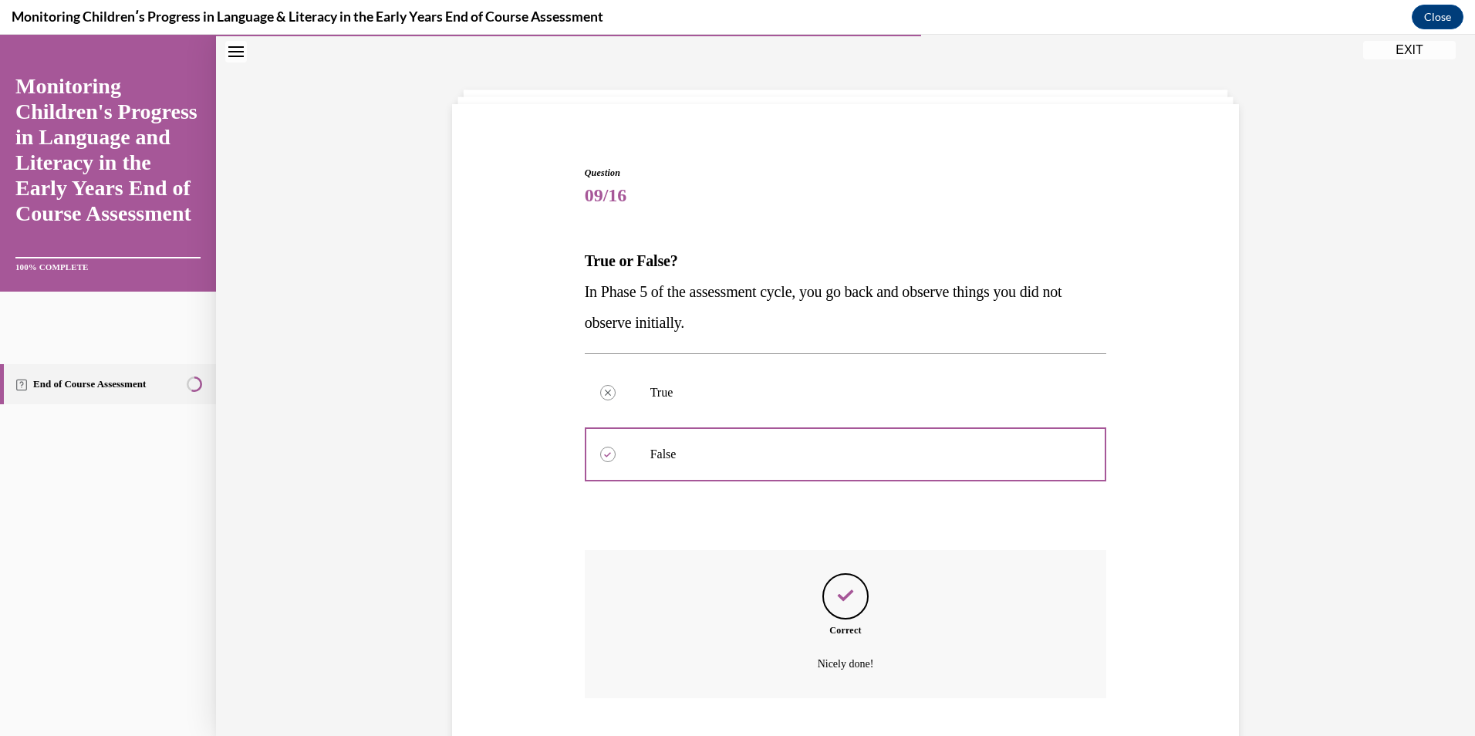
scroll to position [145, 0]
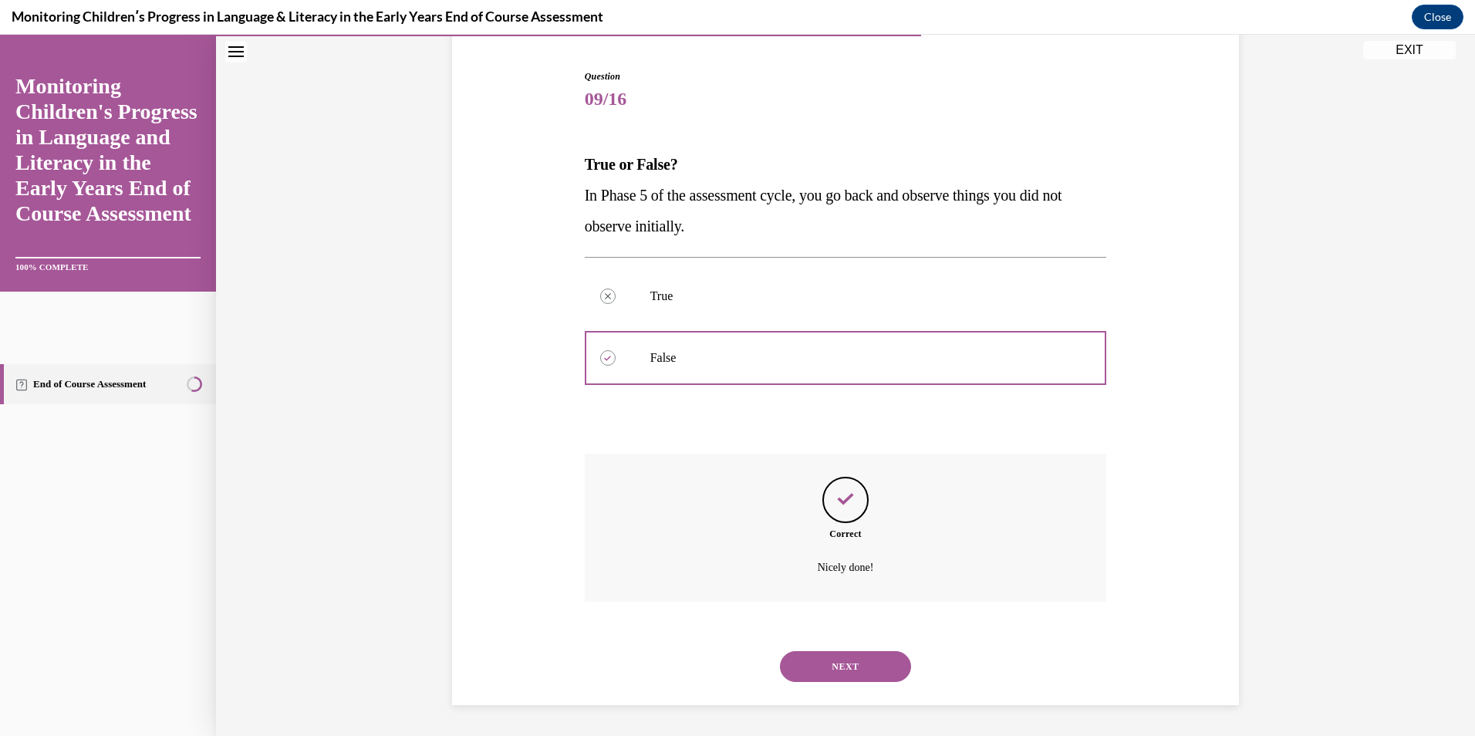
click at [825, 667] on button "NEXT" at bounding box center [845, 666] width 131 height 31
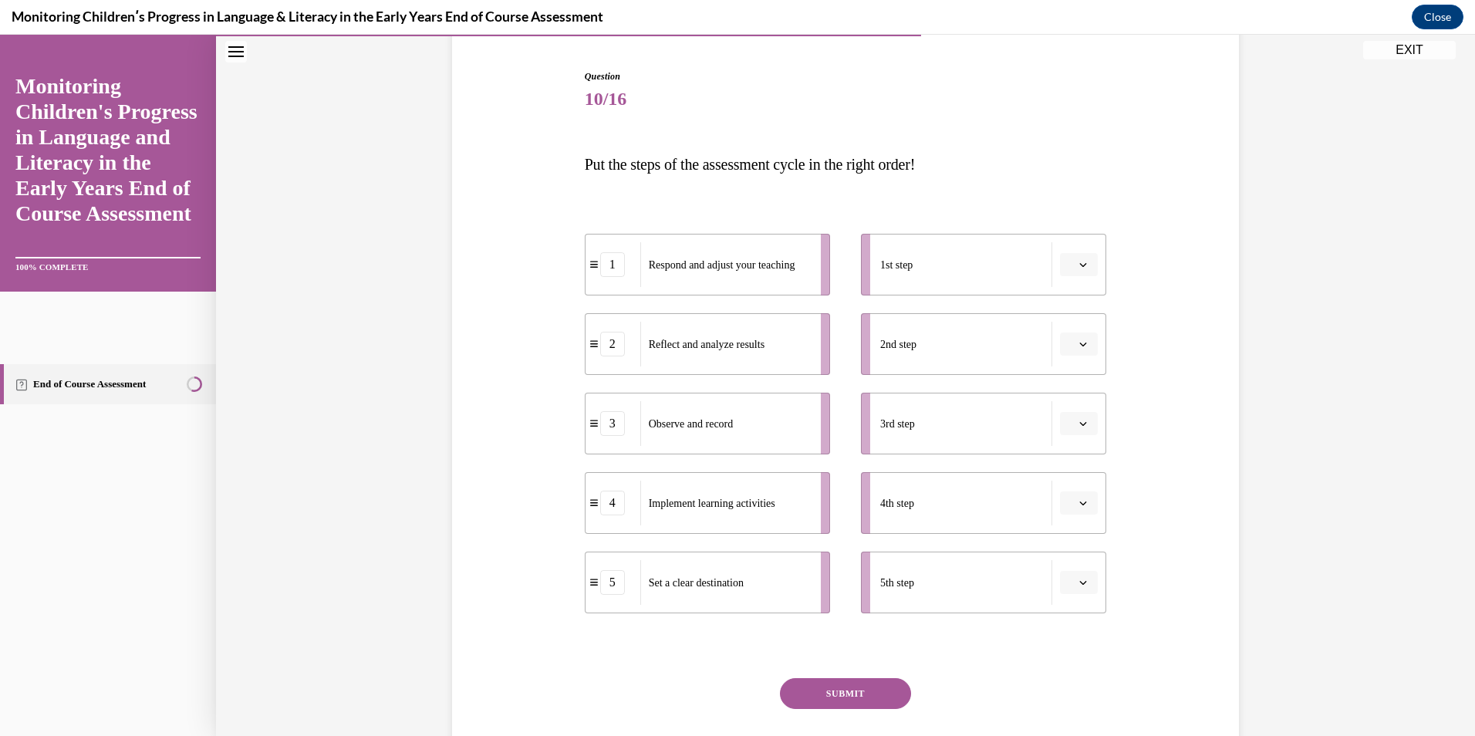
scroll to position [81, 0]
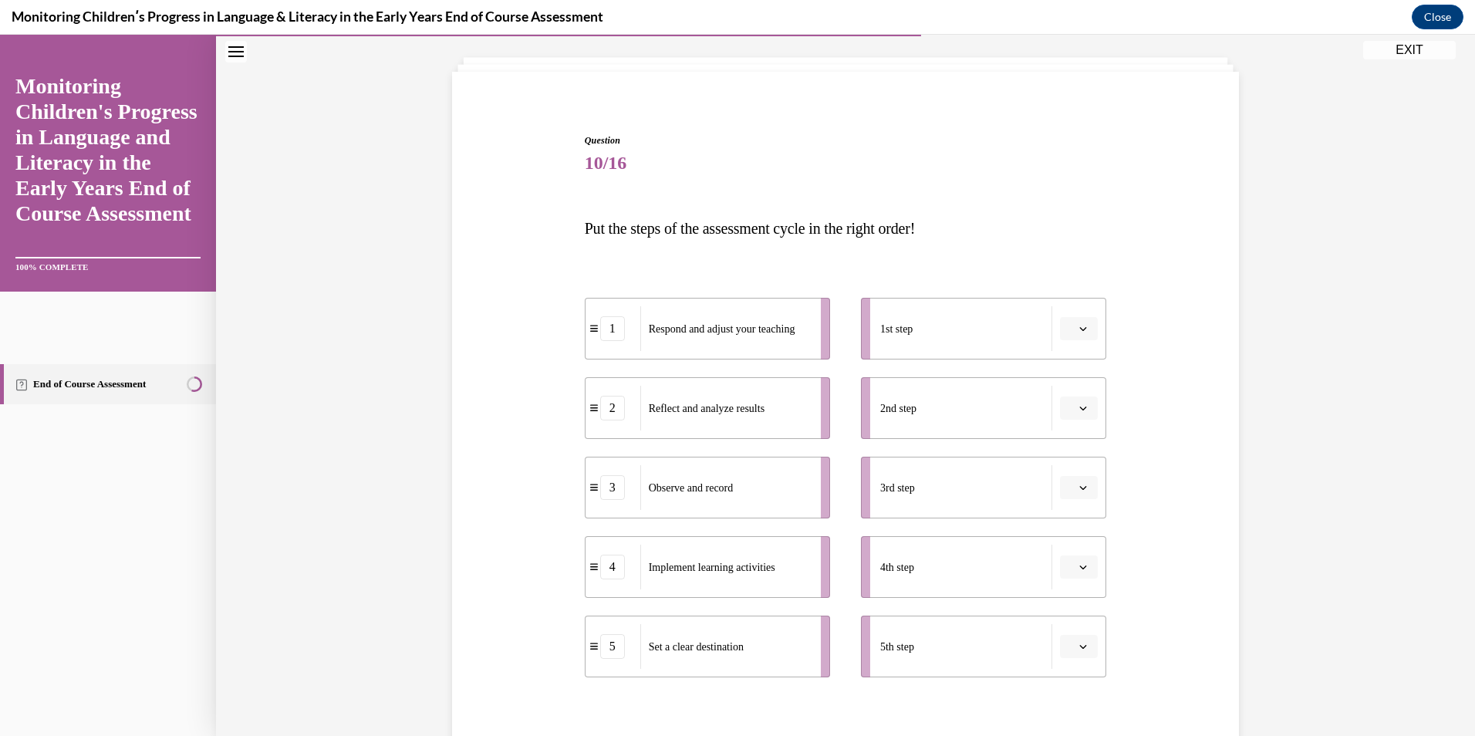
click at [1079, 643] on icon "button" at bounding box center [1083, 647] width 8 height 8
click at [1068, 617] on span "5" at bounding box center [1066, 612] width 5 height 12
click at [1079, 326] on icon "button" at bounding box center [1083, 329] width 8 height 8
click at [1059, 510] on div "5" at bounding box center [1071, 517] width 39 height 31
click at [1079, 491] on icon "button" at bounding box center [1083, 488] width 8 height 8
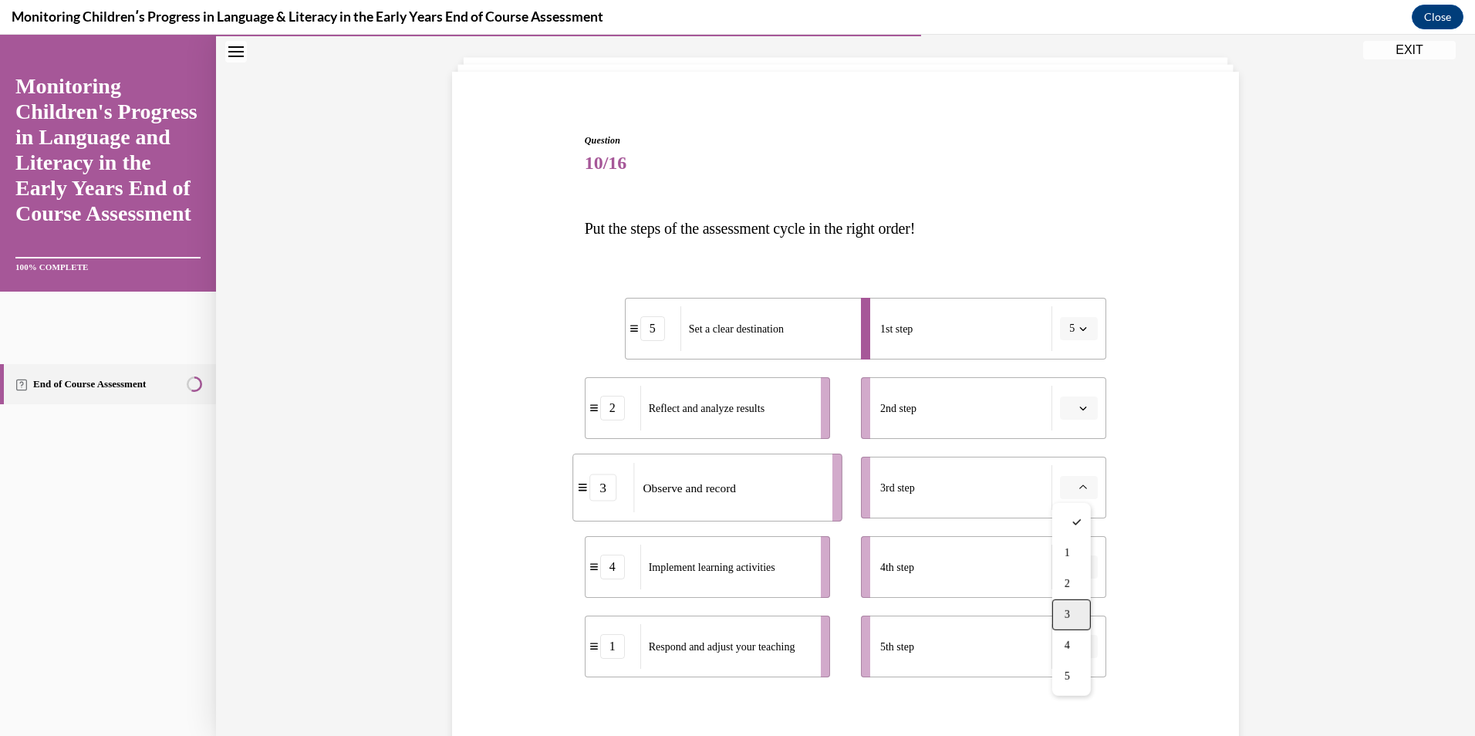
click at [1061, 616] on div "3" at bounding box center [1071, 614] width 39 height 31
click at [1079, 567] on icon "button" at bounding box center [1083, 567] width 8 height 8
click at [1081, 441] on div "2" at bounding box center [1071, 439] width 39 height 31
click at [1083, 407] on button "button" at bounding box center [1079, 407] width 38 height 23
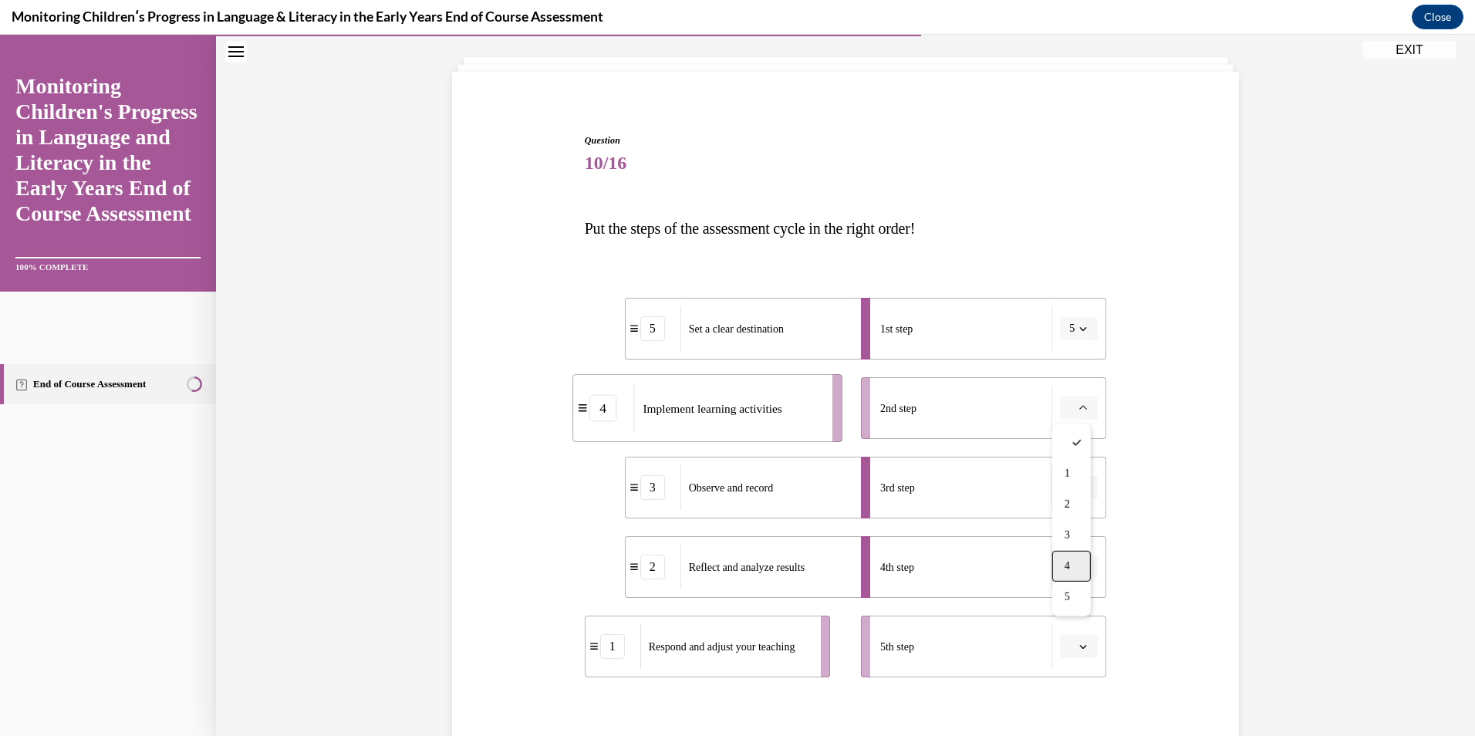
click at [1061, 563] on div "4" at bounding box center [1071, 566] width 39 height 31
click at [1080, 565] on icon "button" at bounding box center [1083, 567] width 8 height 8
click at [1071, 633] on li "5th step" at bounding box center [983, 647] width 245 height 62
click at [1078, 650] on span "button" at bounding box center [1083, 646] width 11 height 11
click at [1080, 488] on div "1" at bounding box center [1071, 488] width 39 height 31
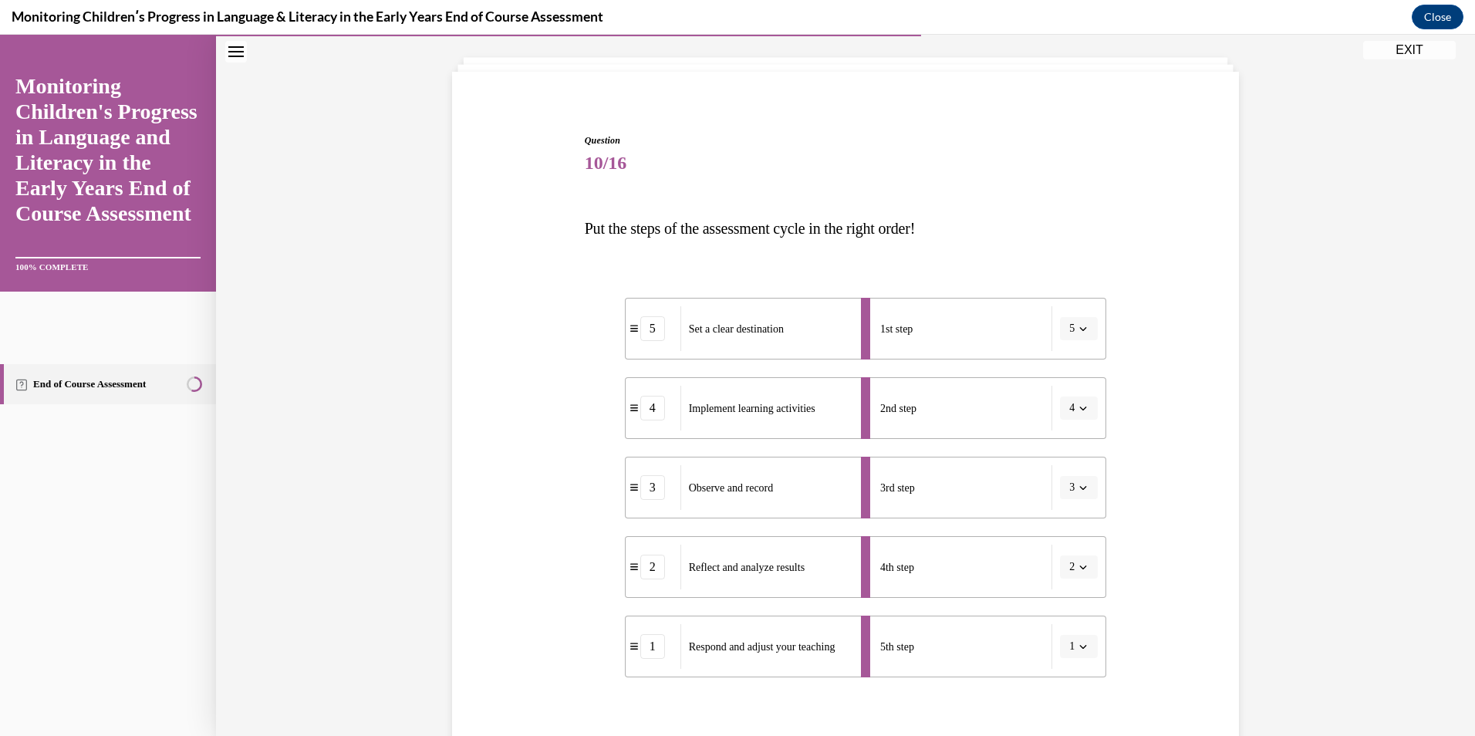
click at [1197, 606] on div "Question 10/16 Put the steps of the assessment cycle in the right order! 5 Set …" at bounding box center [845, 477] width 795 height 781
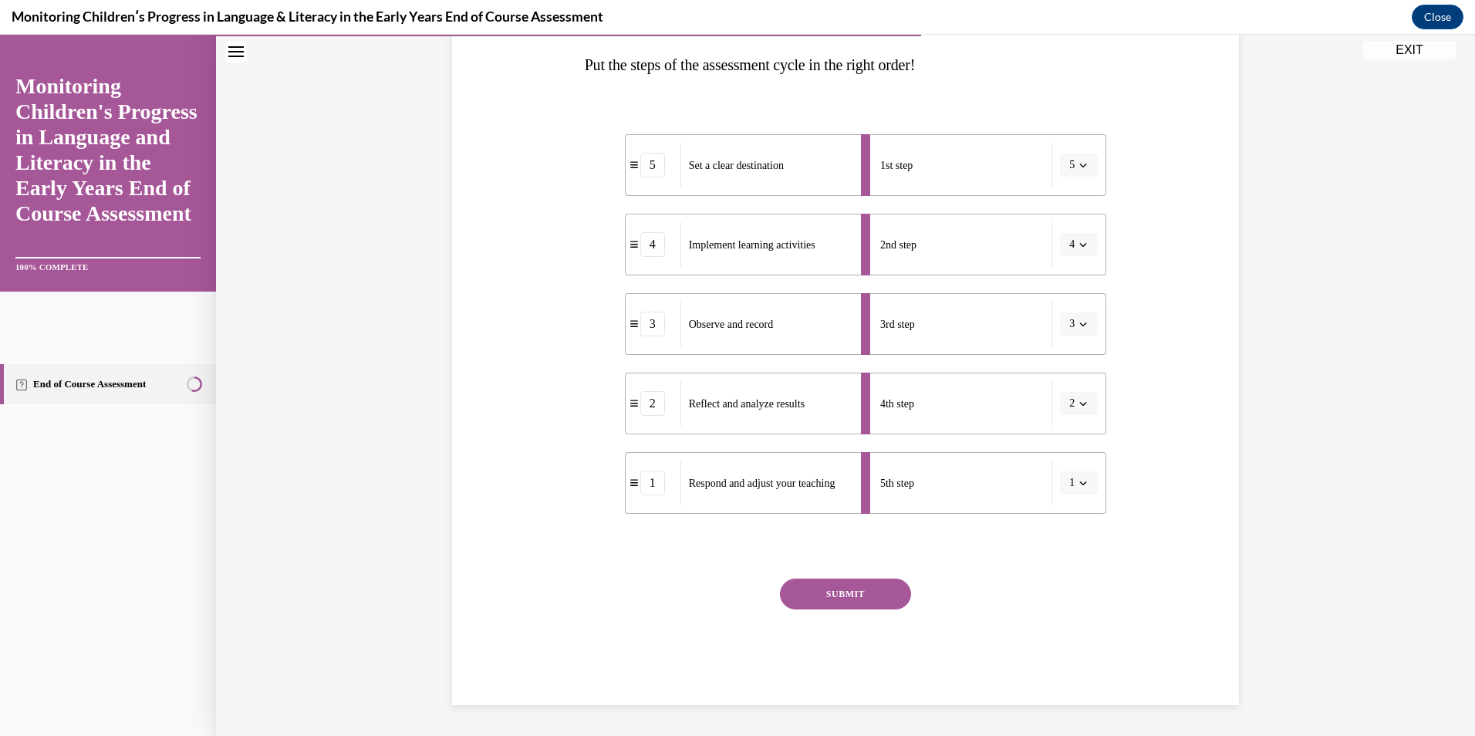
click at [865, 591] on button "SUBMIT" at bounding box center [845, 594] width 131 height 31
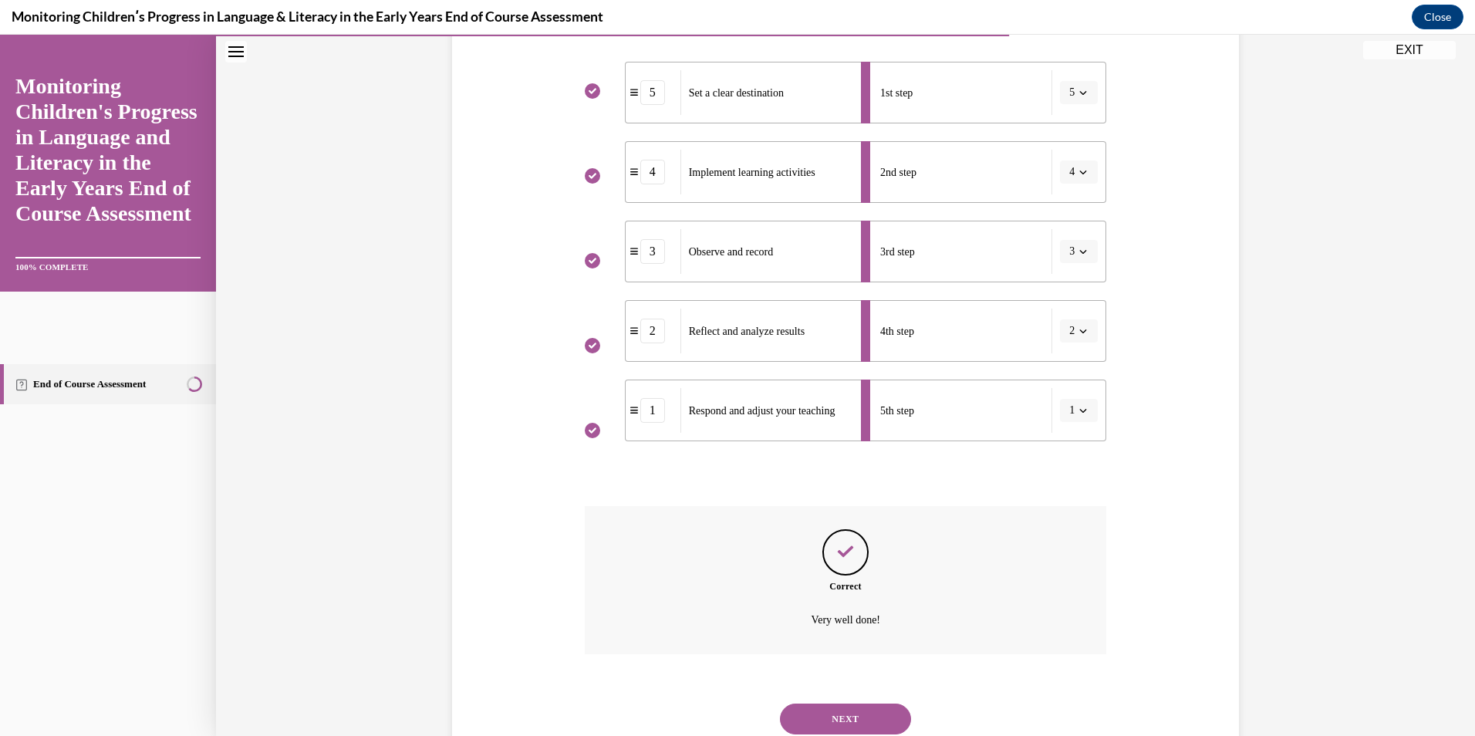
scroll to position [369, 0]
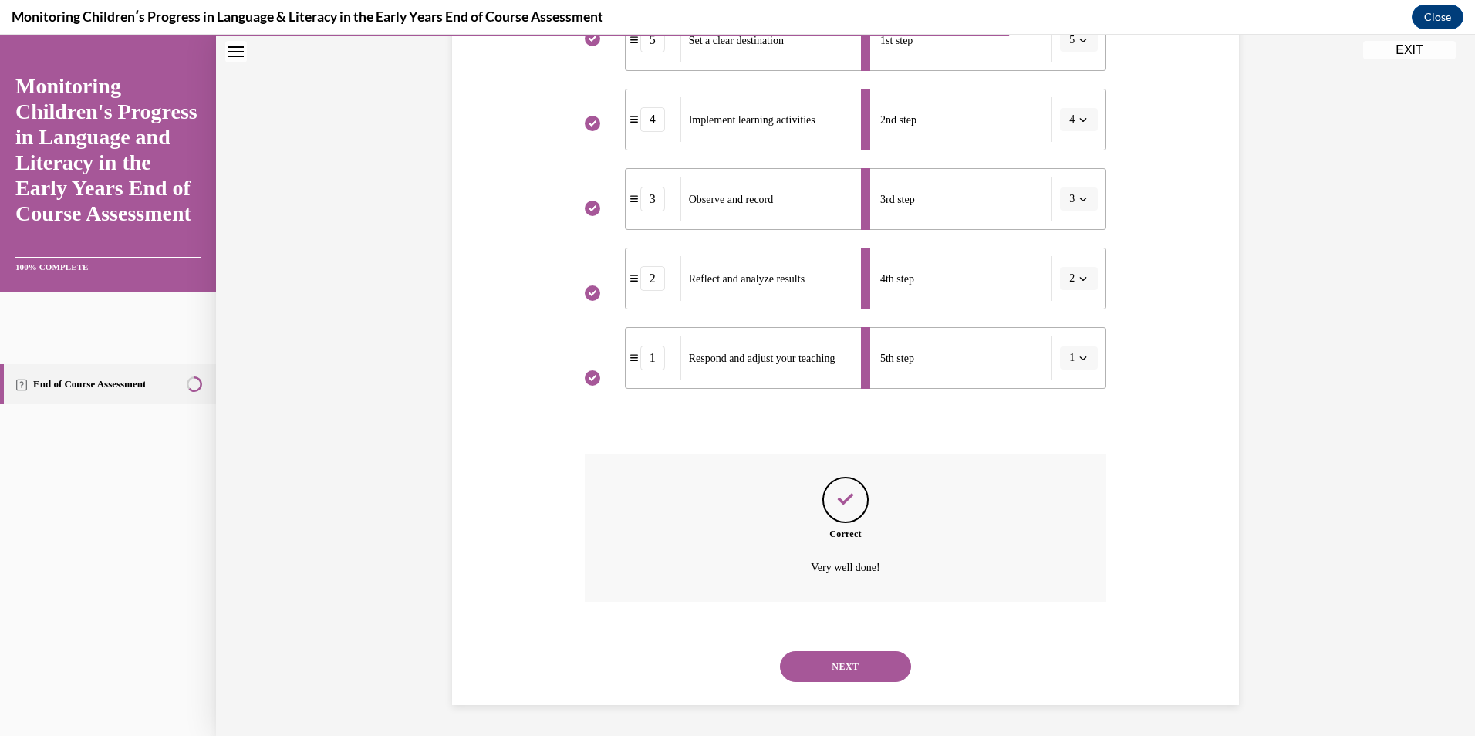
click at [845, 666] on button "NEXT" at bounding box center [845, 666] width 131 height 31
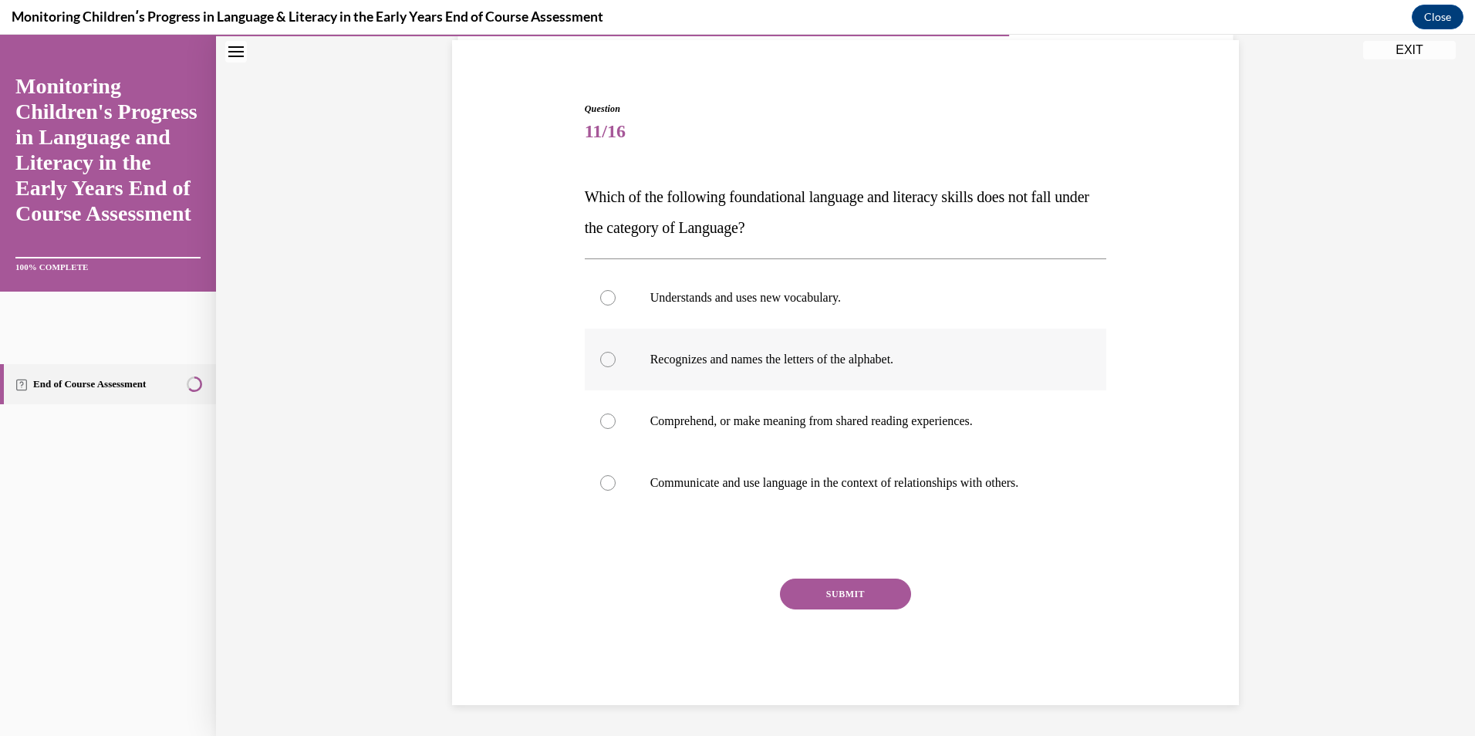
click at [781, 357] on p "Recognizes and names the letters of the alphabet." at bounding box center [859, 359] width 418 height 15
click at [616, 357] on input "Recognizes and names the letters of the alphabet." at bounding box center [607, 359] width 15 height 15
radio input "true"
click at [838, 599] on button "SUBMIT" at bounding box center [845, 594] width 131 height 31
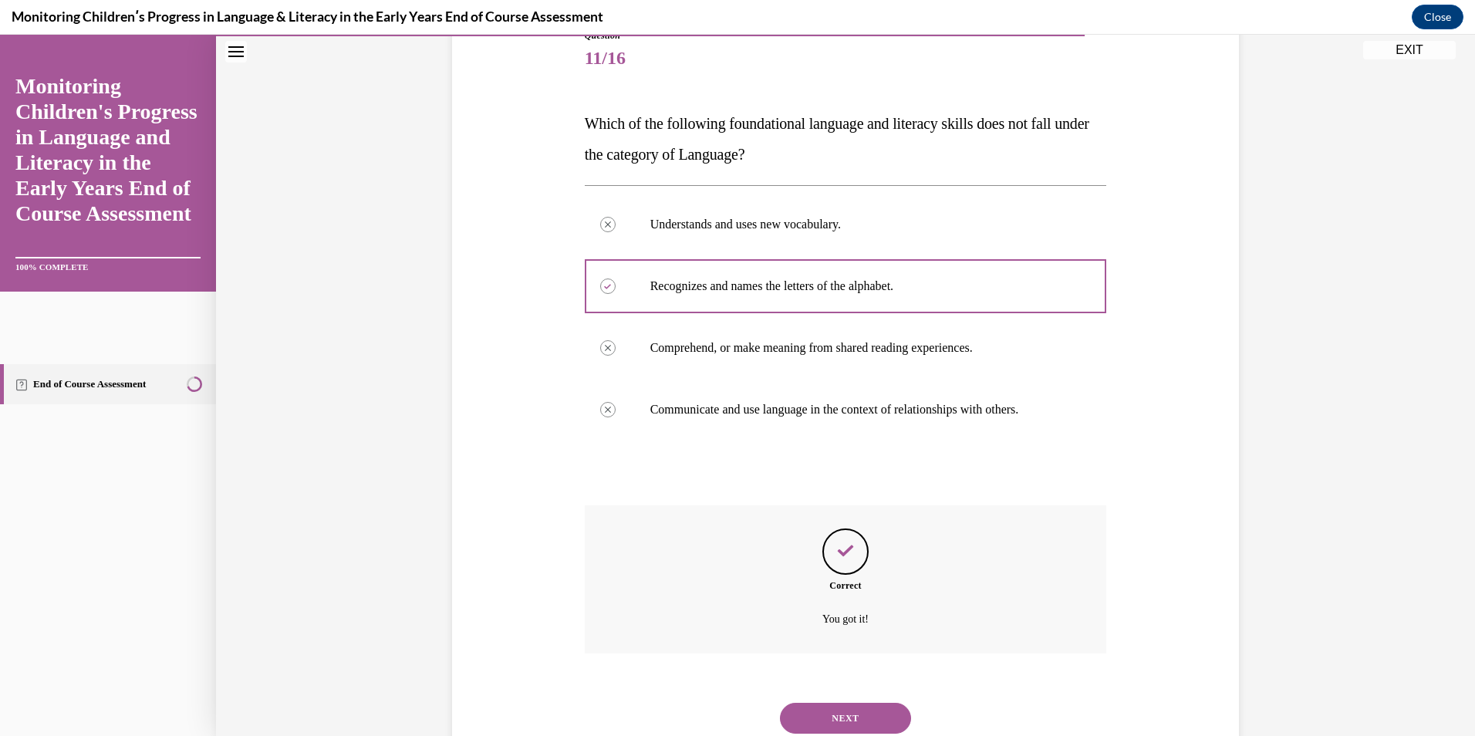
scroll to position [238, 0]
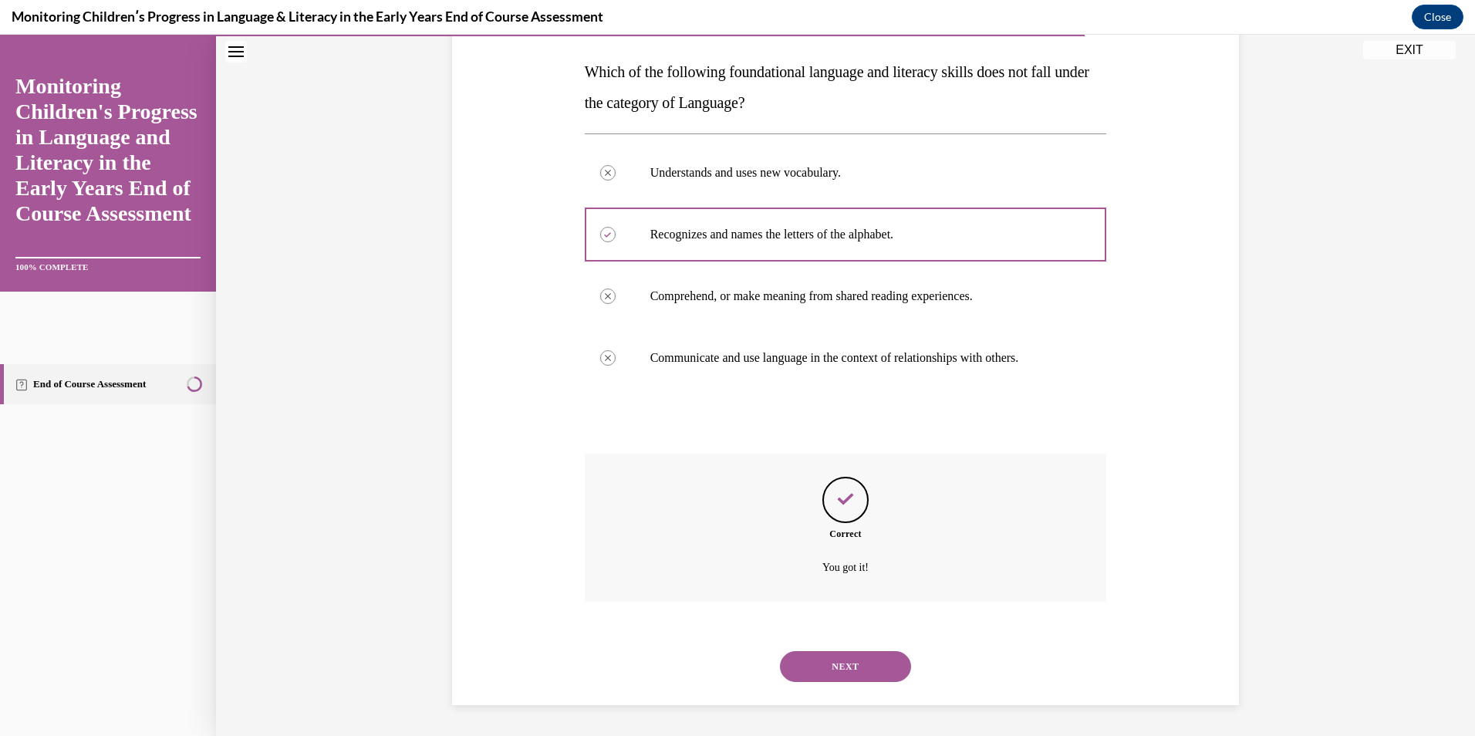
click at [825, 664] on button "NEXT" at bounding box center [845, 666] width 131 height 31
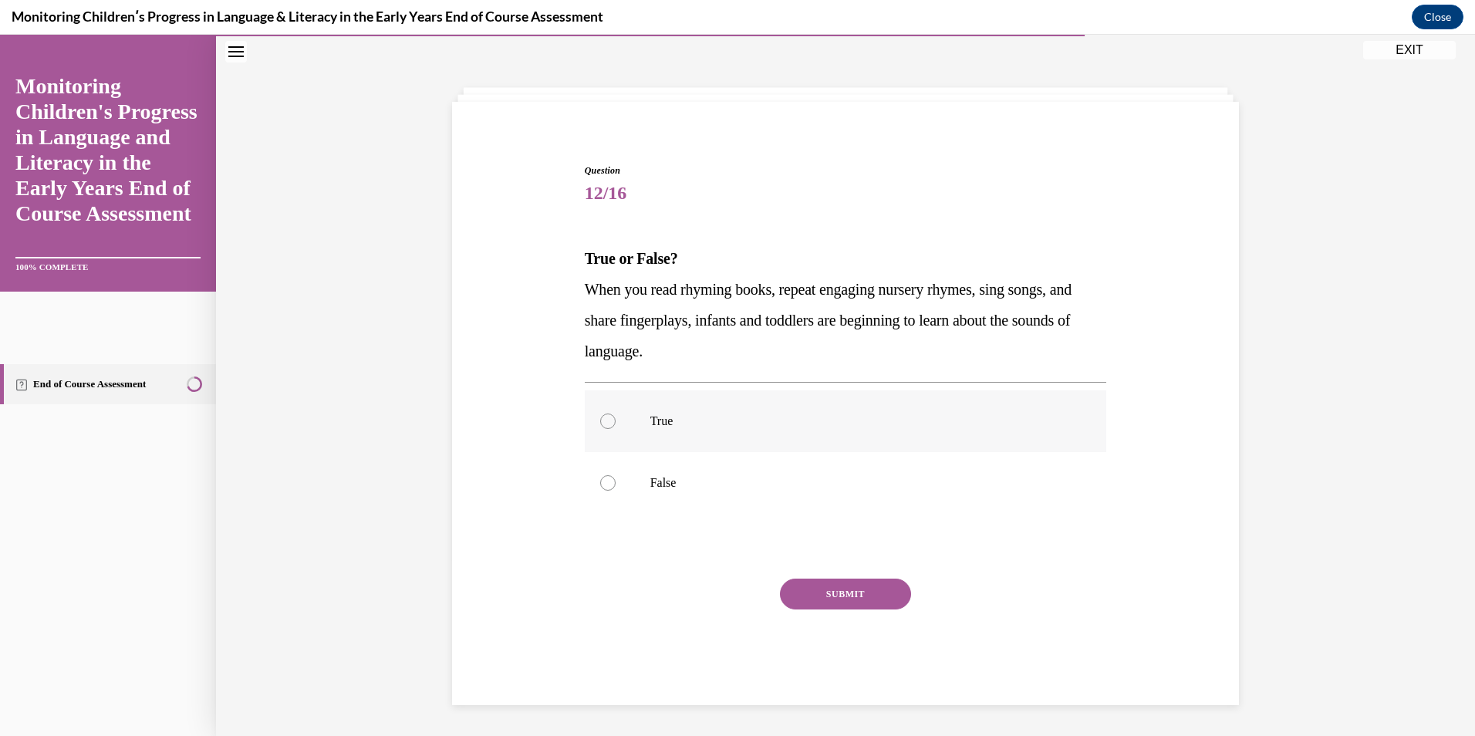
click at [650, 416] on p "True" at bounding box center [859, 420] width 418 height 15
click at [616, 416] on input "True" at bounding box center [607, 420] width 15 height 15
radio input "true"
click at [865, 602] on button "SUBMIT" at bounding box center [845, 594] width 131 height 31
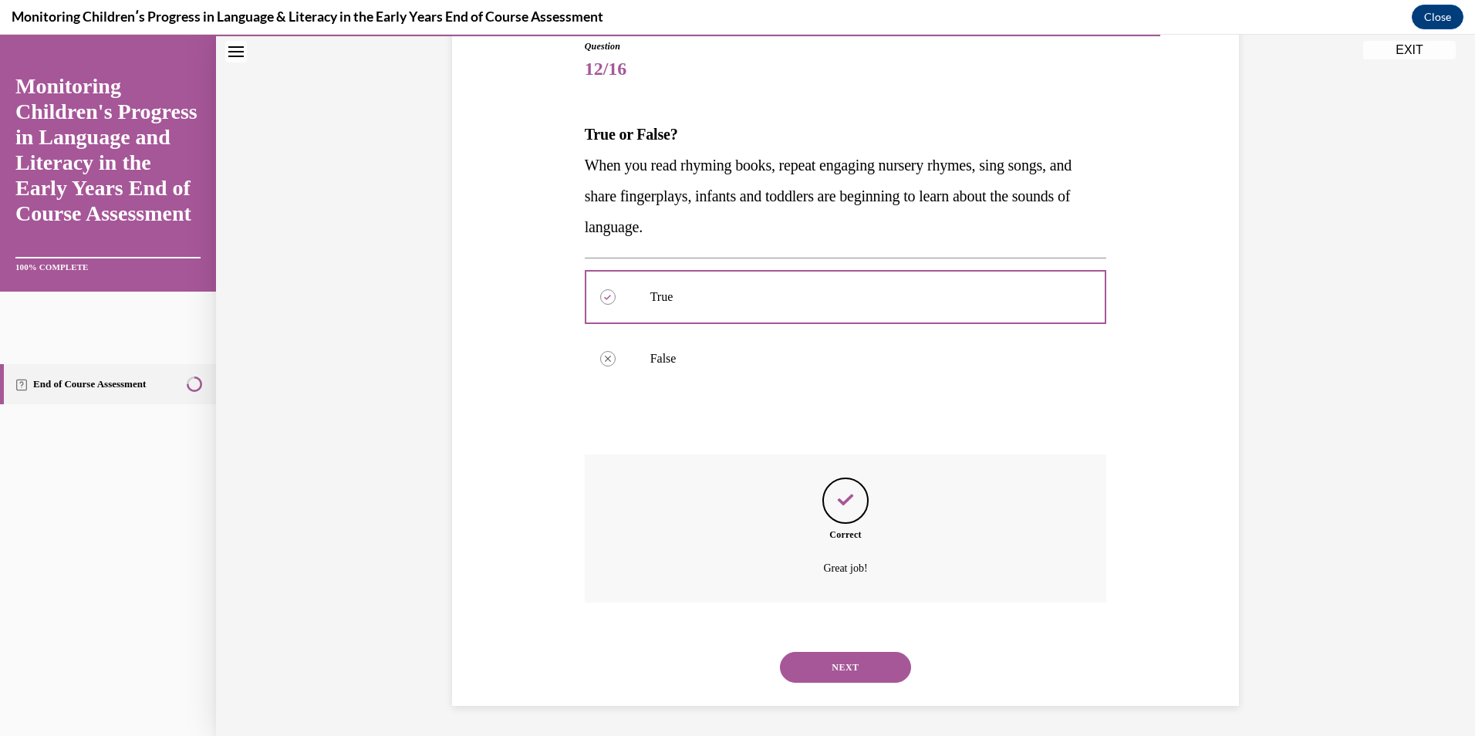
scroll to position [176, 0]
click at [842, 670] on button "NEXT" at bounding box center [845, 666] width 131 height 31
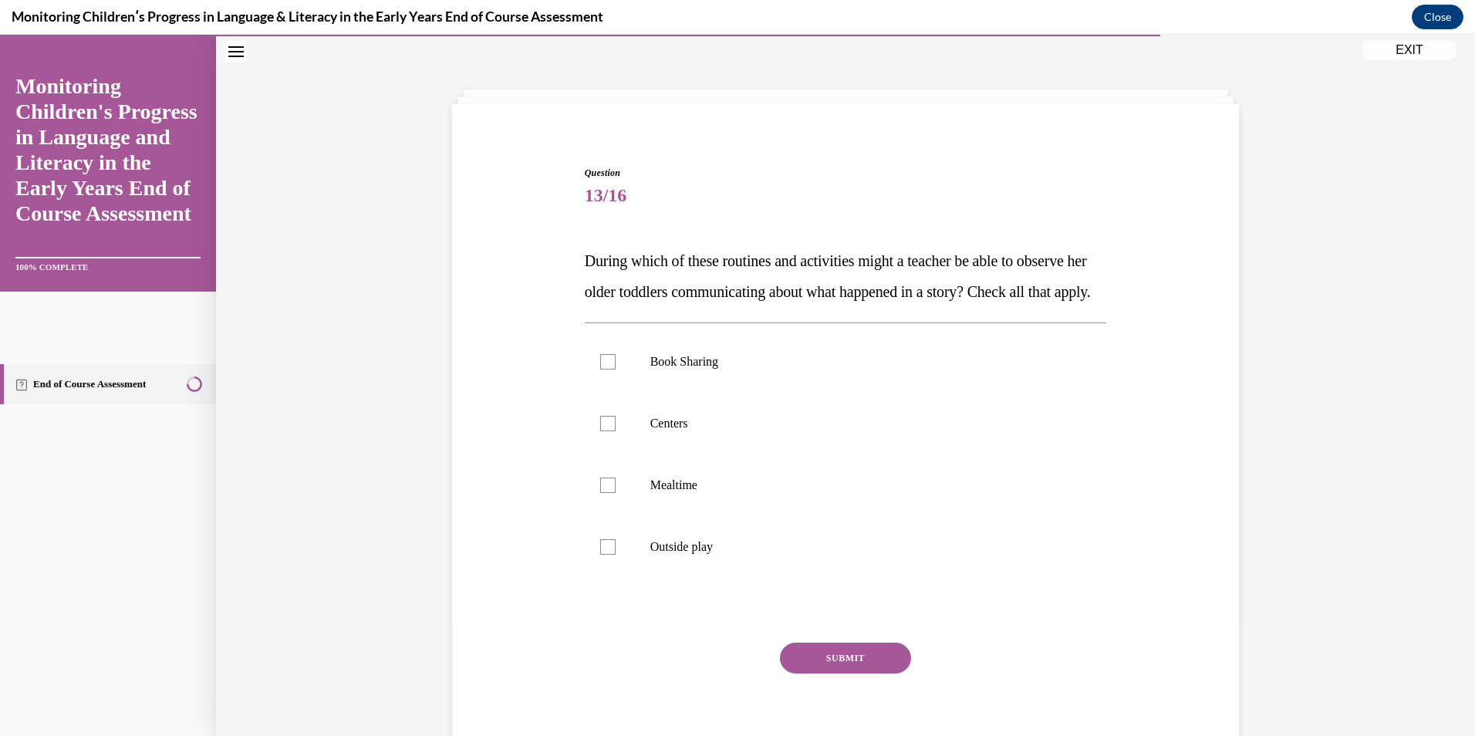
scroll to position [51, 0]
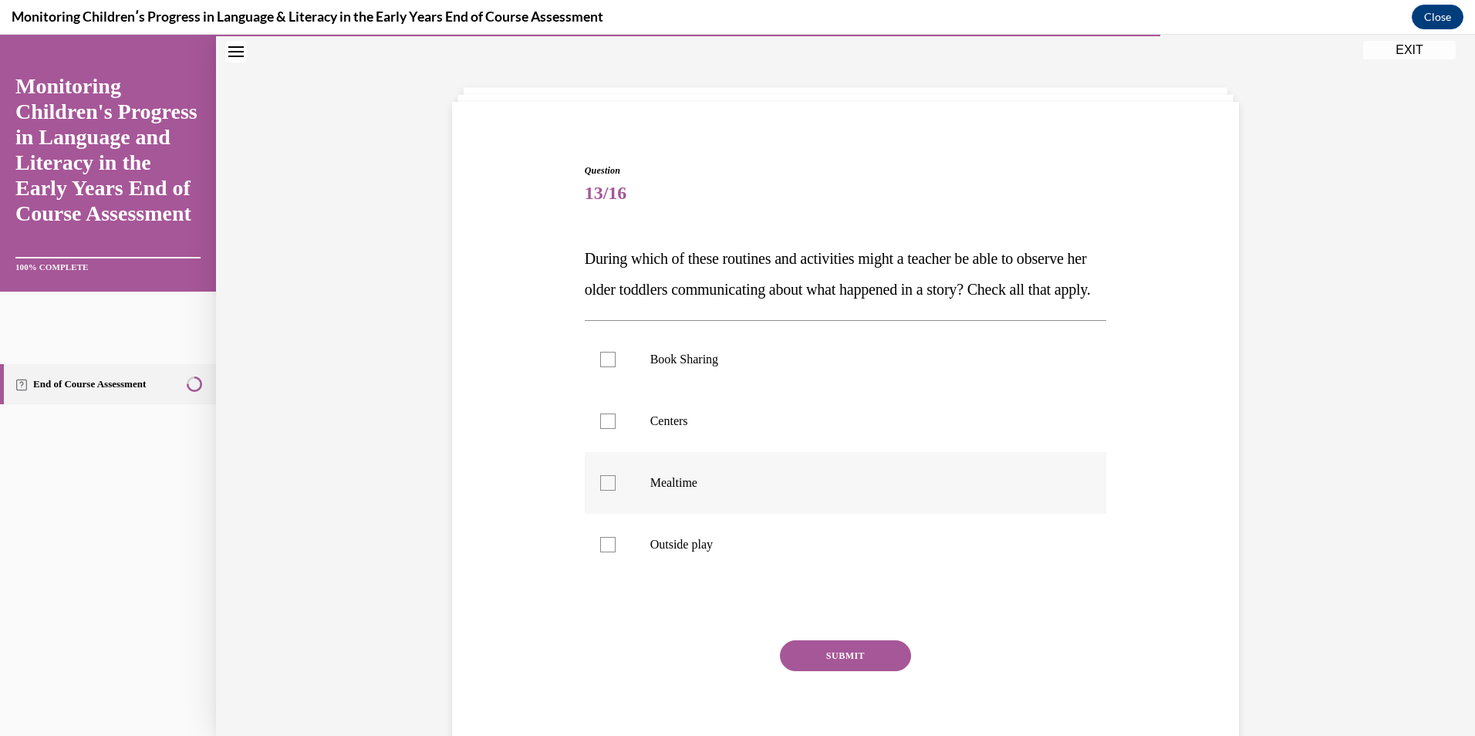
drag, startPoint x: 633, startPoint y: 579, endPoint x: 619, endPoint y: 533, distance: 48.5
click at [633, 575] on label "Outside play" at bounding box center [846, 545] width 522 height 62
click at [616, 552] on input "Outside play" at bounding box center [607, 544] width 15 height 15
checkbox input "true"
click at [617, 514] on label "Mealtime" at bounding box center [846, 483] width 522 height 62
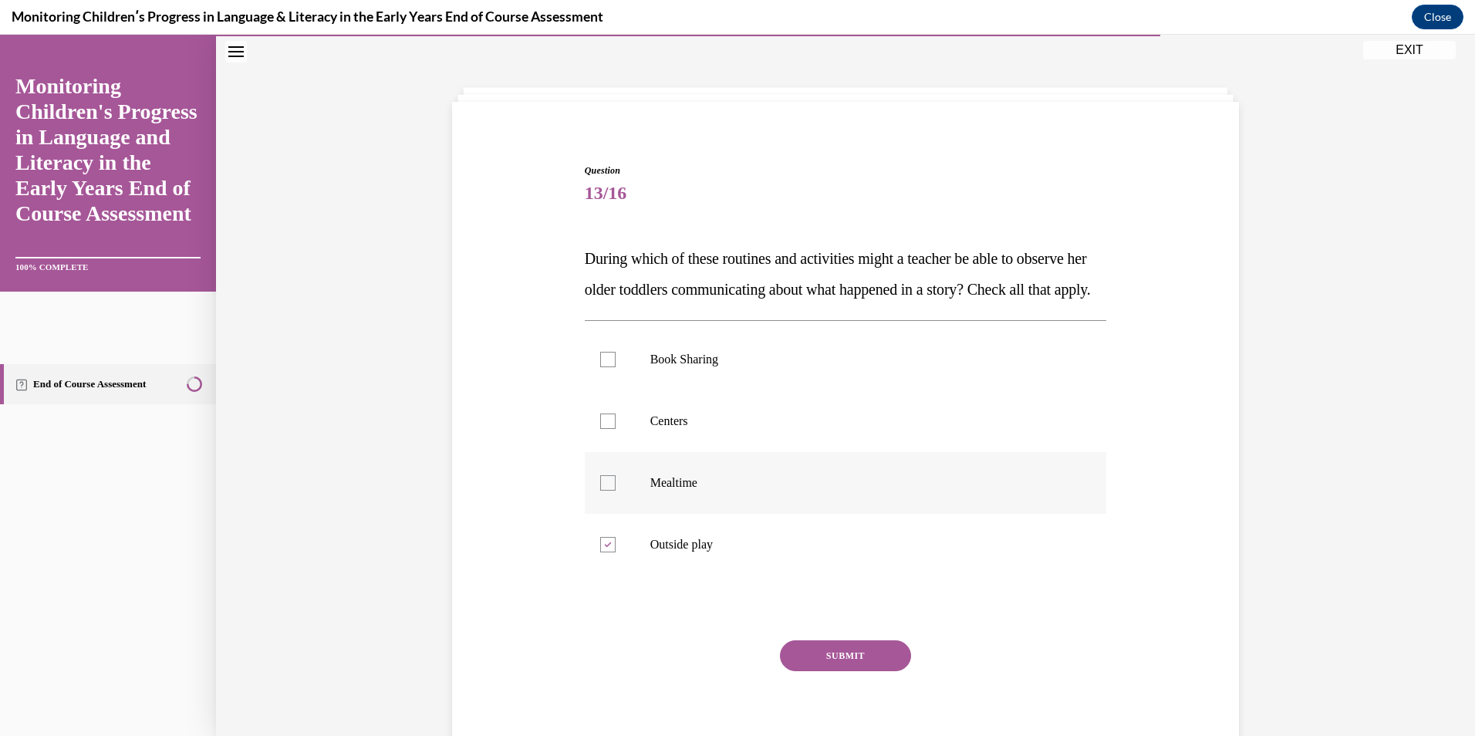
click at [616, 491] on input "Mealtime" at bounding box center [607, 482] width 15 height 15
checkbox input "true"
click at [609, 429] on div at bounding box center [607, 420] width 15 height 15
click at [609, 429] on input "Centers" at bounding box center [607, 420] width 15 height 15
checkbox input "true"
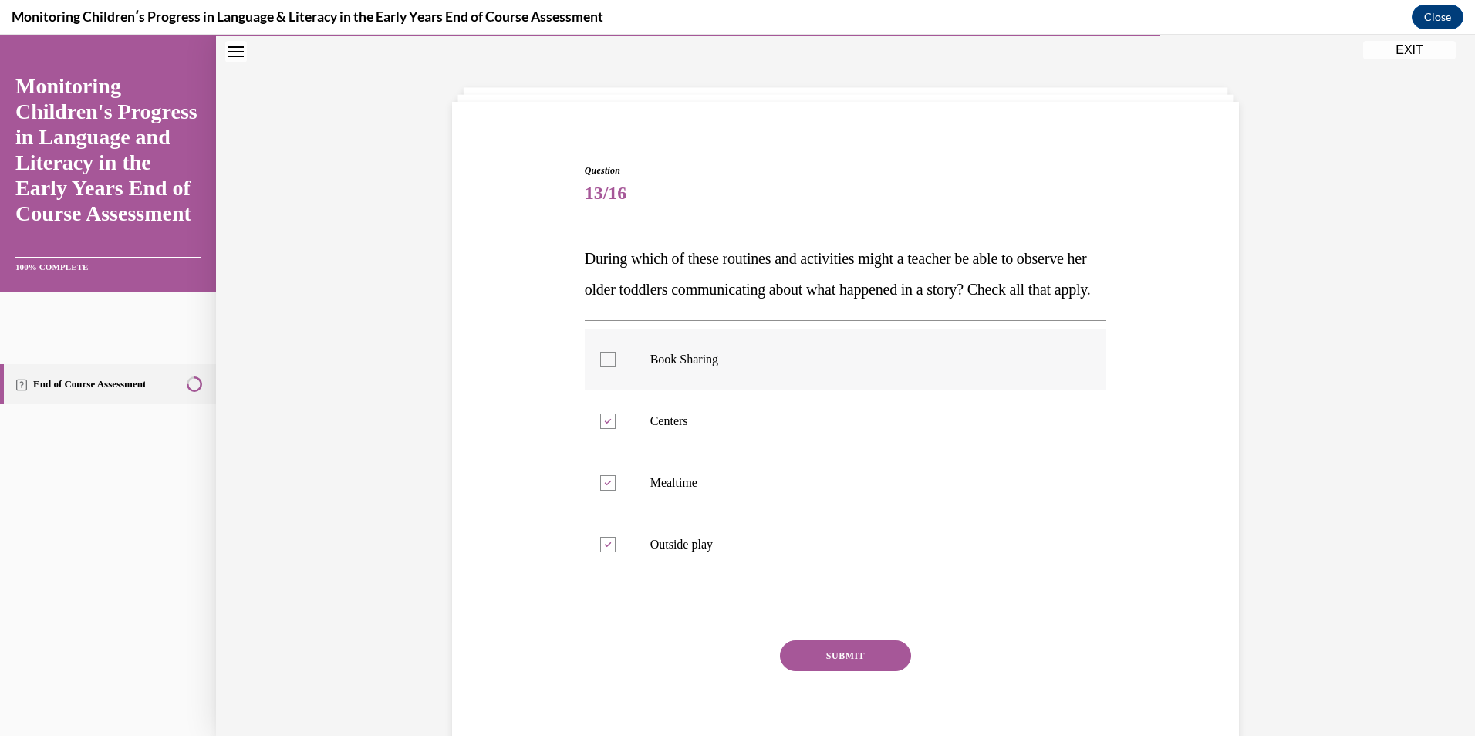
drag, startPoint x: 616, startPoint y: 400, endPoint x: 616, endPoint y: 410, distance: 10.1
click at [616, 390] on label "Book Sharing" at bounding box center [846, 360] width 522 height 62
click at [616, 367] on input "Book Sharing" at bounding box center [607, 359] width 15 height 15
checkbox input "true"
click at [825, 671] on button "SUBMIT" at bounding box center [845, 655] width 131 height 31
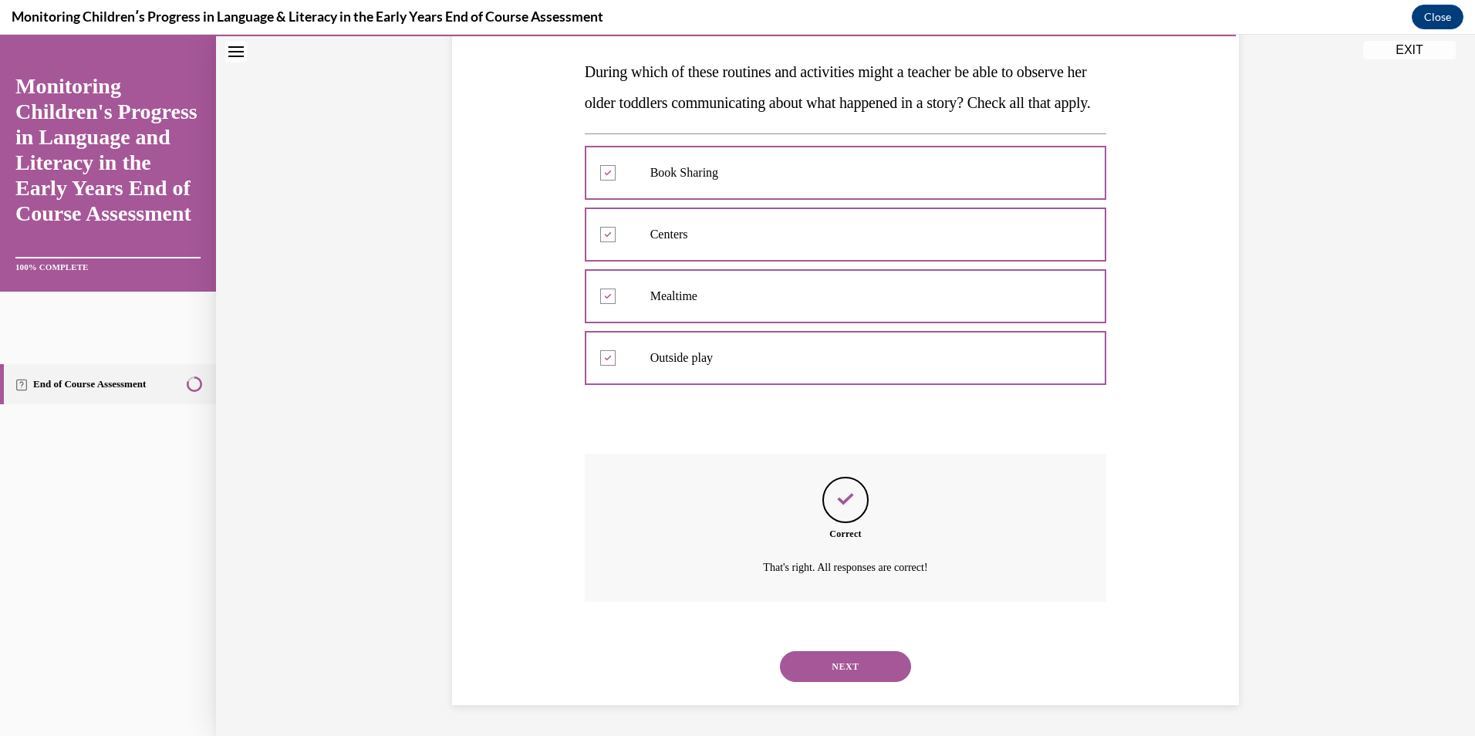
click at [838, 675] on button "NEXT" at bounding box center [845, 666] width 131 height 31
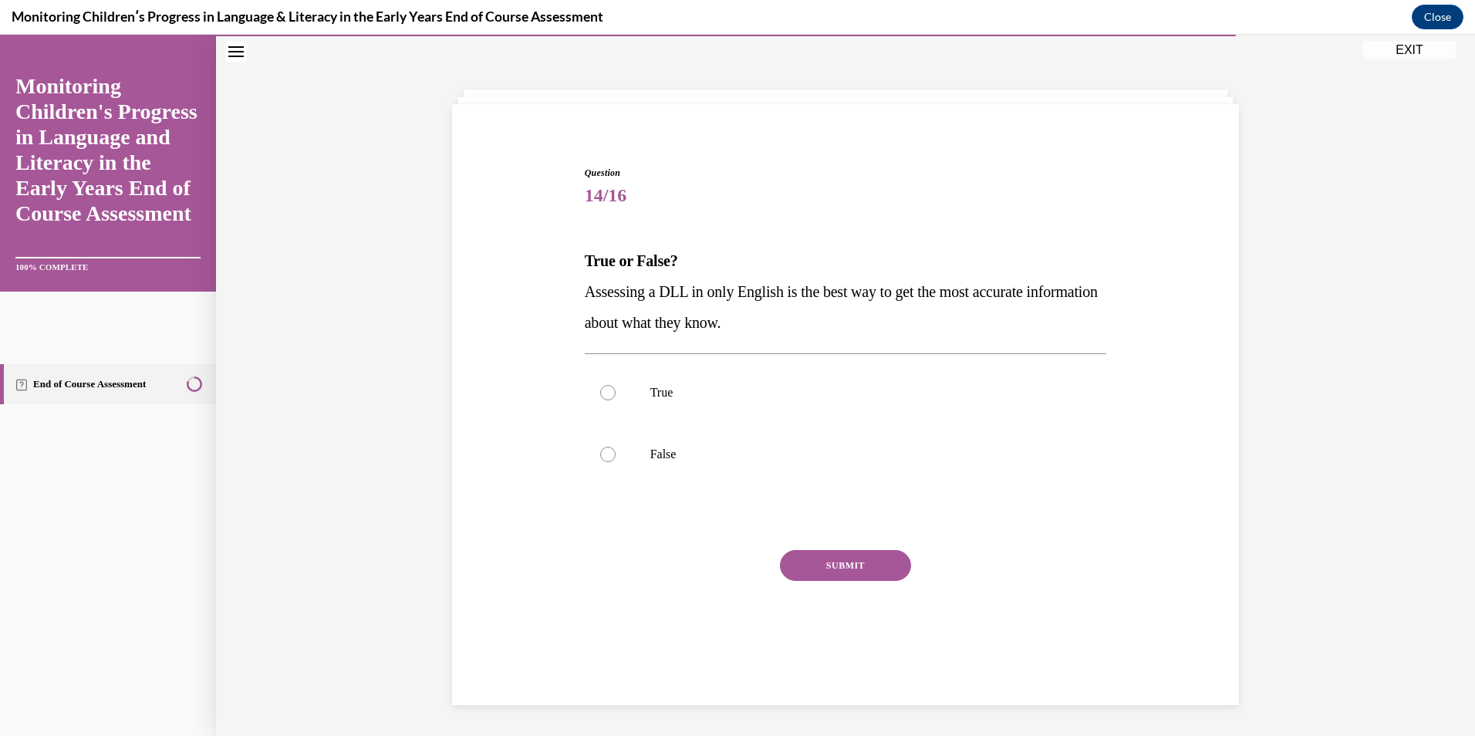
scroll to position [49, 0]
click at [636, 446] on label "False" at bounding box center [846, 454] width 522 height 62
click at [616, 447] on input "False" at bounding box center [607, 454] width 15 height 15
radio input "true"
click at [819, 566] on button "SUBMIT" at bounding box center [845, 565] width 131 height 31
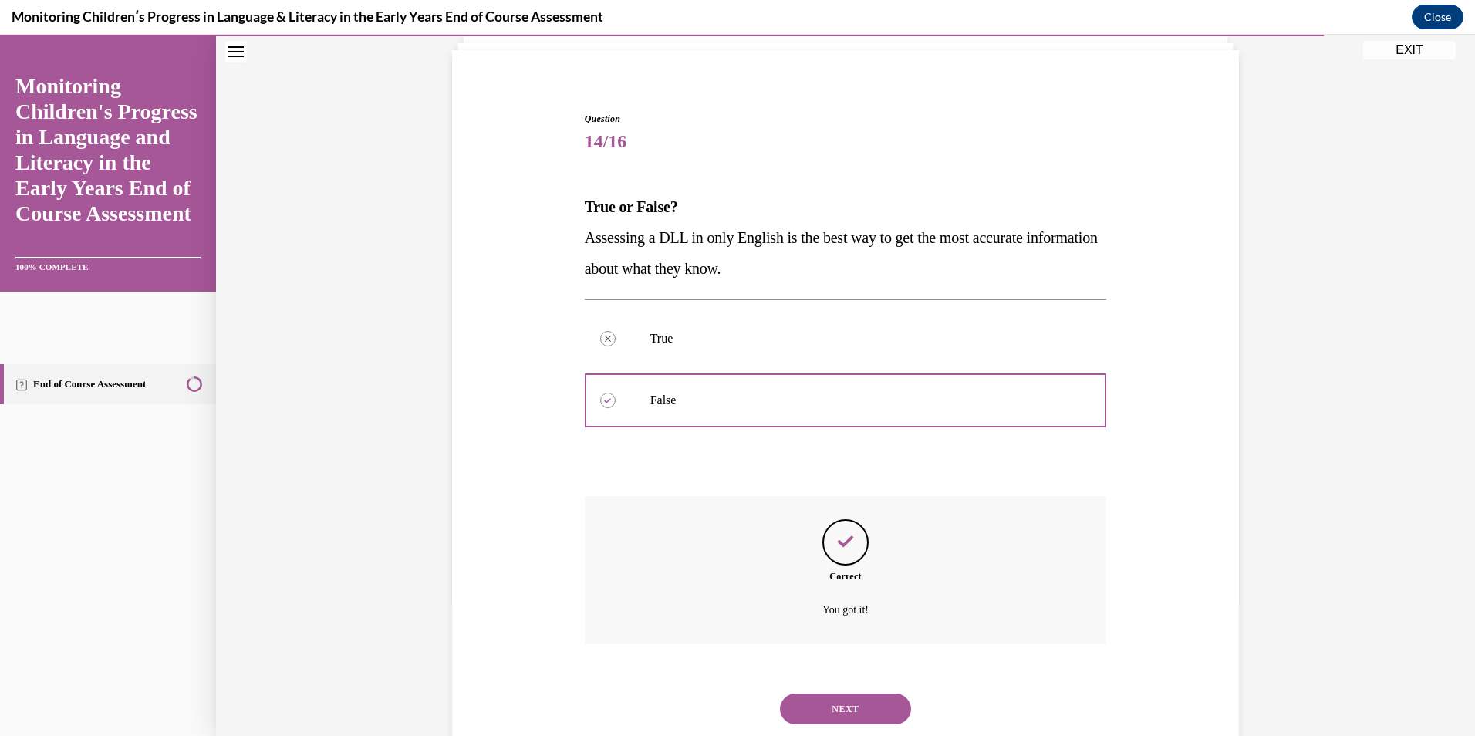
scroll to position [145, 0]
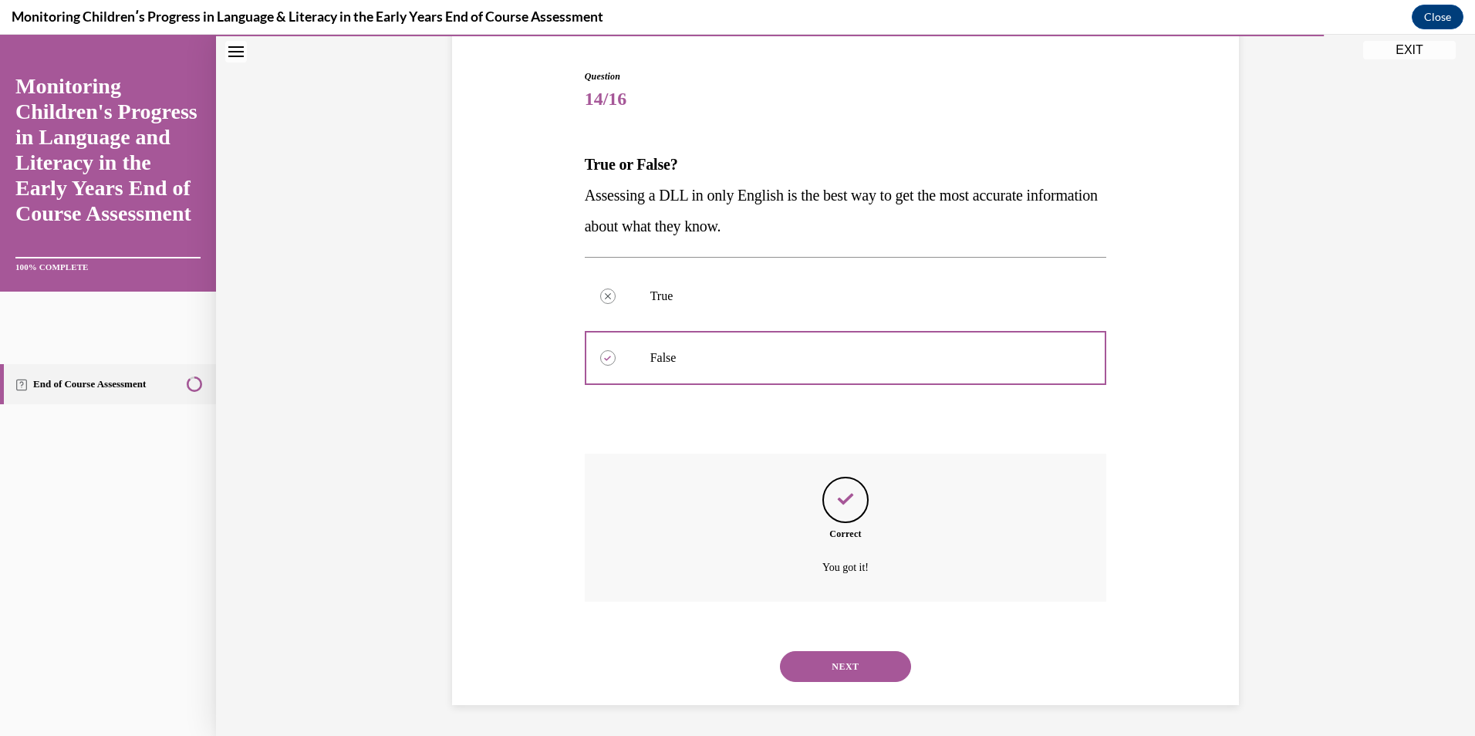
click at [828, 653] on button "NEXT" at bounding box center [845, 666] width 131 height 31
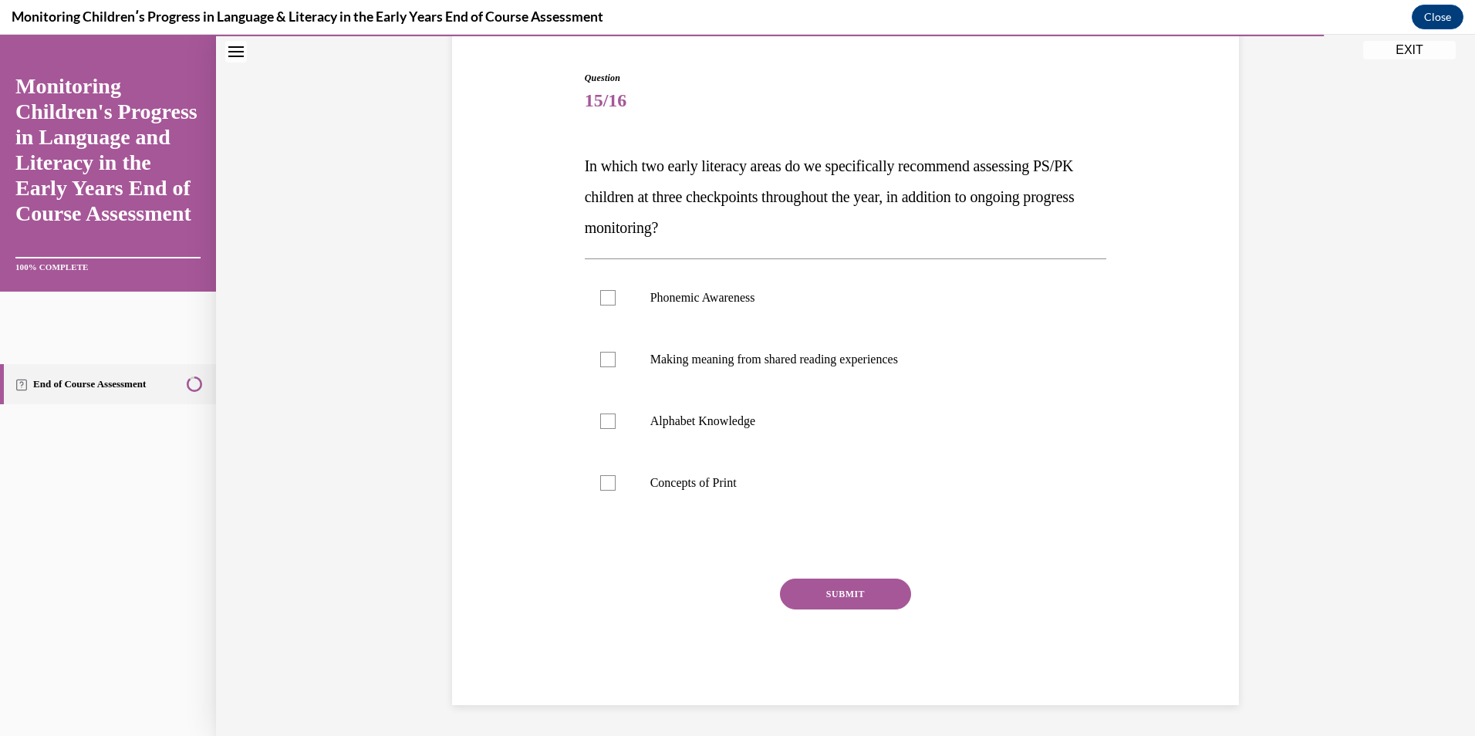
scroll to position [79, 0]
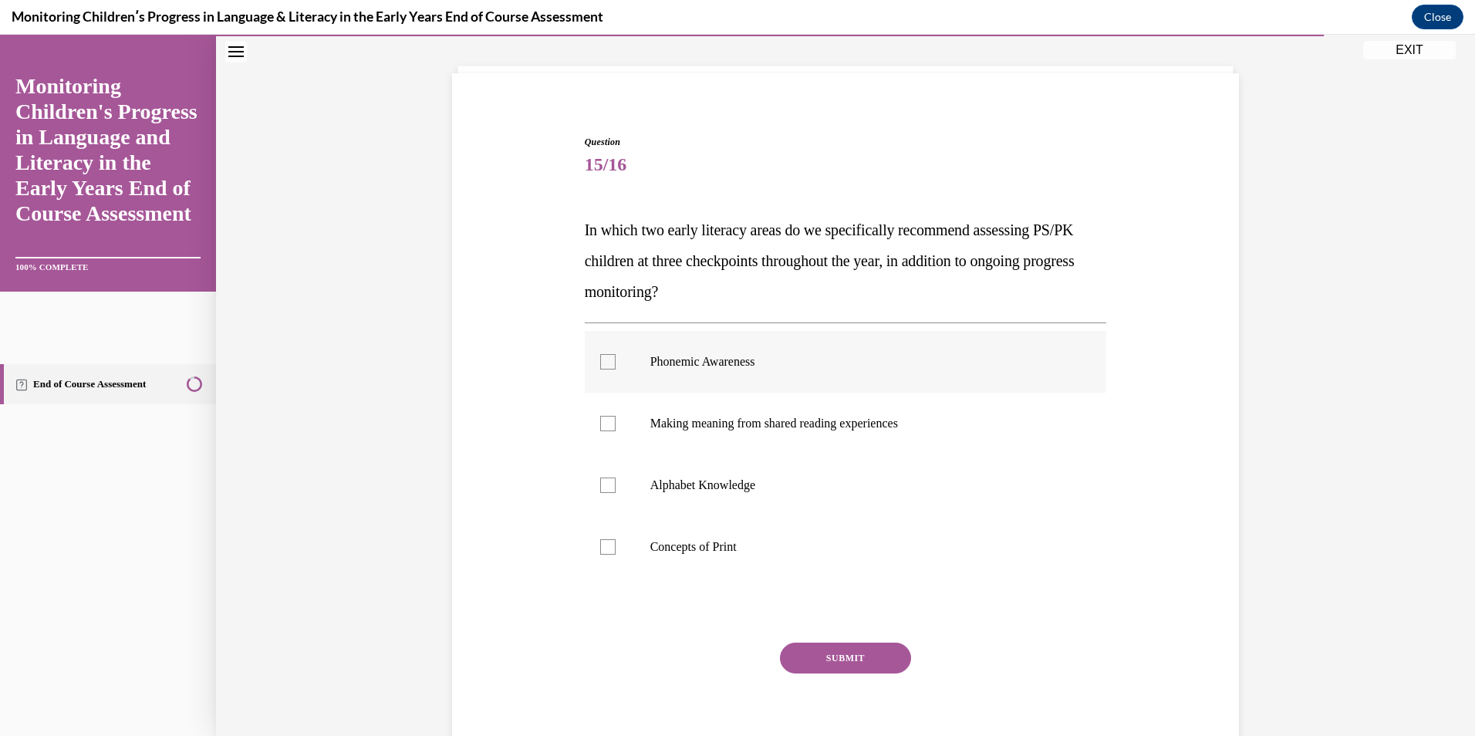
click at [729, 356] on p "Phonemic Awareness" at bounding box center [859, 361] width 418 height 15
click at [616, 356] on input "Phonemic Awareness" at bounding box center [607, 361] width 15 height 15
checkbox input "true"
click at [720, 489] on p "Alphabet Knowledge" at bounding box center [859, 484] width 418 height 15
click at [616, 489] on input "Alphabet Knowledge" at bounding box center [607, 484] width 15 height 15
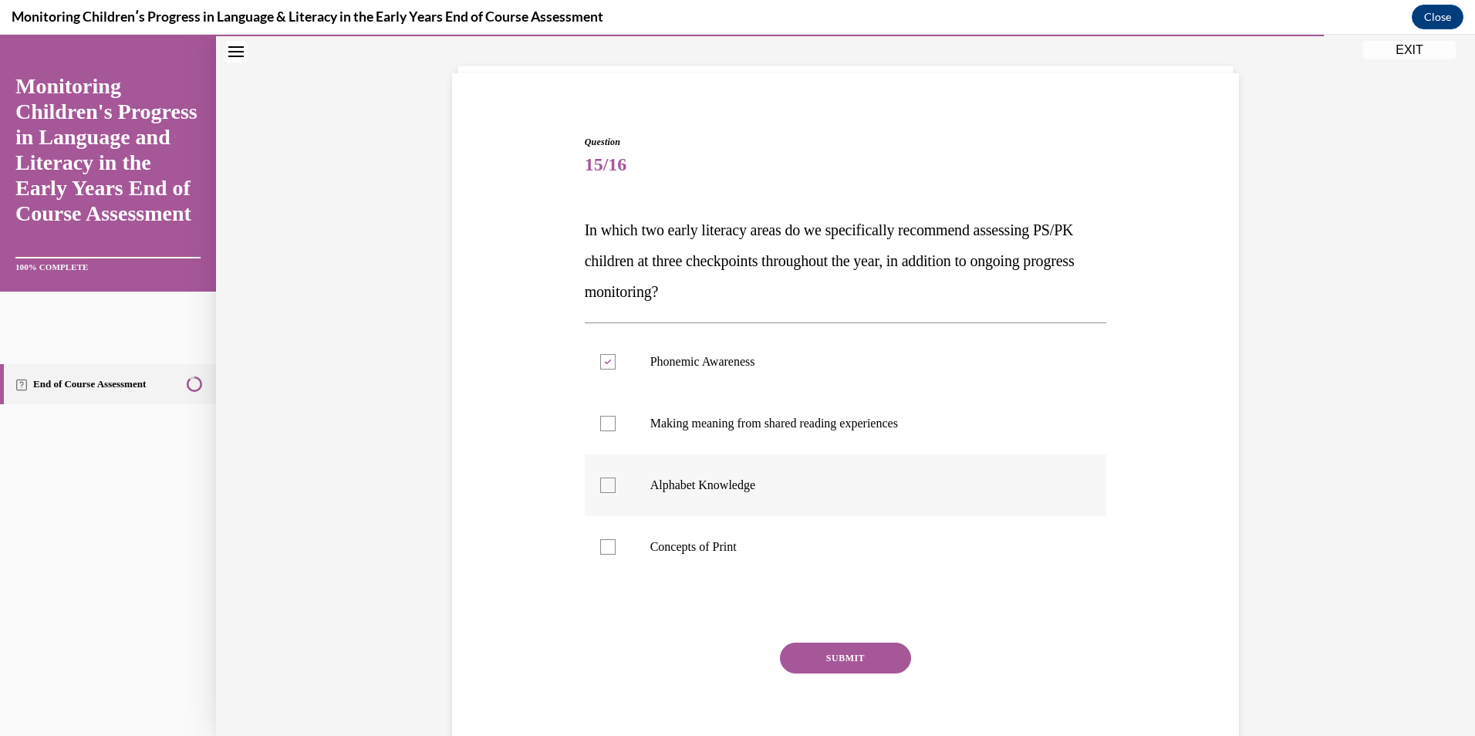
checkbox input "true"
click at [827, 659] on button "SUBMIT" at bounding box center [845, 658] width 131 height 31
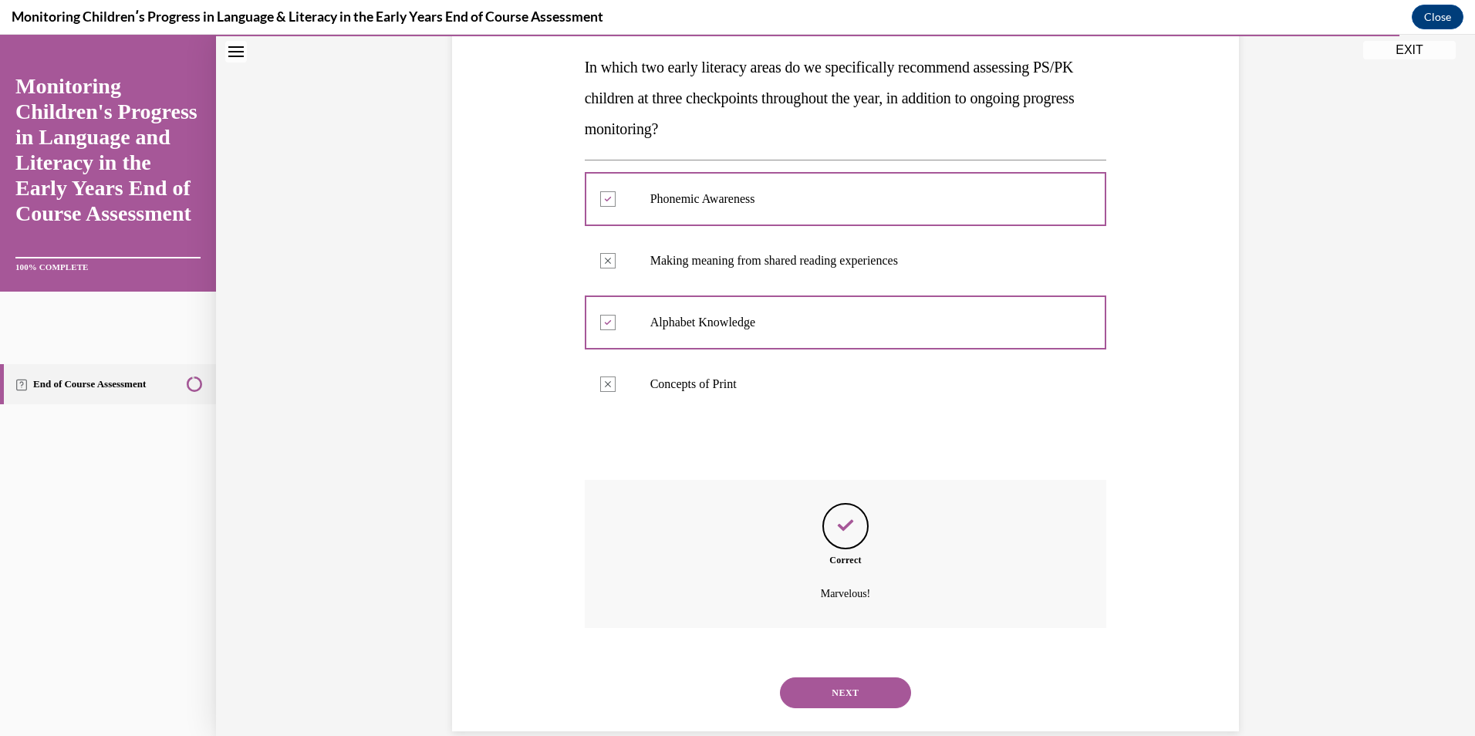
scroll to position [268, 0]
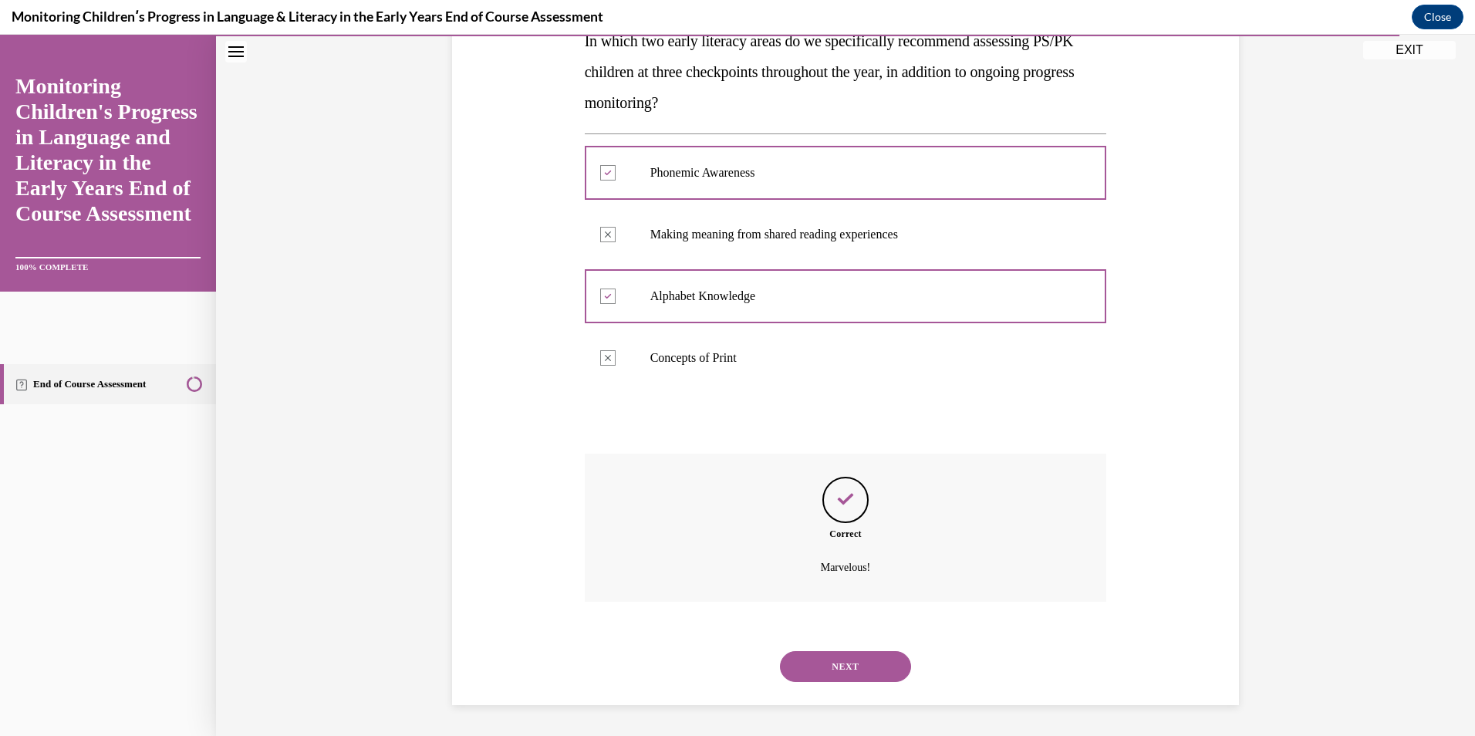
click at [842, 658] on button "NEXT" at bounding box center [845, 666] width 131 height 31
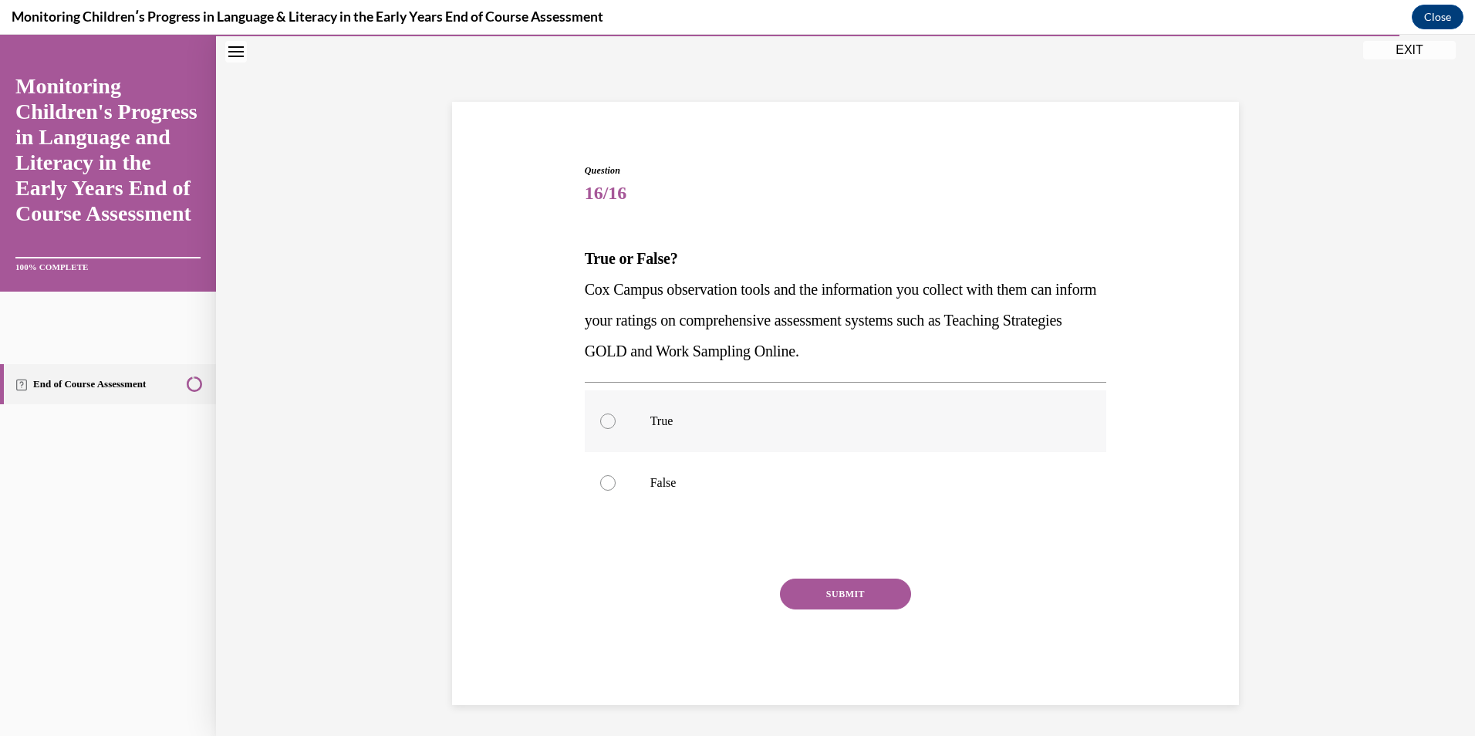
click at [650, 427] on p "True" at bounding box center [859, 420] width 418 height 15
click at [616, 427] on input "True" at bounding box center [607, 420] width 15 height 15
radio input "true"
click at [803, 599] on button "SUBMIT" at bounding box center [845, 594] width 131 height 31
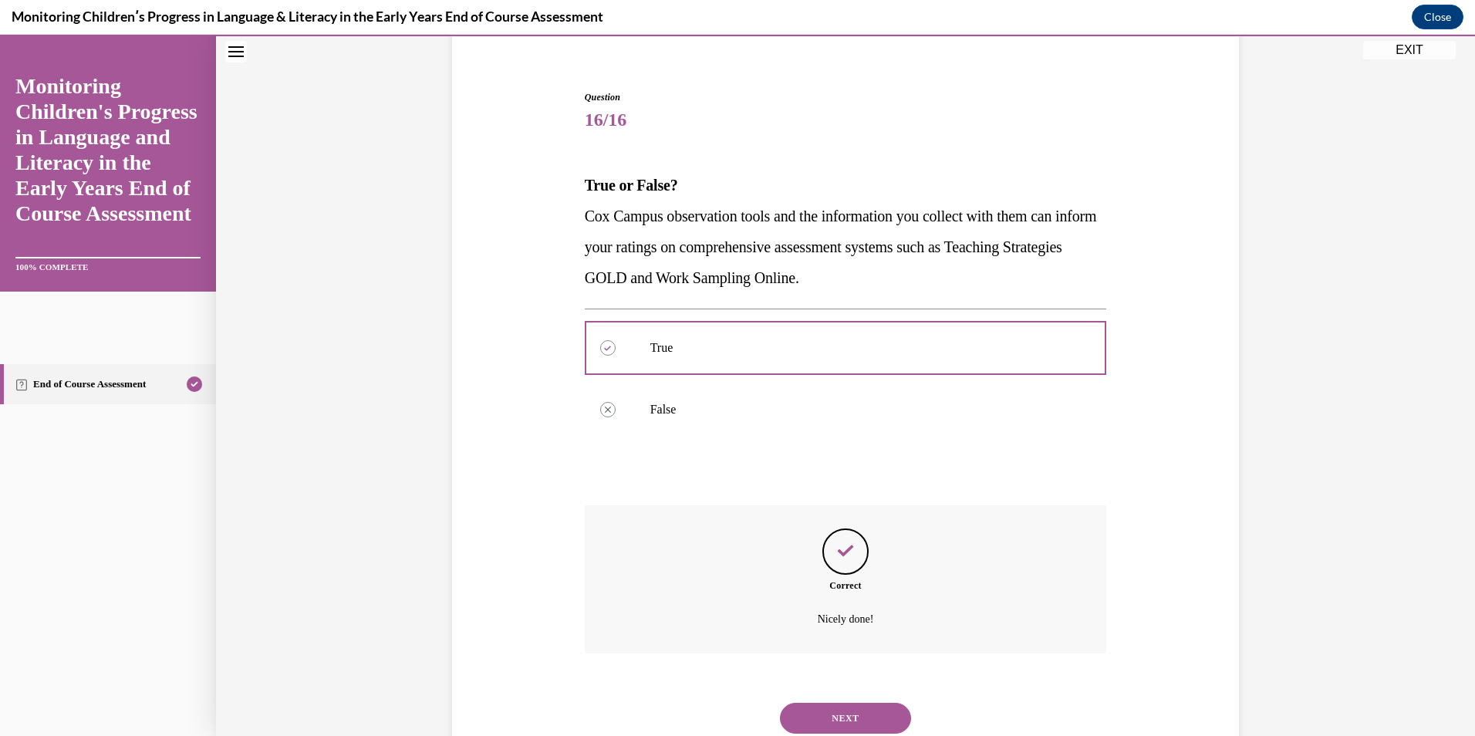
scroll to position [176, 0]
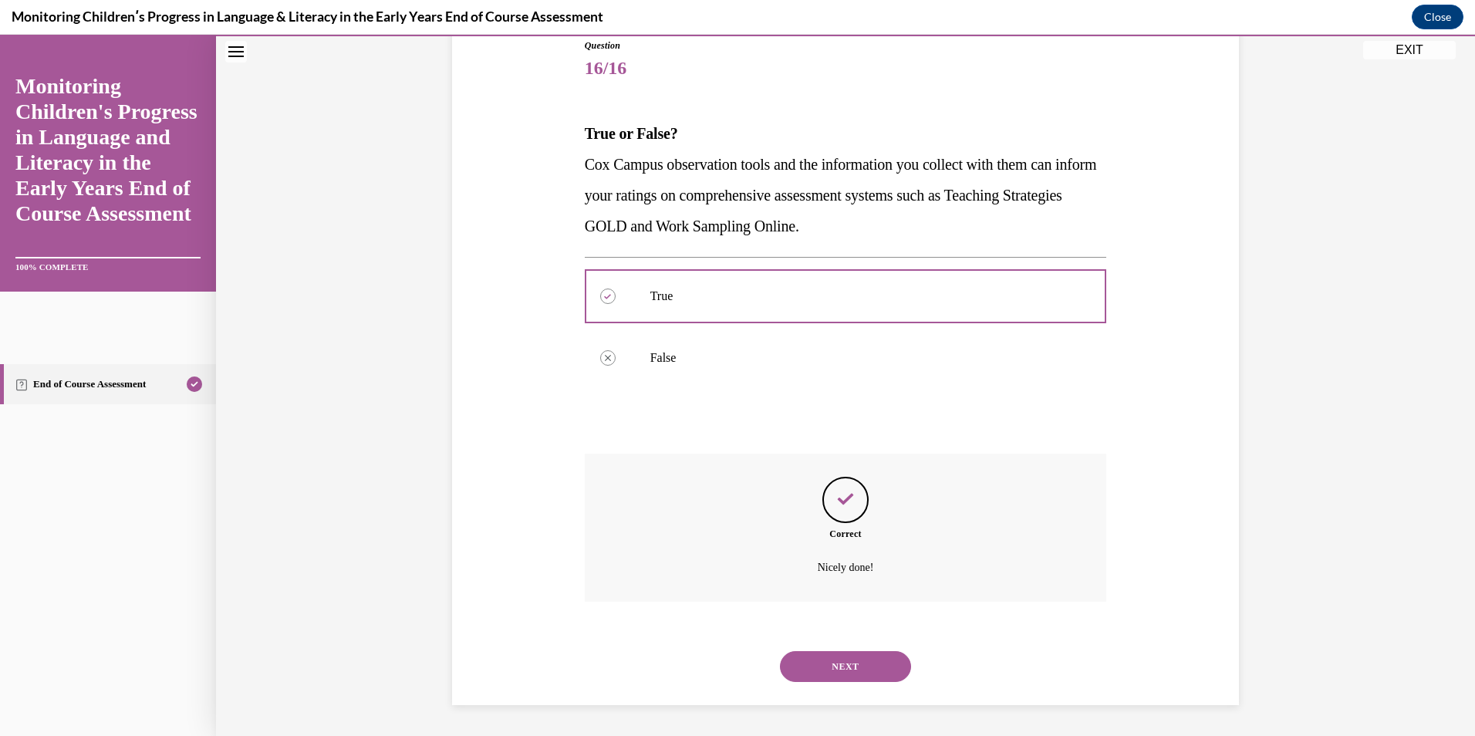
click at [812, 670] on button "NEXT" at bounding box center [845, 666] width 131 height 31
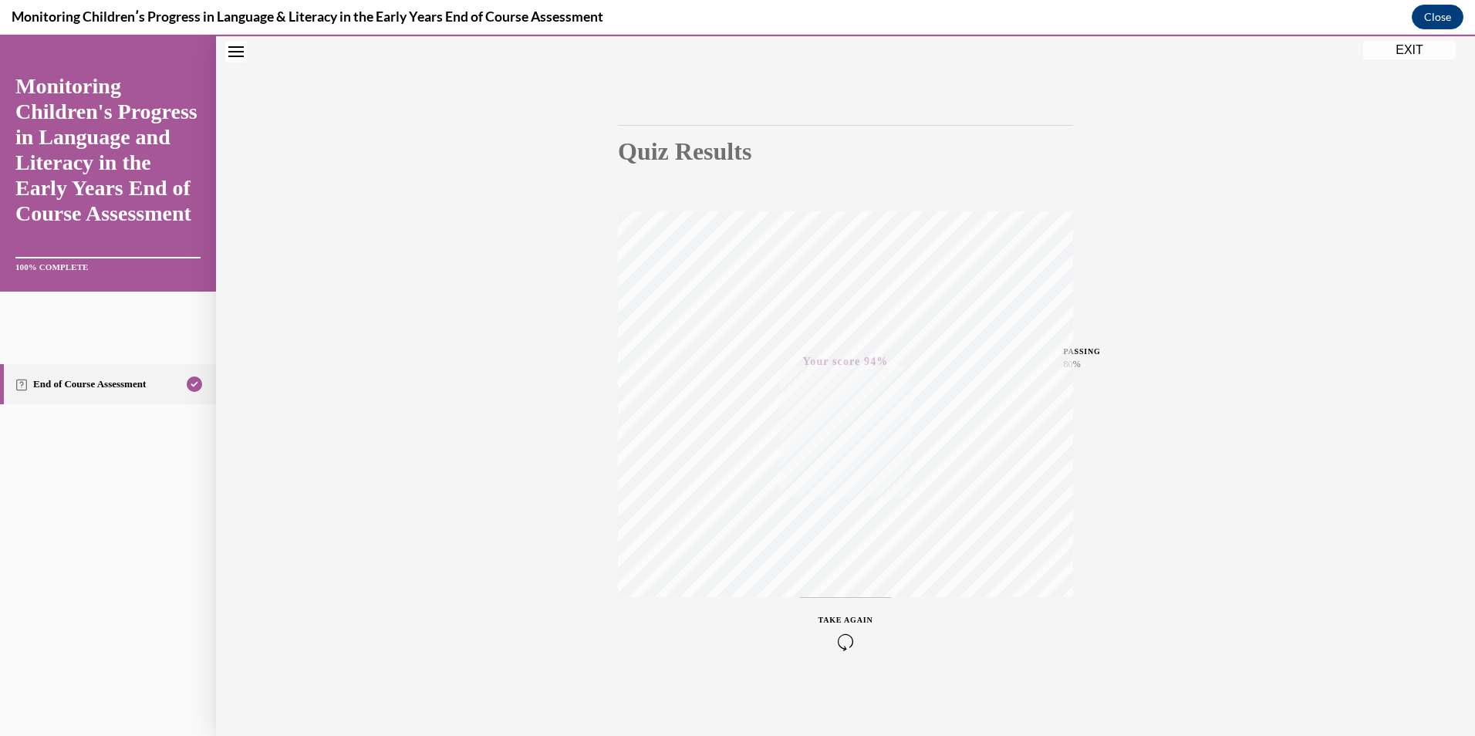
click at [1423, 52] on button "EXIT" at bounding box center [1409, 50] width 93 height 19
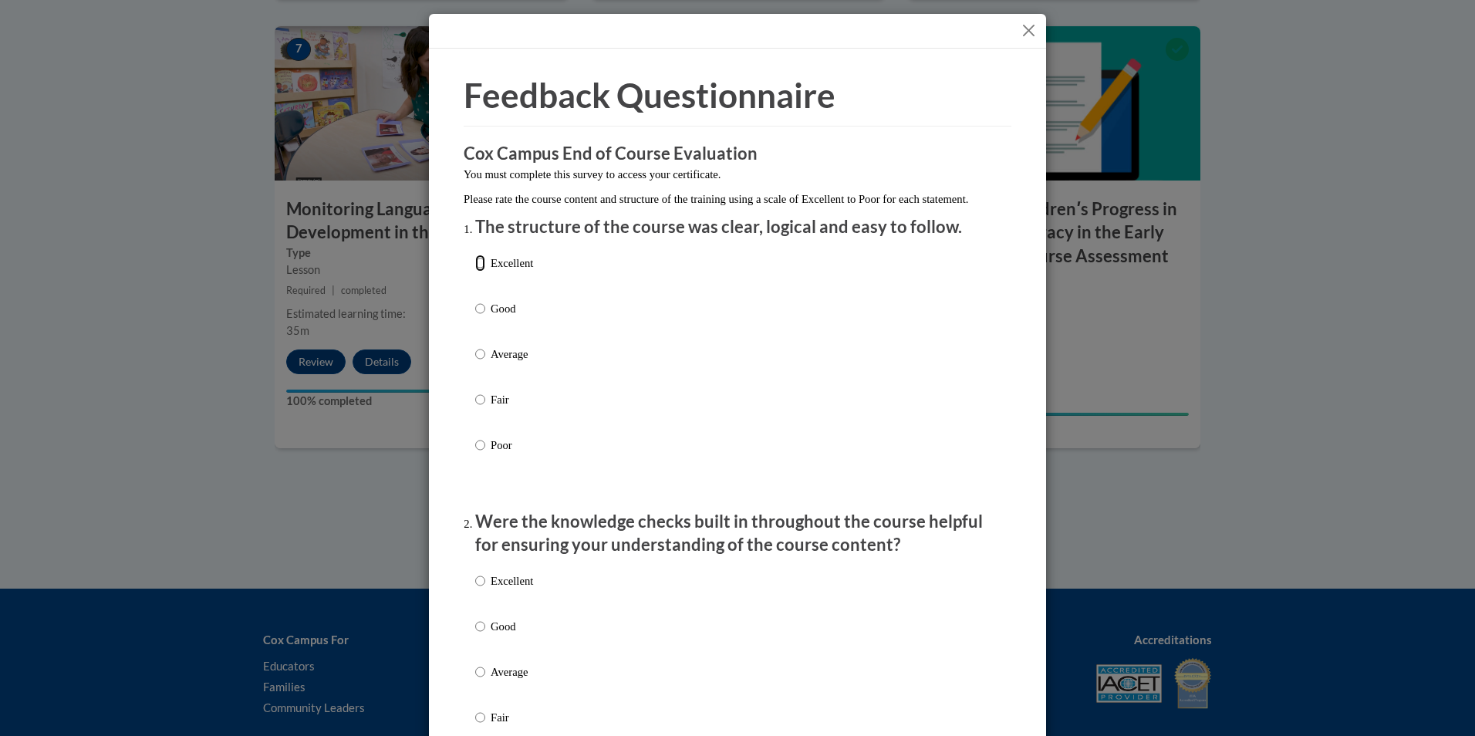
click at [475, 272] on input "Excellent" at bounding box center [480, 263] width 10 height 17
radio input "true"
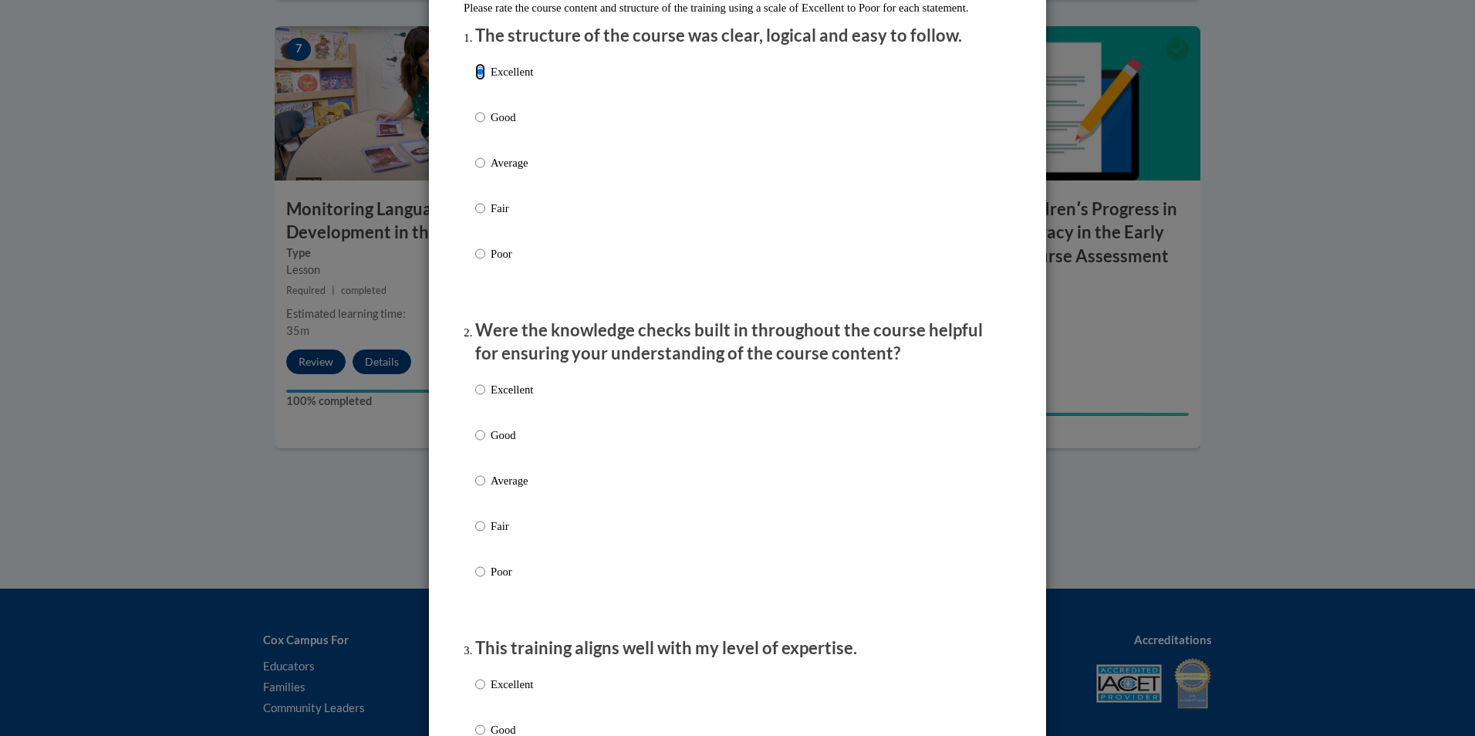
scroll to position [231, 0]
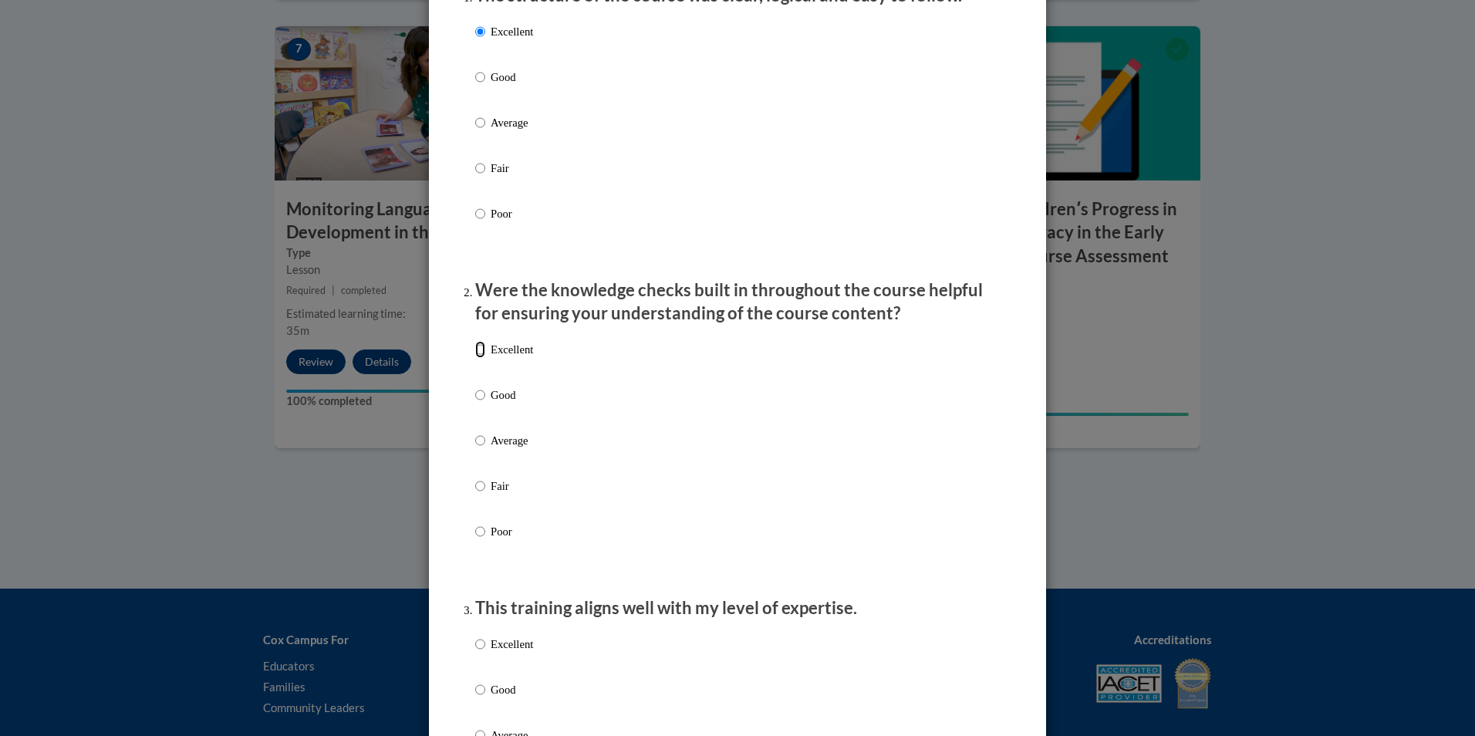
click at [477, 358] on input "Excellent" at bounding box center [480, 349] width 10 height 17
radio input "true"
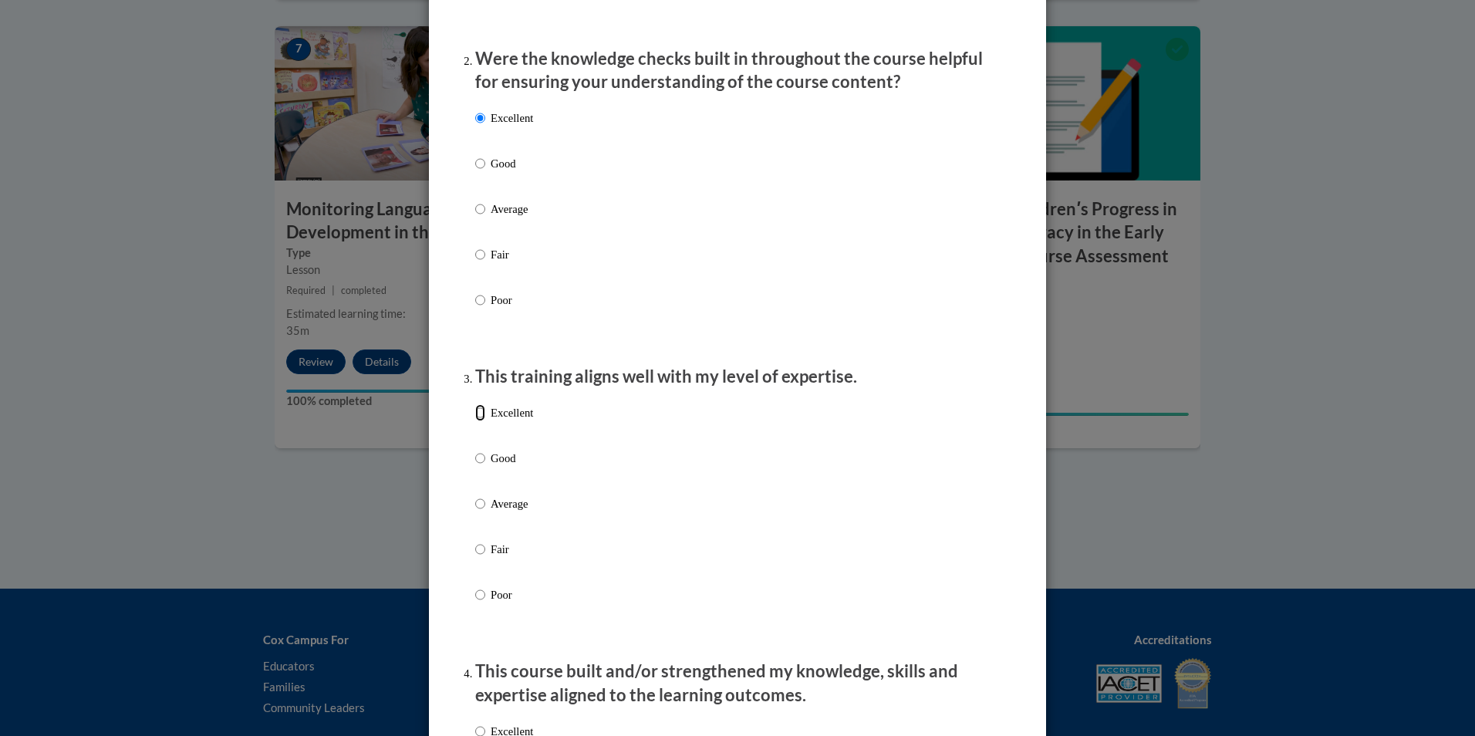
click at [475, 421] on input "Excellent" at bounding box center [480, 412] width 10 height 17
radio input "true"
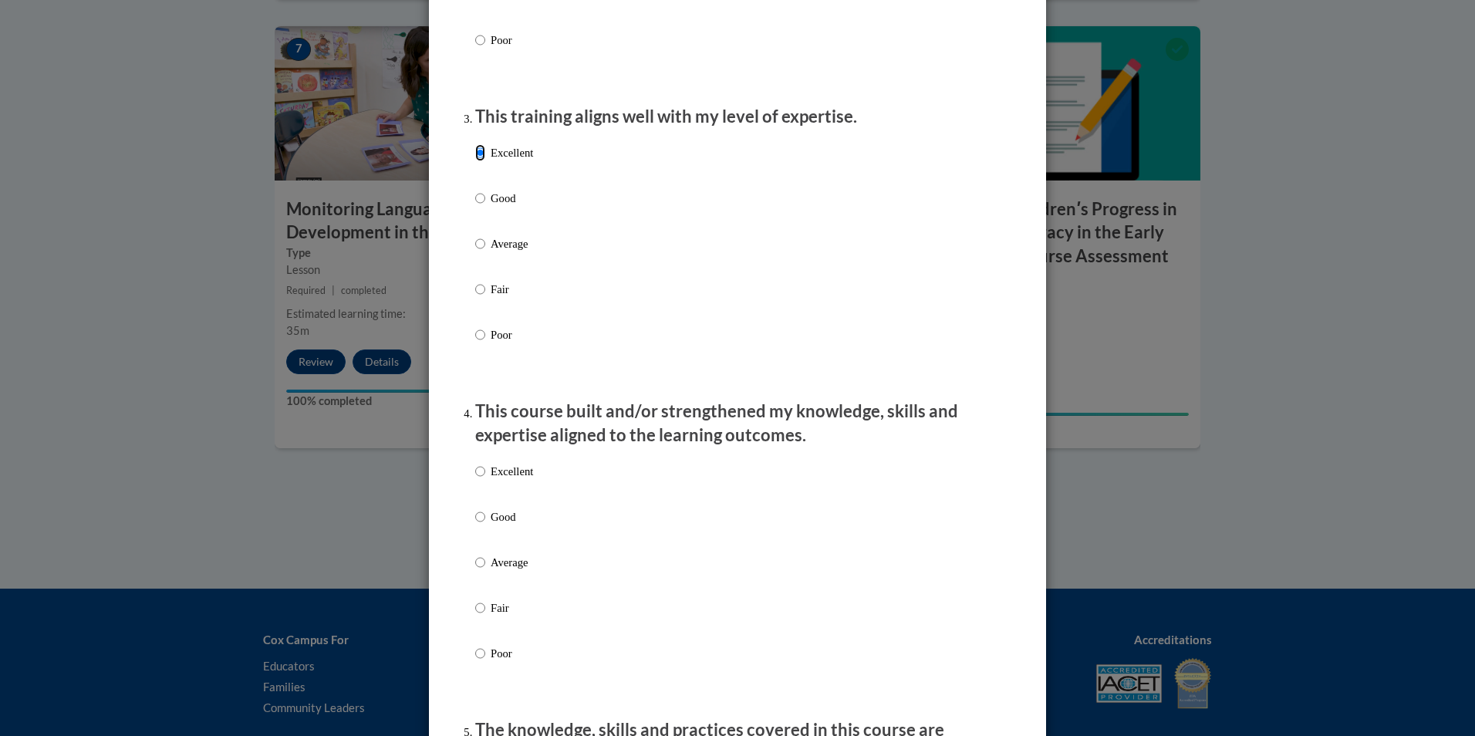
scroll to position [771, 0]
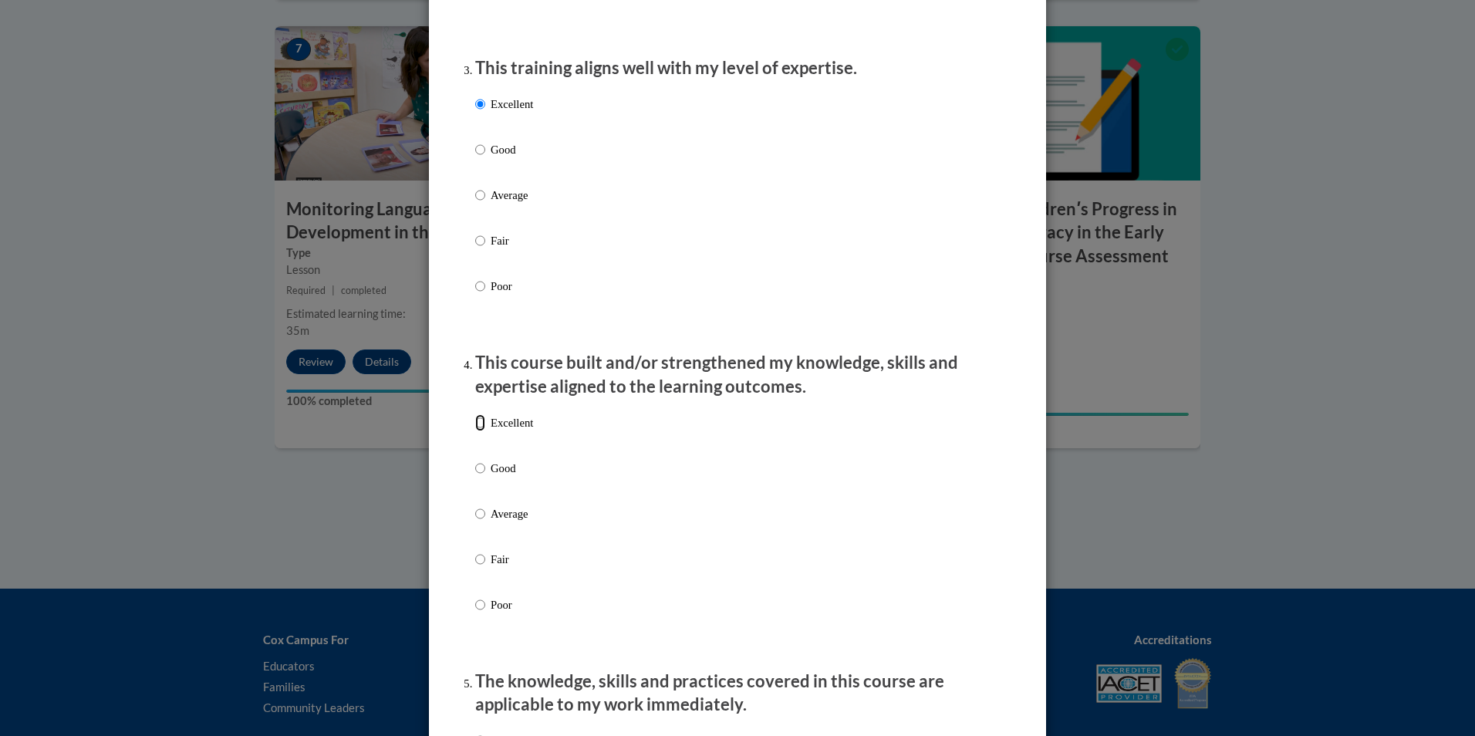
click at [477, 431] on input "Excellent" at bounding box center [480, 422] width 10 height 17
radio input "true"
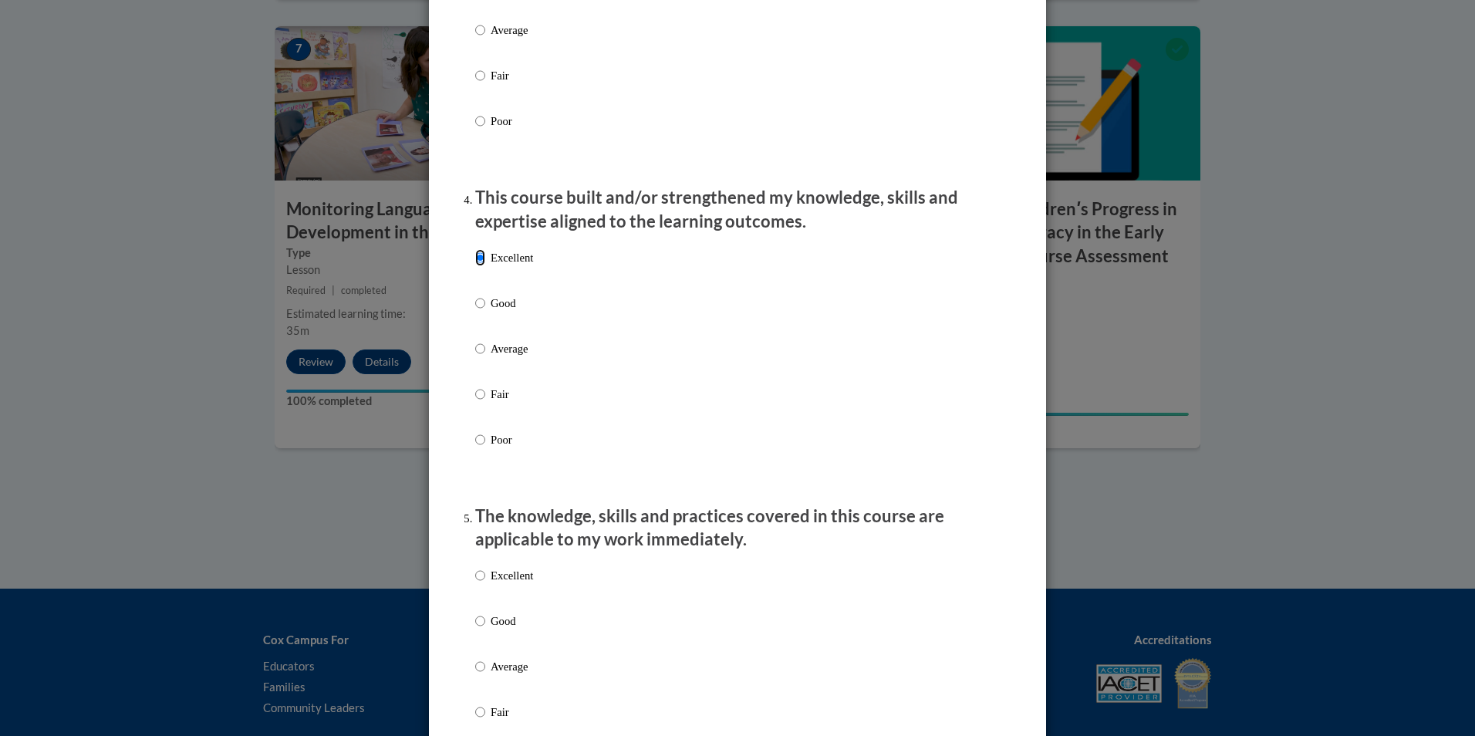
scroll to position [1080, 0]
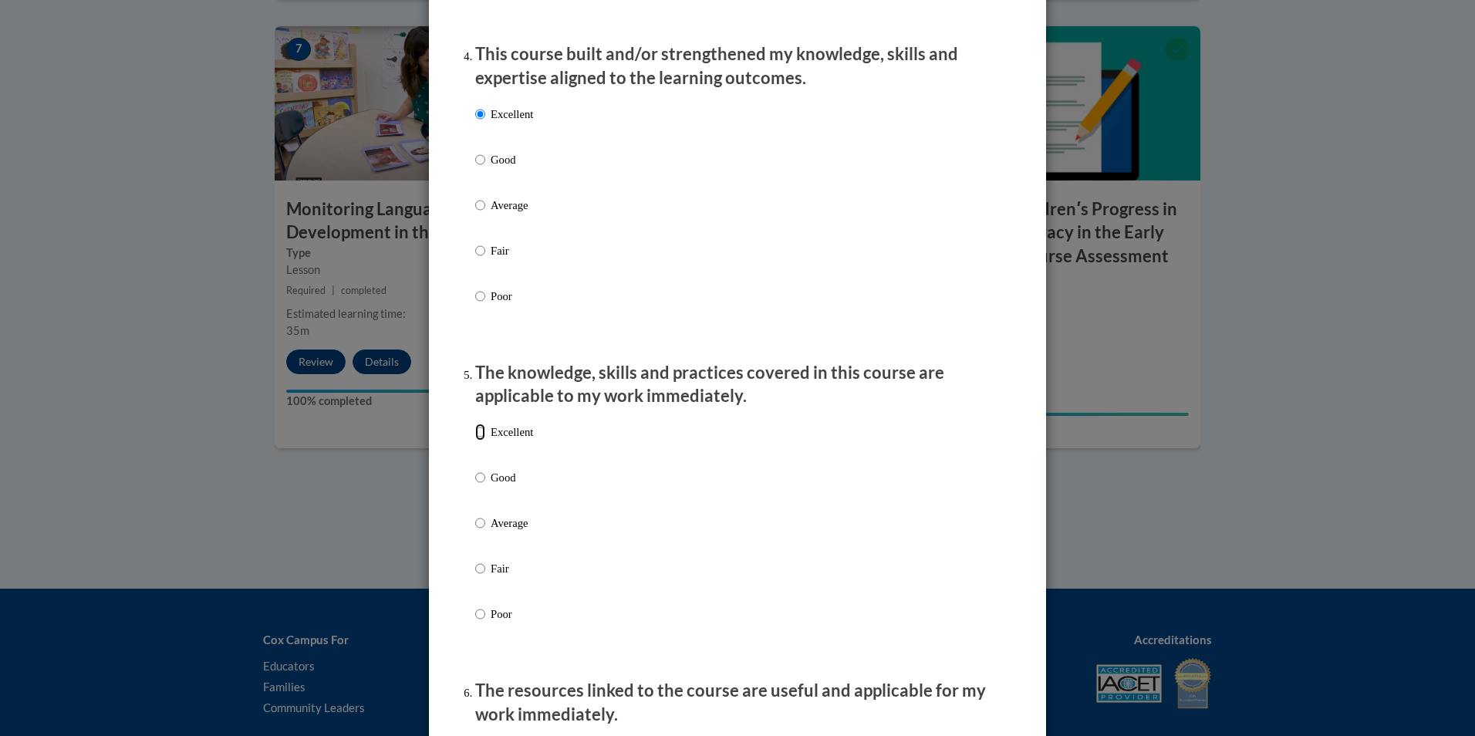
click at [475, 440] on input "Excellent" at bounding box center [480, 431] width 10 height 17
radio input "true"
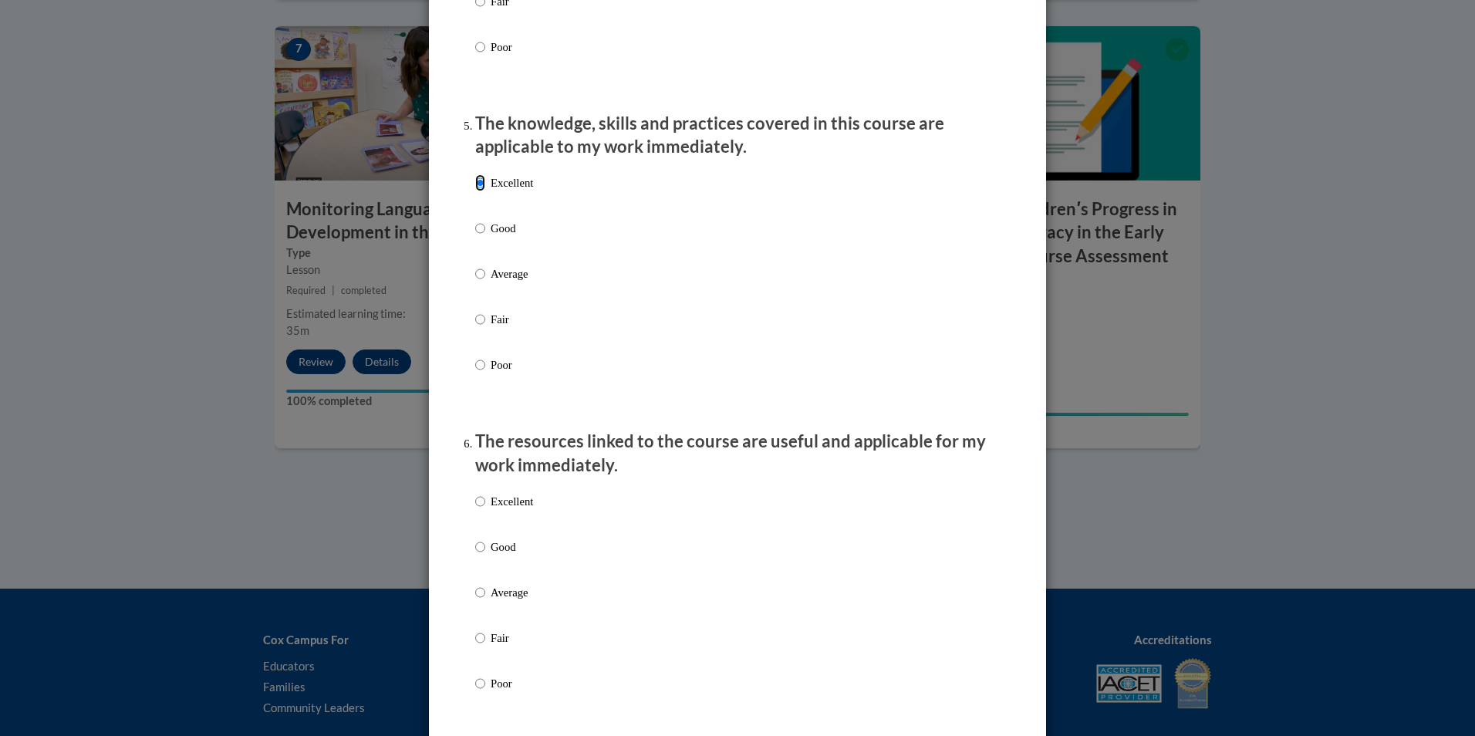
scroll to position [1388, 0]
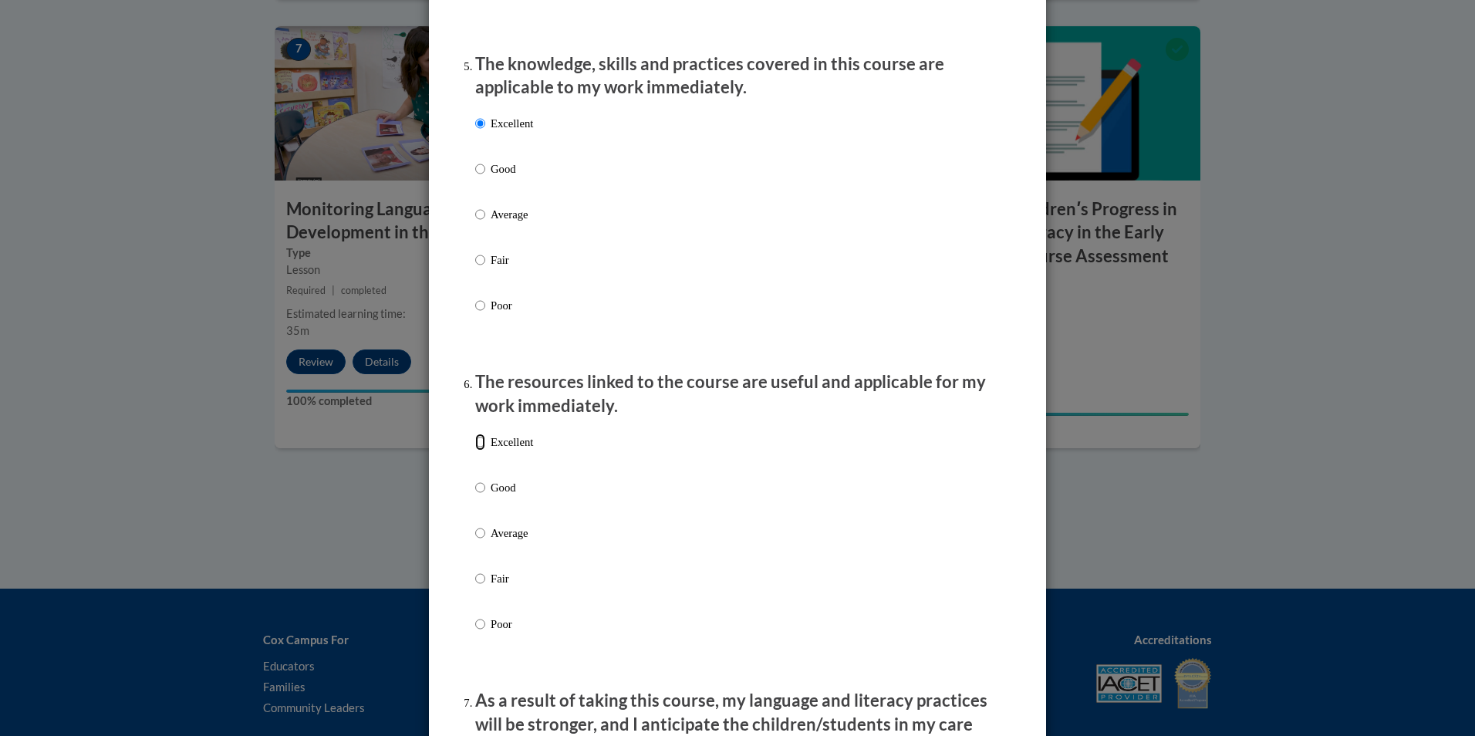
click at [475, 450] on input "Excellent" at bounding box center [480, 442] width 10 height 17
radio input "true"
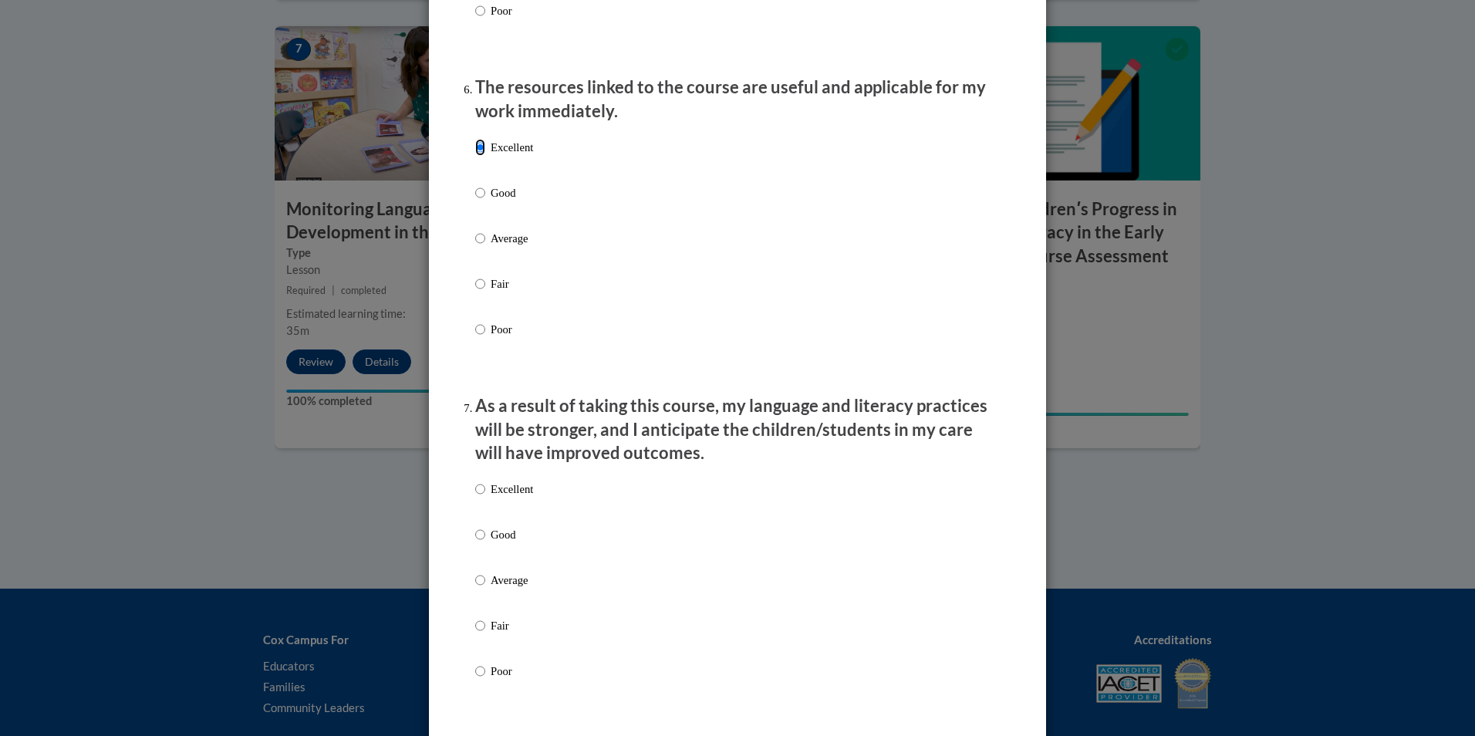
scroll to position [1851, 0]
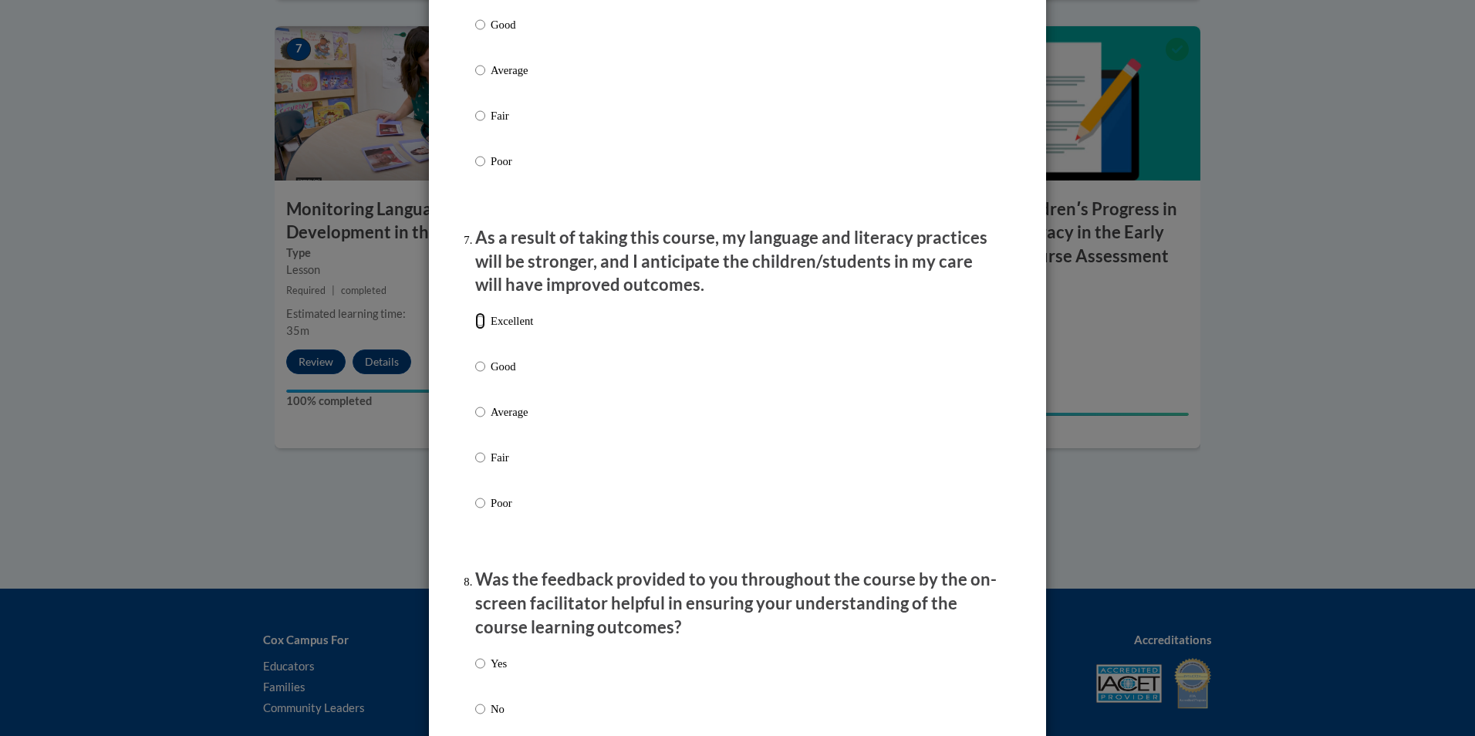
click at [478, 329] on input "Excellent" at bounding box center [480, 320] width 10 height 17
radio input "true"
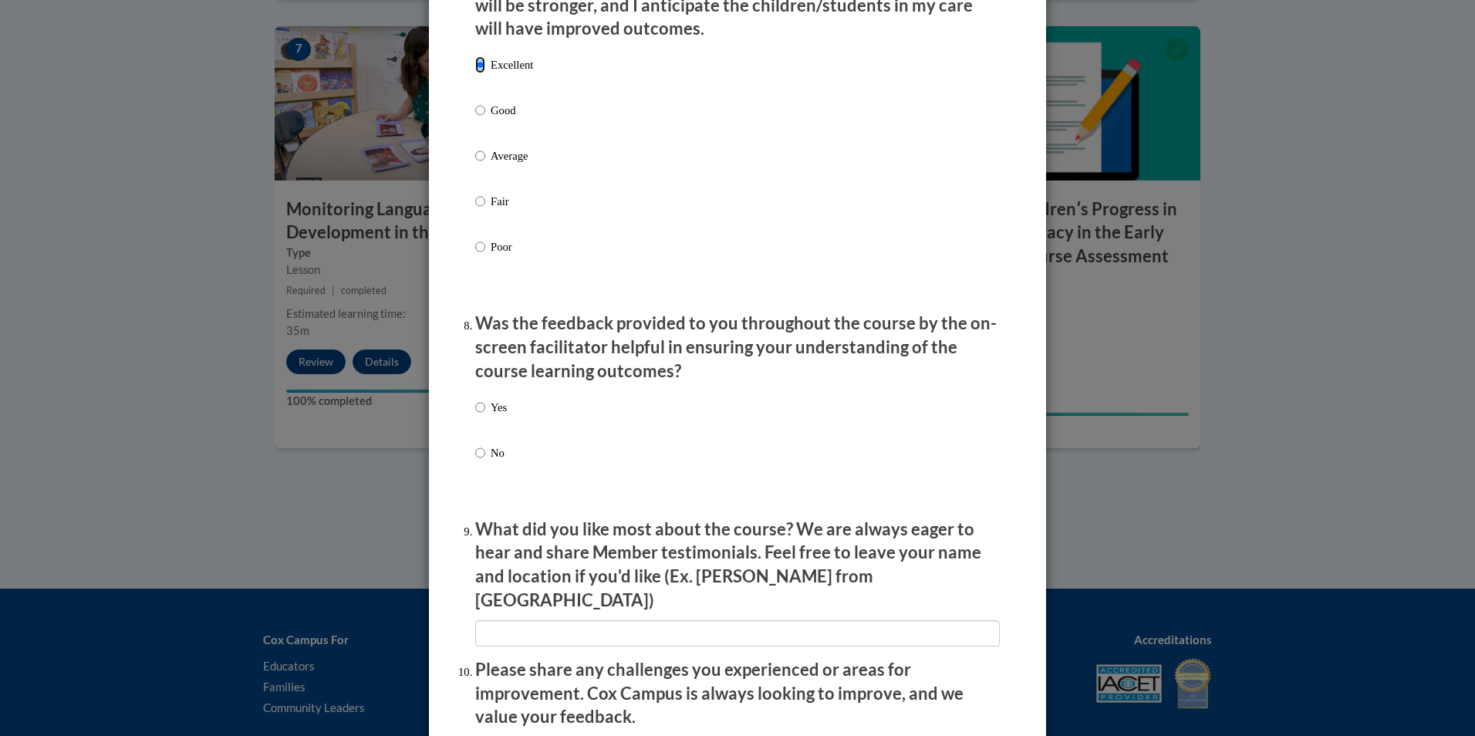
scroll to position [2160, 0]
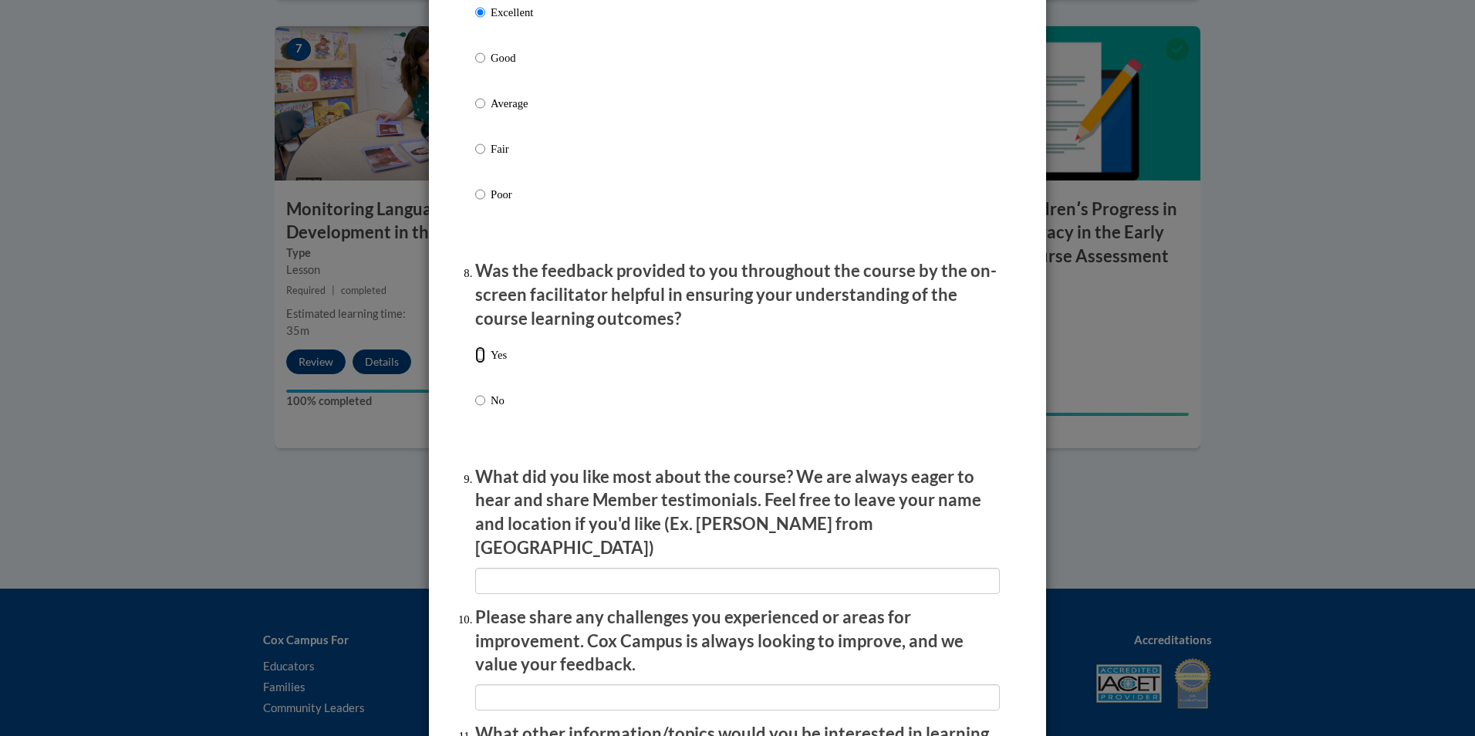
click at [475, 359] on input "Yes" at bounding box center [480, 354] width 10 height 17
radio input "true"
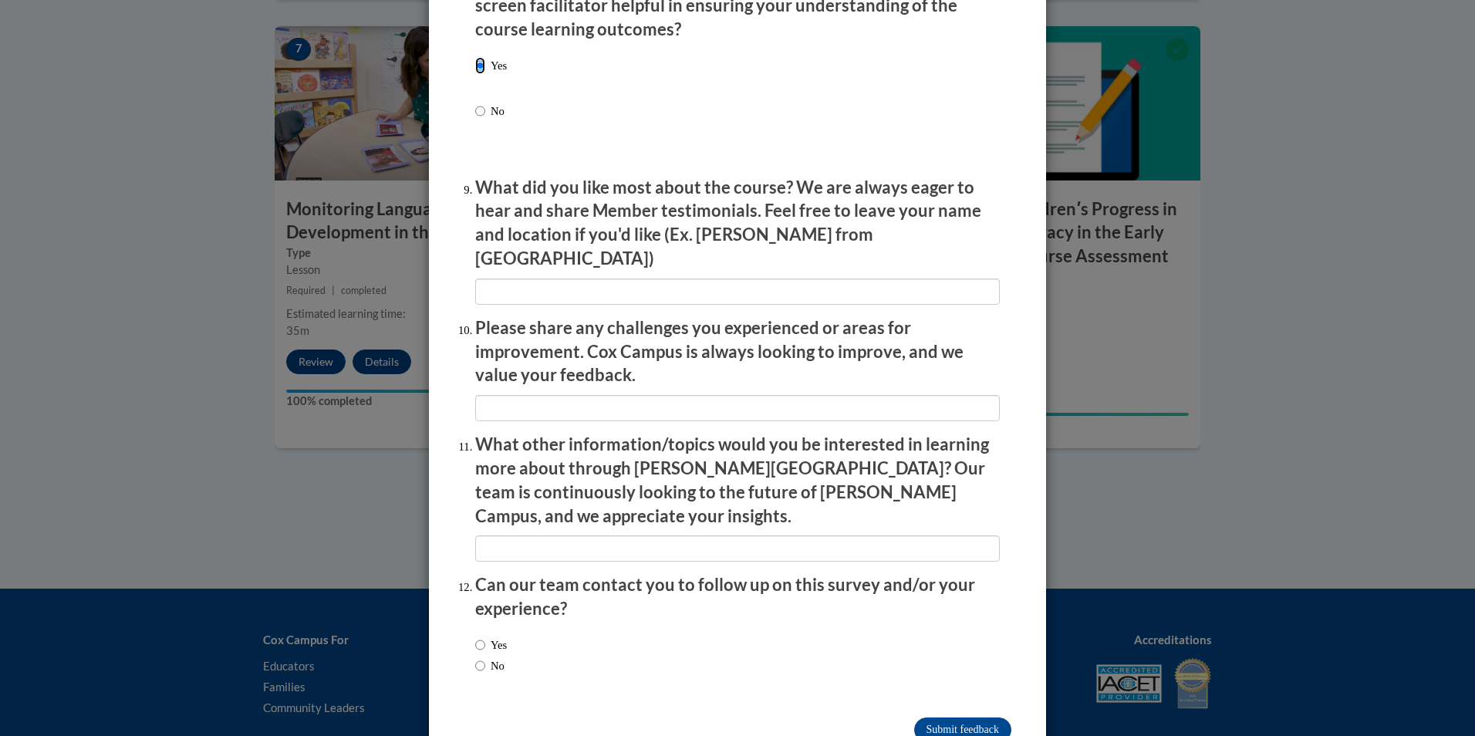
scroll to position [2469, 0]
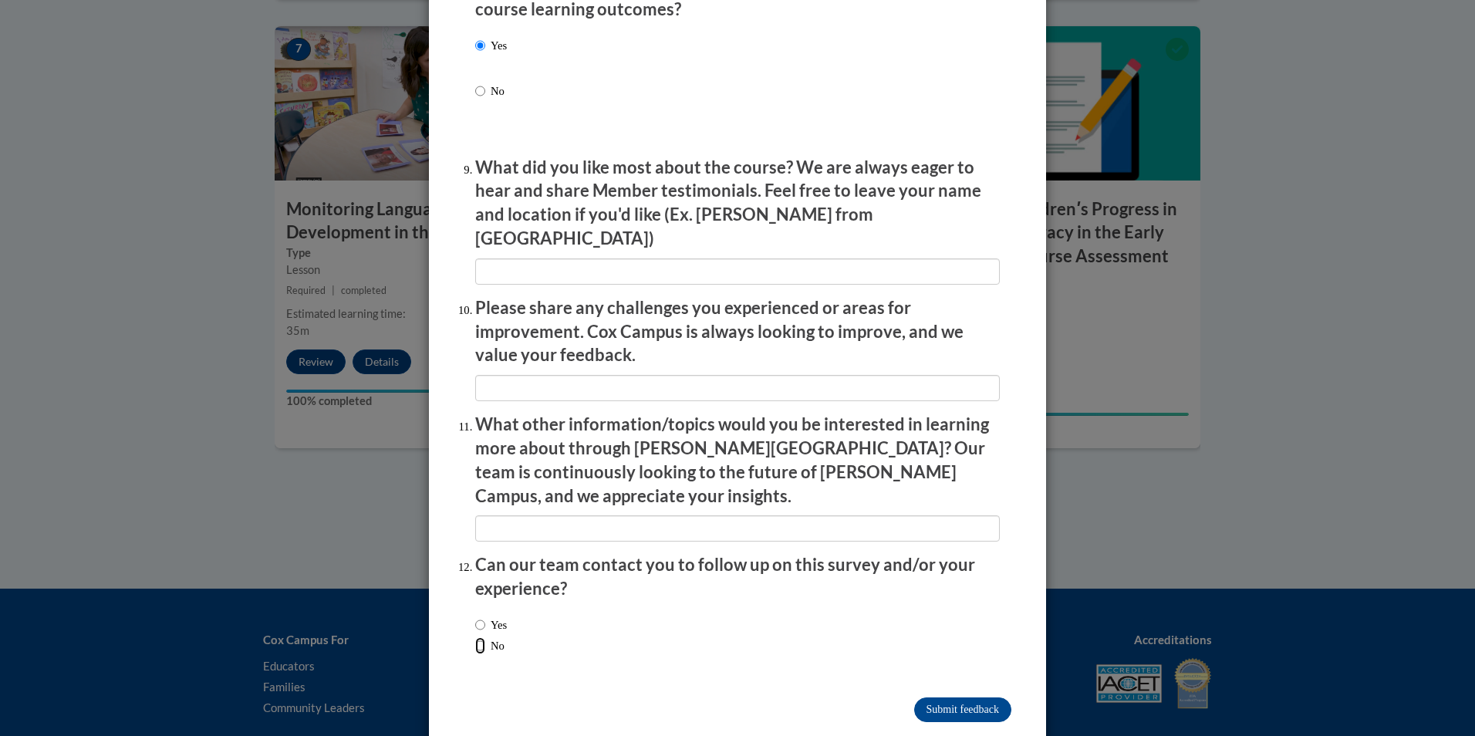
click at [475, 637] on input "No" at bounding box center [480, 645] width 10 height 17
radio input "true"
click at [948, 697] on input "Submit feedback" at bounding box center [962, 709] width 97 height 25
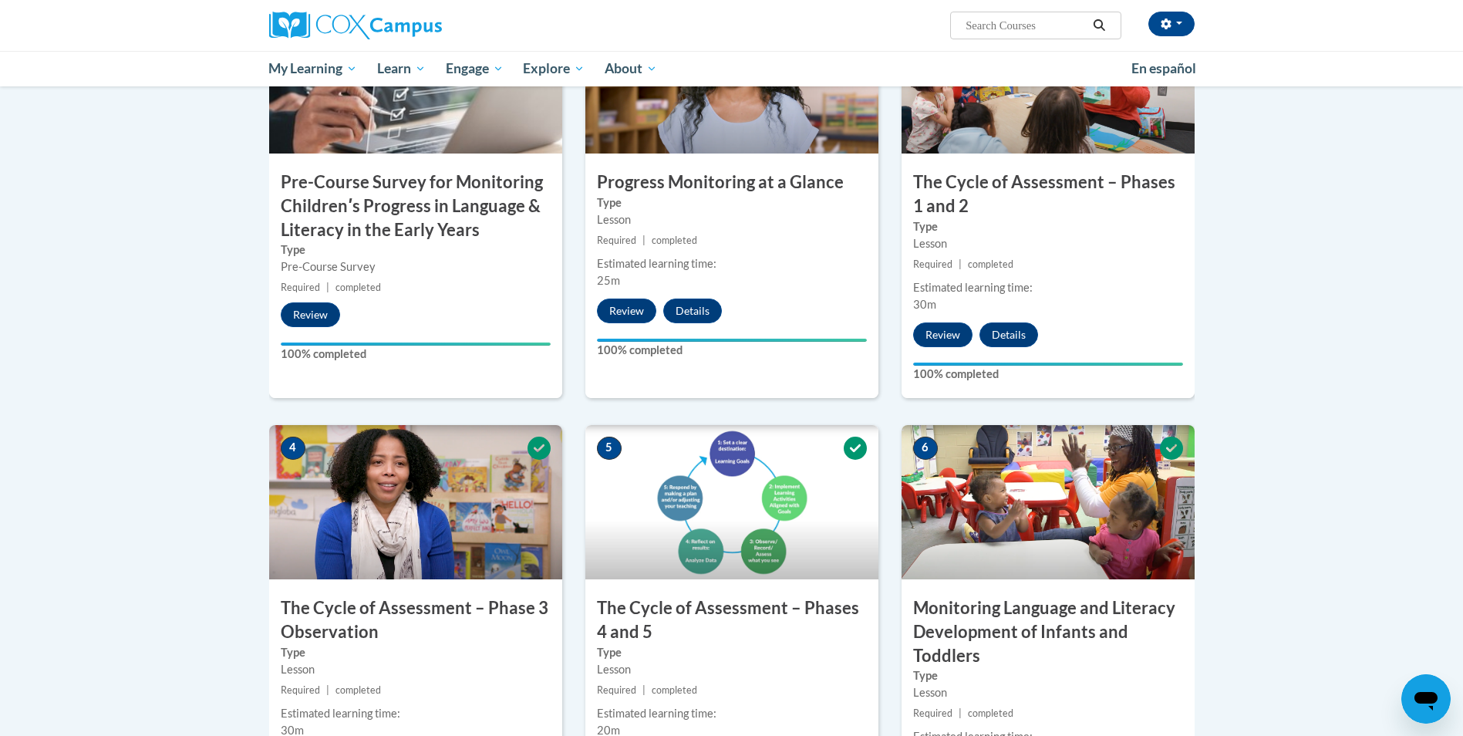
scroll to position [0, 0]
